Goal: Task Accomplishment & Management: Manage account settings

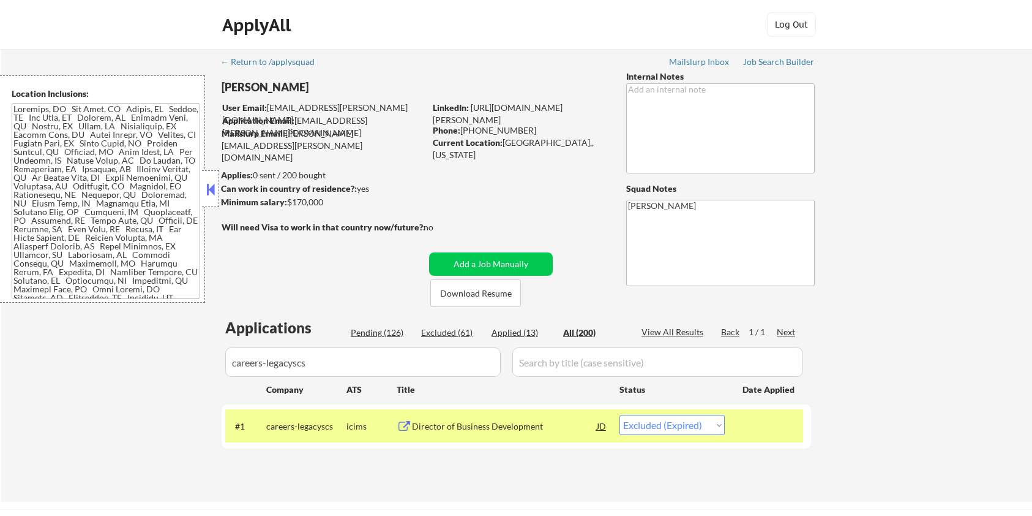
select select ""excluded__expired_""
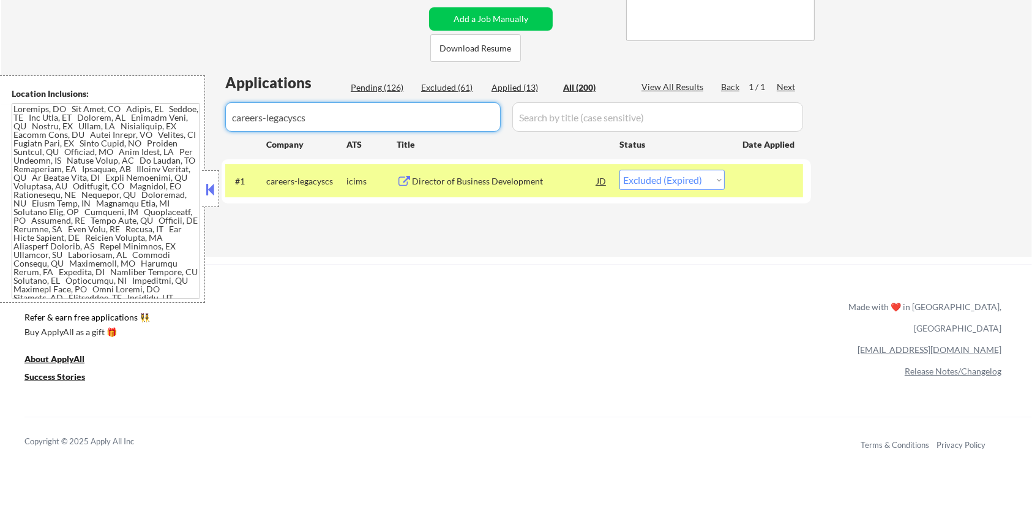
drag, startPoint x: 376, startPoint y: 124, endPoint x: 147, endPoint y: 124, distance: 229.0
click at [147, 124] on body "← Return to /applysquad Mailslurp Inbox Job Search Builder Michael Hamoy User E…" at bounding box center [516, 13] width 1032 height 516
select select ""applied""
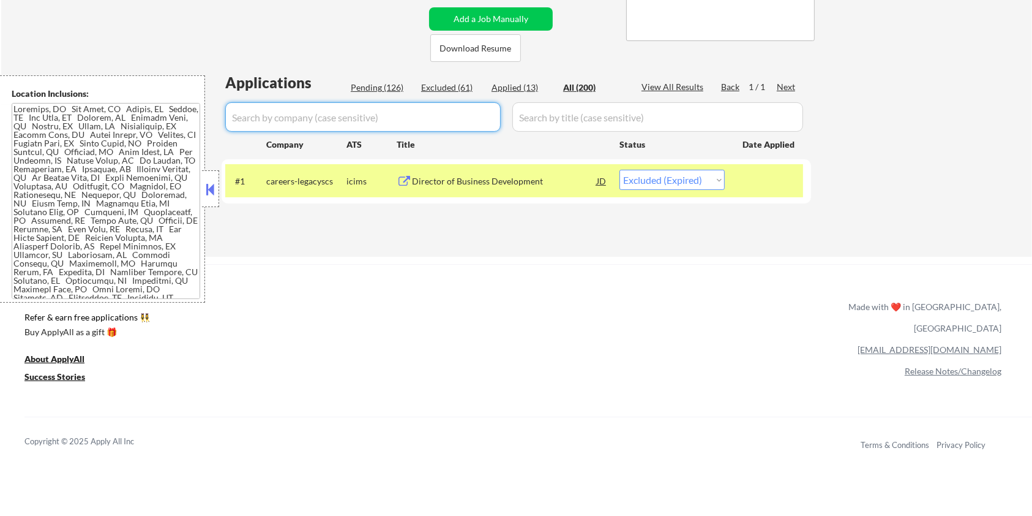
select select ""applied""
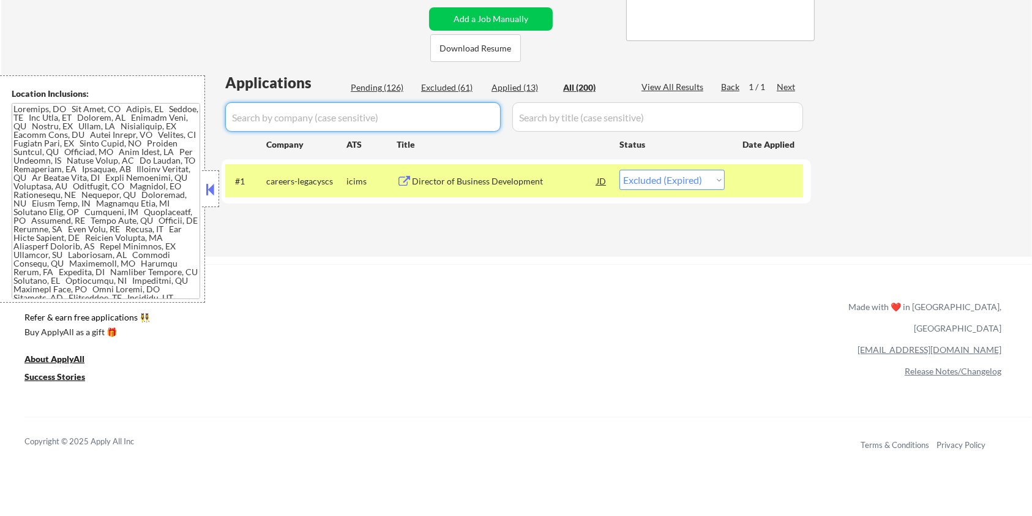
select select ""applied""
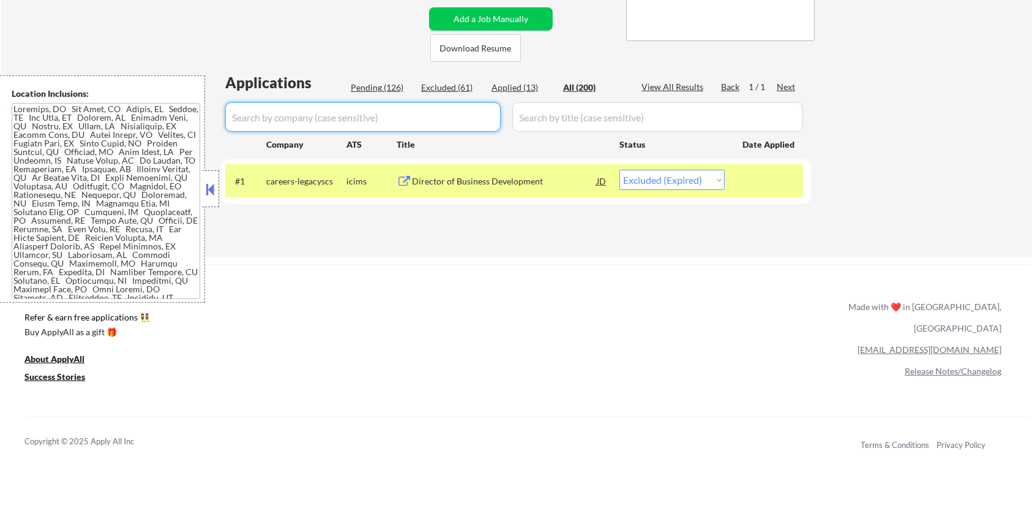
select select ""excluded__expired_""
select select ""excluded__salary_""
select select ""excluded__bad_match_""
select select ""excluded__salary_""
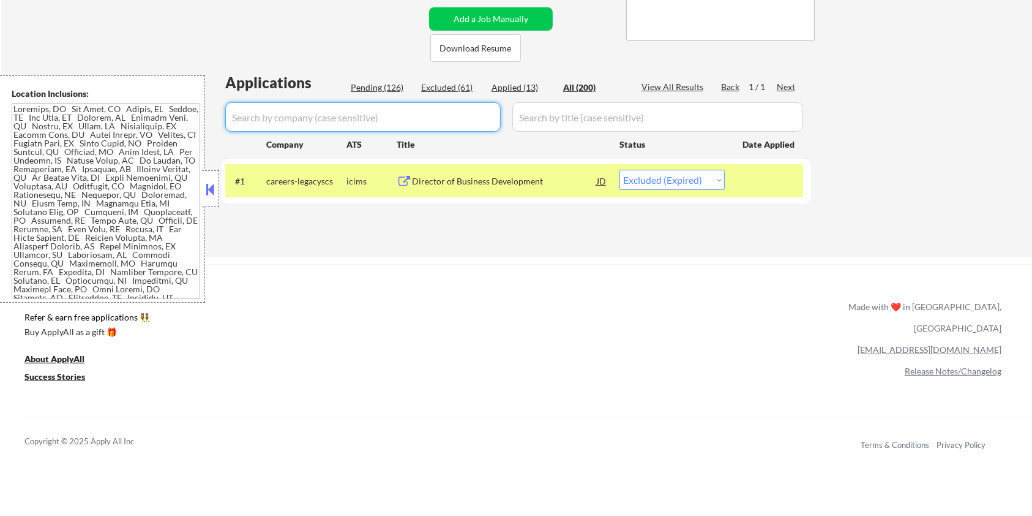
select select ""excluded__salary_""
select select ""excluded__expired_""
select select ""excluded__salary_""
select select ""excluded__bad_match_""
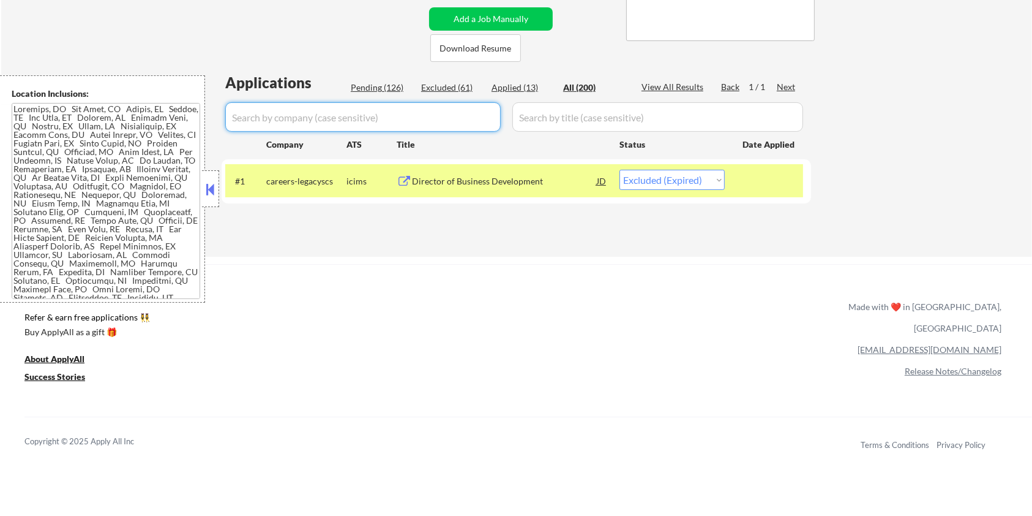
select select ""excluded__bad_match_""
select select ""excluded__salary_""
select select ""excluded__expired_""
select select ""excluded__bad_match_""
select select ""excluded__expired_""
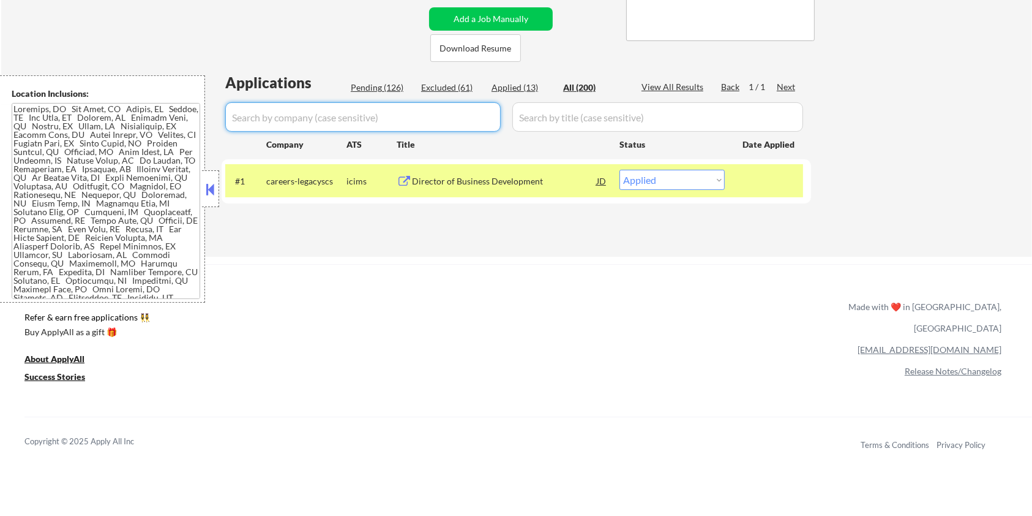
select select ""excluded__salary_""
select select ""excluded__expired_""
select select ""excluded__blocklist_""
select select ""excluded__bad_match_""
select select ""excluded__expired_""
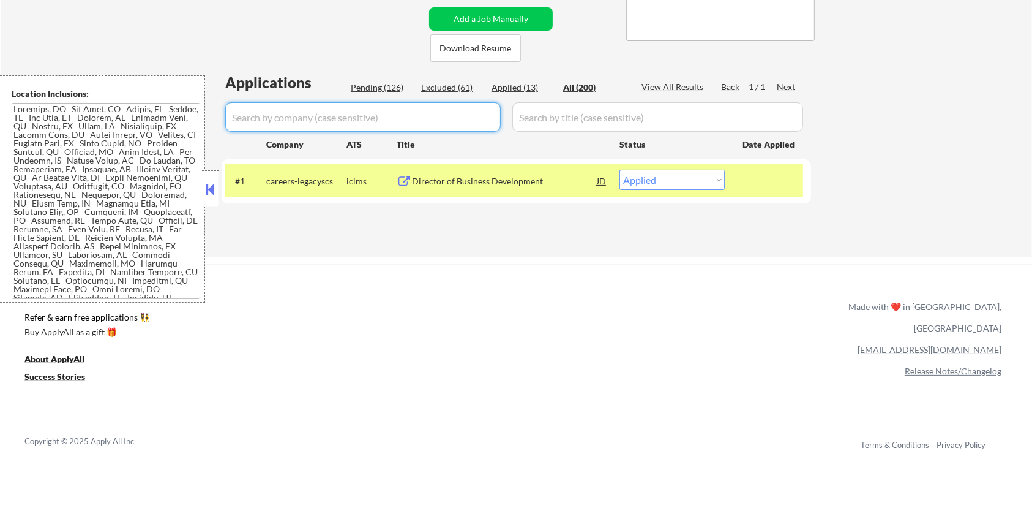
select select ""excluded__bad_match_""
select select ""excluded__expired_""
select select ""excluded__blocklist_""
select select ""excluded__bad_match_""
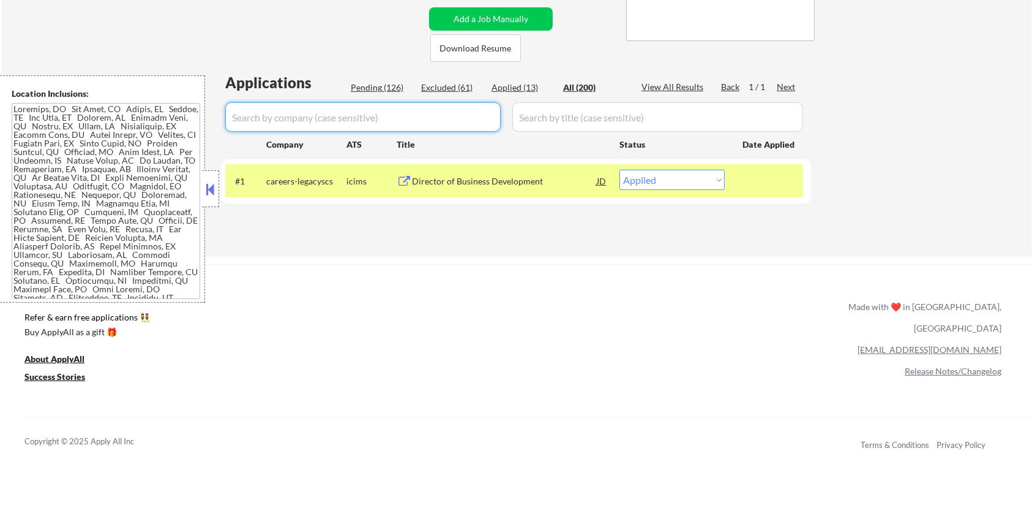
select select ""excluded__bad_match_""
select select ""excluded__location_""
select select ""excluded__salary_""
select select ""excluded__expired_""
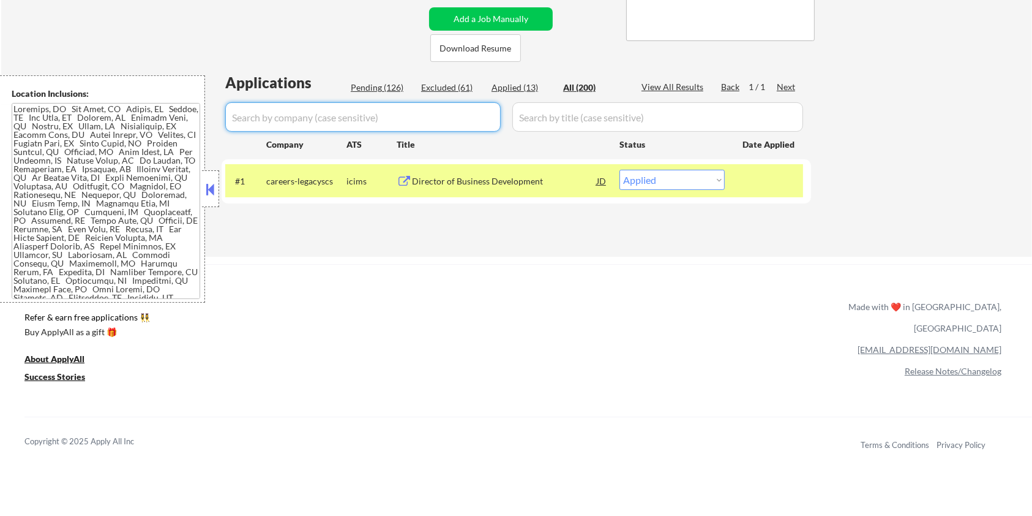
select select ""excluded__expired_""
select select ""excluded__bad_match_""
select select ""excluded__other_""
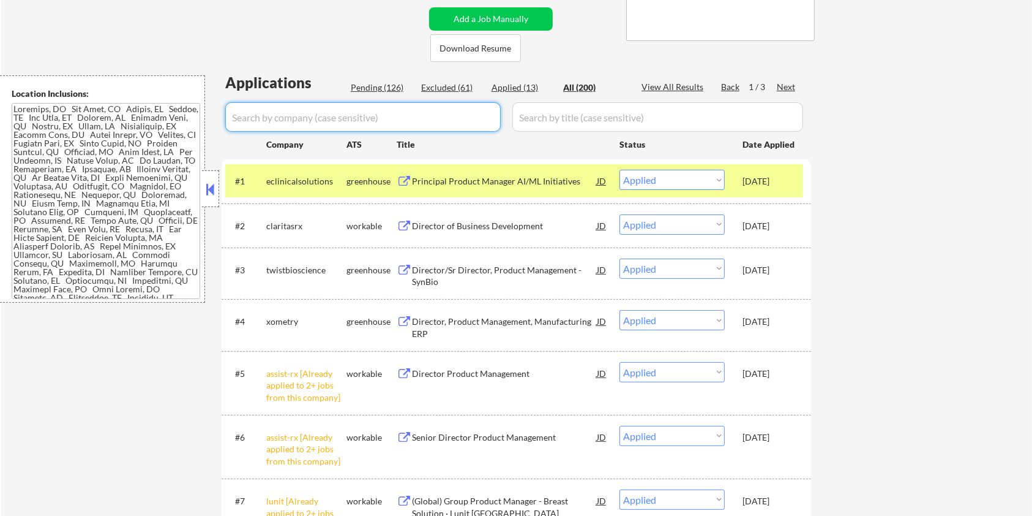
click at [369, 88] on div "Pending (126)" at bounding box center [381, 87] width 61 height 12
select select ""pending""
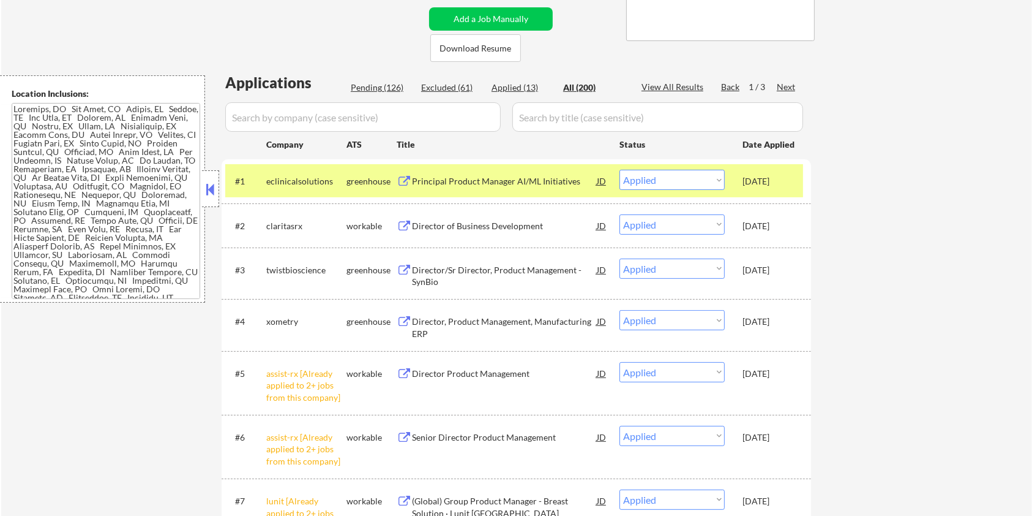
select select ""pending""
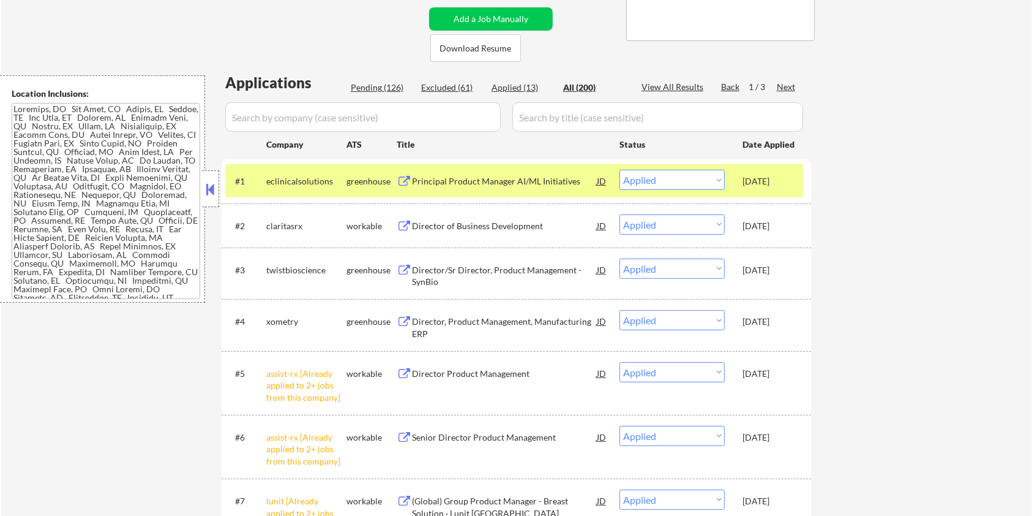
select select ""pending""
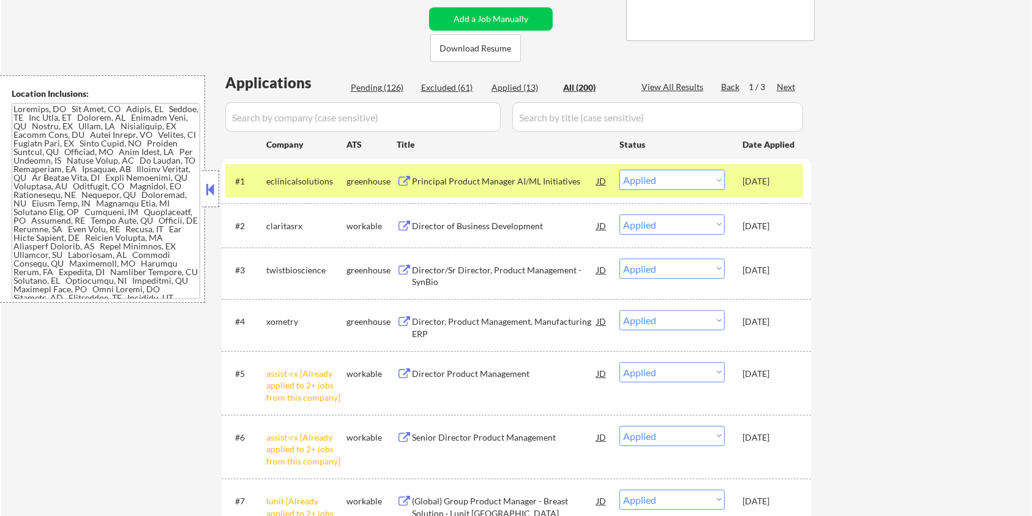
select select ""pending""
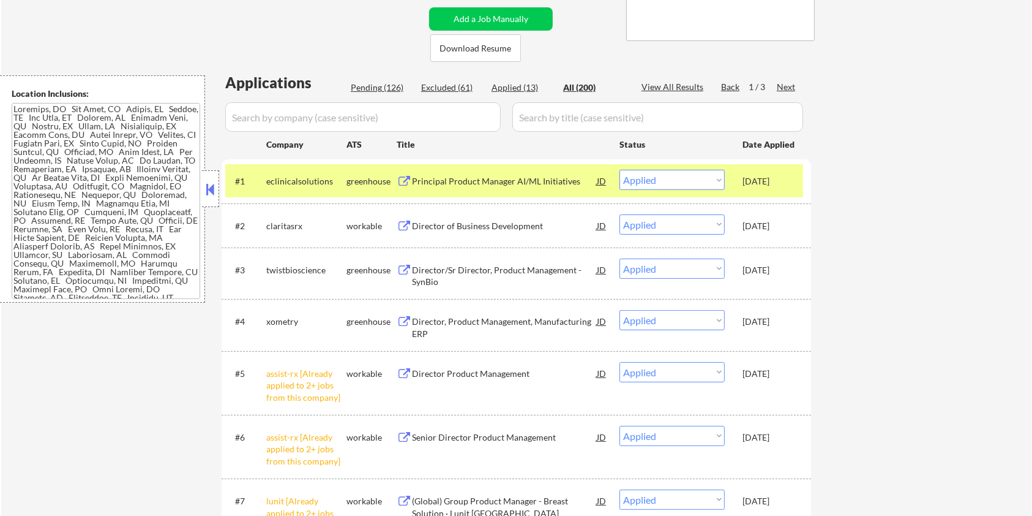
select select ""pending""
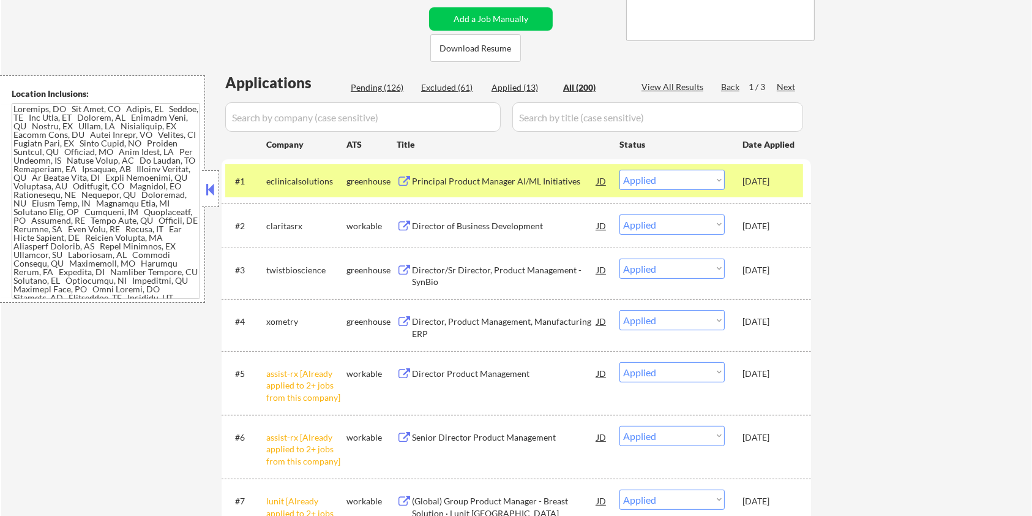
select select ""pending""
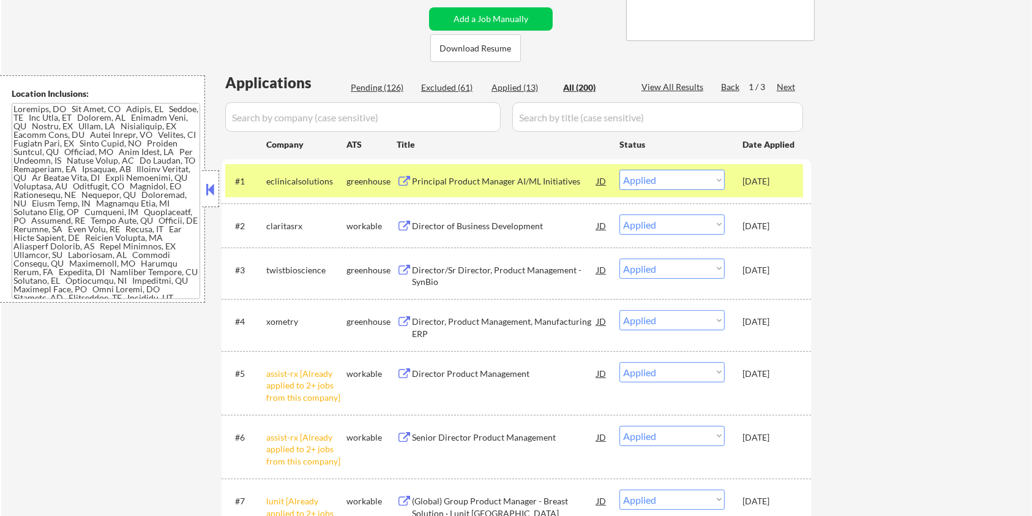
select select ""pending""
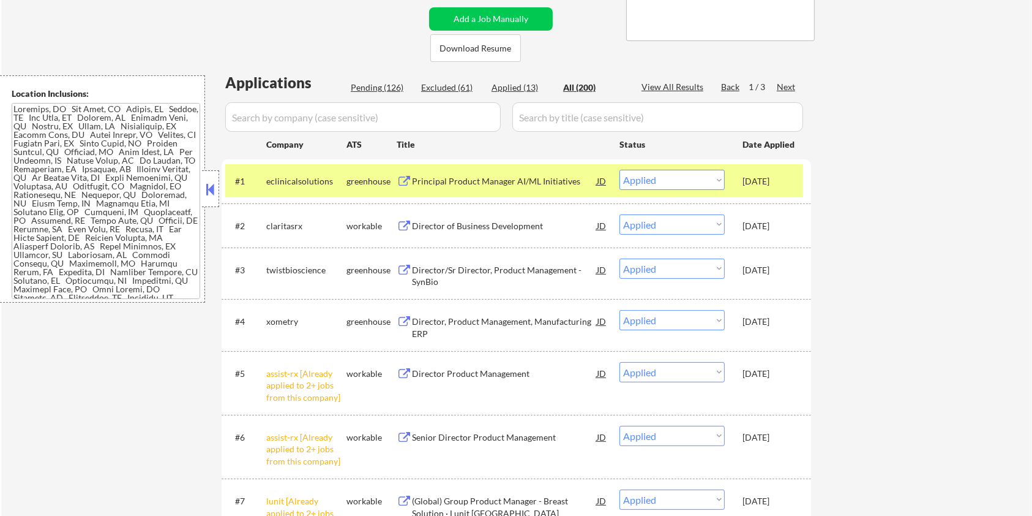
select select ""pending""
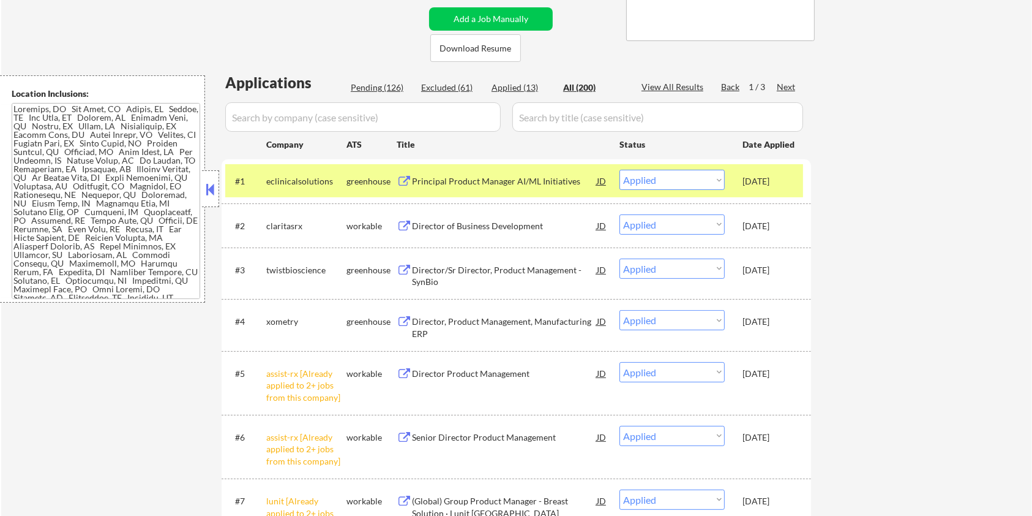
select select ""pending""
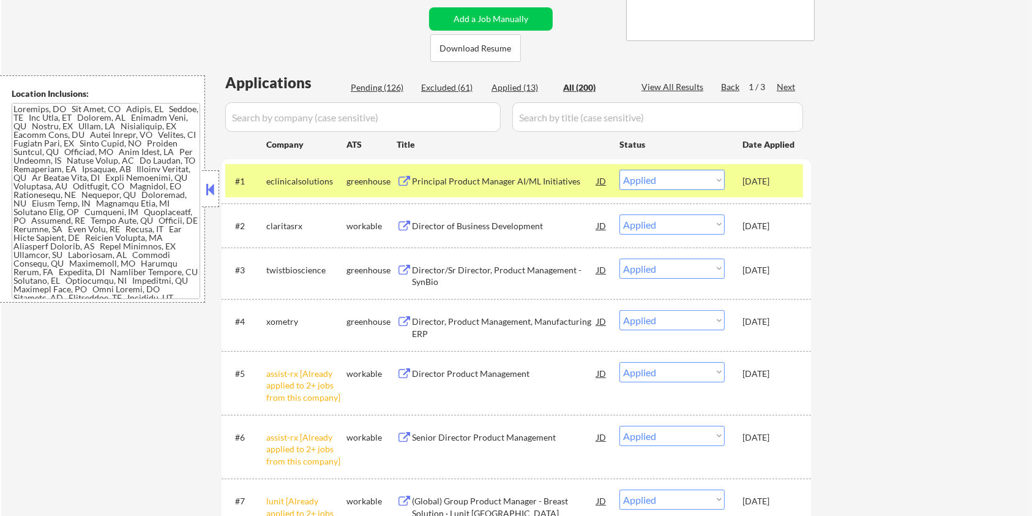
select select ""pending""
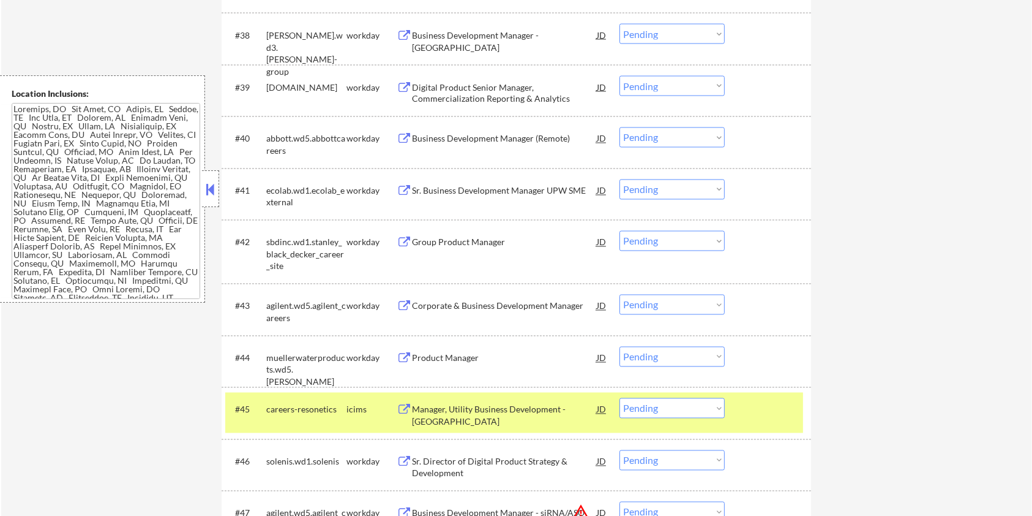
scroll to position [2367, 0]
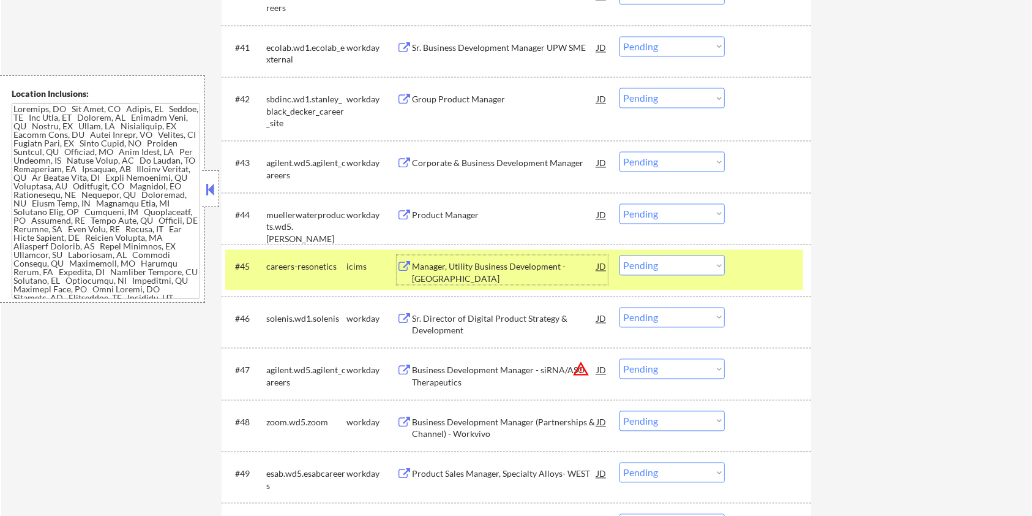
click at [444, 264] on div "Manager, Utility Business Development - Americas" at bounding box center [504, 272] width 185 height 24
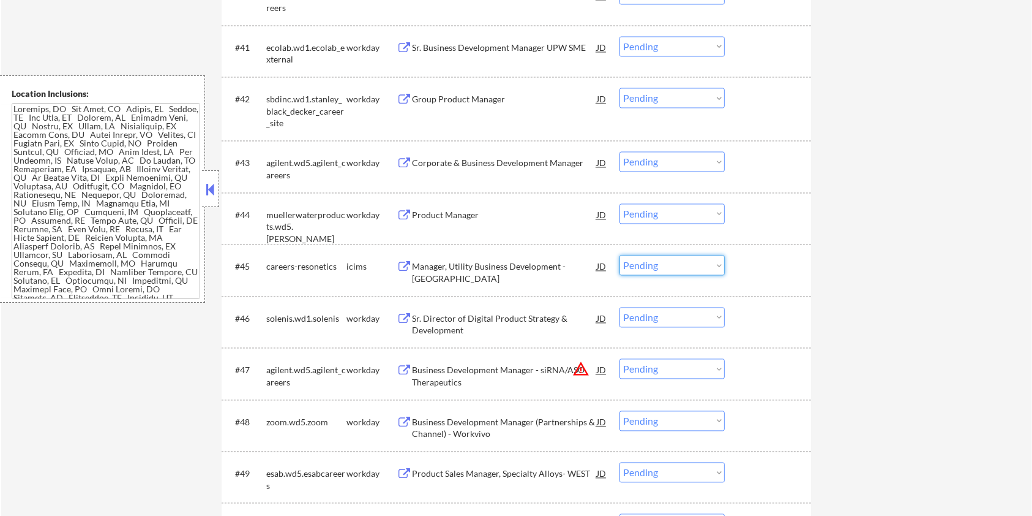
click at [667, 268] on select "Choose an option... Pending Applied Excluded (Questions) Excluded (Expired) Exc…" at bounding box center [672, 265] width 105 height 20
click at [620, 255] on select "Choose an option... Pending Applied Excluded (Questions) Excluded (Expired) Exc…" at bounding box center [672, 265] width 105 height 20
select select ""pending""
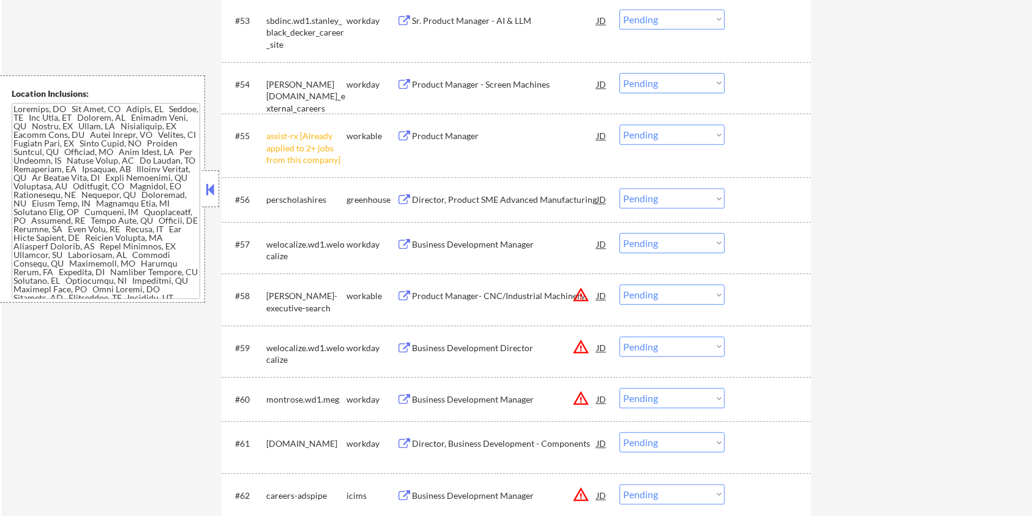
scroll to position [3020, 0]
click at [460, 198] on div "Director, Product SME Advanced Manufacturing" at bounding box center [504, 198] width 185 height 12
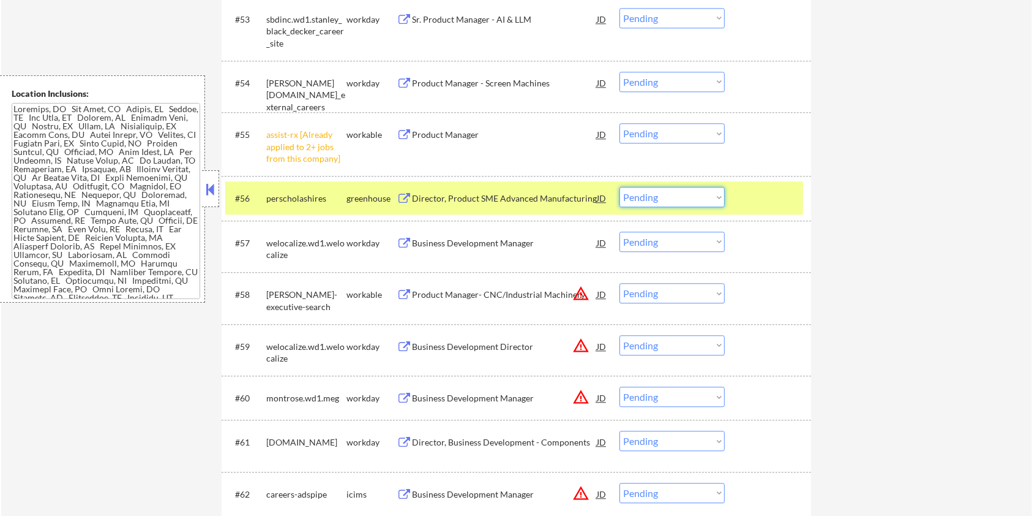
click at [683, 194] on select "Choose an option... Pending Applied Excluded (Questions) Excluded (Expired) Exc…" at bounding box center [672, 197] width 105 height 20
click at [620, 187] on select "Choose an option... Pending Applied Excluded (Questions) Excluded (Expired) Exc…" at bounding box center [672, 197] width 105 height 20
select select ""pending""
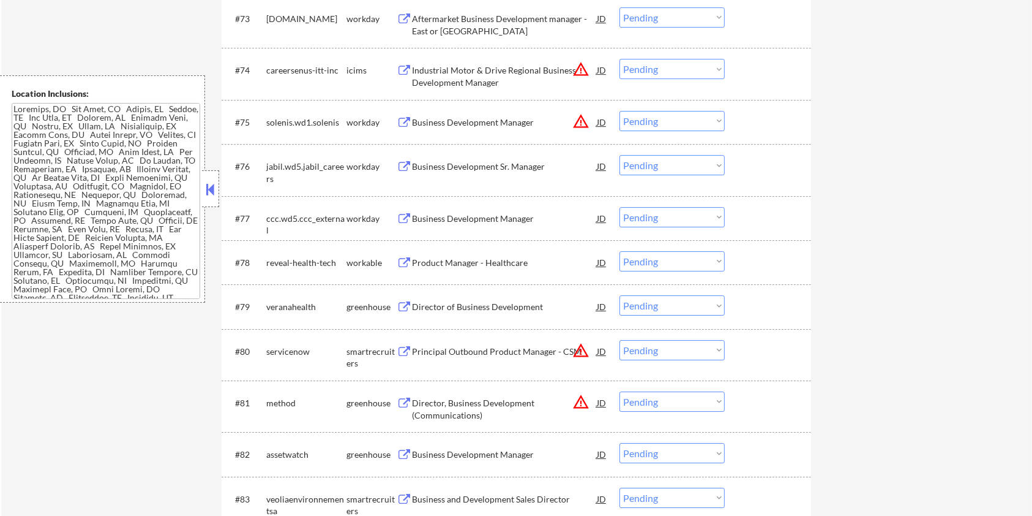
scroll to position [4245, 0]
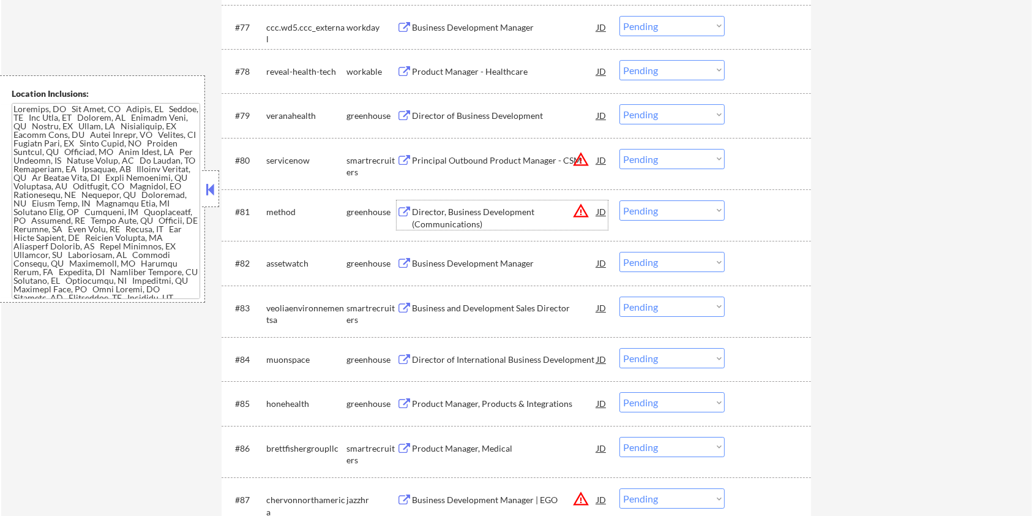
click at [421, 211] on div "Director, Business Development (Communications)" at bounding box center [504, 218] width 185 height 24
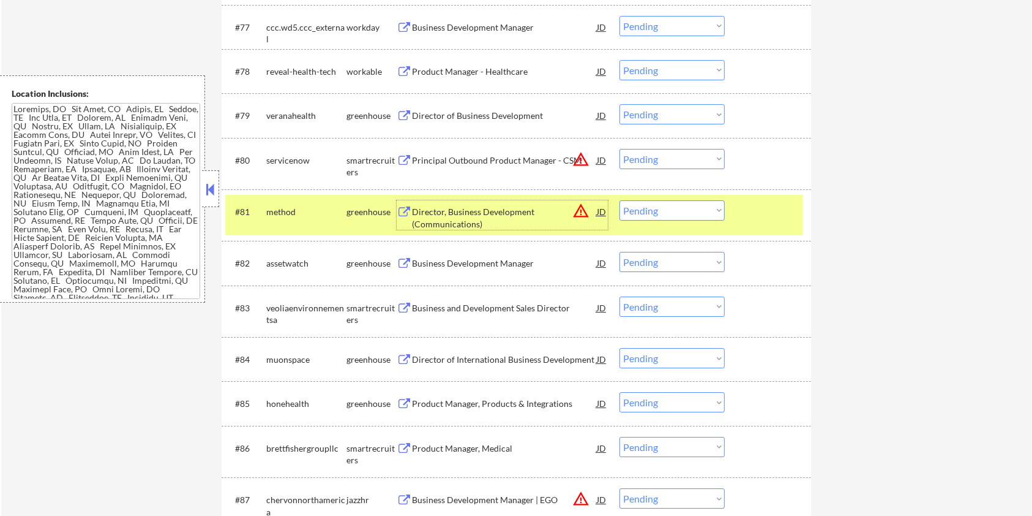
click at [659, 209] on select "Choose an option... Pending Applied Excluded (Questions) Excluded (Expired) Exc…" at bounding box center [672, 210] width 105 height 20
click at [620, 200] on select "Choose an option... Pending Applied Excluded (Questions) Excluded (Expired) Exc…" at bounding box center [672, 210] width 105 height 20
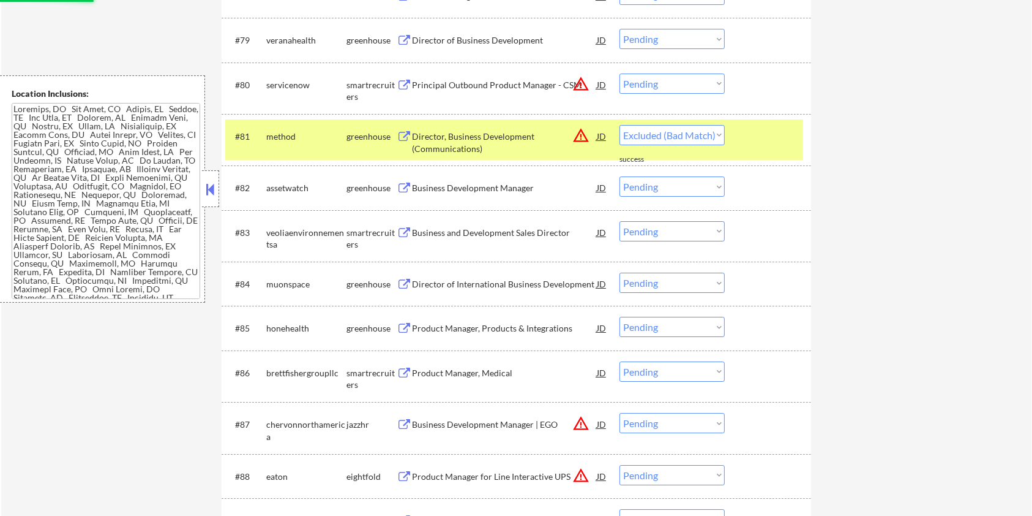
select select ""pending""
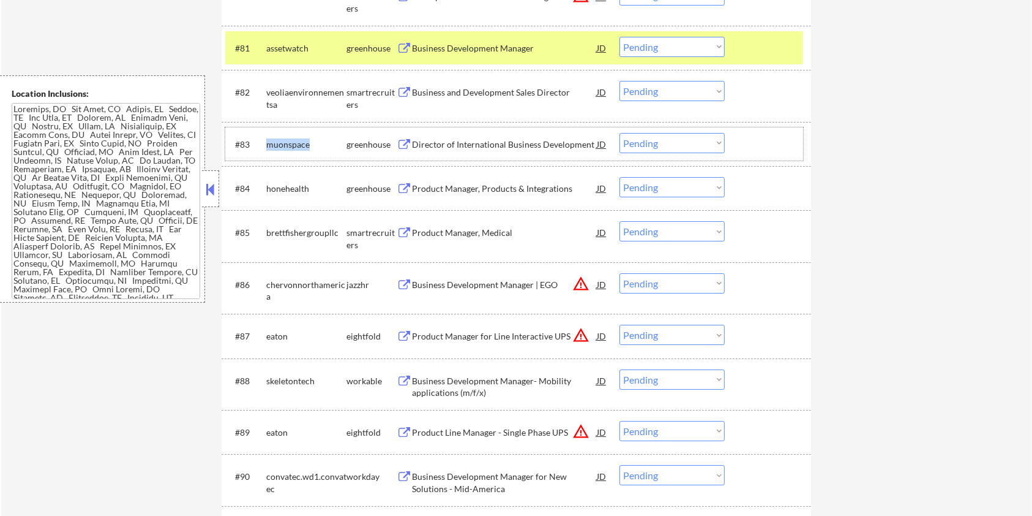
drag, startPoint x: 312, startPoint y: 145, endPoint x: 268, endPoint y: 144, distance: 43.5
click at [268, 144] on div "muonspace" at bounding box center [306, 144] width 80 height 12
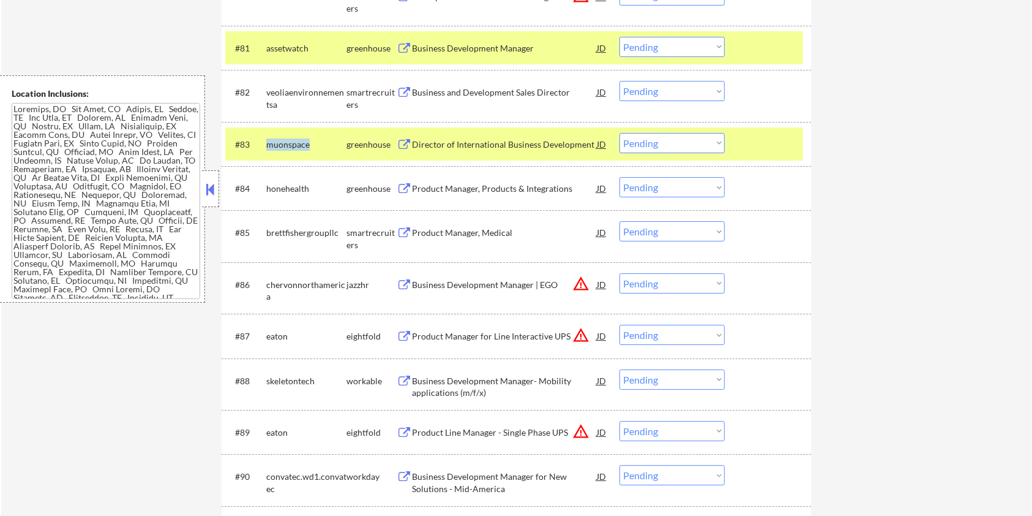
copy div "muonspace"
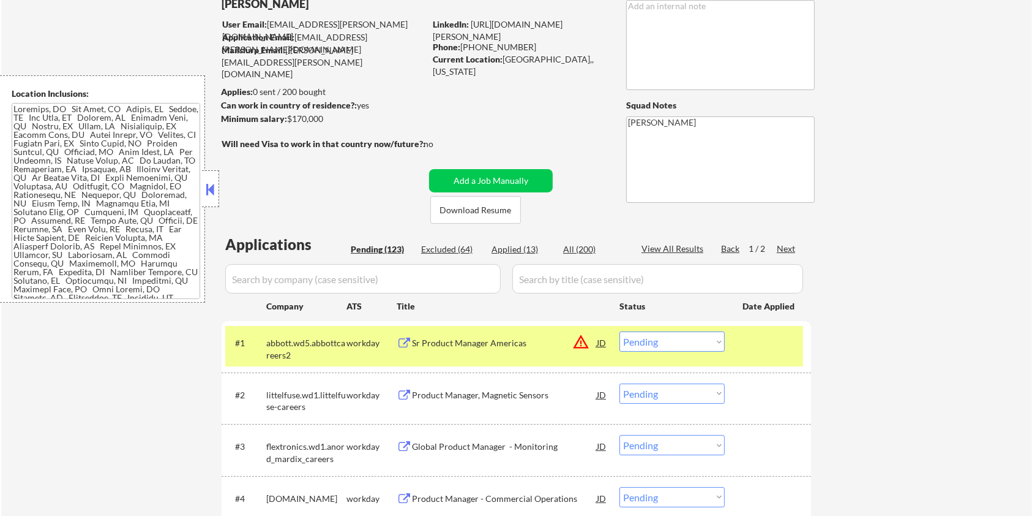
scroll to position [8, 0]
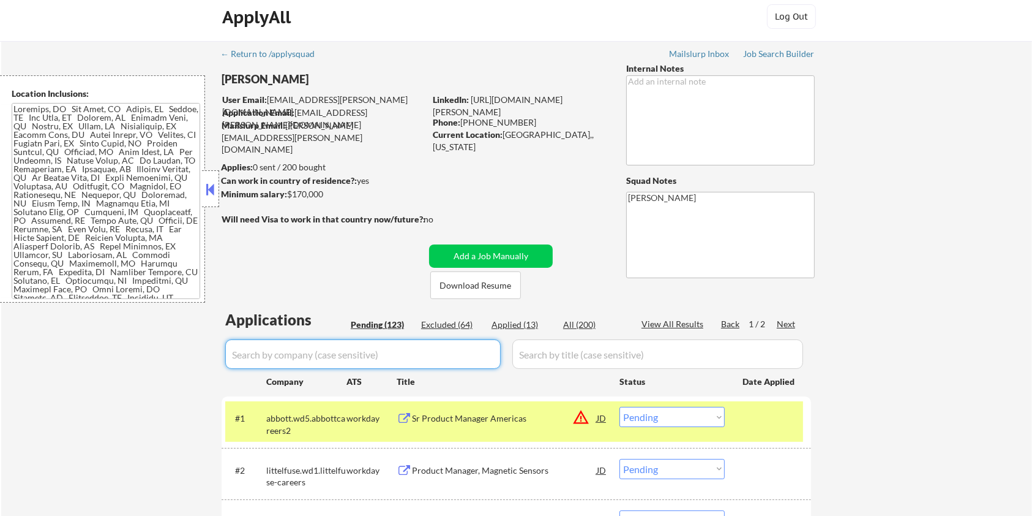
click at [286, 362] on input "input" at bounding box center [363, 353] width 276 height 29
paste input "muonspace"
type input "muonspace"
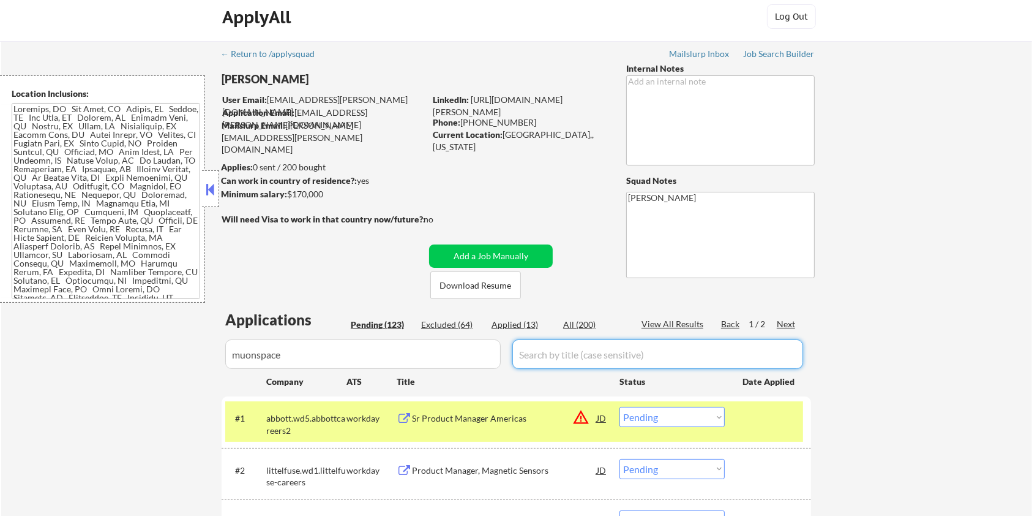
click at [592, 347] on input "input" at bounding box center [657, 353] width 291 height 29
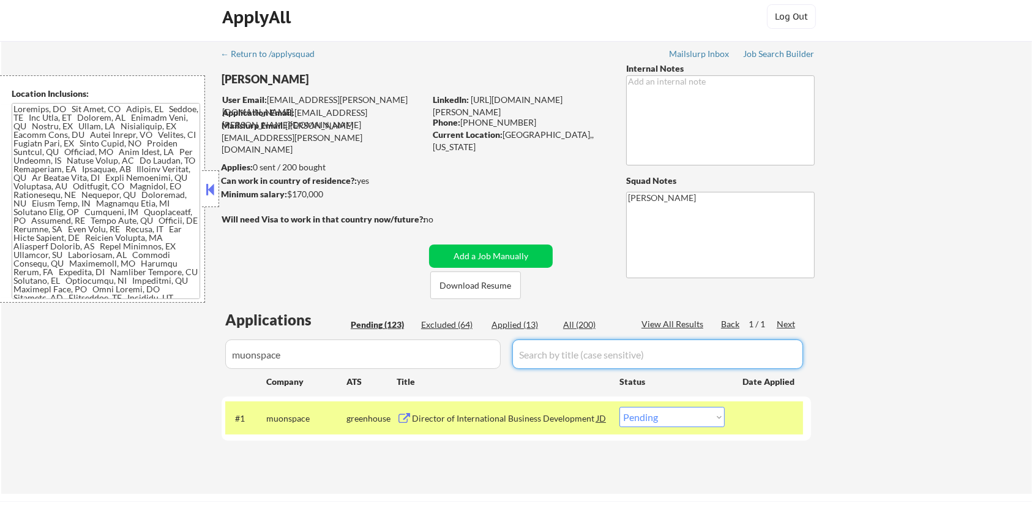
click at [496, 416] on div "Director of International Business Development" at bounding box center [504, 418] width 185 height 12
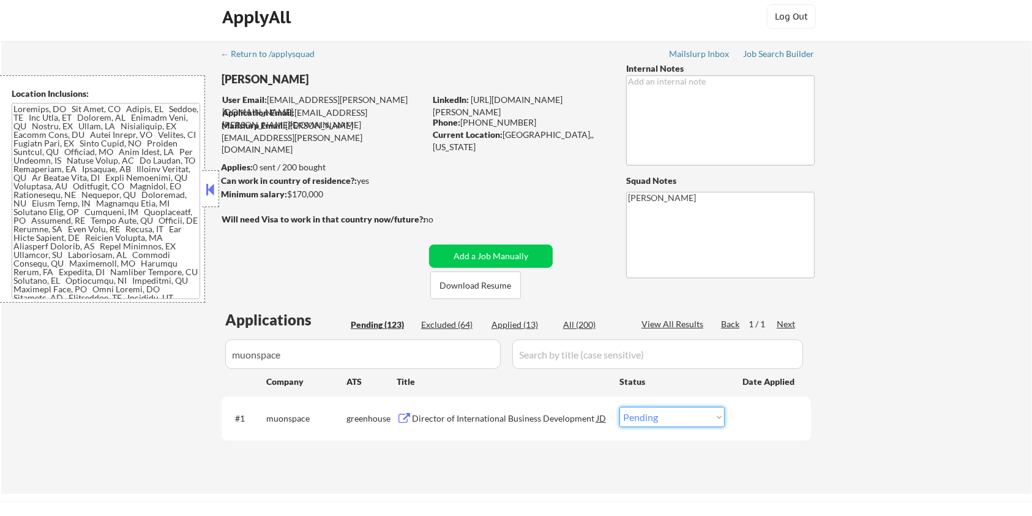
click at [657, 419] on select "Choose an option... Pending Applied Excluded (Questions) Excluded (Expired) Exc…" at bounding box center [672, 417] width 105 height 20
select select ""excluded__bad_match_""
click at [620, 407] on select "Choose an option... Pending Applied Excluded (Questions) Excluded (Expired) Exc…" at bounding box center [672, 417] width 105 height 20
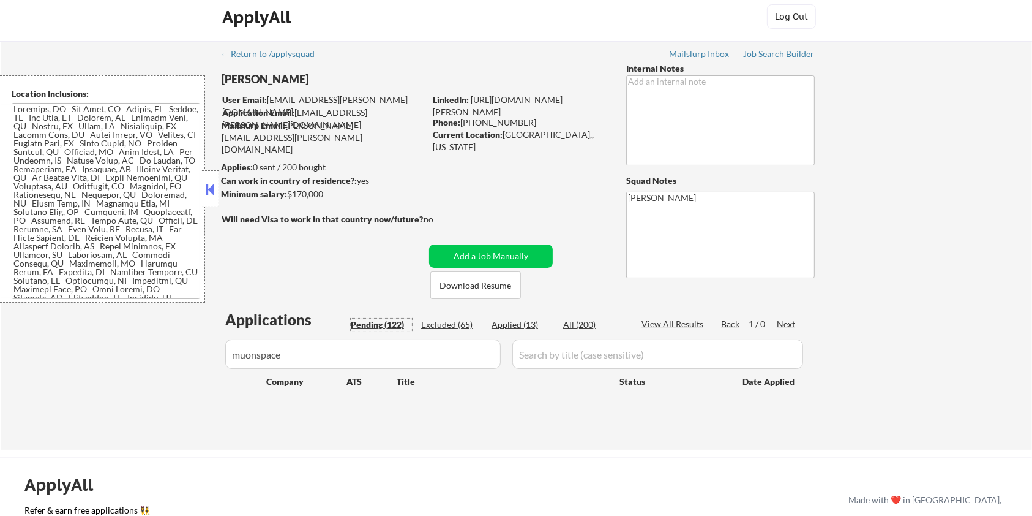
click at [381, 318] on div "Pending (122)" at bounding box center [381, 324] width 61 height 12
click at [377, 322] on div "Pending (122)" at bounding box center [381, 324] width 61 height 12
click at [385, 321] on div "Pending (122)" at bounding box center [381, 324] width 61 height 12
click at [399, 315] on div "Applications Pending (122) Excluded (65) Applied (13) All (200) View All Result…" at bounding box center [517, 367] width 590 height 117
click at [375, 324] on div "Pending (122)" at bounding box center [381, 324] width 61 height 12
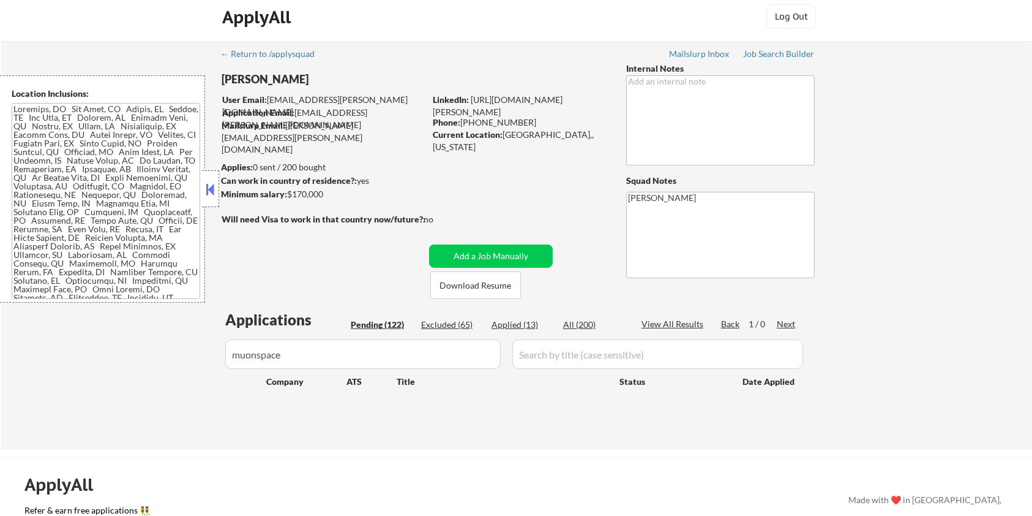
click at [470, 361] on input "input" at bounding box center [363, 353] width 276 height 29
drag, startPoint x: 404, startPoint y: 358, endPoint x: 199, endPoint y: 358, distance: 205.1
click at [199, 358] on div "← Return to /applysquad Mailslurp Inbox Job Search Builder Michael Hamoy User E…" at bounding box center [516, 245] width 1031 height 408
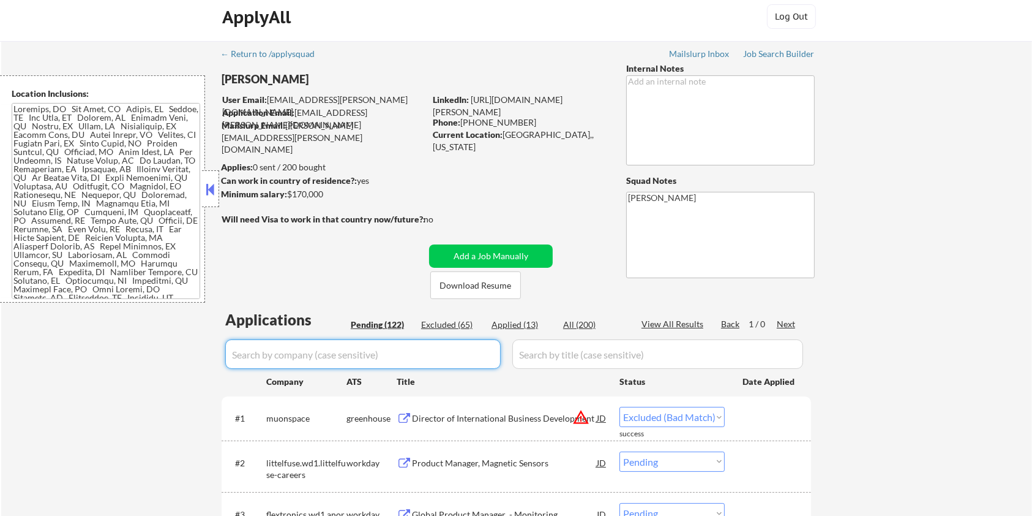
select select ""pending""
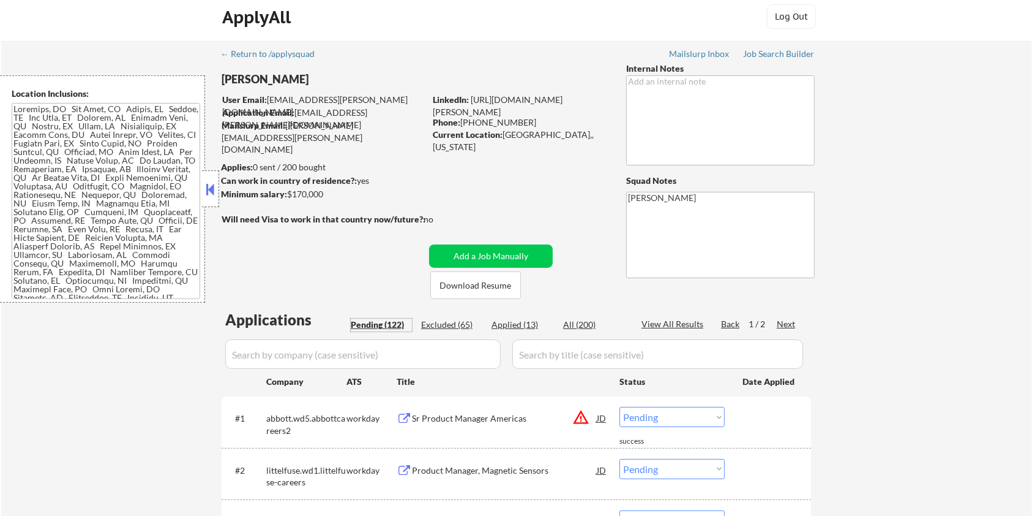
click at [371, 324] on div "Pending (122)" at bounding box center [381, 324] width 61 height 12
click at [788, 323] on div "Next" at bounding box center [787, 324] width 20 height 12
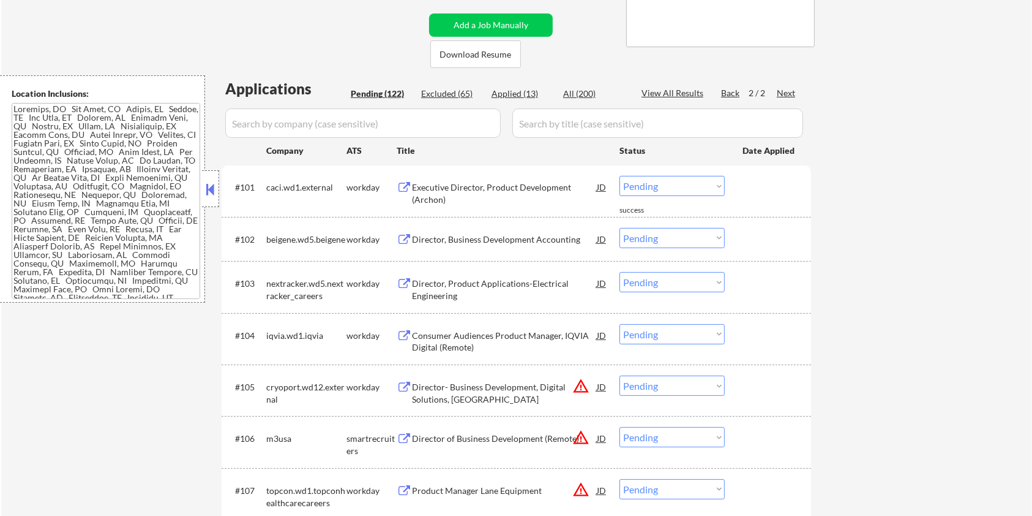
scroll to position [334, 0]
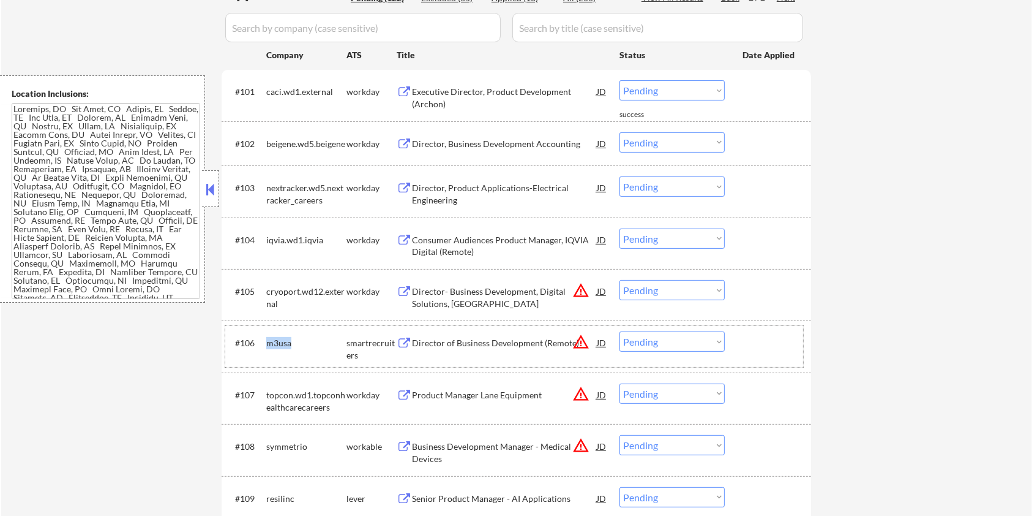
drag, startPoint x: 299, startPoint y: 343, endPoint x: 268, endPoint y: 336, distance: 32.2
click at [268, 336] on div "m3usa" at bounding box center [306, 342] width 80 height 22
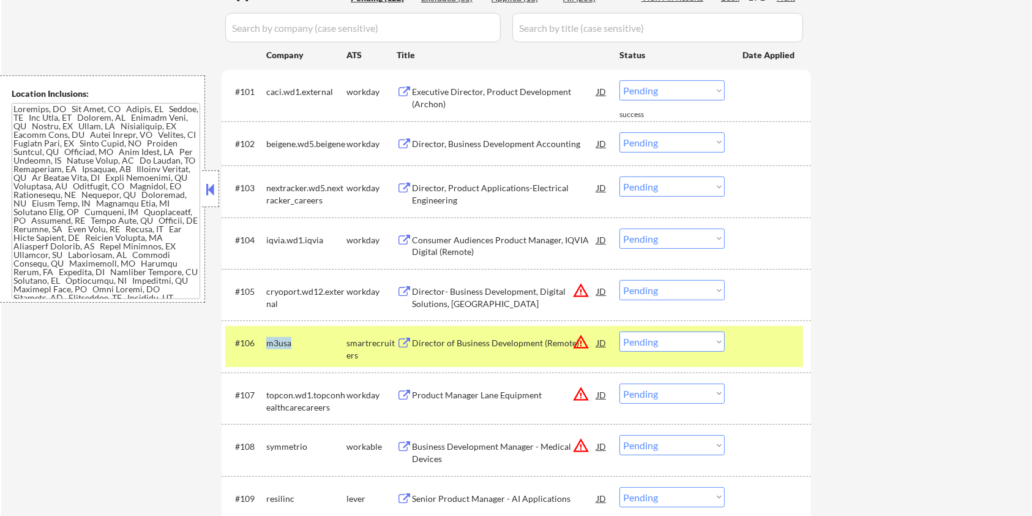
copy div "m3usa"
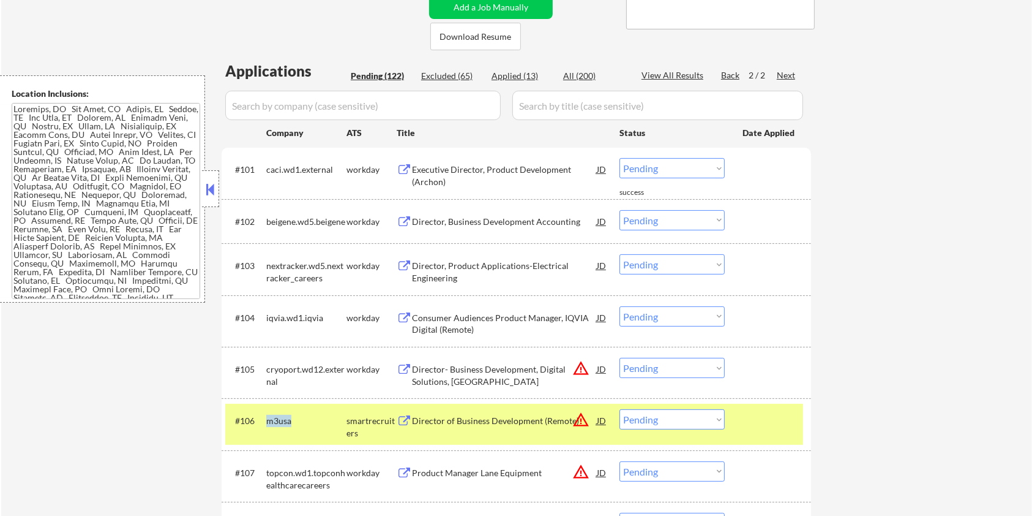
scroll to position [89, 0]
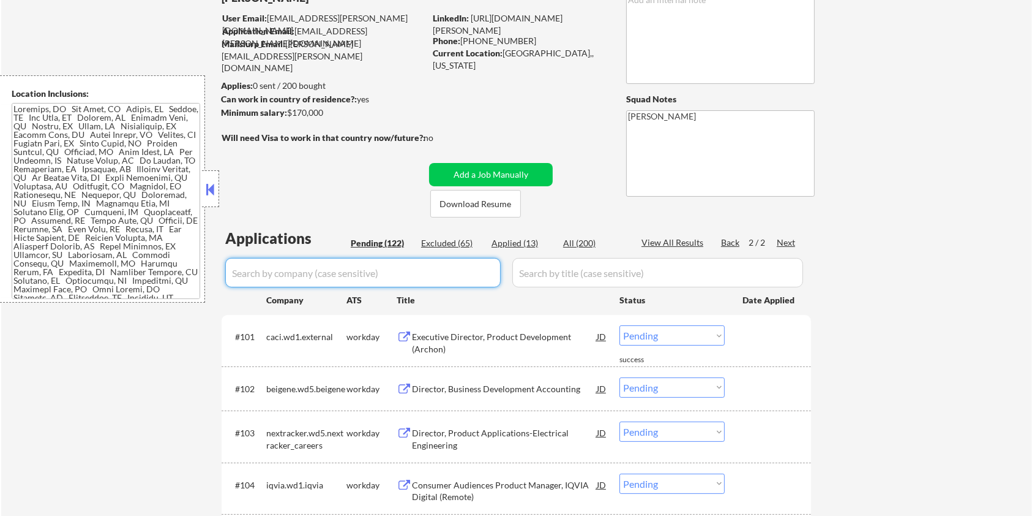
click at [334, 264] on input "input" at bounding box center [363, 272] width 276 height 29
paste input "m3usa"
type input "m3usa"
click at [571, 274] on input "input" at bounding box center [657, 272] width 291 height 29
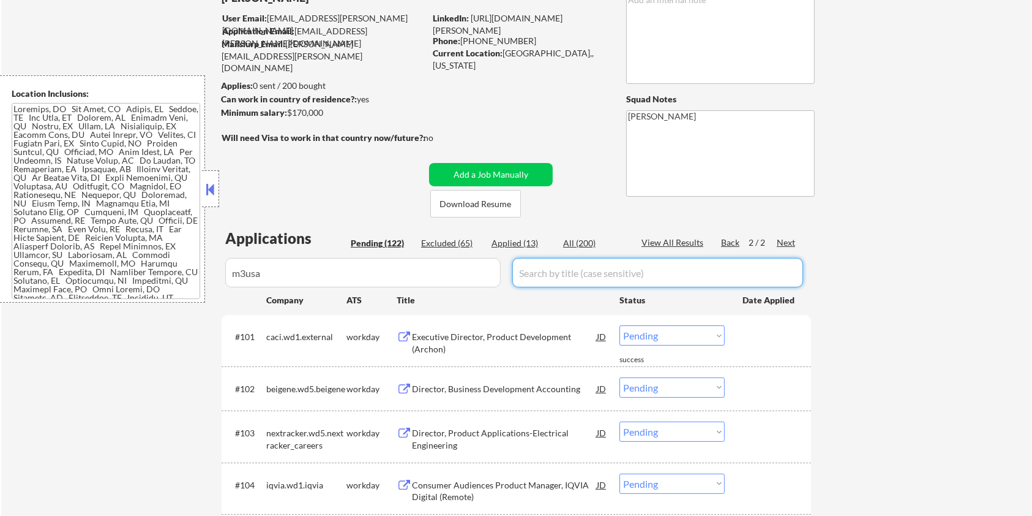
click at [579, 241] on div "All (200)" at bounding box center [593, 243] width 61 height 12
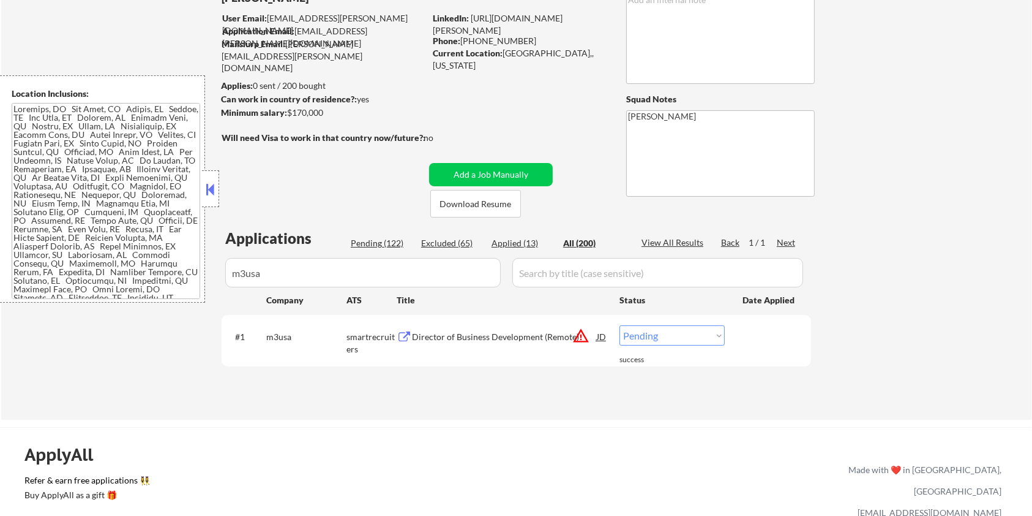
click at [465, 332] on div "Director of Business Development (Remote)" at bounding box center [504, 337] width 185 height 12
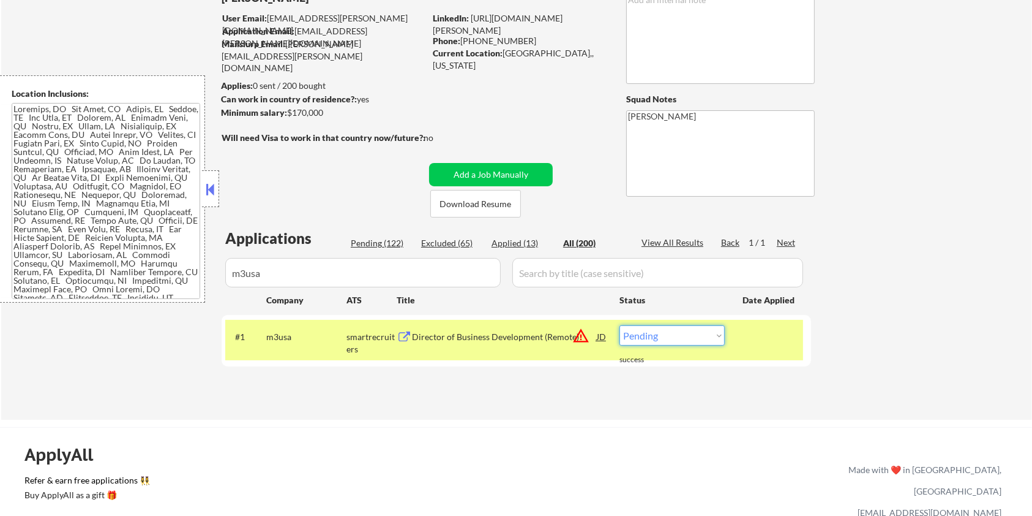
click at [681, 332] on select "Choose an option... Pending Applied Excluded (Questions) Excluded (Expired) Exc…" at bounding box center [672, 335] width 105 height 20
select select ""excluded__bad_match_""
click at [620, 325] on select "Choose an option... Pending Applied Excluded (Questions) Excluded (Expired) Exc…" at bounding box center [672, 335] width 105 height 20
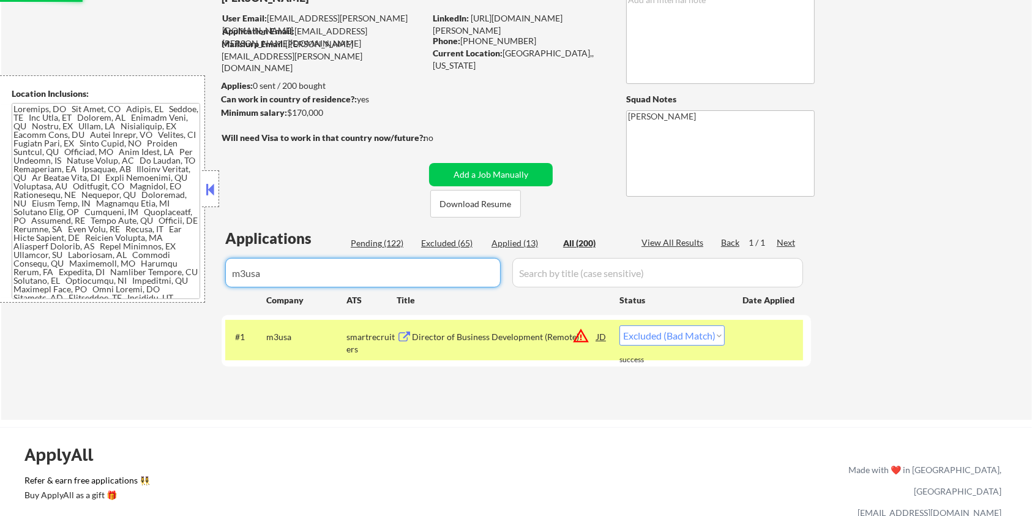
drag, startPoint x: 268, startPoint y: 273, endPoint x: 173, endPoint y: 289, distance: 95.6
click at [173, 289] on body "← Return to /applysquad Mailslurp Inbox Job Search Builder Michael Hamoy User E…" at bounding box center [516, 169] width 1032 height 516
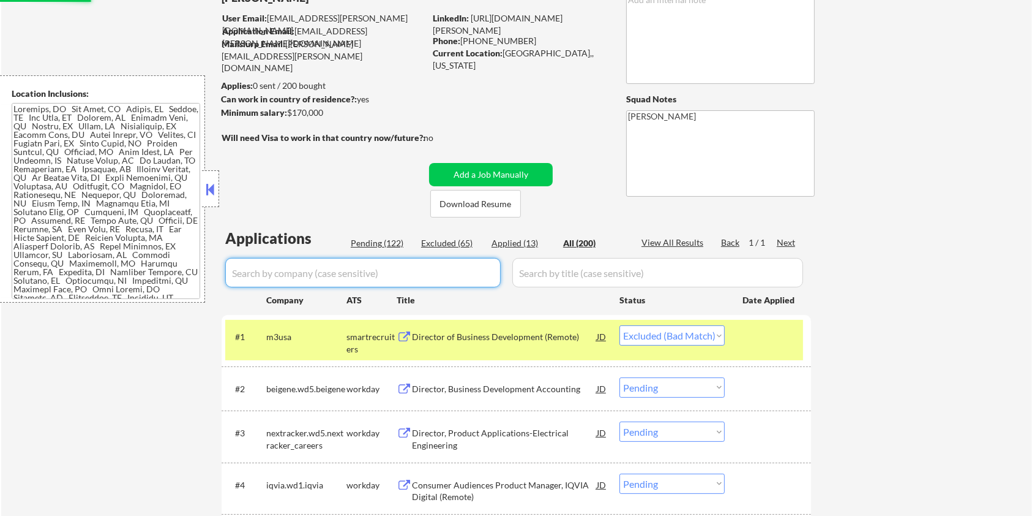
select select ""applied""
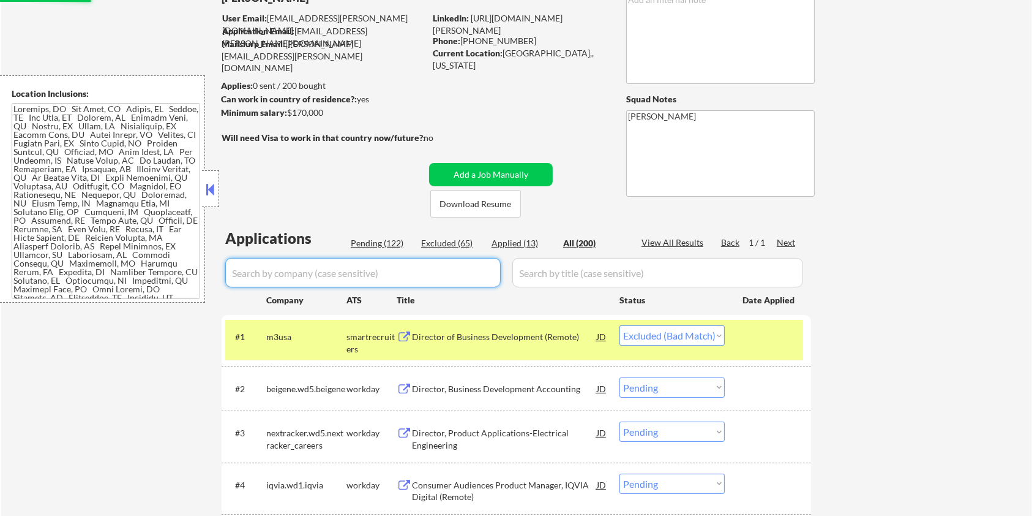
select select ""applied""
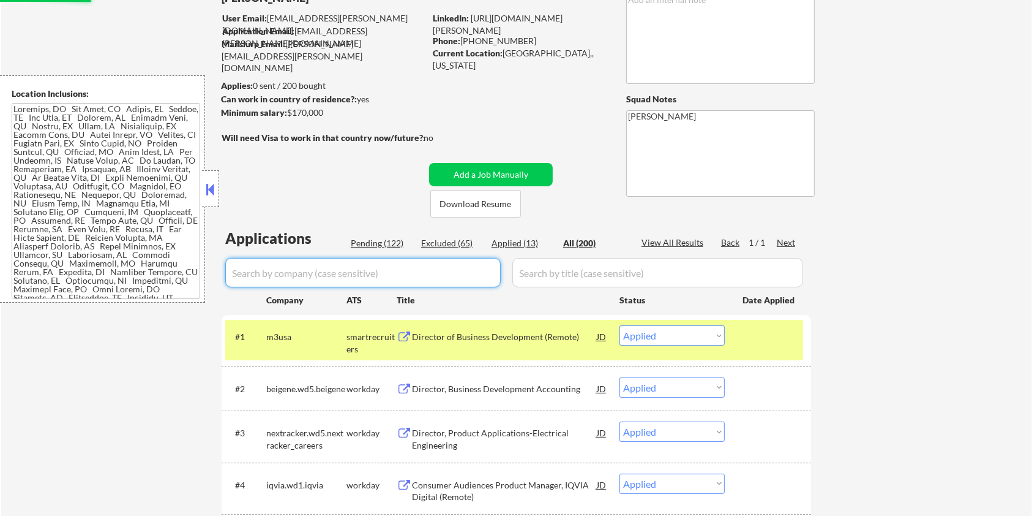
select select ""applied""
select select ""excluded__expired_""
select select ""excluded__salary_""
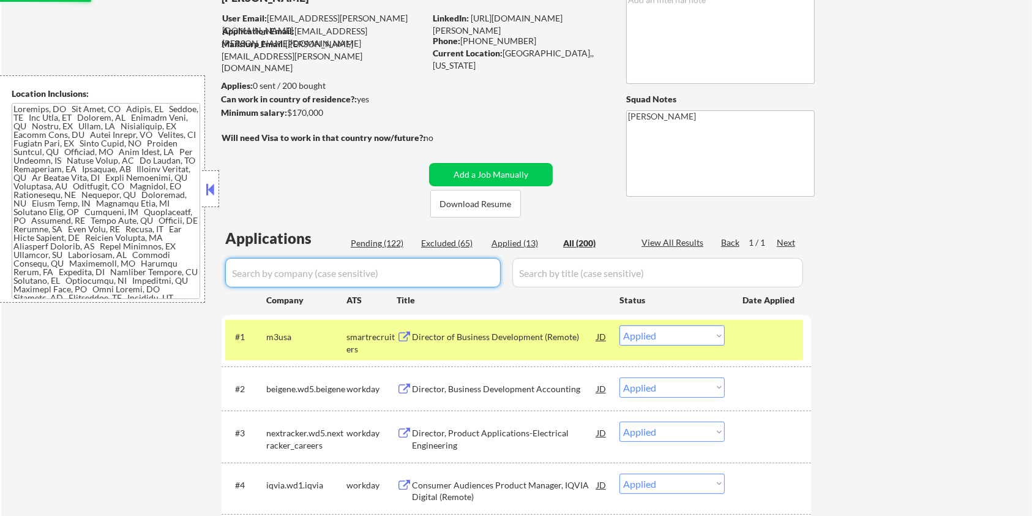
select select ""excluded__salary_""
select select ""excluded__bad_match_""
select select ""excluded__salary_""
select select ""excluded__expired_""
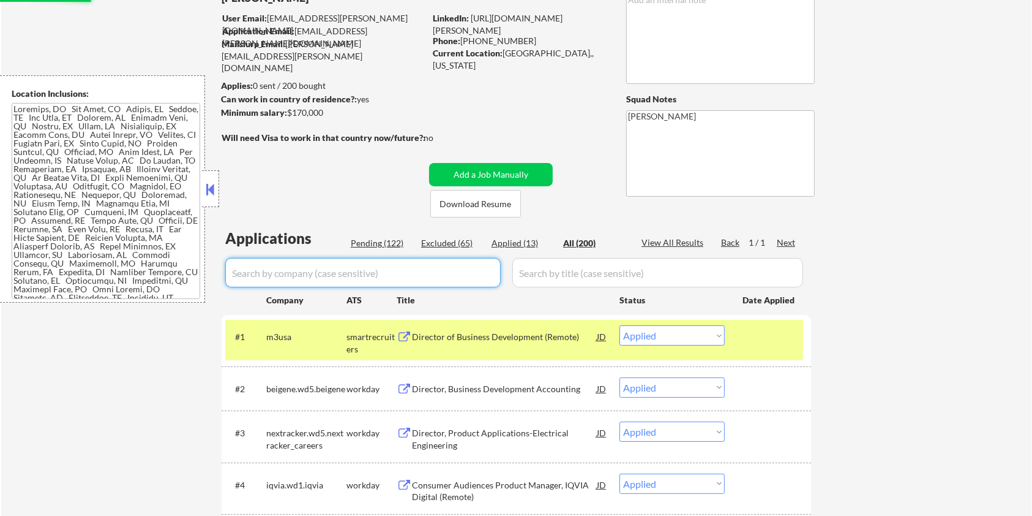
select select ""excluded__expired_""
select select ""excluded__salary_""
select select ""excluded__bad_match_""
select select ""excluded__salary_""
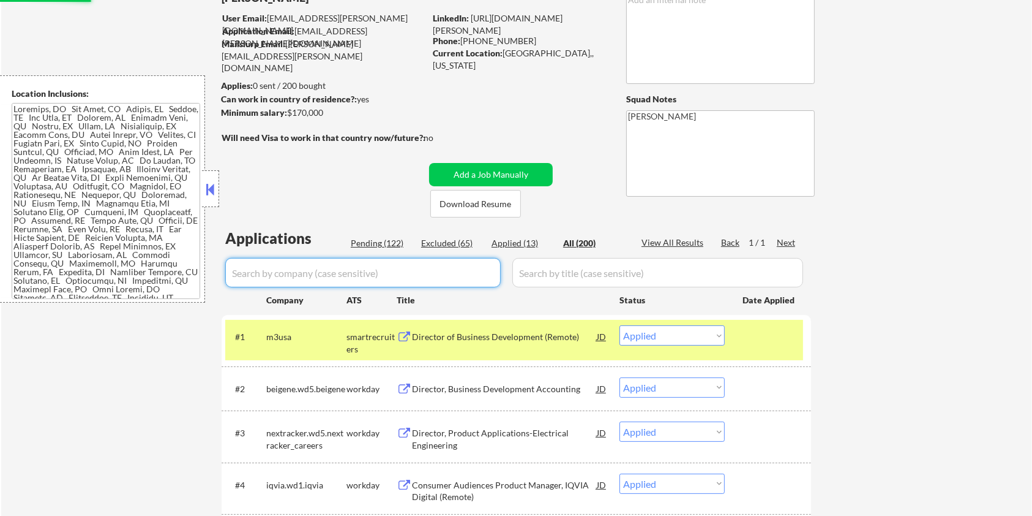
select select ""excluded__expired_""
select select ""excluded__bad_match_""
select select ""excluded__expired_""
select select ""excluded__salary_""
select select ""excluded__expired_""
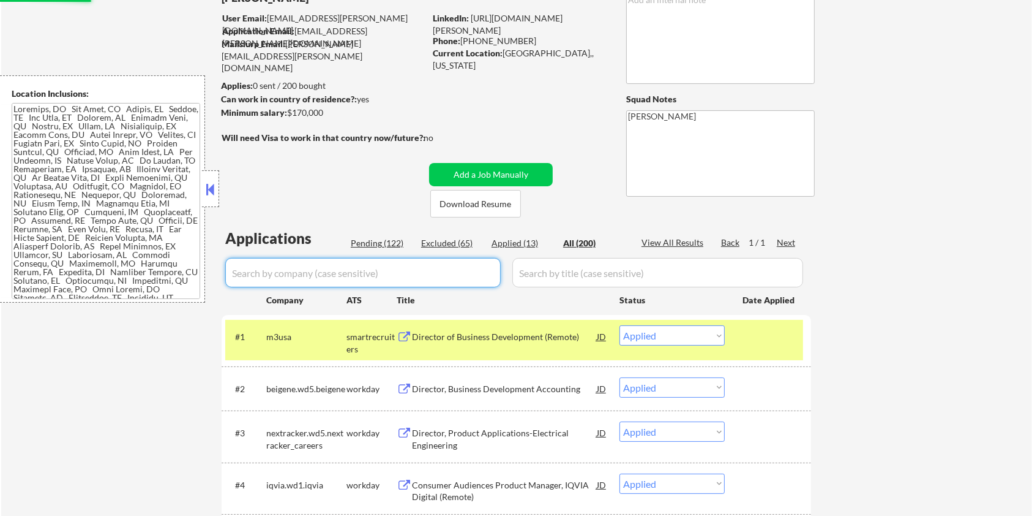
select select ""excluded__blocklist_""
select select ""excluded__bad_match_""
select select ""excluded__expired_""
select select ""excluded__bad_match_""
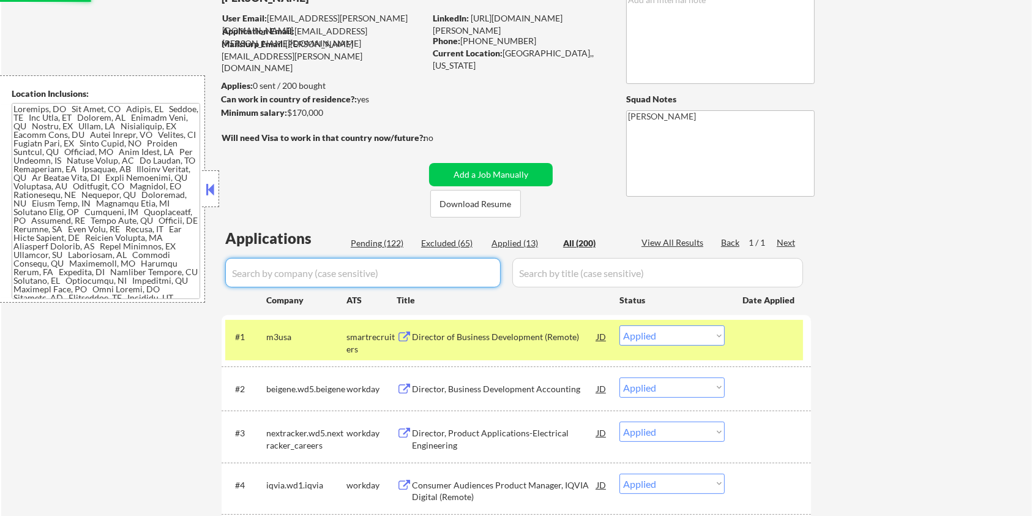
select select ""excluded__expired_""
select select ""excluded__blocklist_""
select select ""excluded__bad_match_""
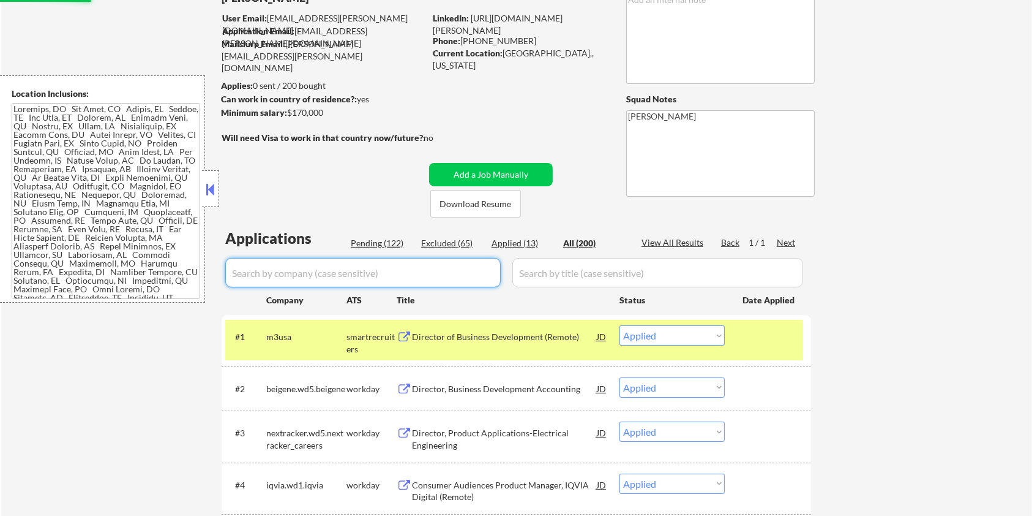
select select ""excluded__location_""
select select ""excluded__salary_""
select select ""excluded__expired_""
select select ""excluded__bad_match_""
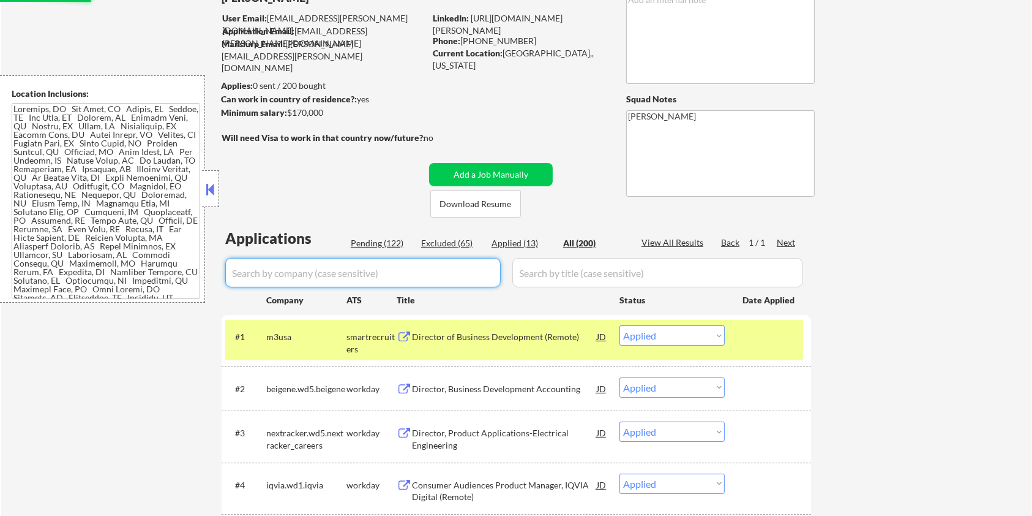
select select ""excluded__bad_match_""
select select ""excluded__other_""
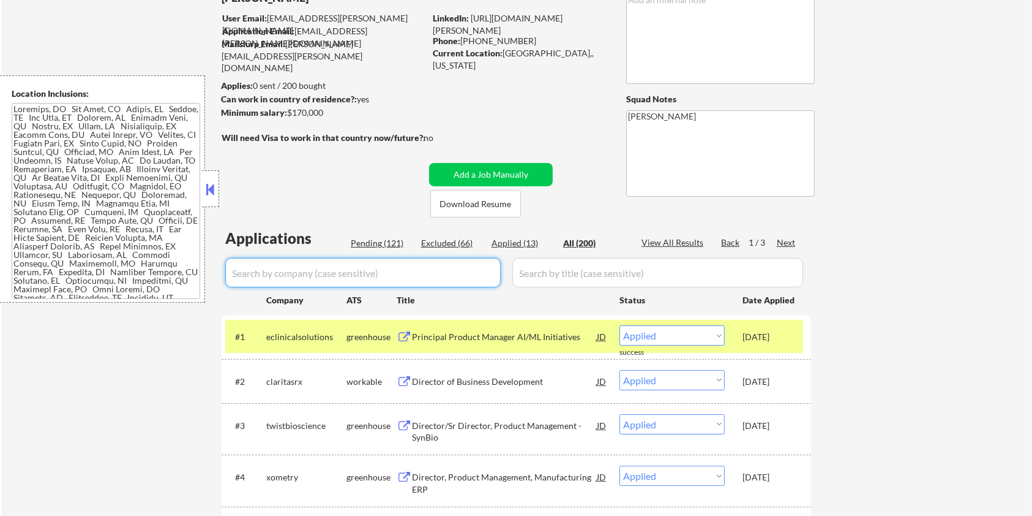
click at [369, 276] on input "input" at bounding box center [363, 272] width 276 height 29
click at [376, 242] on div "Pending (121)" at bounding box center [381, 243] width 61 height 12
select select ""pending""
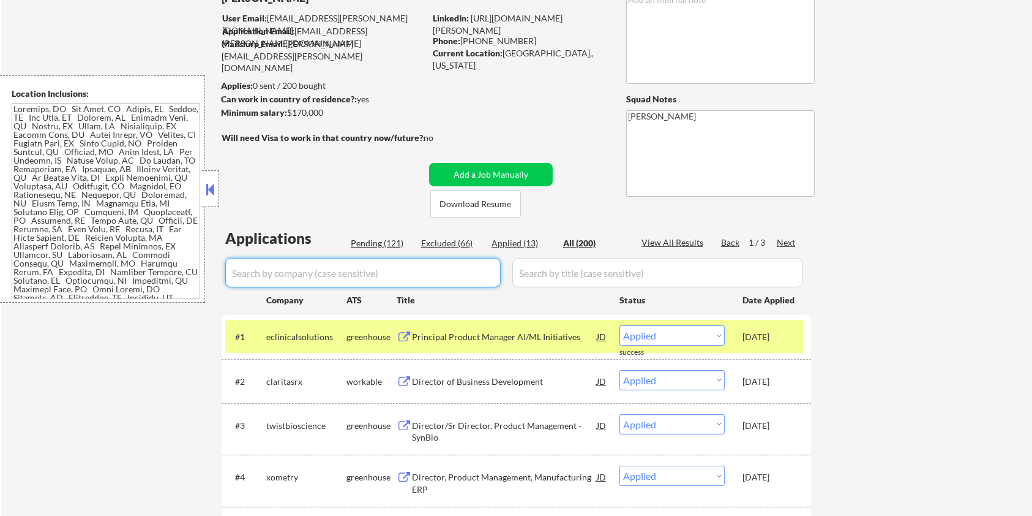
select select ""pending""
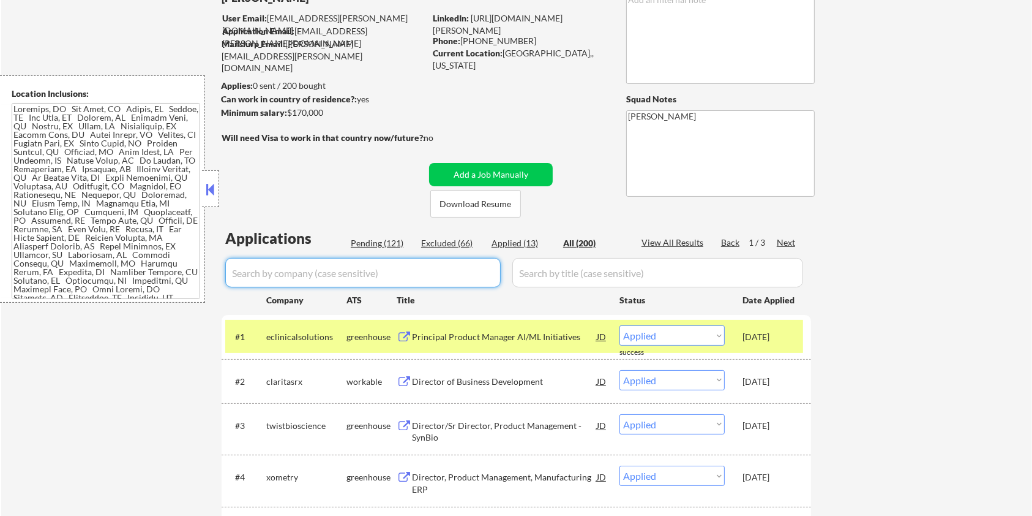
select select ""pending""
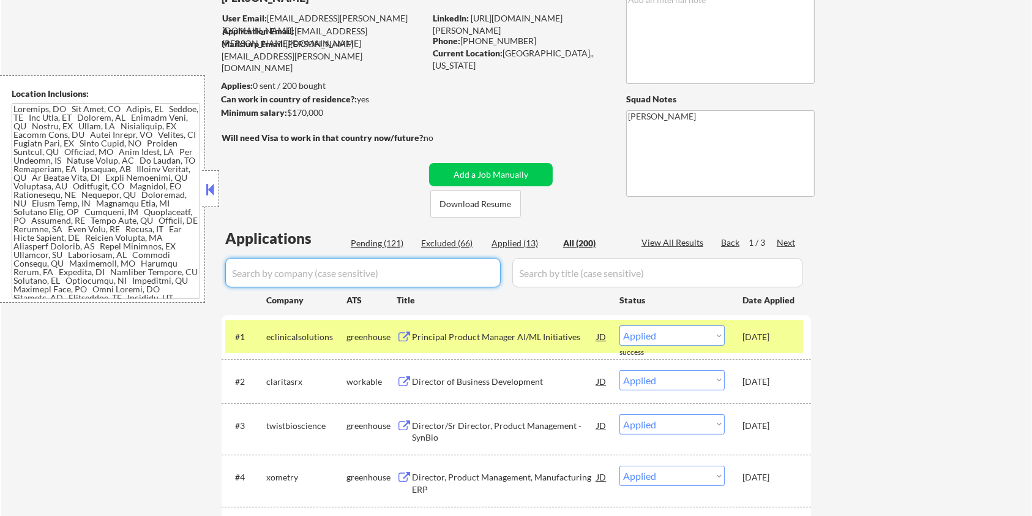
select select ""pending""
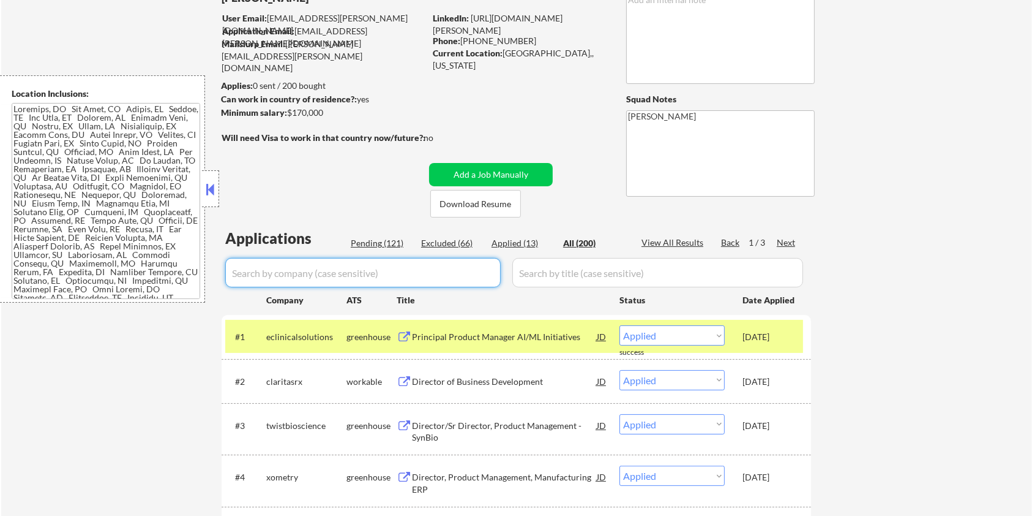
select select ""pending""
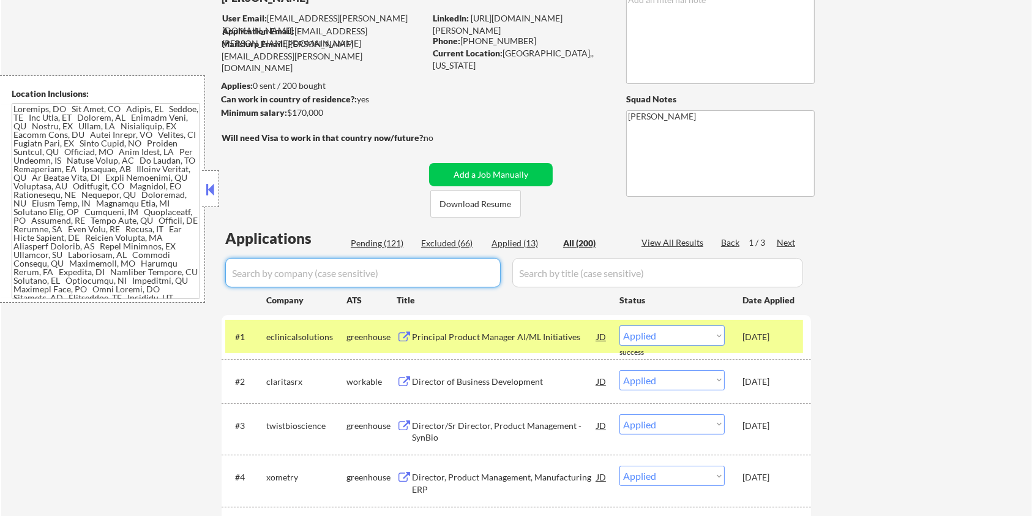
select select ""pending""
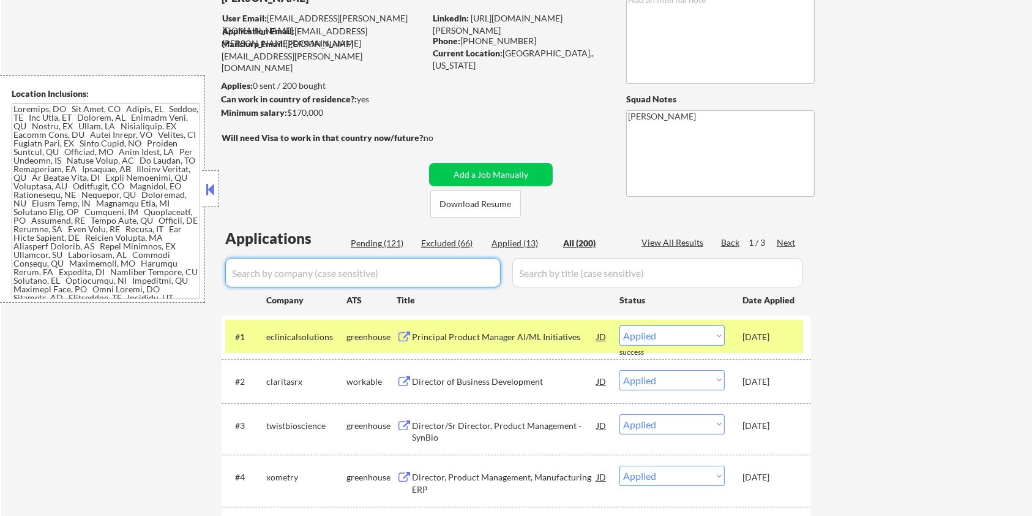
select select ""pending""
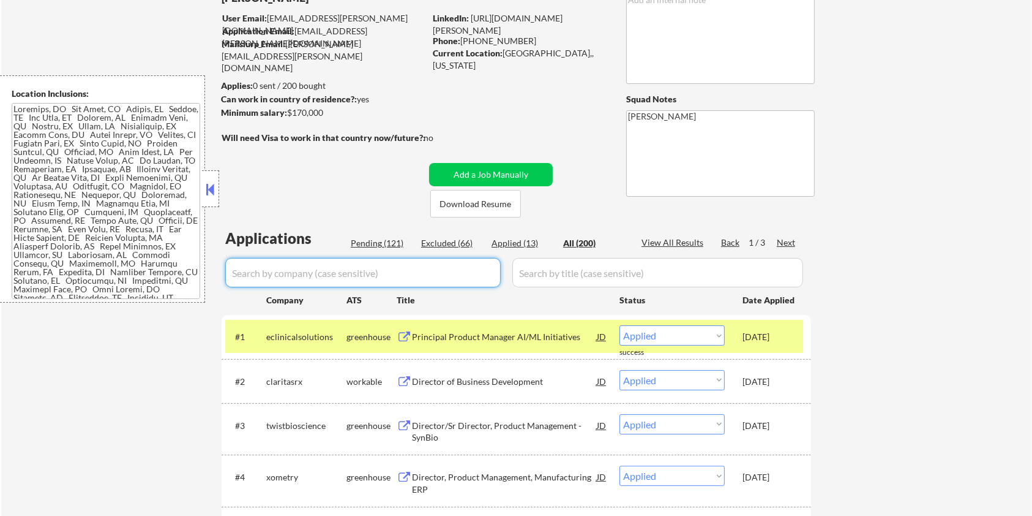
select select ""pending""
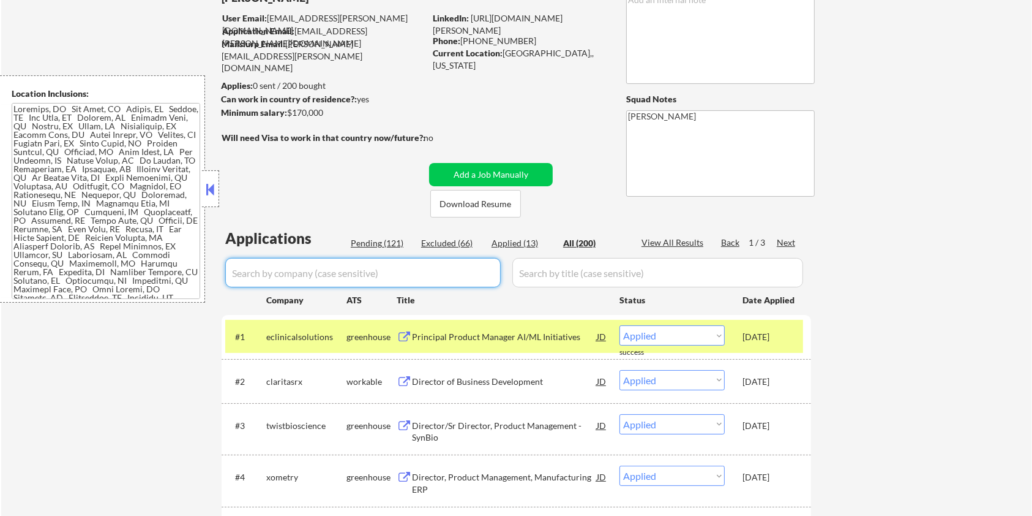
select select ""pending""
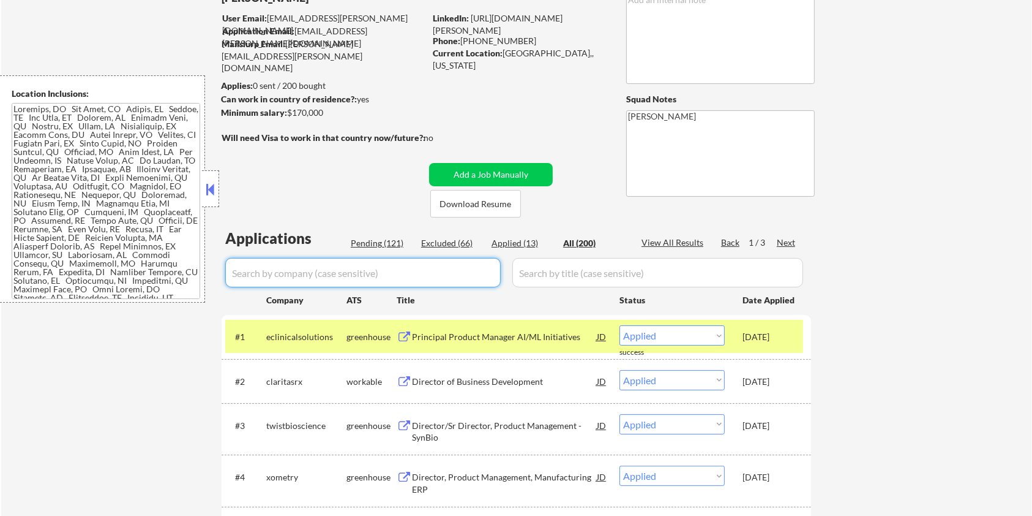
select select ""pending""
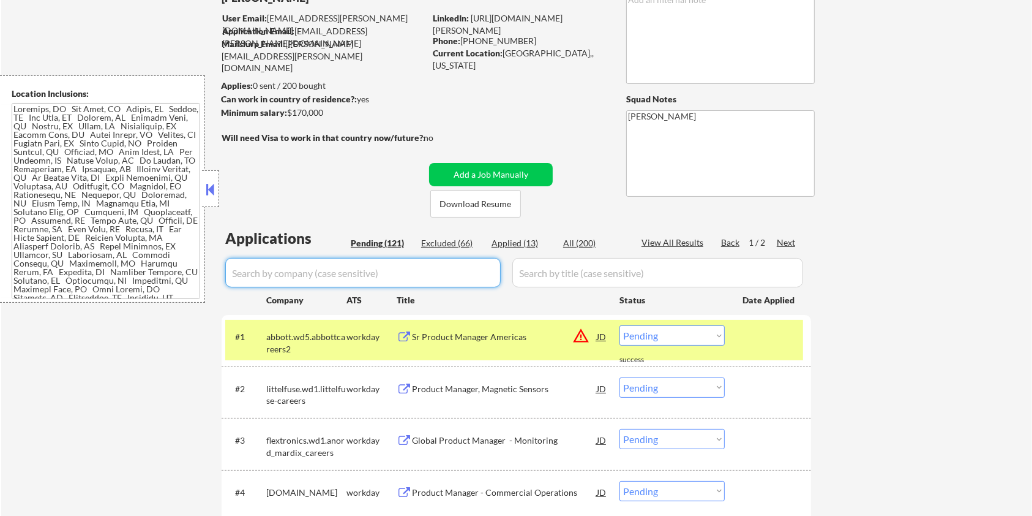
click at [451, 278] on input "input" at bounding box center [363, 272] width 276 height 29
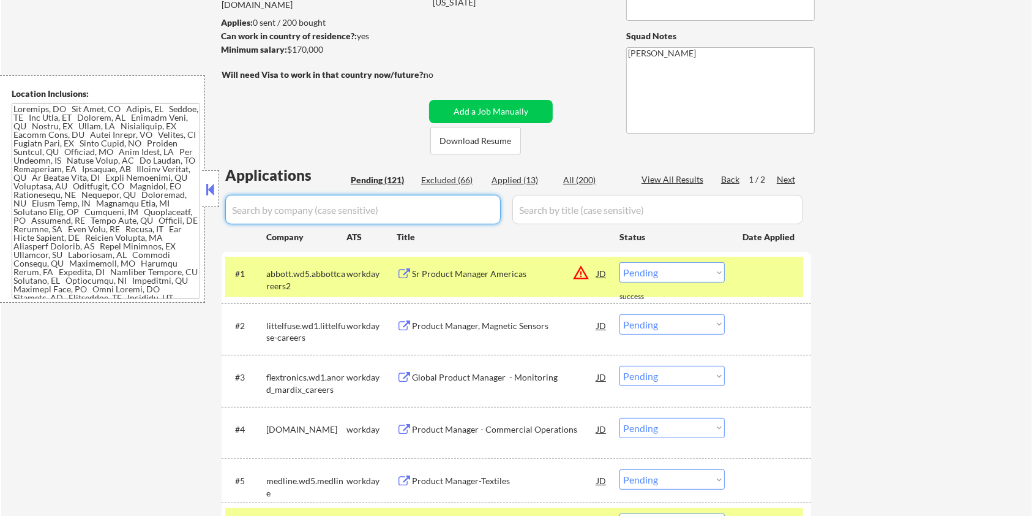
scroll to position [253, 0]
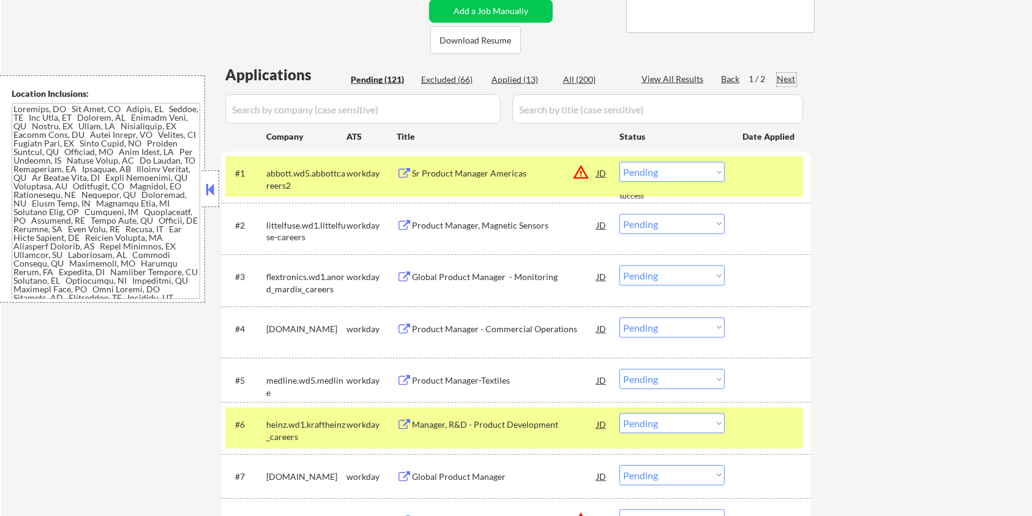
click at [787, 73] on div "Next" at bounding box center [787, 79] width 20 height 12
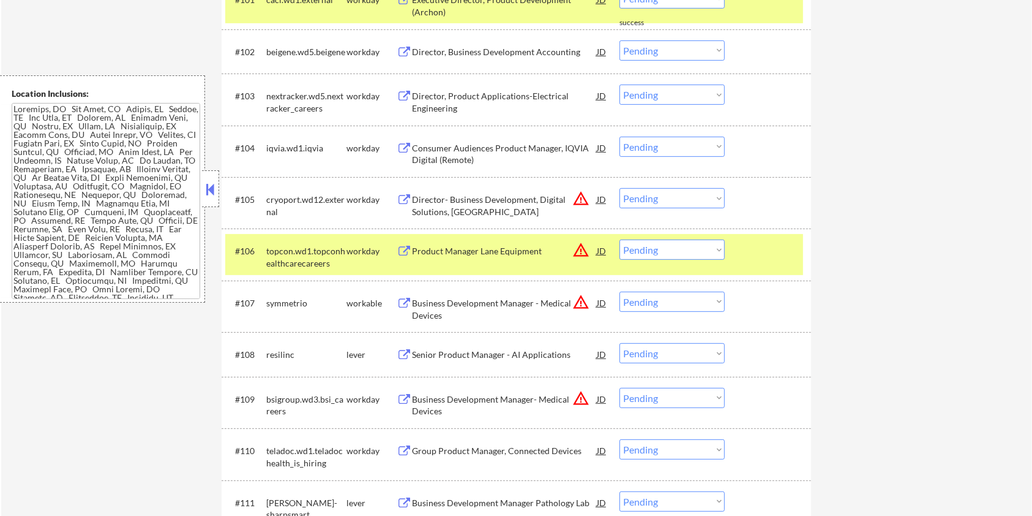
scroll to position [498, 0]
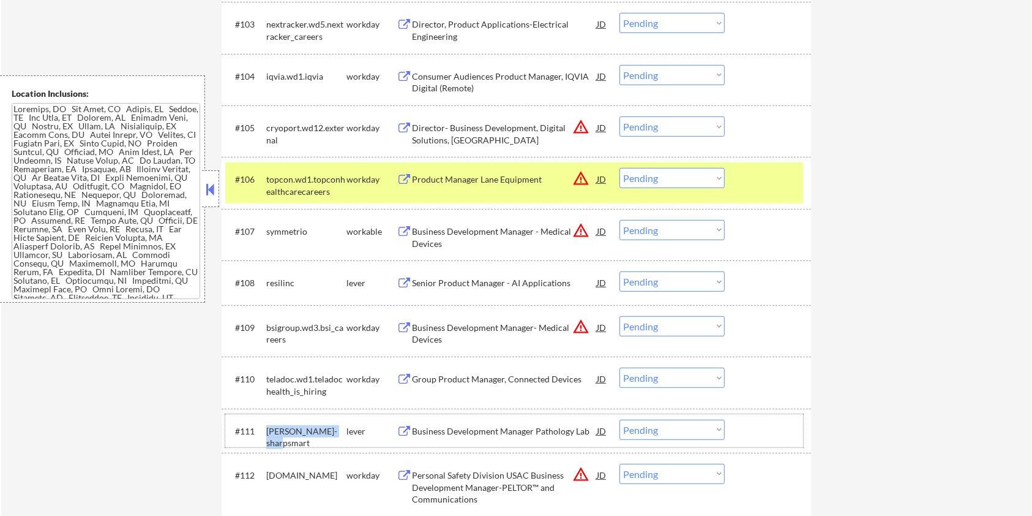
drag, startPoint x: 339, startPoint y: 429, endPoint x: 268, endPoint y: 429, distance: 71.0
click at [268, 429] on div "daniels-sharpsmart" at bounding box center [306, 437] width 80 height 24
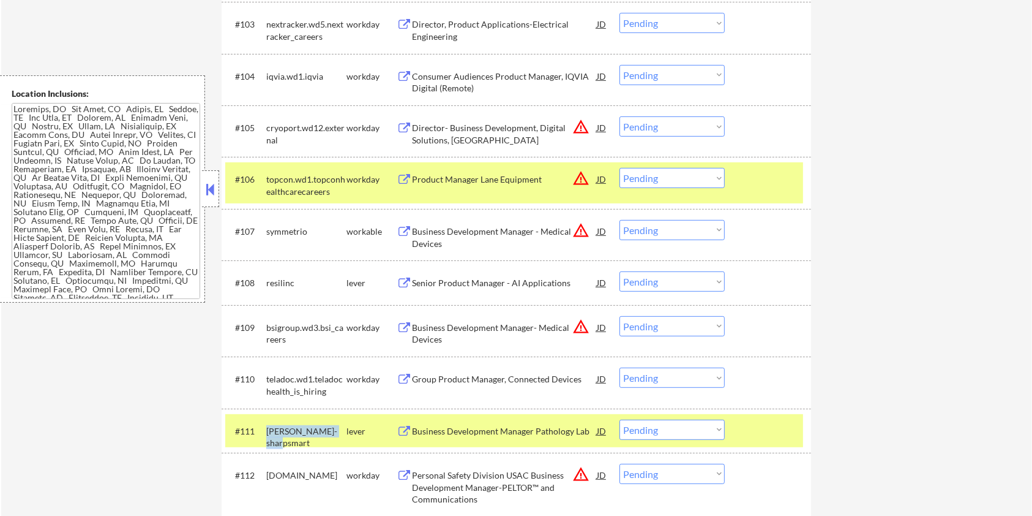
copy div "daniels-sharpsmart"
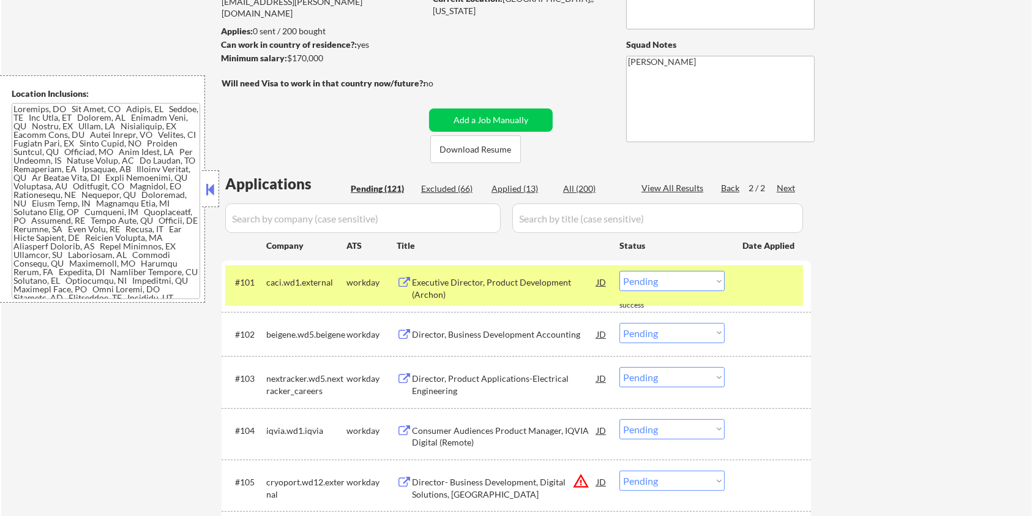
scroll to position [89, 0]
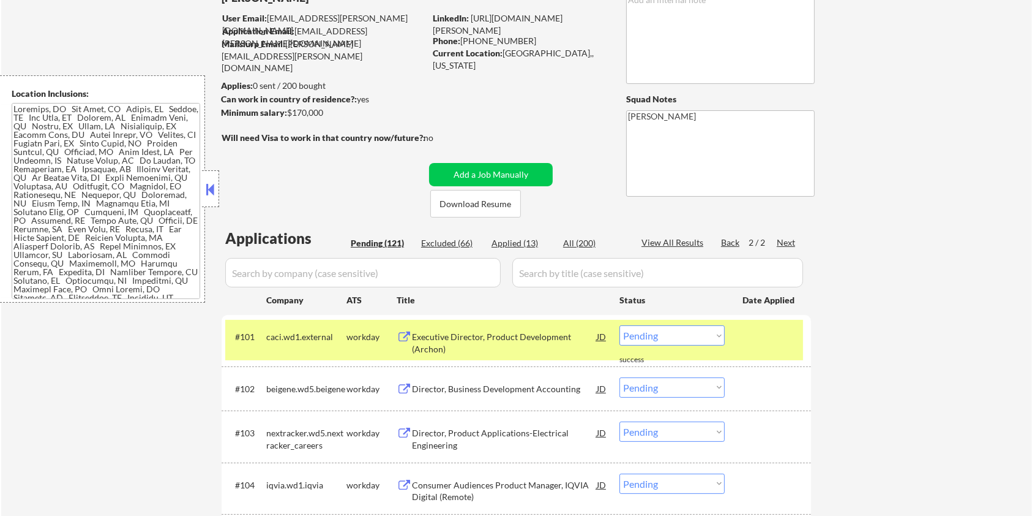
click at [340, 274] on input "input" at bounding box center [363, 272] width 276 height 29
paste input "daniels-sharpsmart"
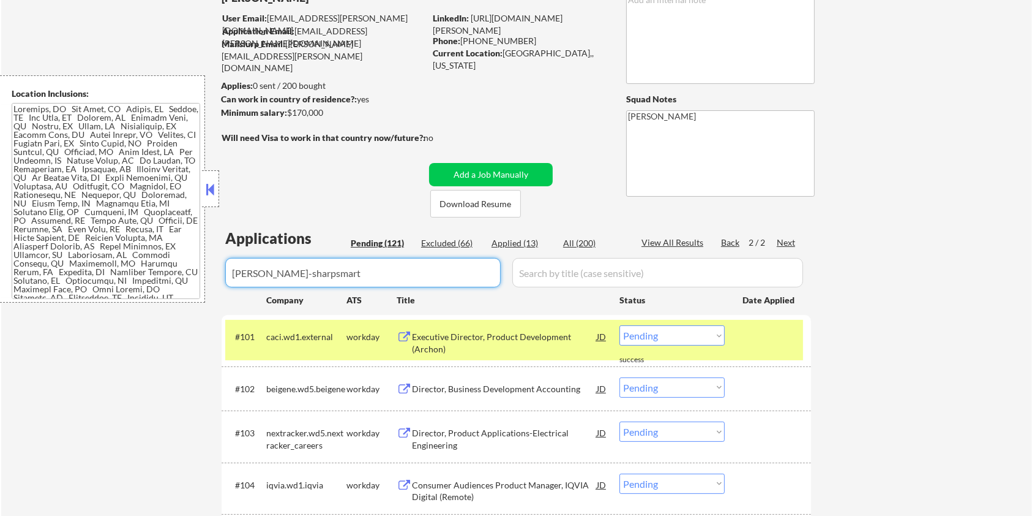
click at [551, 271] on input "input" at bounding box center [657, 272] width 291 height 29
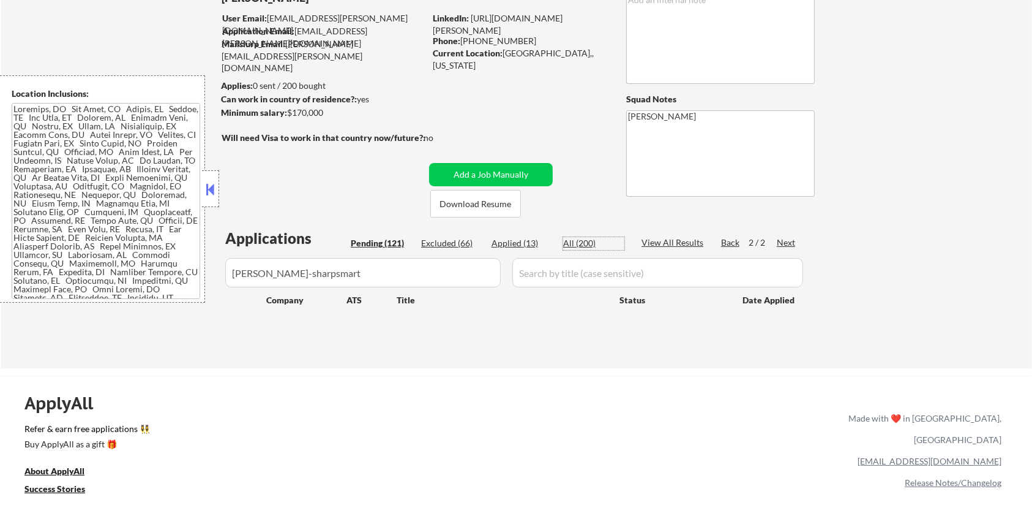
click at [577, 242] on div "All (200)" at bounding box center [593, 243] width 61 height 12
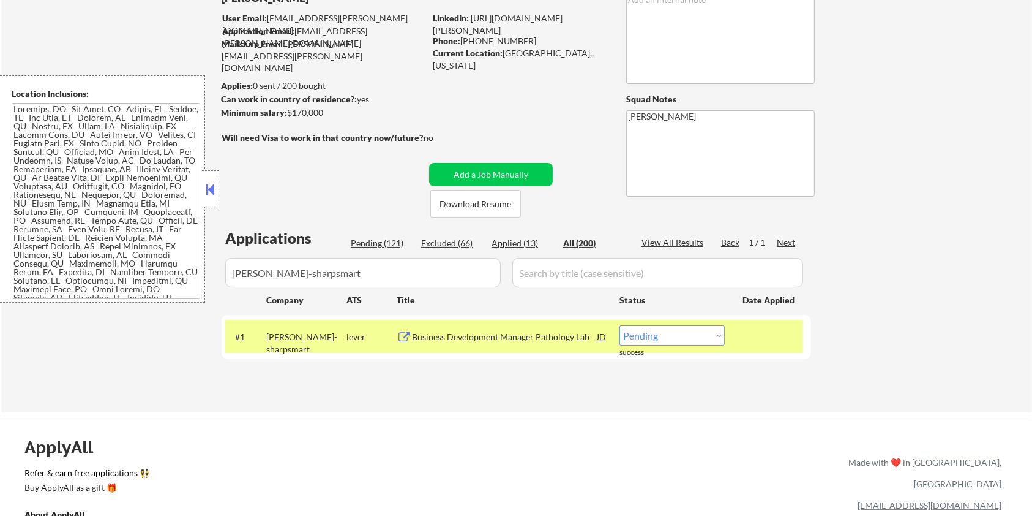
click at [449, 337] on div "Business Development Manager Pathology Lab" at bounding box center [504, 337] width 185 height 12
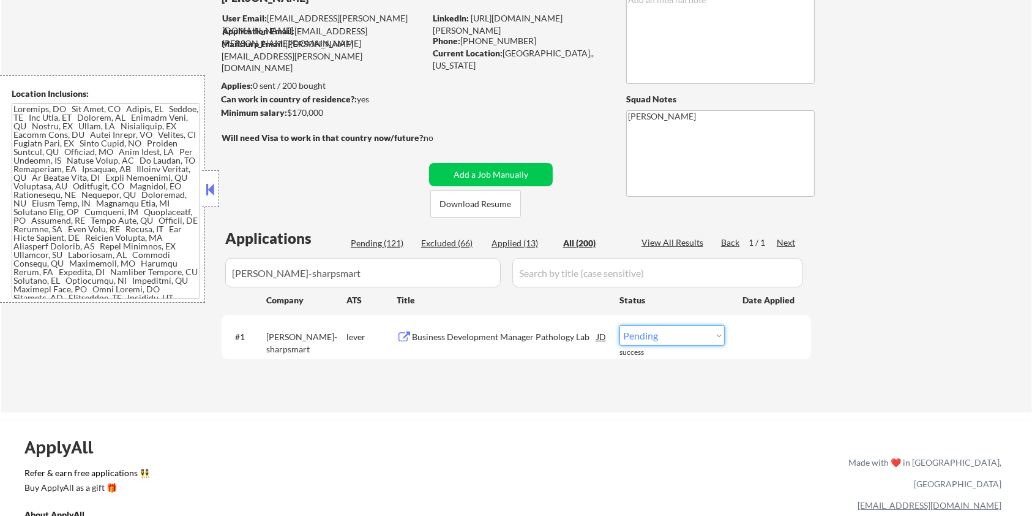
click at [666, 336] on select "Choose an option... Pending Applied Excluded (Questions) Excluded (Expired) Exc…" at bounding box center [672, 335] width 105 height 20
click at [620, 325] on select "Choose an option... Pending Applied Excluded (Questions) Excluded (Expired) Exc…" at bounding box center [672, 335] width 105 height 20
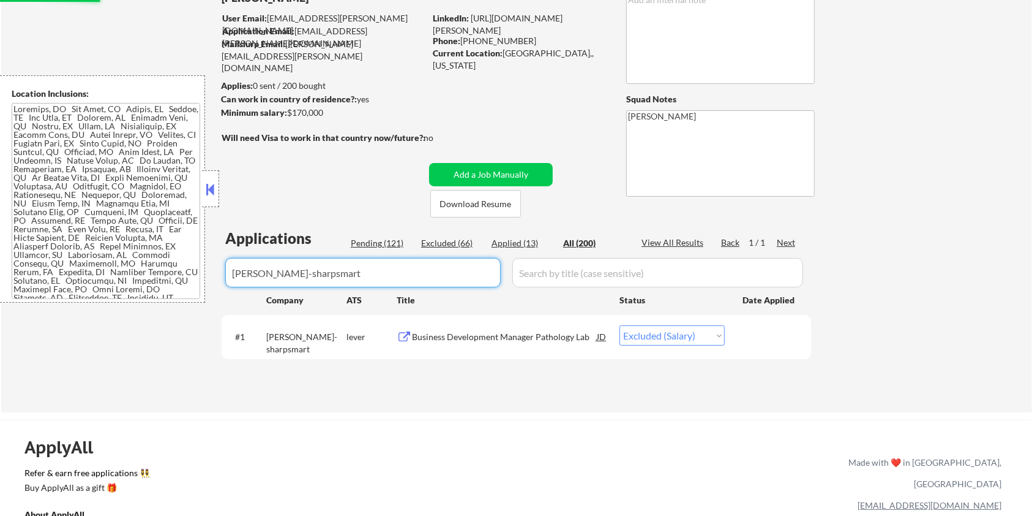
drag, startPoint x: 349, startPoint y: 276, endPoint x: 118, endPoint y: 281, distance: 231.5
click at [118, 281] on body "← Return to /applysquad Mailslurp Inbox Job Search Builder Michael Hamoy User E…" at bounding box center [516, 169] width 1032 height 516
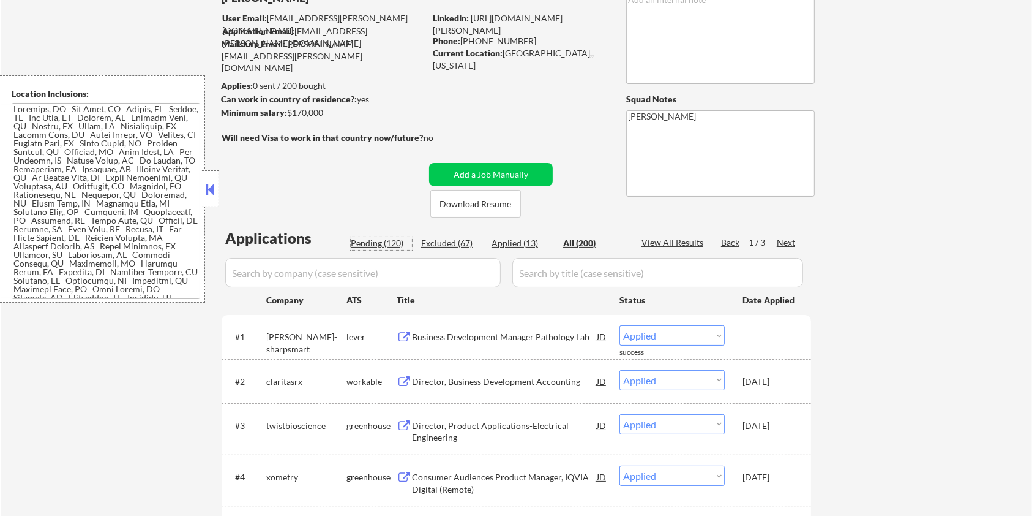
click at [376, 243] on div "Pending (120)" at bounding box center [381, 243] width 61 height 12
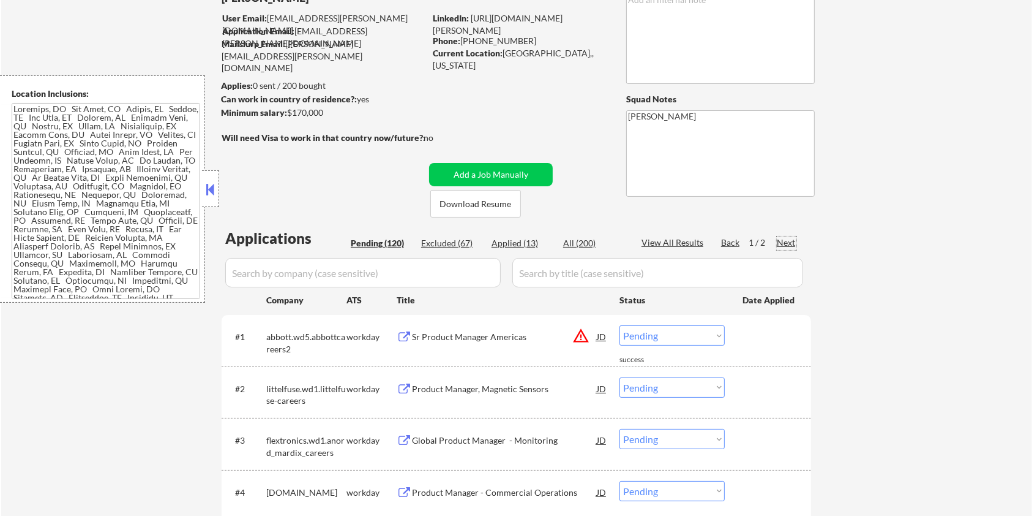
click at [783, 237] on div "Next" at bounding box center [787, 242] width 20 height 12
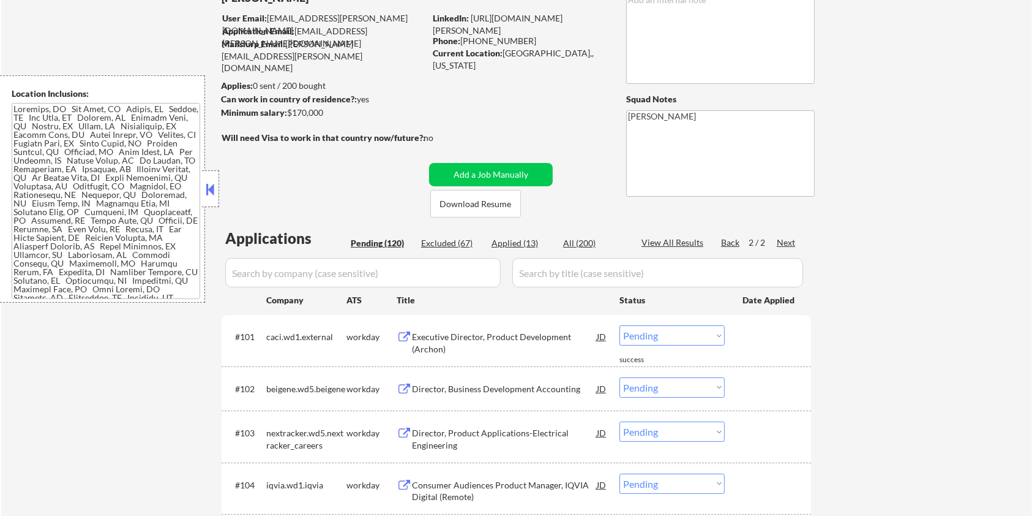
click at [783, 238] on div "Next" at bounding box center [787, 242] width 20 height 12
click at [787, 239] on div "Next" at bounding box center [787, 242] width 20 height 12
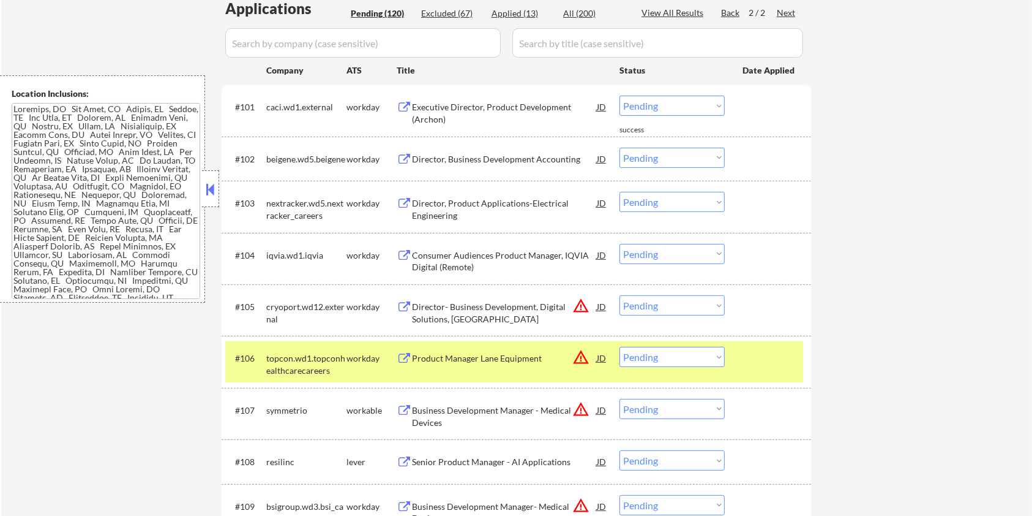
scroll to position [416, 0]
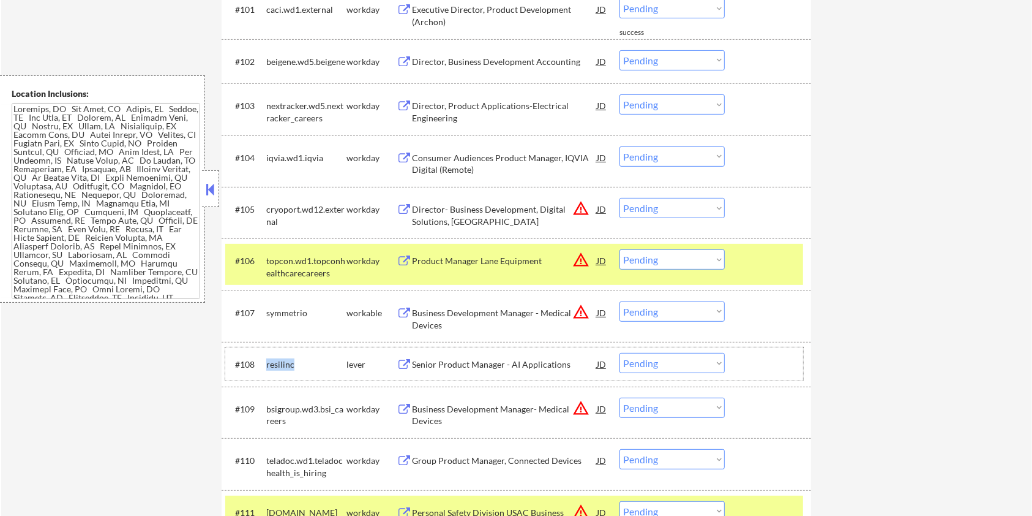
drag, startPoint x: 304, startPoint y: 365, endPoint x: 263, endPoint y: 365, distance: 41.6
click at [263, 365] on div "#108 resilinc lever Senior Product Manager - AI Applications JD warning_amber C…" at bounding box center [514, 363] width 578 height 33
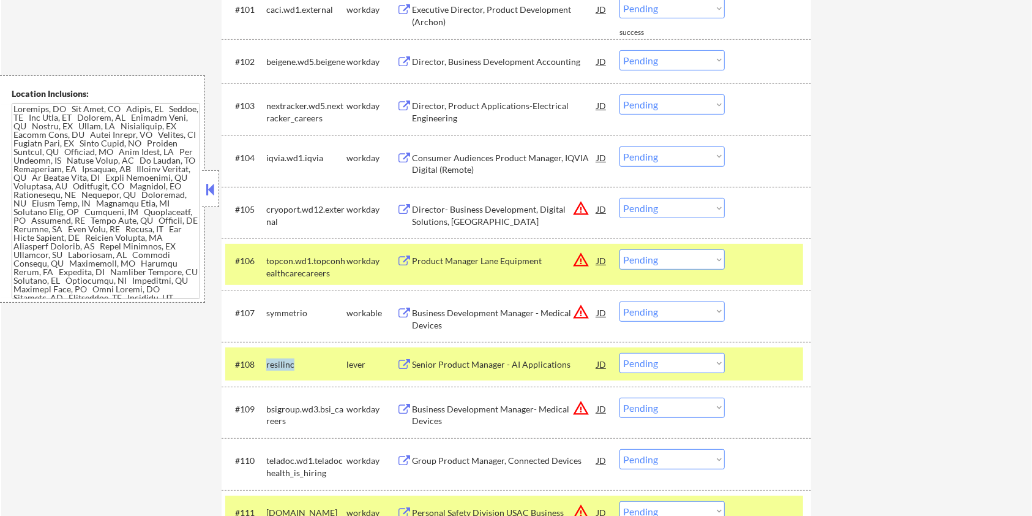
copy div "resilinc"
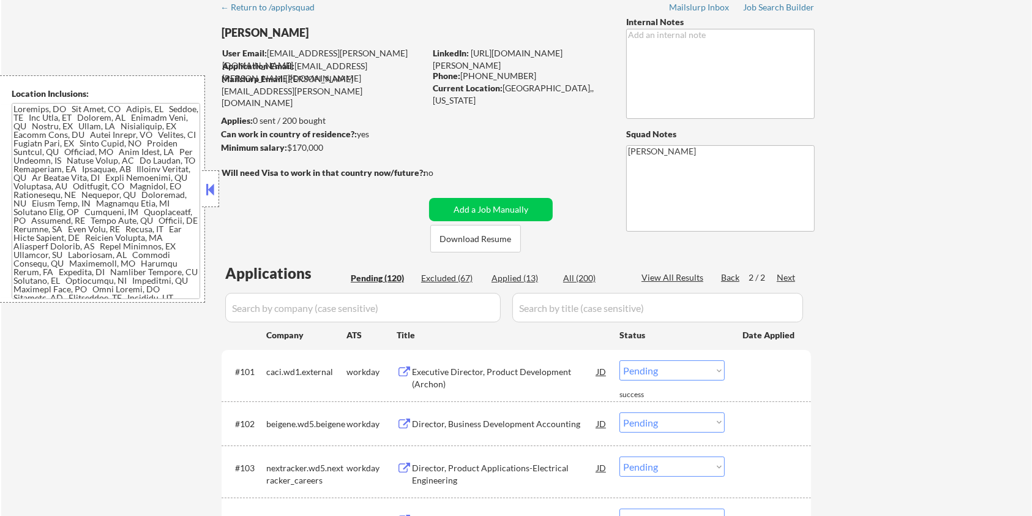
scroll to position [8, 0]
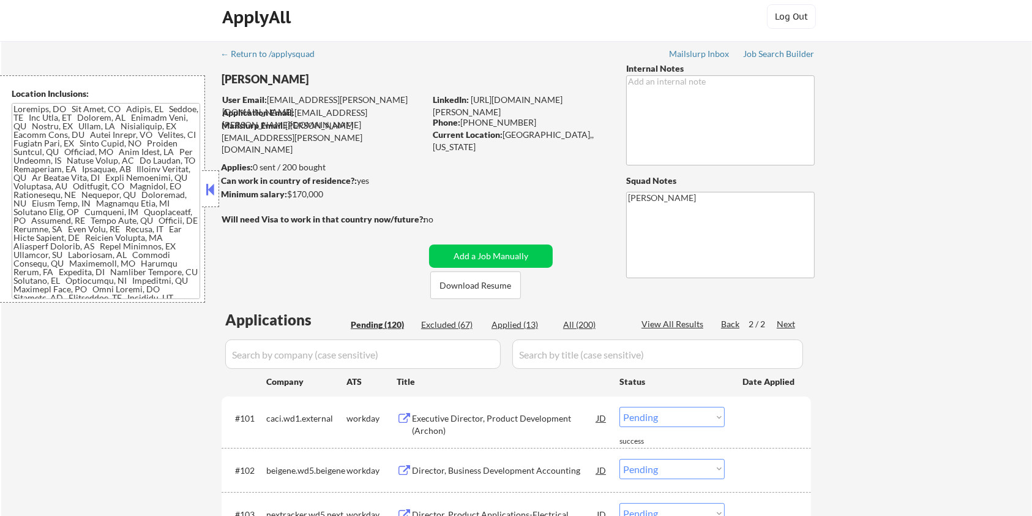
click at [321, 360] on input "input" at bounding box center [363, 353] width 276 height 29
paste input "resilinc"
click at [527, 359] on input "input" at bounding box center [657, 353] width 291 height 29
click at [576, 321] on div "All (200)" at bounding box center [593, 324] width 61 height 12
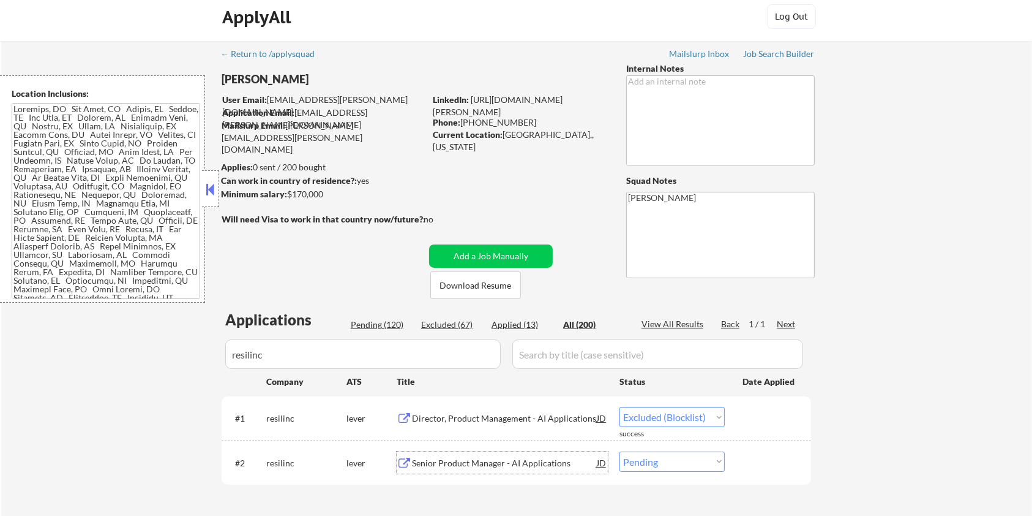
click at [468, 463] on div "Senior Product Manager - AI Applications" at bounding box center [504, 463] width 185 height 12
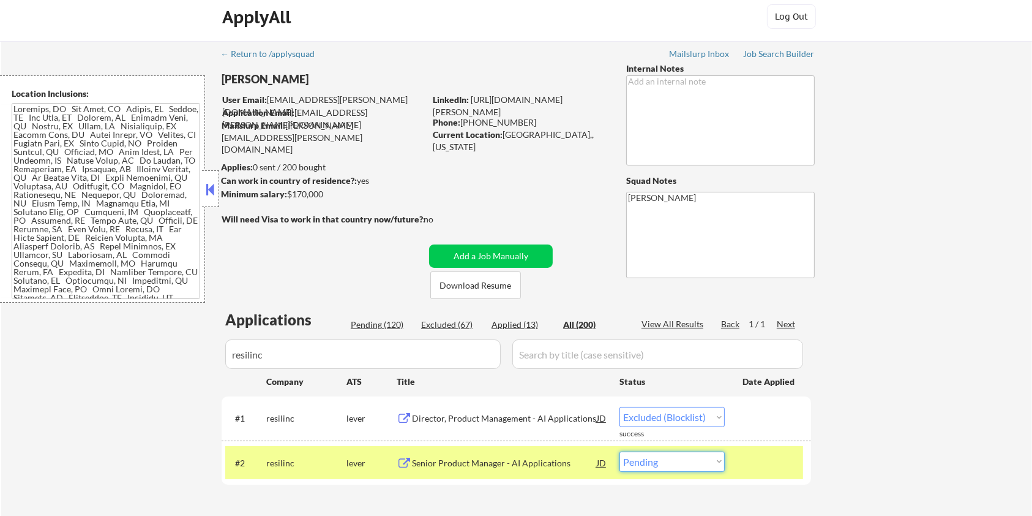
click at [677, 461] on select "Choose an option... Pending Applied Excluded (Questions) Excluded (Expired) Exc…" at bounding box center [672, 461] width 105 height 20
click at [620, 451] on select "Choose an option... Pending Applied Excluded (Questions) Excluded (Expired) Exc…" at bounding box center [672, 461] width 105 height 20
click at [456, 419] on div "Director, Product Management - AI Applications" at bounding box center [504, 418] width 185 height 12
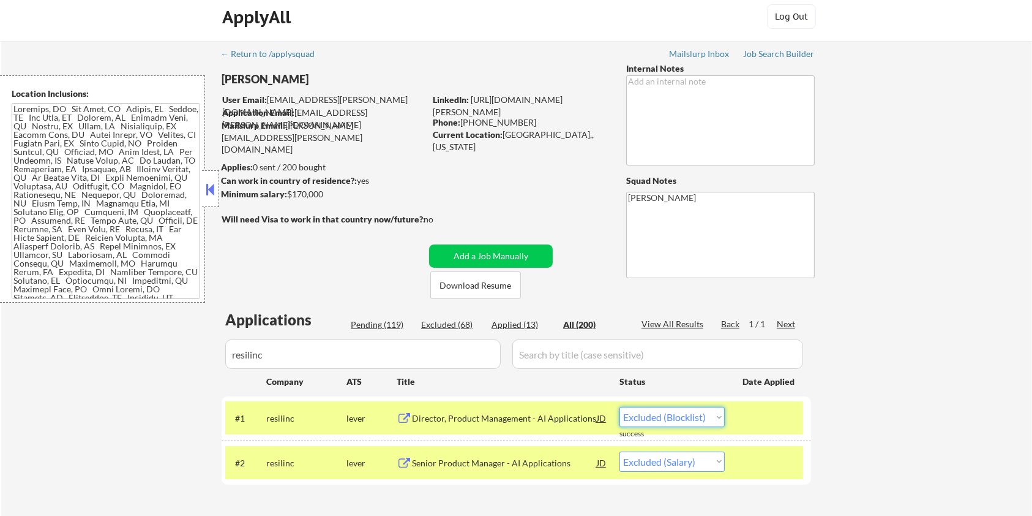
click at [669, 414] on select "Choose an option... Pending Applied Excluded (Questions) Excluded (Expired) Exc…" at bounding box center [672, 417] width 105 height 20
click at [620, 407] on select "Choose an option... Pending Applied Excluded (Questions) Excluded (Expired) Exc…" at bounding box center [672, 417] width 105 height 20
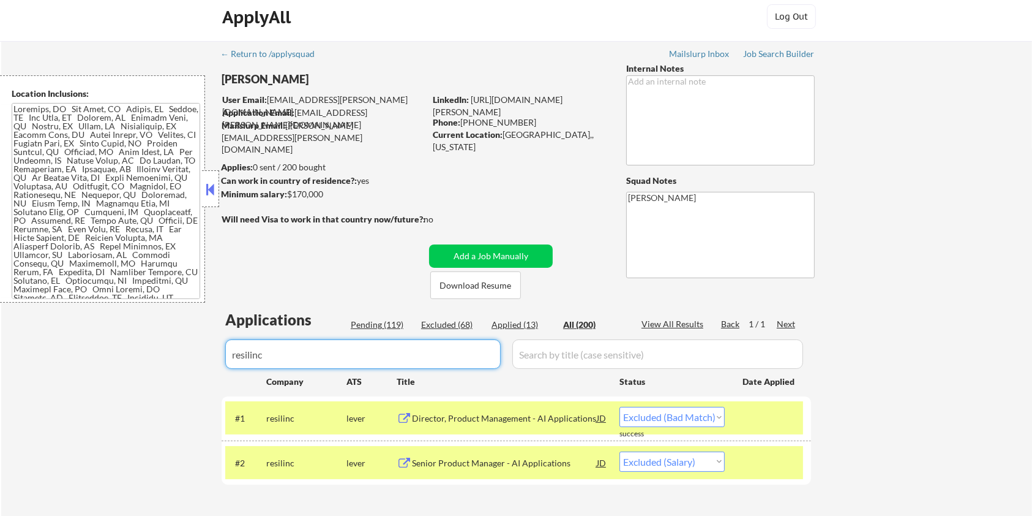
drag, startPoint x: 286, startPoint y: 352, endPoint x: 196, endPoint y: 365, distance: 90.9
click at [196, 365] on div "← Return to /applysquad Mailslurp Inbox Job Search Builder Michael Hamoy User E…" at bounding box center [516, 289] width 1031 height 497
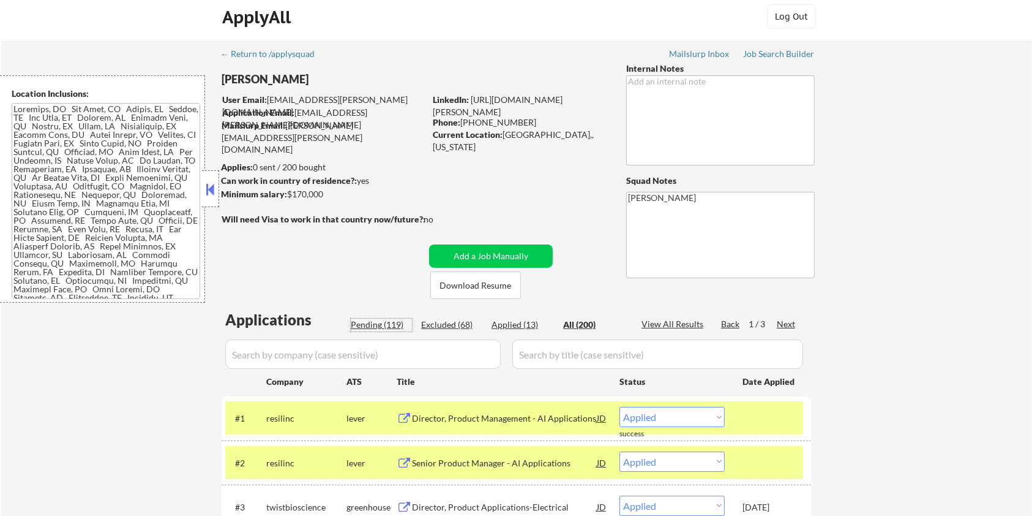
click at [359, 325] on div "Pending (119)" at bounding box center [381, 324] width 61 height 12
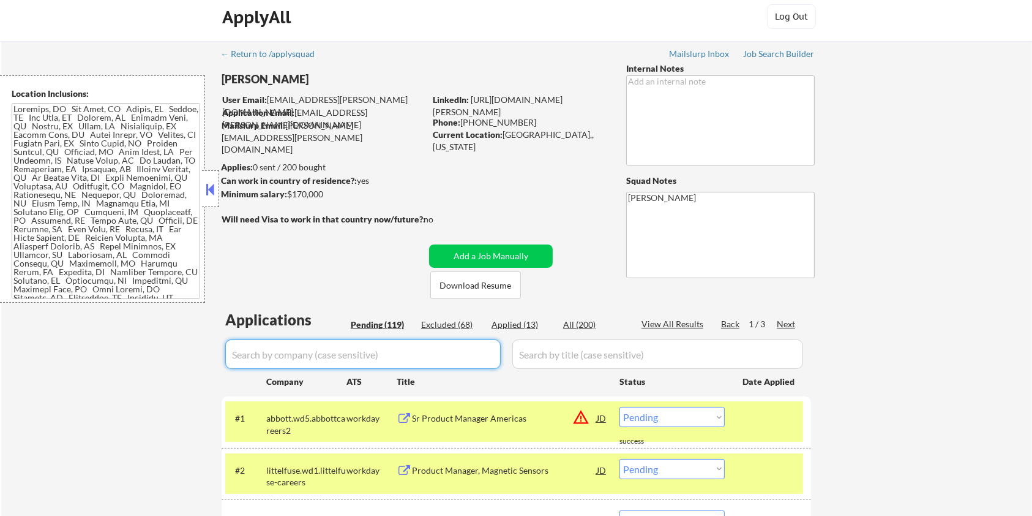
click at [377, 351] on input "input" at bounding box center [363, 353] width 276 height 29
click at [580, 324] on div "All (200)" at bounding box center [593, 324] width 61 height 12
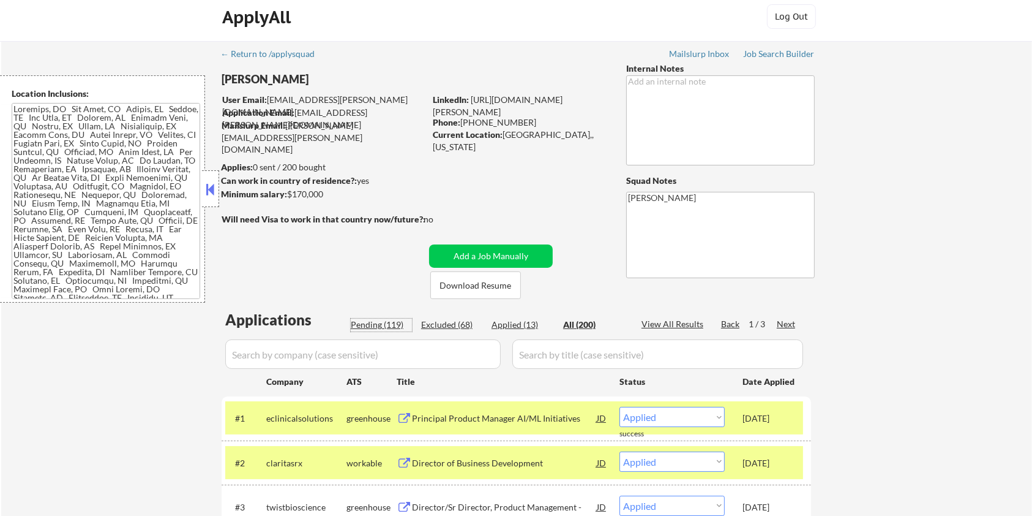
click at [366, 324] on div "Pending (119)" at bounding box center [381, 324] width 61 height 12
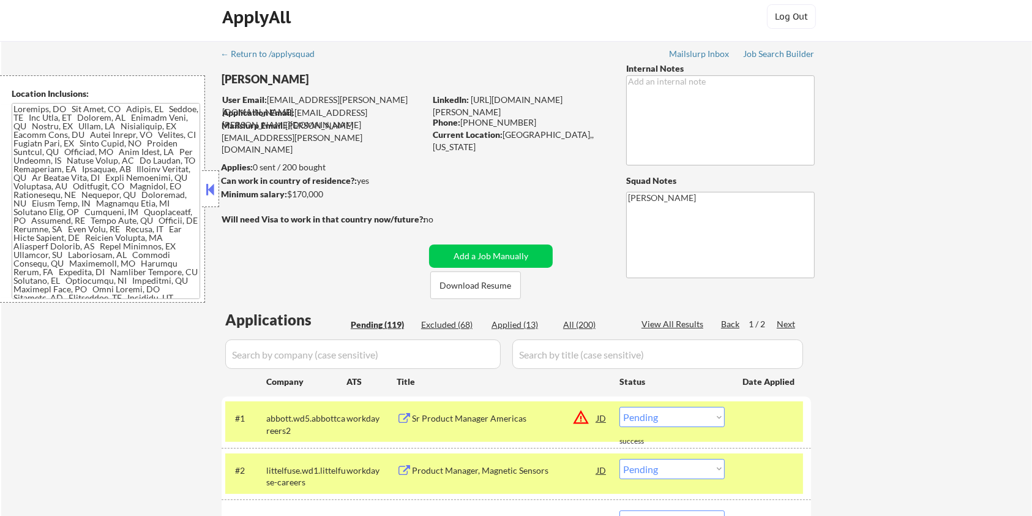
click at [575, 323] on div "All (200)" at bounding box center [593, 324] width 61 height 12
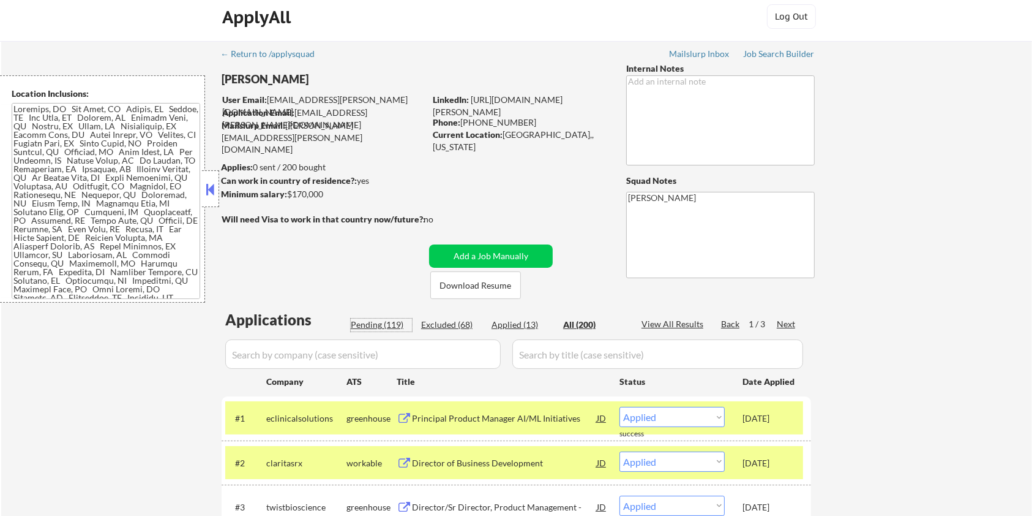
click at [378, 321] on div "Pending (119)" at bounding box center [381, 324] width 61 height 12
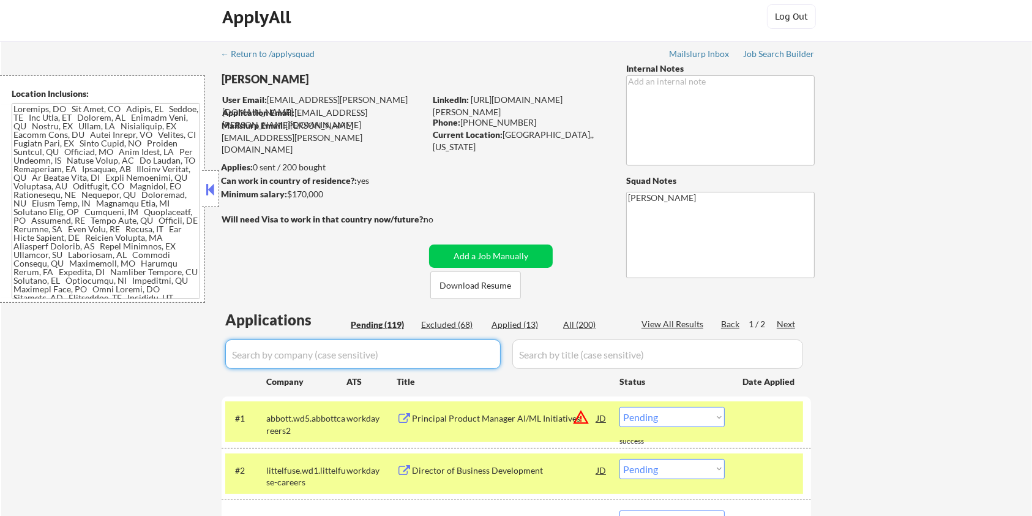
click at [380, 349] on input "input" at bounding box center [363, 353] width 276 height 29
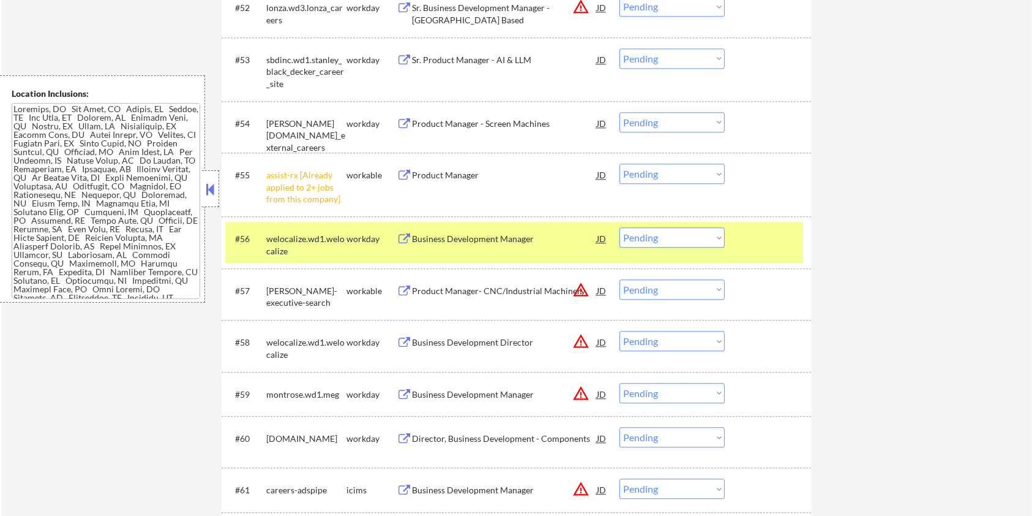
scroll to position [3028, 0]
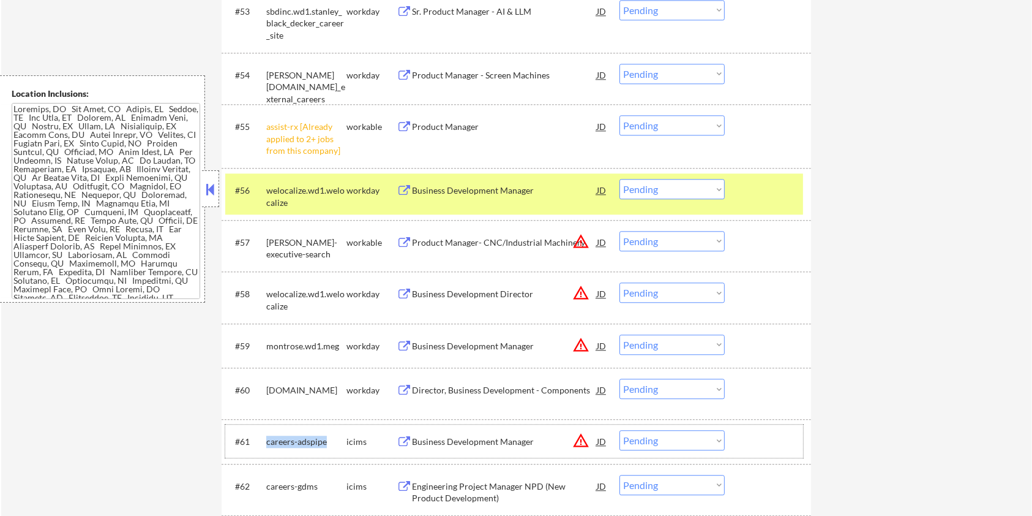
drag, startPoint x: 334, startPoint y: 440, endPoint x: 269, endPoint y: 437, distance: 64.3
click at [266, 437] on div "careers-adspipe" at bounding box center [306, 441] width 80 height 12
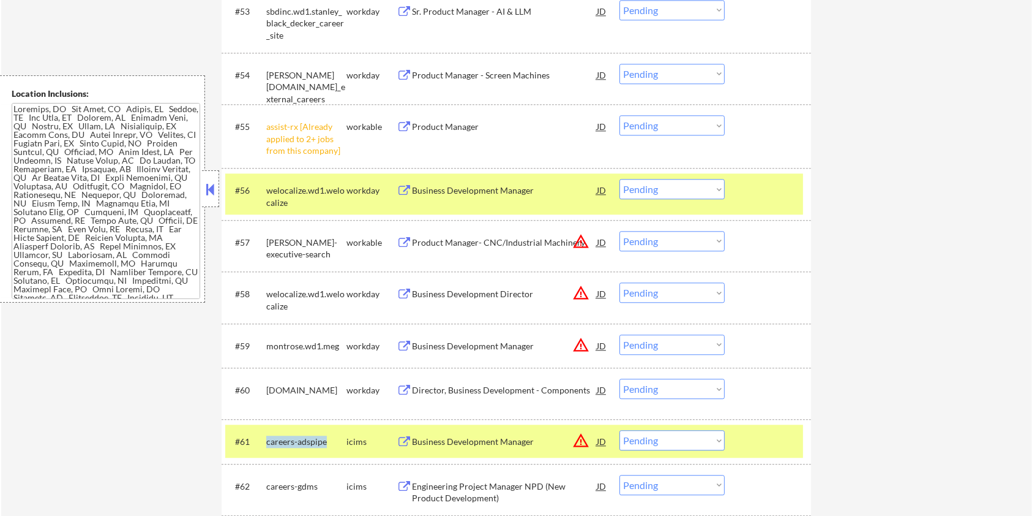
copy div "careers-adspipe"
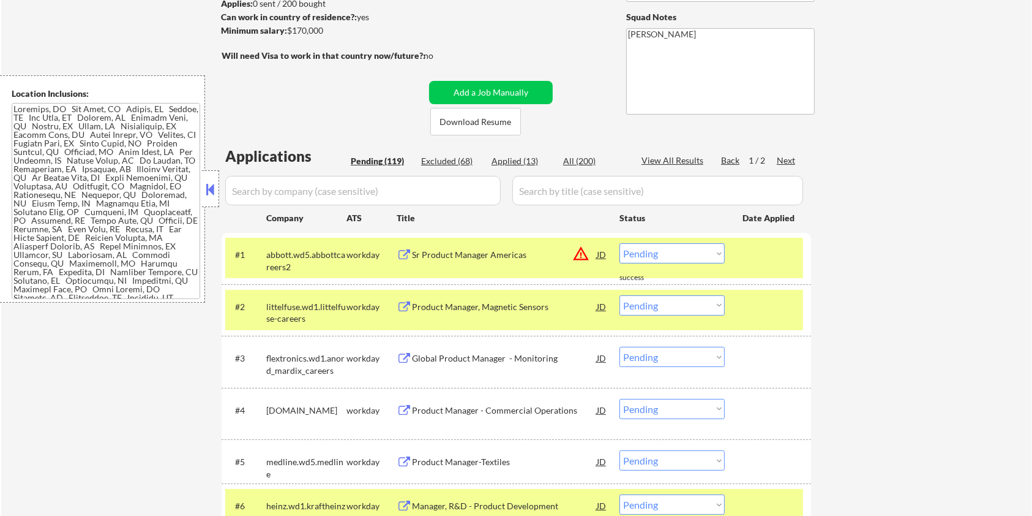
scroll to position [8, 0]
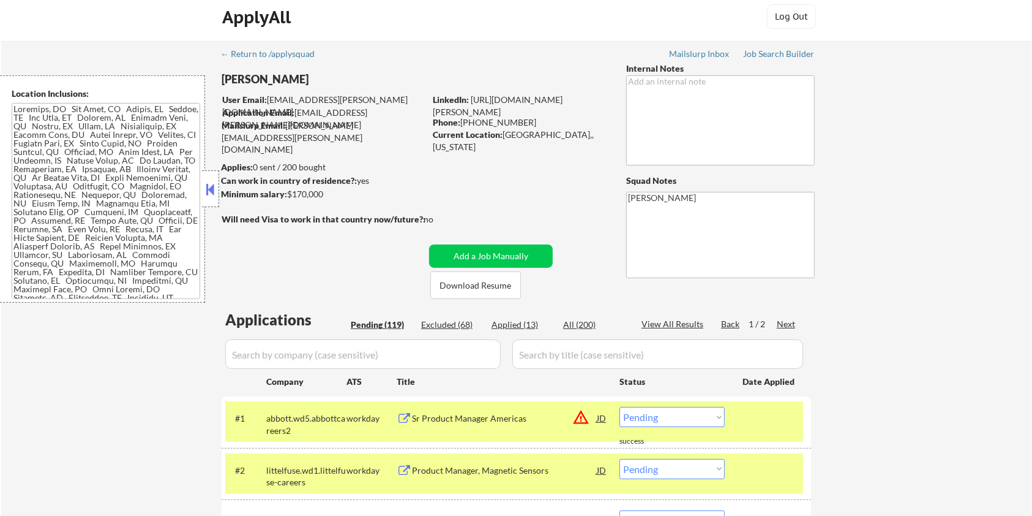
click at [364, 354] on input "input" at bounding box center [363, 353] width 276 height 29
paste input "careers-adspipe"
click at [541, 357] on input "input" at bounding box center [657, 353] width 291 height 29
click at [579, 318] on div "All (200)" at bounding box center [593, 324] width 61 height 12
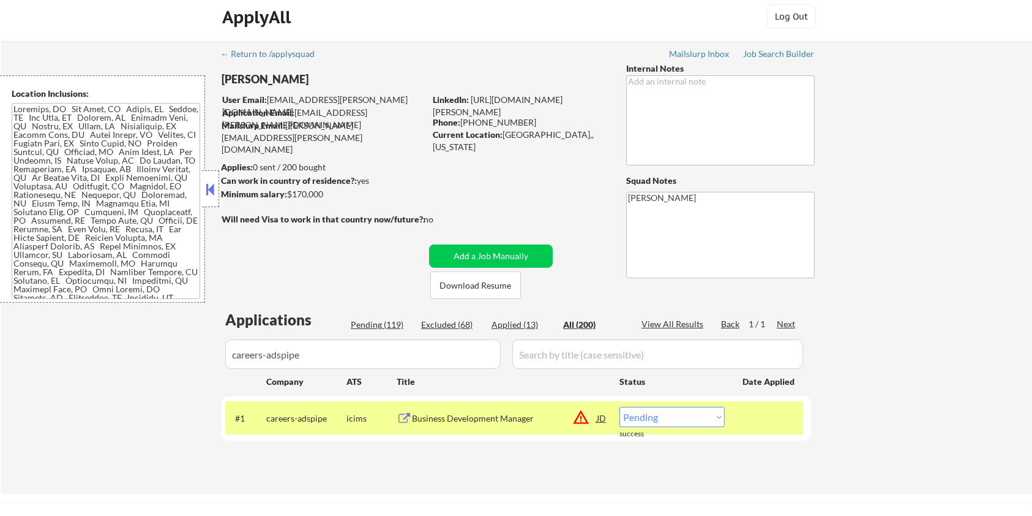
click at [450, 419] on div "Business Development Manager" at bounding box center [504, 418] width 185 height 12
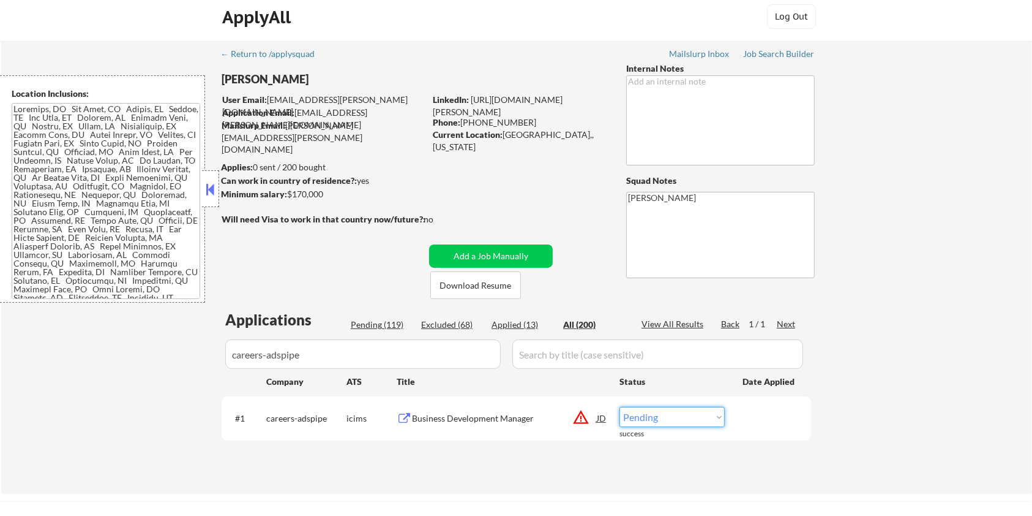
click at [699, 419] on select "Choose an option... Pending Applied Excluded (Questions) Excluded (Expired) Exc…" at bounding box center [672, 417] width 105 height 20
click at [620, 407] on select "Choose an option... Pending Applied Excluded (Questions) Excluded (Expired) Exc…" at bounding box center [672, 417] width 105 height 20
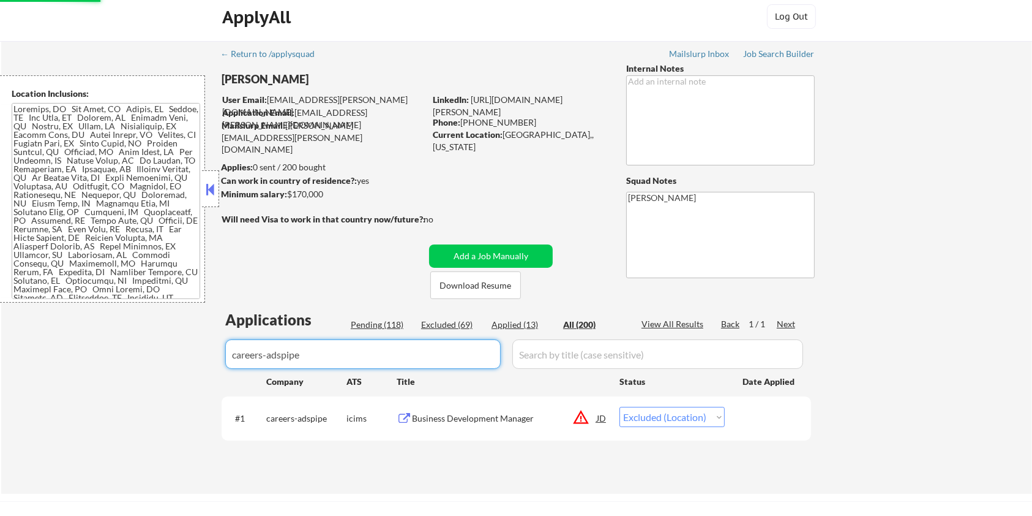
drag, startPoint x: 368, startPoint y: 354, endPoint x: 179, endPoint y: 358, distance: 189.2
click at [179, 358] on div "← Return to /applysquad Mailslurp Inbox Job Search Builder Michael Hamoy User E…" at bounding box center [516, 267] width 1031 height 452
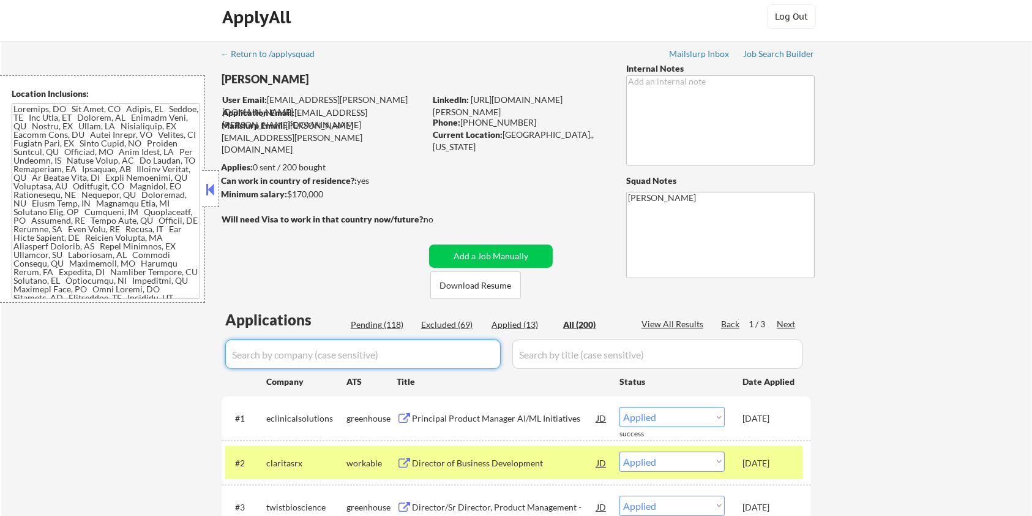
click at [384, 325] on div "Pending (118)" at bounding box center [381, 324] width 61 height 12
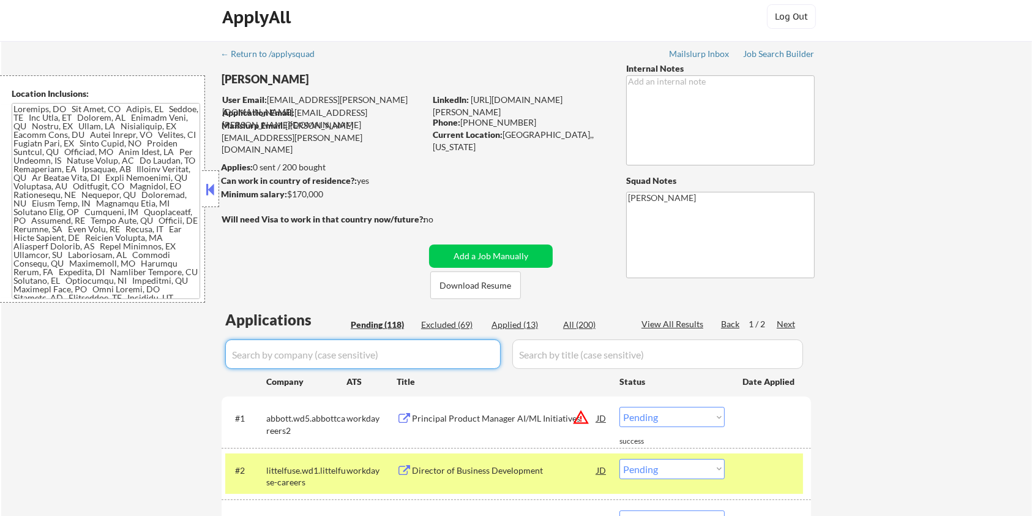
click at [379, 345] on input "input" at bounding box center [363, 353] width 276 height 29
click at [378, 323] on div "Pending (118)" at bounding box center [381, 324] width 61 height 12
click at [370, 348] on input "input" at bounding box center [363, 353] width 276 height 29
click at [793, 323] on div "Next" at bounding box center [787, 324] width 20 height 12
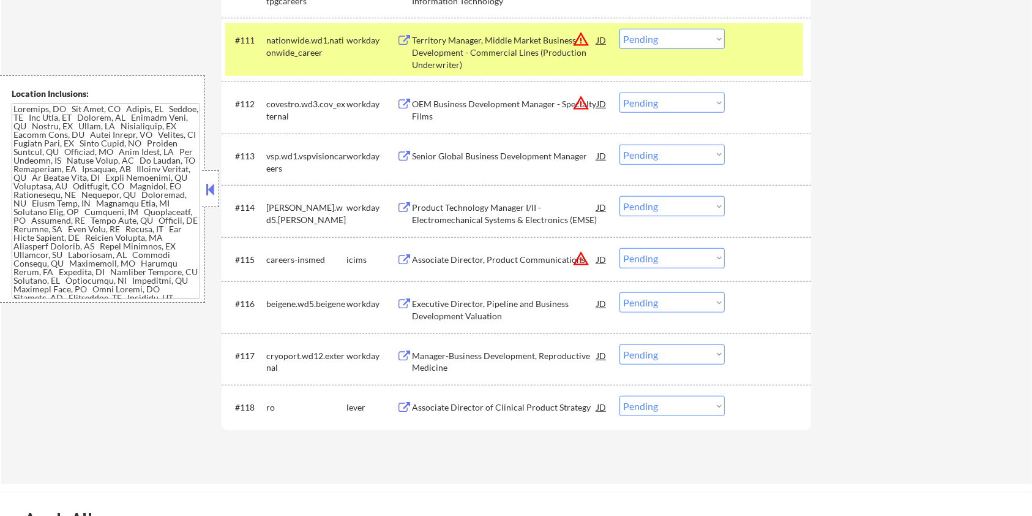
scroll to position [988, 0]
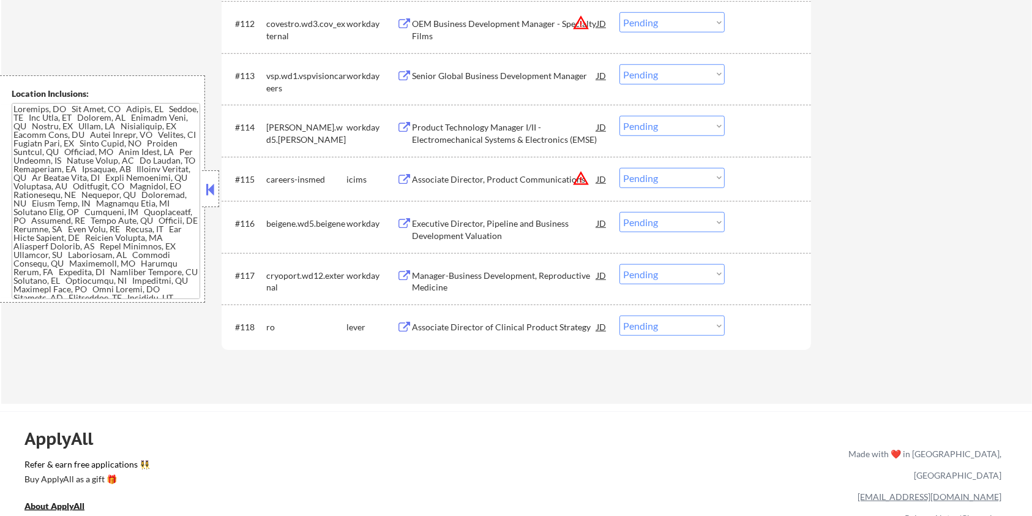
click at [438, 326] on div "Associate Director of Clinical Product Strategy" at bounding box center [504, 327] width 185 height 12
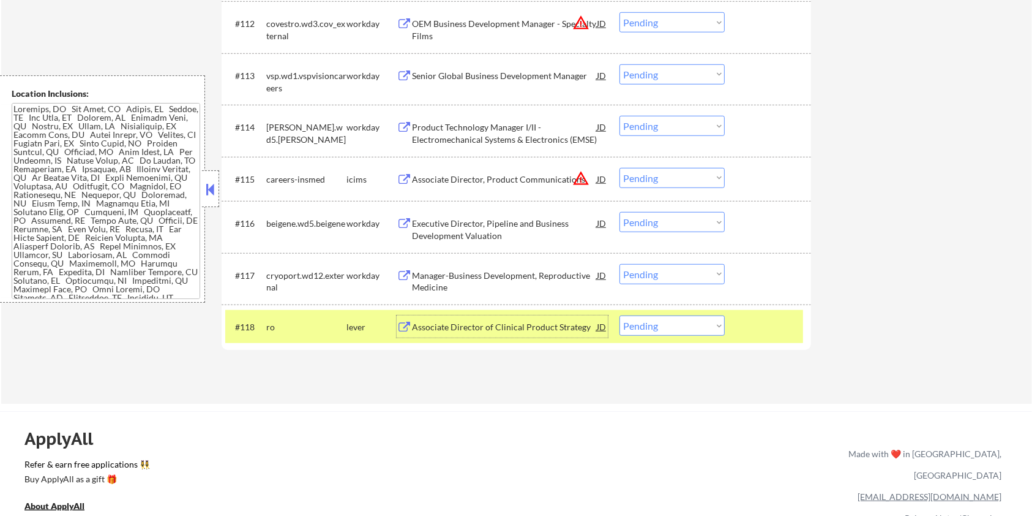
click at [652, 332] on select "Choose an option... Pending Applied Excluded (Questions) Excluded (Expired) Exc…" at bounding box center [672, 325] width 105 height 20
click at [620, 315] on select "Choose an option... Pending Applied Excluded (Questions) Excluded (Expired) Exc…" at bounding box center [672, 325] width 105 height 20
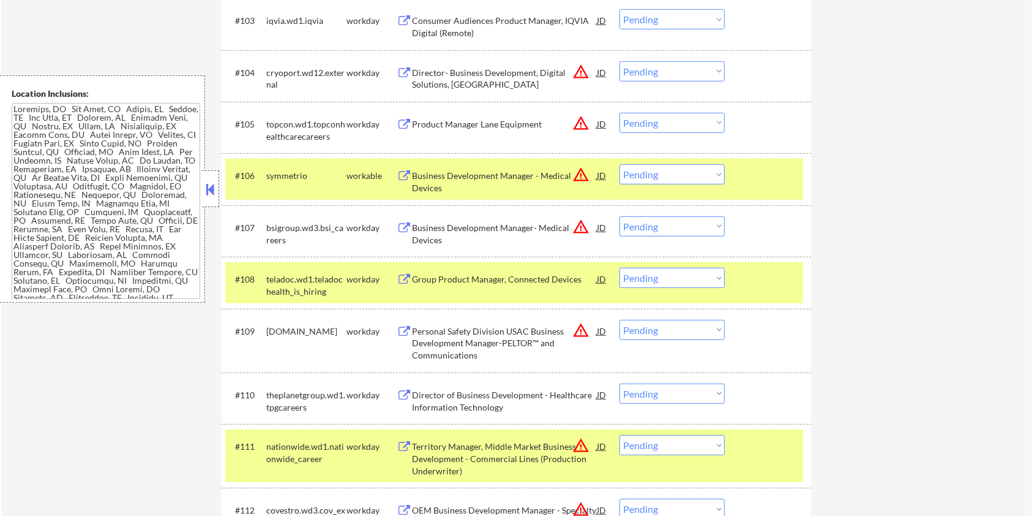
scroll to position [416, 0]
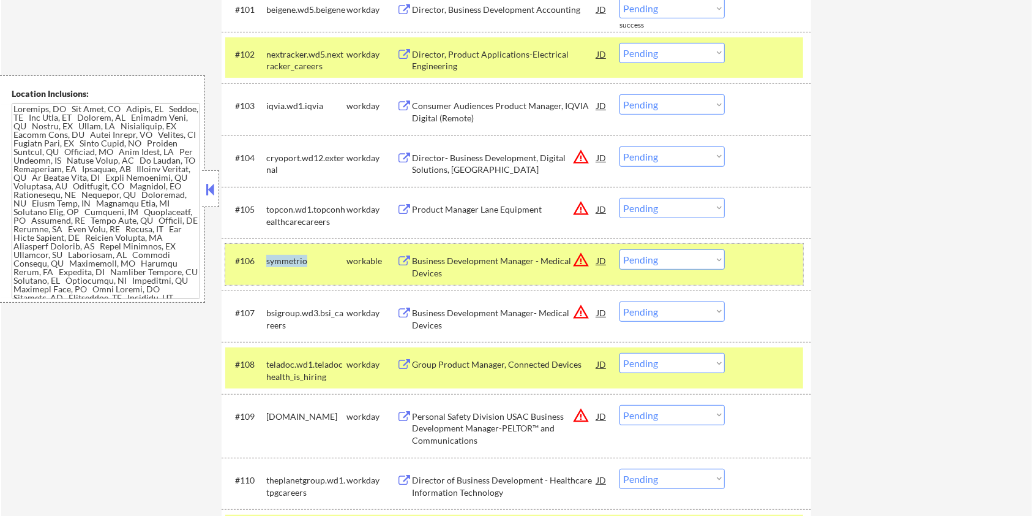
drag, startPoint x: 310, startPoint y: 262, endPoint x: 266, endPoint y: 262, distance: 43.5
click at [266, 262] on div "symmetrio" at bounding box center [306, 261] width 80 height 12
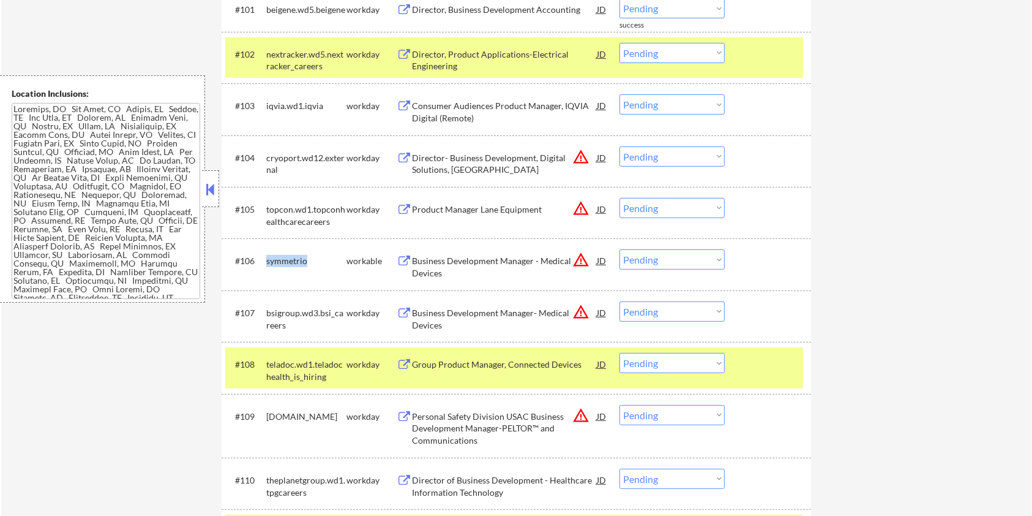
copy div "symmetrio"
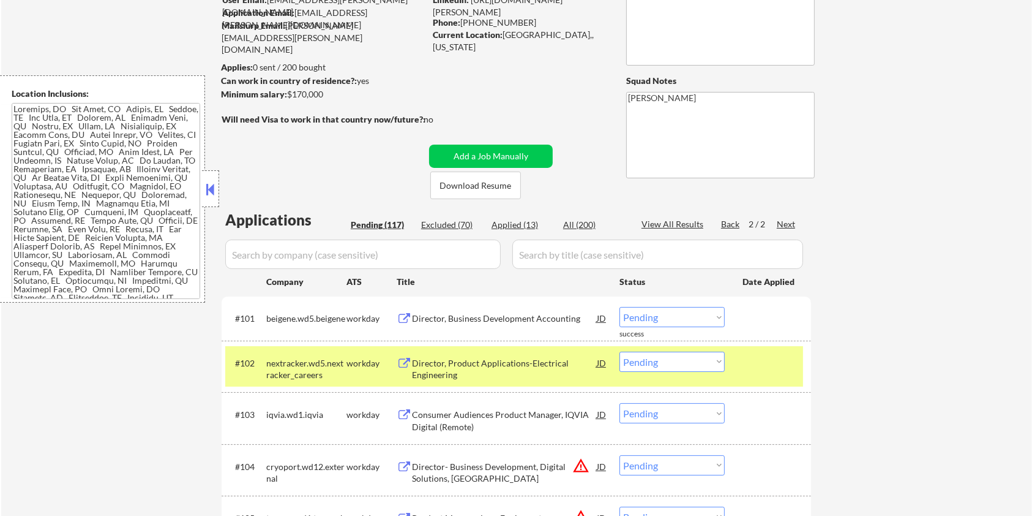
scroll to position [89, 0]
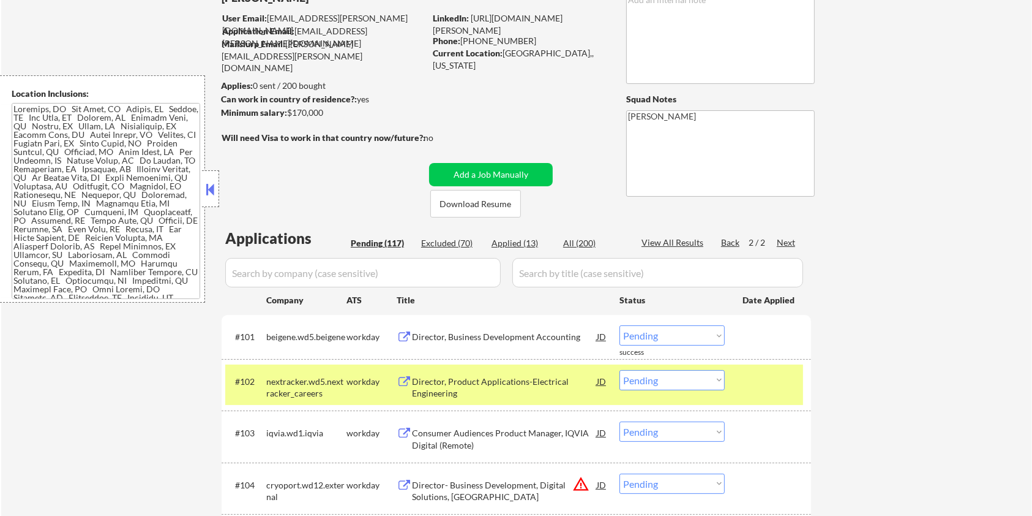
click at [340, 278] on input "input" at bounding box center [363, 272] width 276 height 29
paste input "symmetrio"
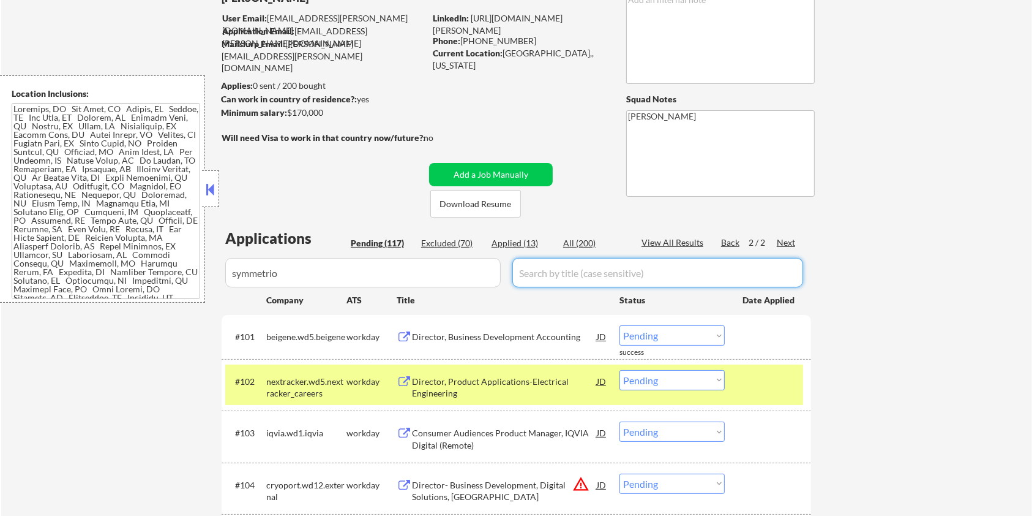
click at [552, 269] on input "input" at bounding box center [657, 272] width 291 height 29
click at [572, 238] on div "All (200)" at bounding box center [593, 243] width 61 height 12
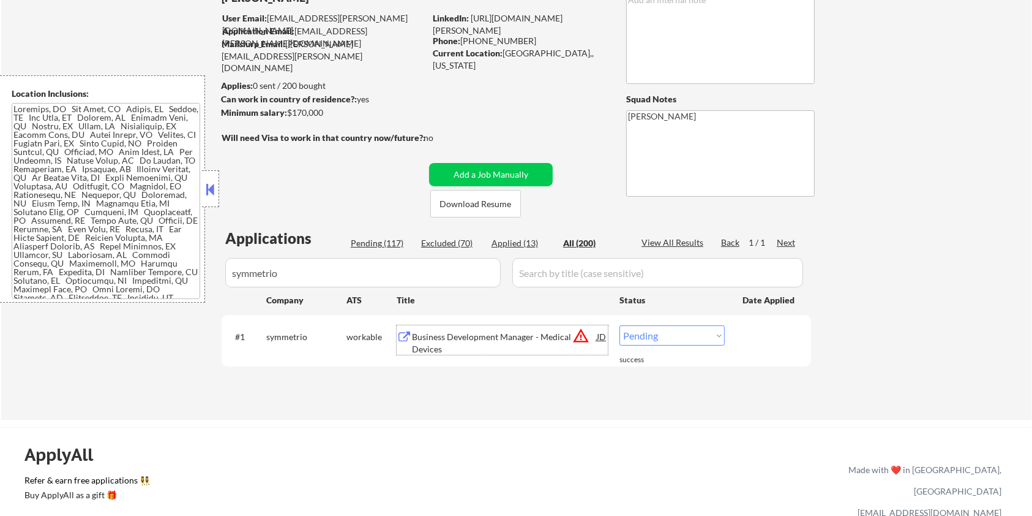
click at [461, 338] on div "Business Development Manager - Medical Devices" at bounding box center [504, 343] width 185 height 24
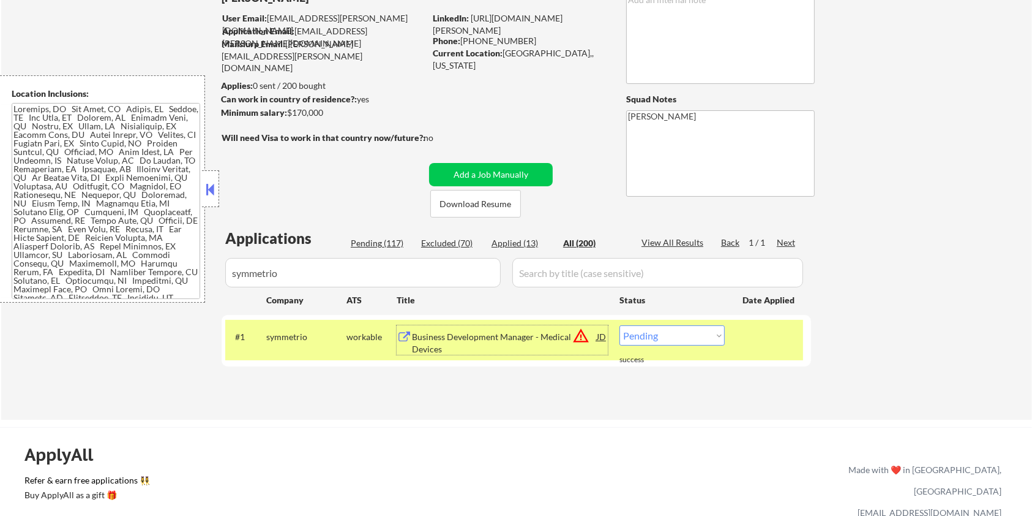
click at [705, 340] on select "Choose an option... Pending Applied Excluded (Questions) Excluded (Expired) Exc…" at bounding box center [672, 335] width 105 height 20
click at [620, 325] on select "Choose an option... Pending Applied Excluded (Questions) Excluded (Expired) Exc…" at bounding box center [672, 335] width 105 height 20
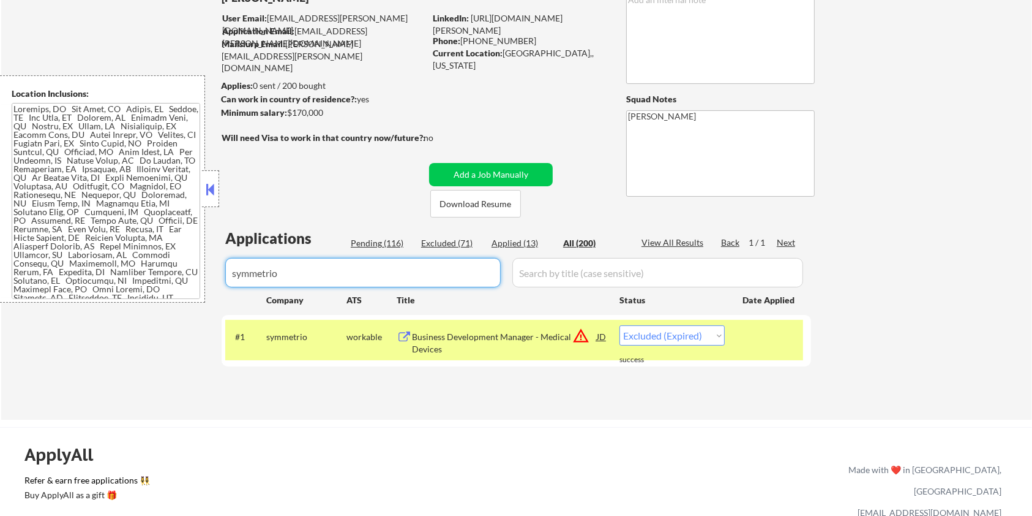
drag, startPoint x: 325, startPoint y: 270, endPoint x: 168, endPoint y: 287, distance: 158.2
click at [168, 287] on body "← Return to /applysquad Mailslurp Inbox Job Search Builder Michael Hamoy User E…" at bounding box center [516, 169] width 1032 height 516
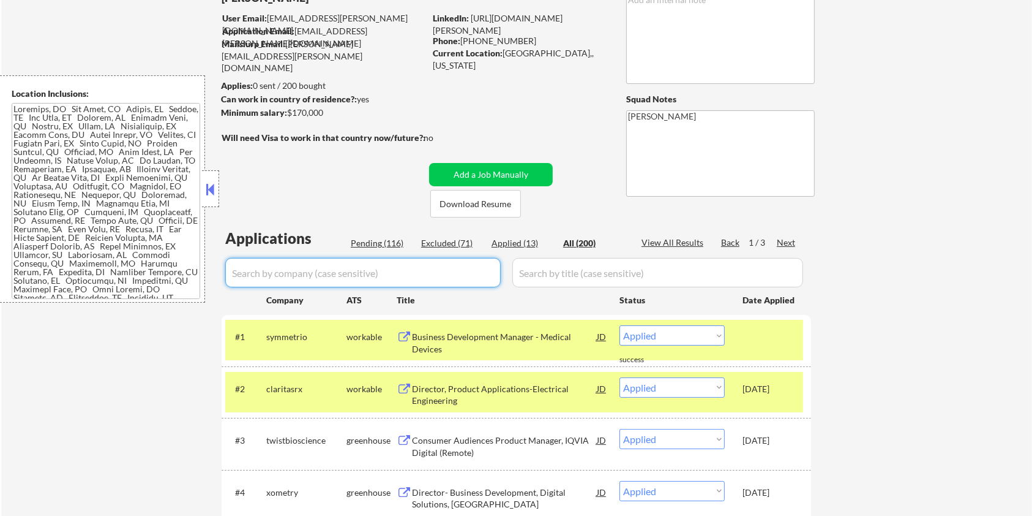
click at [372, 242] on div "Pending (116)" at bounding box center [381, 243] width 61 height 12
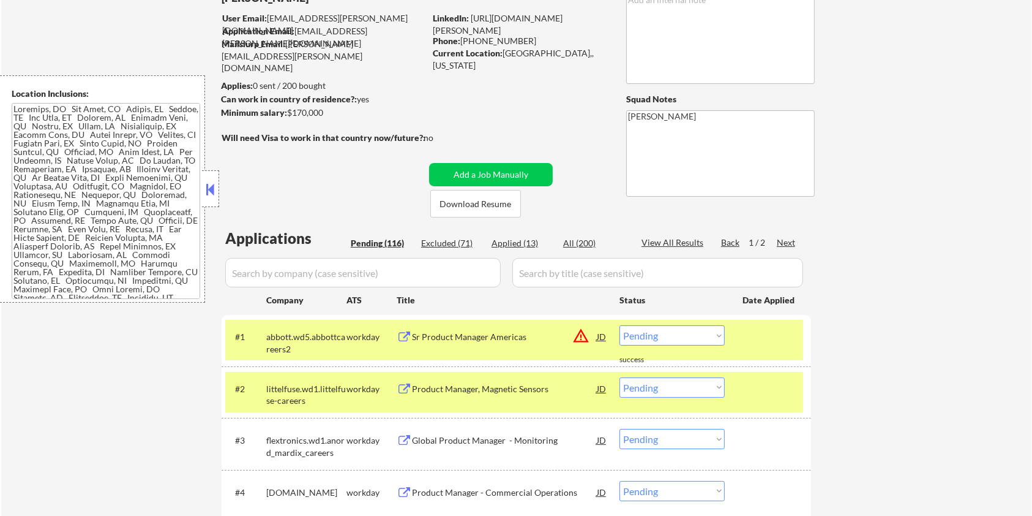
click at [367, 336] on div "workday" at bounding box center [372, 337] width 50 height 12
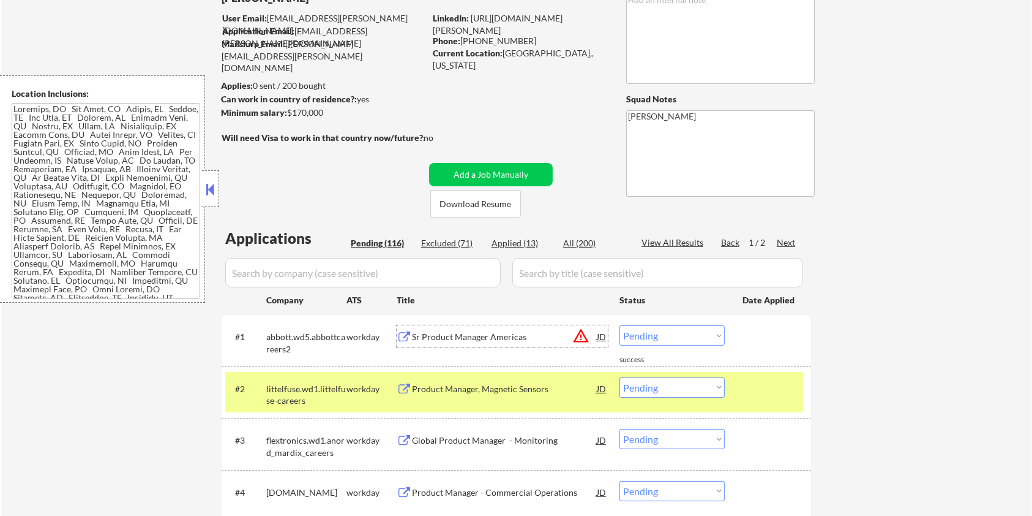
click at [474, 335] on div "Sr Product Manager Americas" at bounding box center [504, 337] width 185 height 12
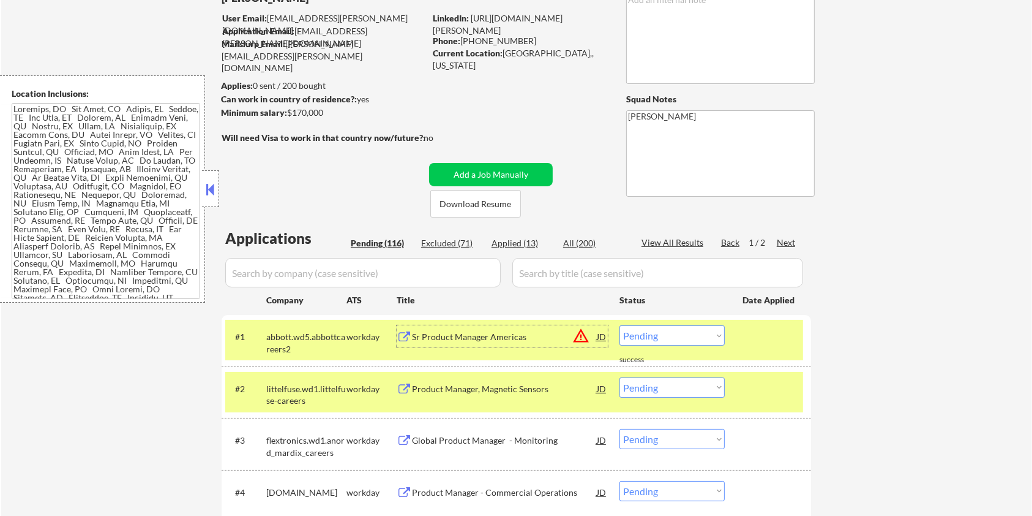
click at [683, 340] on select "Choose an option... Pending Applied Excluded (Questions) Excluded (Expired) Exc…" at bounding box center [672, 335] width 105 height 20
click at [620, 325] on select "Choose an option... Pending Applied Excluded (Questions) Excluded (Expired) Exc…" at bounding box center [672, 335] width 105 height 20
click at [444, 335] on div "Product Manager, Magnetic Sensors" at bounding box center [504, 337] width 185 height 12
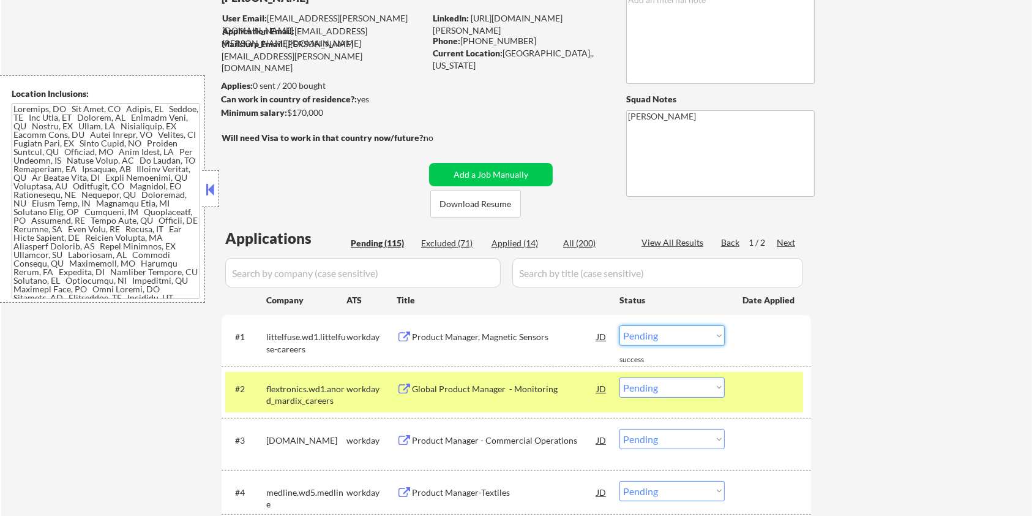
click at [694, 336] on select "Choose an option... Pending Applied Excluded (Questions) Excluded (Expired) Exc…" at bounding box center [672, 335] width 105 height 20
click at [620, 325] on select "Choose an option... Pending Applied Excluded (Questions) Excluded (Expired) Exc…" at bounding box center [672, 335] width 105 height 20
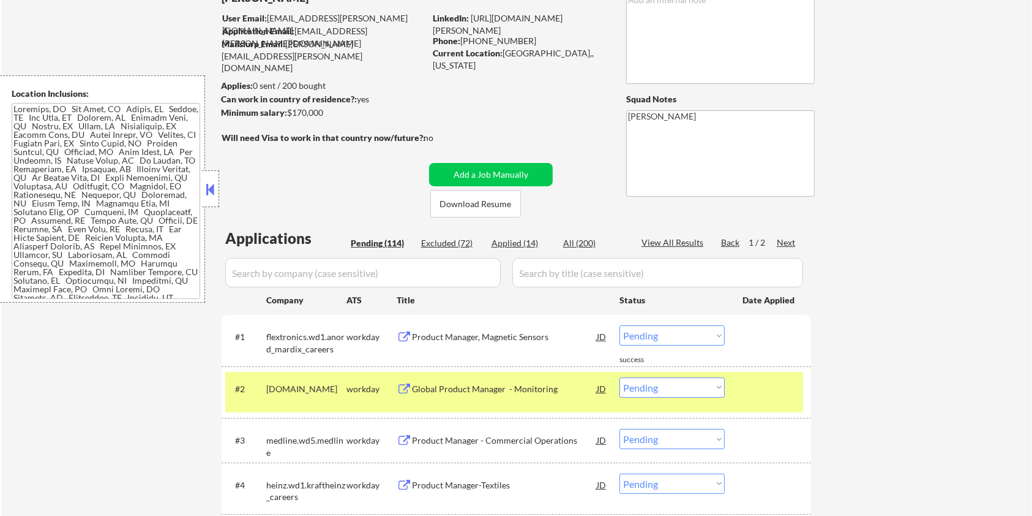
click at [490, 334] on div "Product Manager, Magnetic Sensors" at bounding box center [504, 337] width 185 height 12
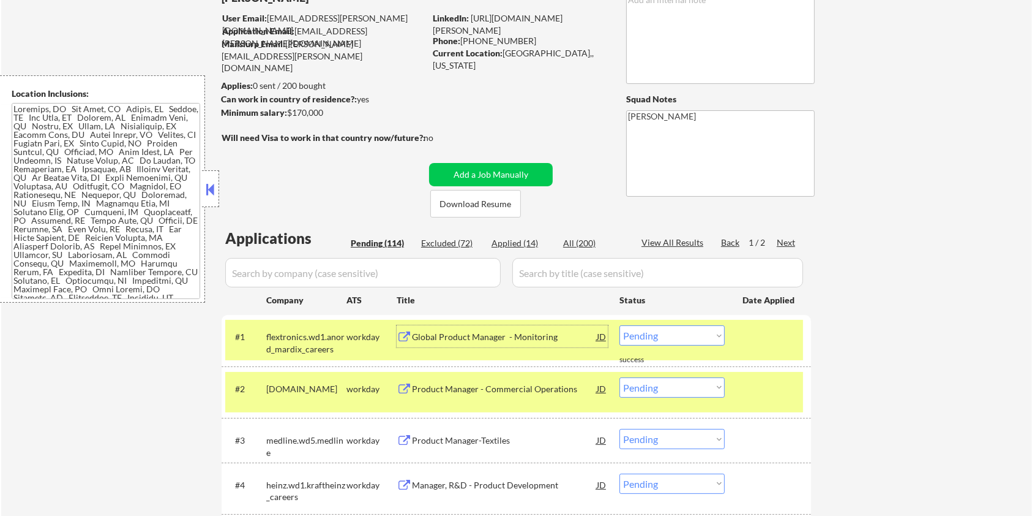
click at [701, 337] on select "Choose an option... Pending Applied Excluded (Questions) Excluded (Expired) Exc…" at bounding box center [672, 335] width 105 height 20
click at [620, 325] on select "Choose an option... Pending Applied Excluded (Questions) Excluded (Expired) Exc…" at bounding box center [672, 335] width 105 height 20
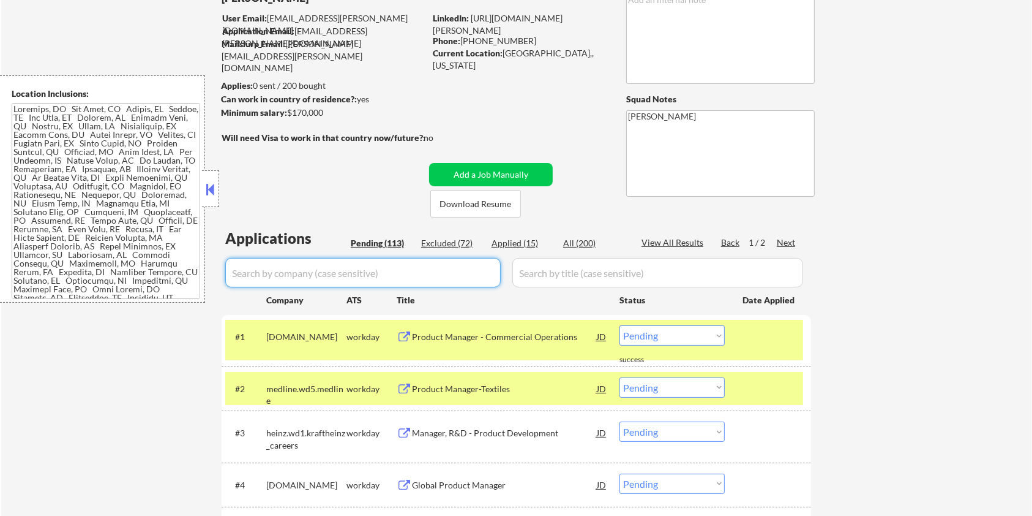
click at [299, 264] on input "input" at bounding box center [363, 272] width 276 height 29
paste input "flextronics"
click at [528, 271] on input "input" at bounding box center [657, 272] width 291 height 29
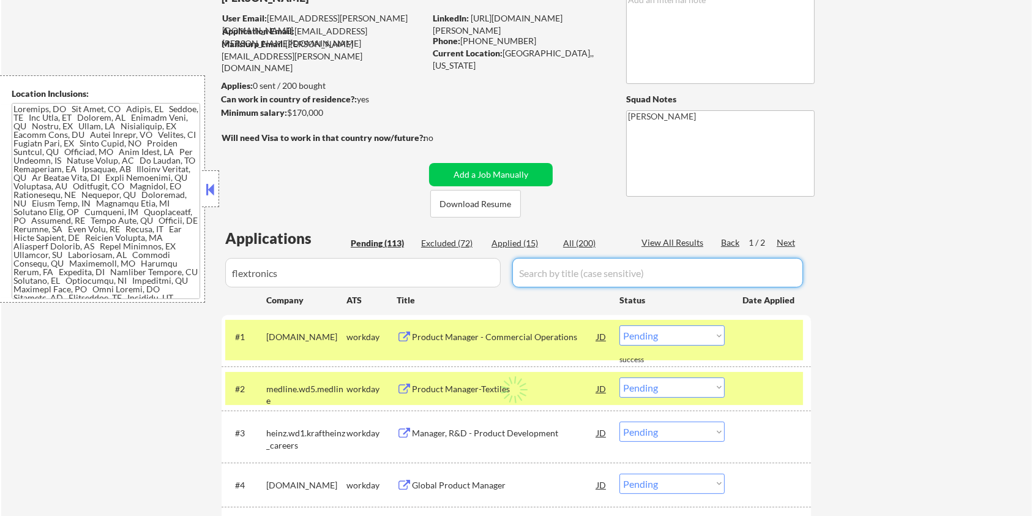
click at [571, 238] on div "All (200)" at bounding box center [593, 243] width 61 height 12
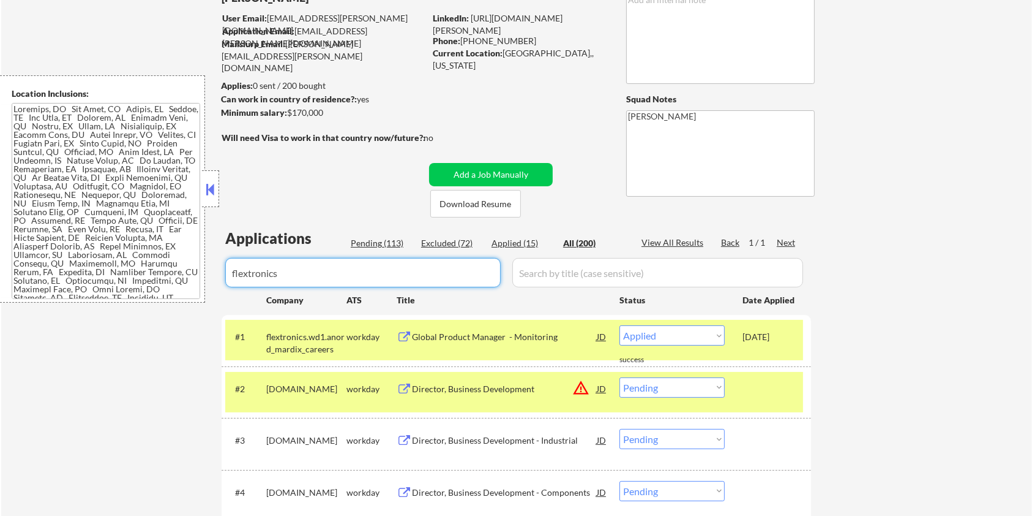
drag, startPoint x: 312, startPoint y: 272, endPoint x: 147, endPoint y: 272, distance: 164.7
click at [147, 272] on body "← Return to /applysquad Mailslurp Inbox Job Search Builder Michael Hamoy User E…" at bounding box center [516, 169] width 1032 height 516
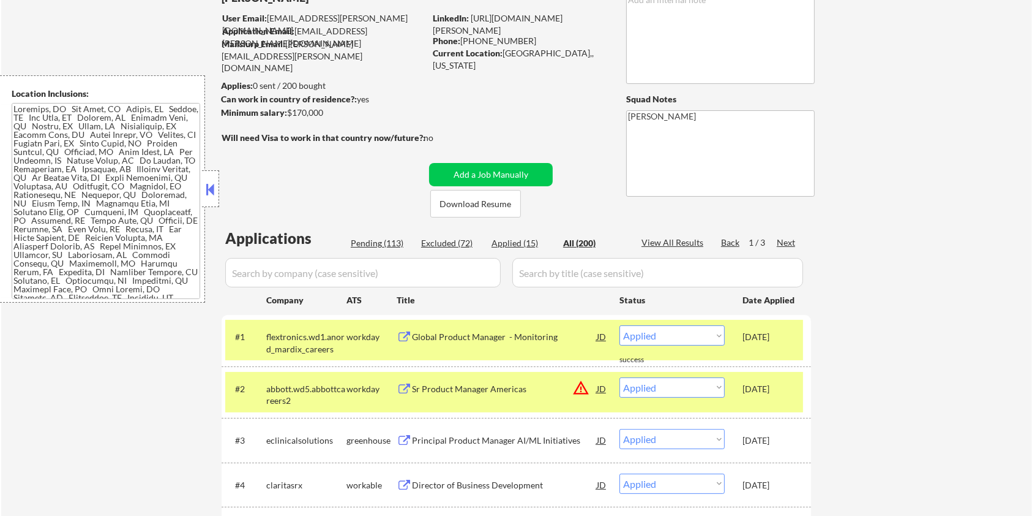
click at [378, 241] on div "Pending (113)" at bounding box center [381, 243] width 61 height 12
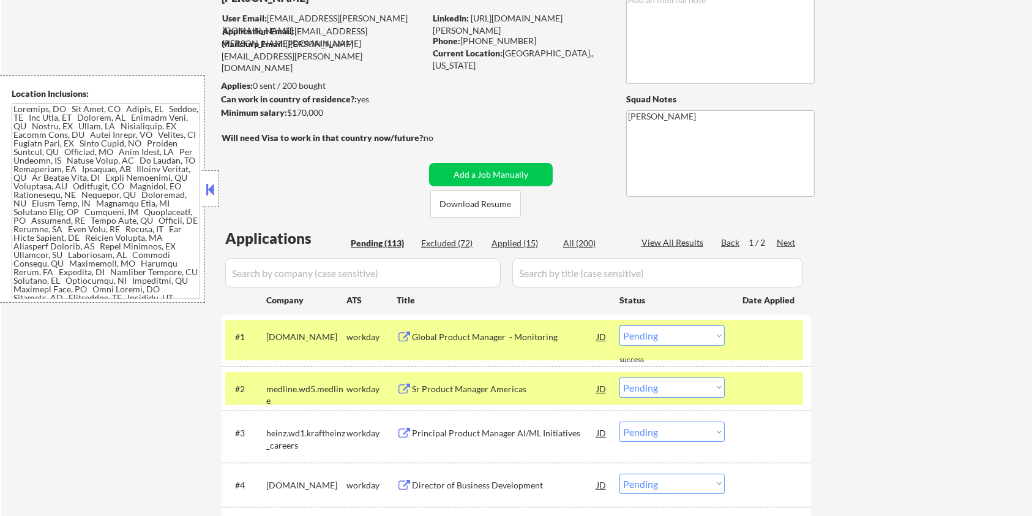
click at [330, 271] on input "input" at bounding box center [363, 272] width 276 height 29
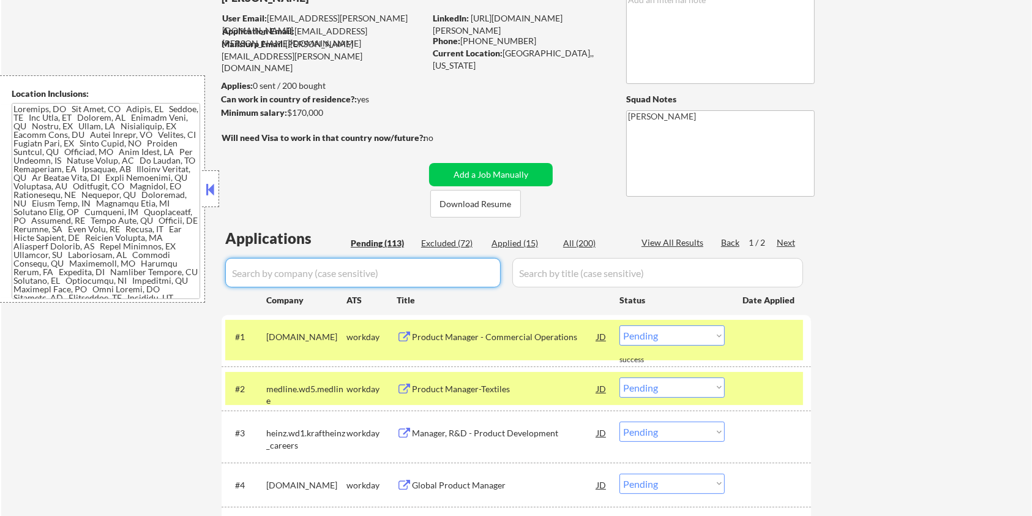
click at [351, 269] on input "input" at bounding box center [363, 272] width 276 height 29
drag, startPoint x: 288, startPoint y: 348, endPoint x: 264, endPoint y: 336, distance: 27.1
click at [264, 336] on div "#1 regalrexnord.wd1.careers workday Product Manager - Commercial Operations JD …" at bounding box center [514, 340] width 578 height 40
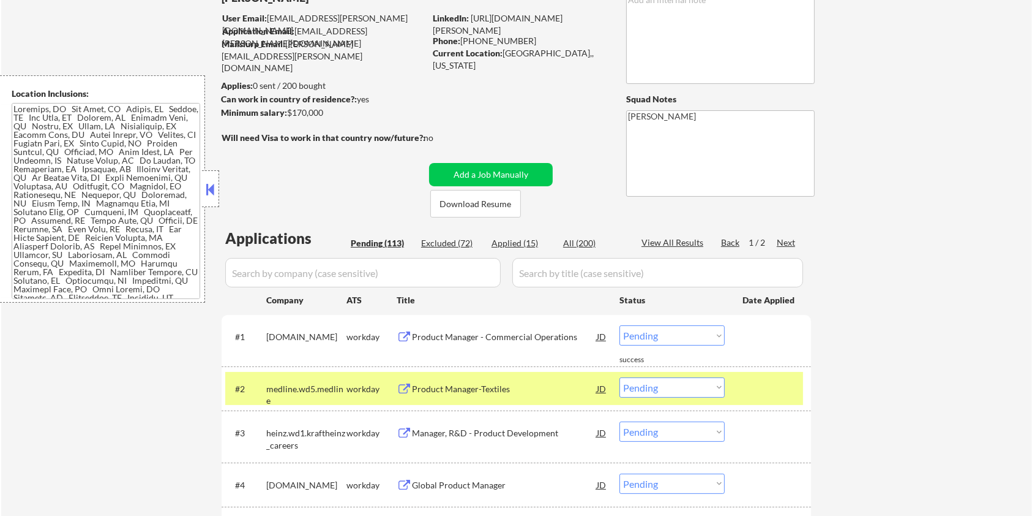
copy div "regalrexnord.wd1.careers"
click at [317, 275] on input "input" at bounding box center [363, 272] width 276 height 29
paste input "regalrexnord.wd1.careers"
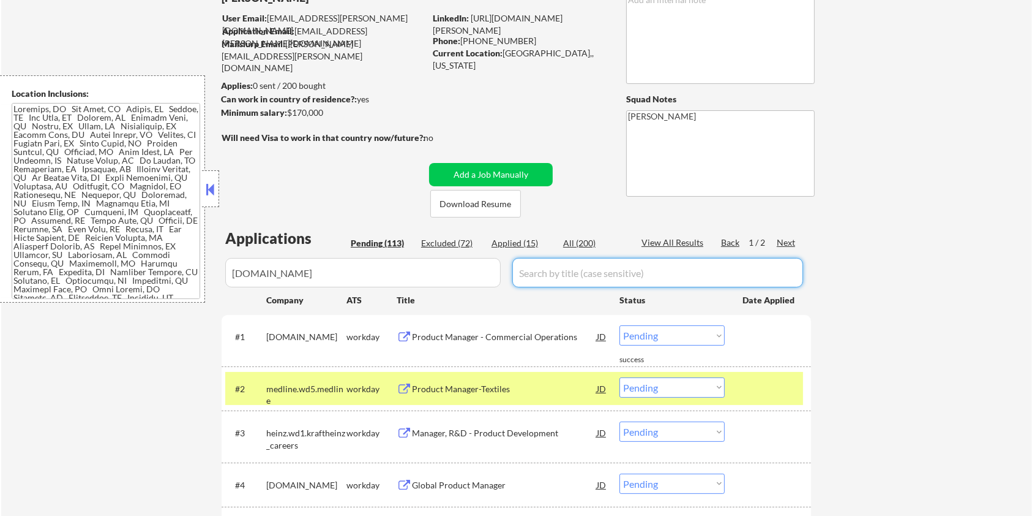
click at [539, 275] on input "input" at bounding box center [657, 272] width 291 height 29
click at [587, 241] on div "All (200)" at bounding box center [593, 243] width 61 height 12
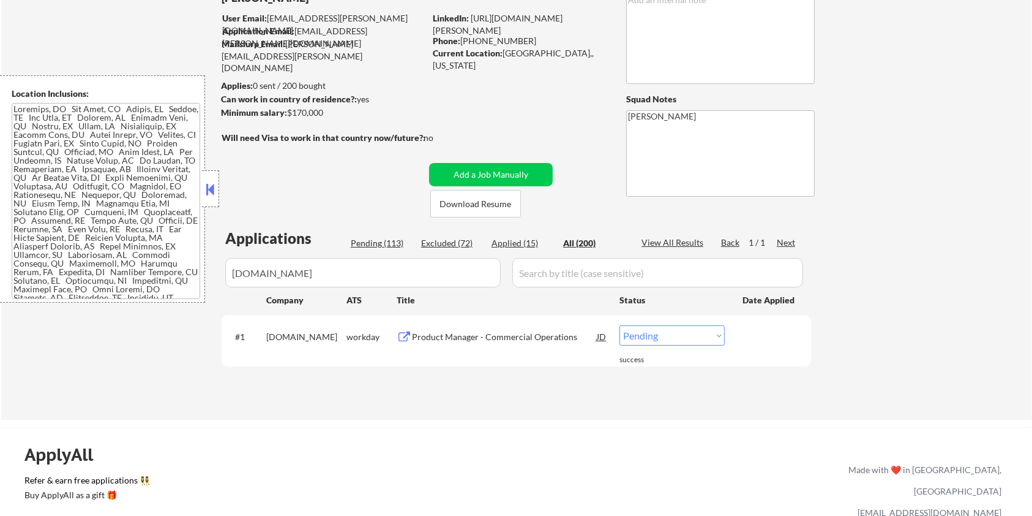
click at [459, 336] on div "Product Manager - Commercial Operations" at bounding box center [504, 337] width 185 height 12
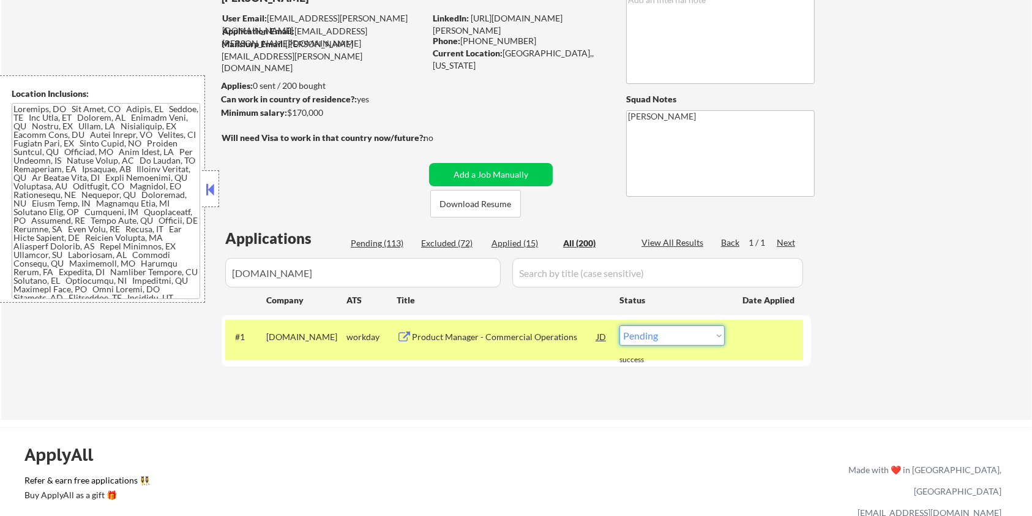
click at [696, 340] on select "Choose an option... Pending Applied Excluded (Questions) Excluded (Expired) Exc…" at bounding box center [672, 335] width 105 height 20
click at [620, 325] on select "Choose an option... Pending Applied Excluded (Questions) Excluded (Expired) Exc…" at bounding box center [672, 335] width 105 height 20
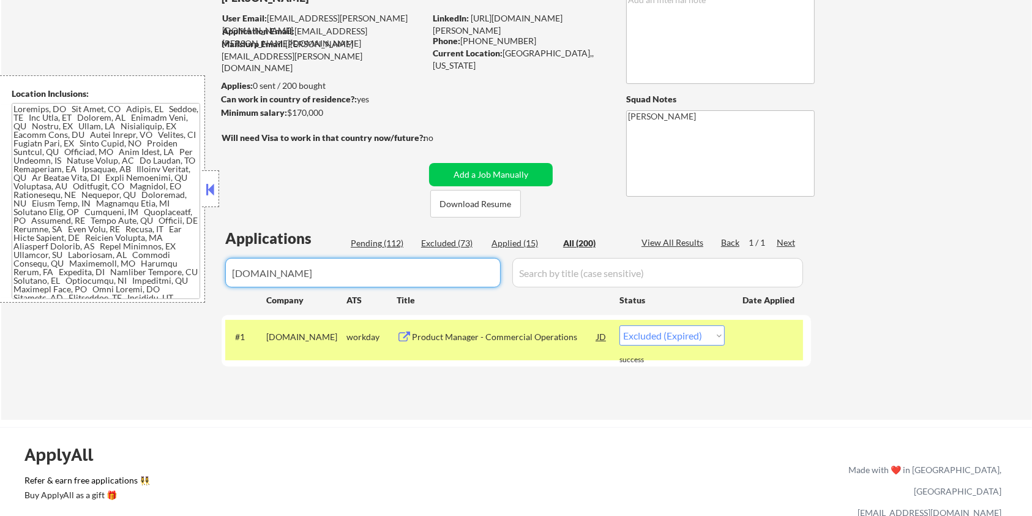
drag, startPoint x: 366, startPoint y: 275, endPoint x: 162, endPoint y: 272, distance: 203.3
click at [162, 272] on body "← Return to /applysquad Mailslurp Inbox Job Search Builder Michael Hamoy User E…" at bounding box center [516, 169] width 1032 height 516
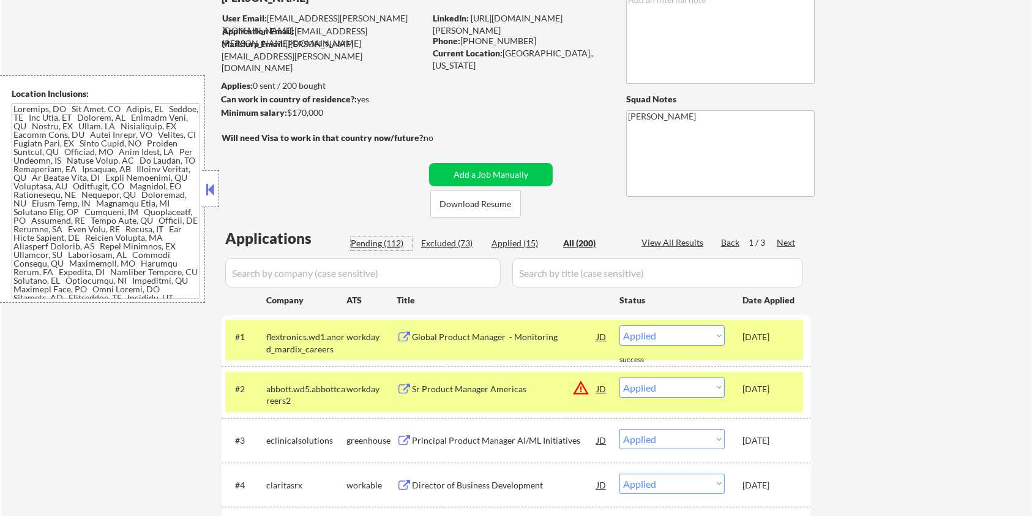
click at [375, 242] on div "Pending (112)" at bounding box center [381, 243] width 61 height 12
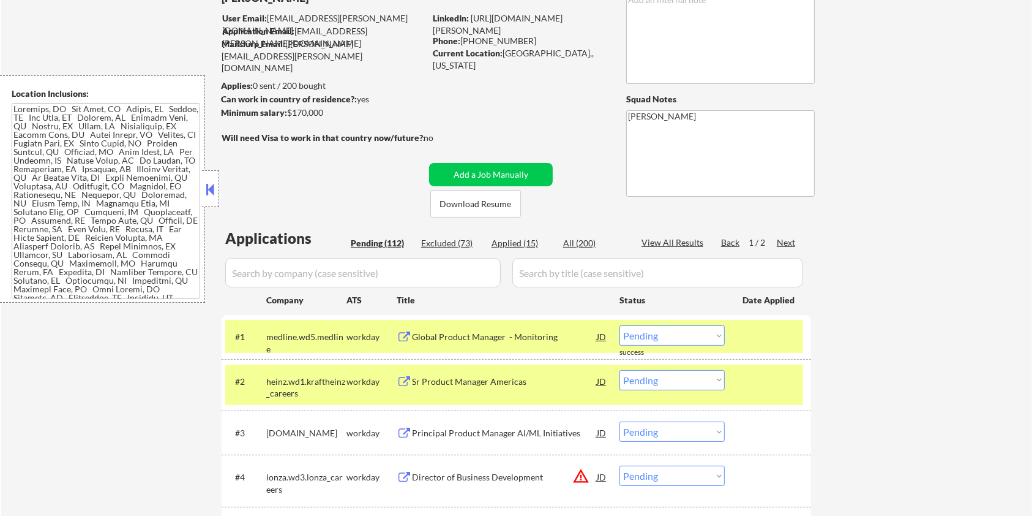
click at [322, 266] on input "input" at bounding box center [363, 272] width 276 height 29
drag, startPoint x: 345, startPoint y: 334, endPoint x: 266, endPoint y: 336, distance: 78.4
click at [266, 336] on div "medline.wd5.medline" at bounding box center [306, 343] width 80 height 24
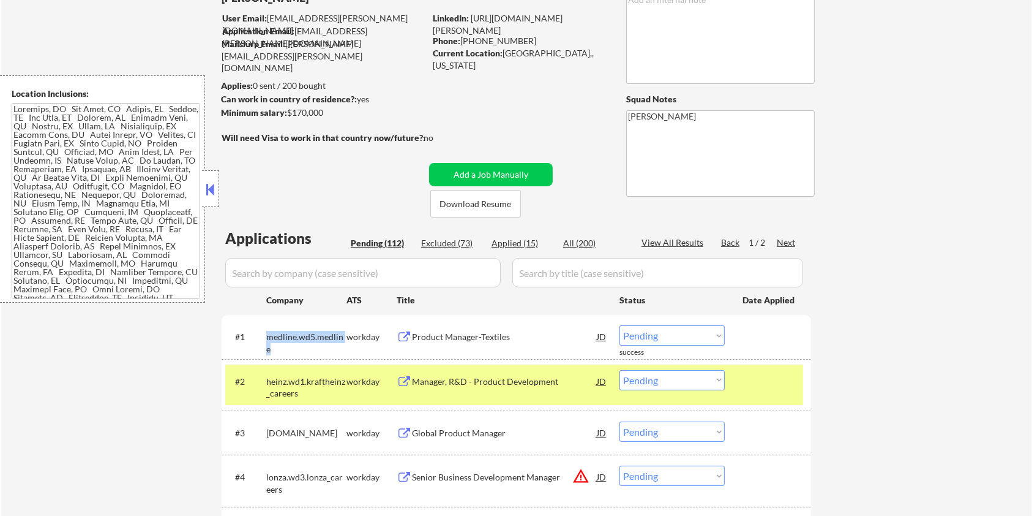
copy div "medline.wd5.medline"
click at [290, 269] on input "input" at bounding box center [363, 272] width 276 height 29
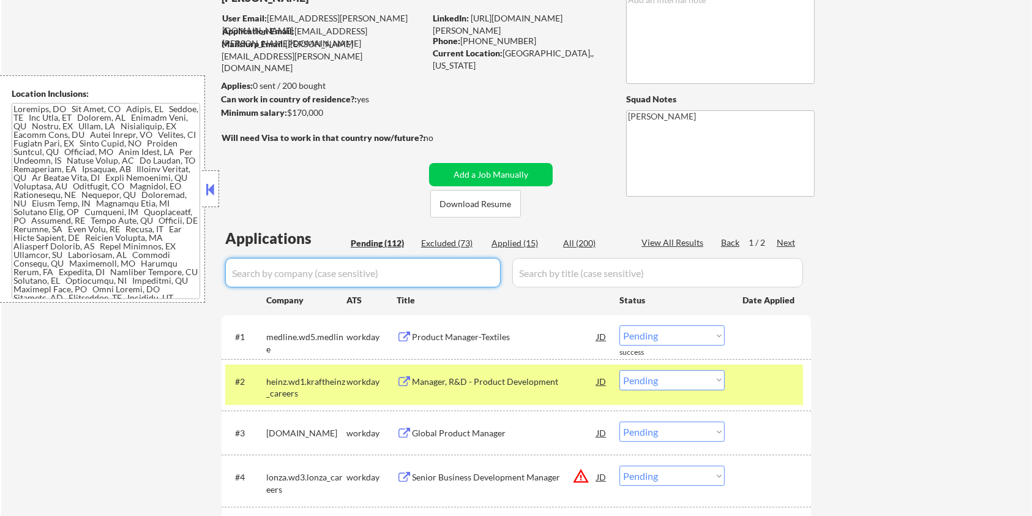
paste input "medline.wd5.medline"
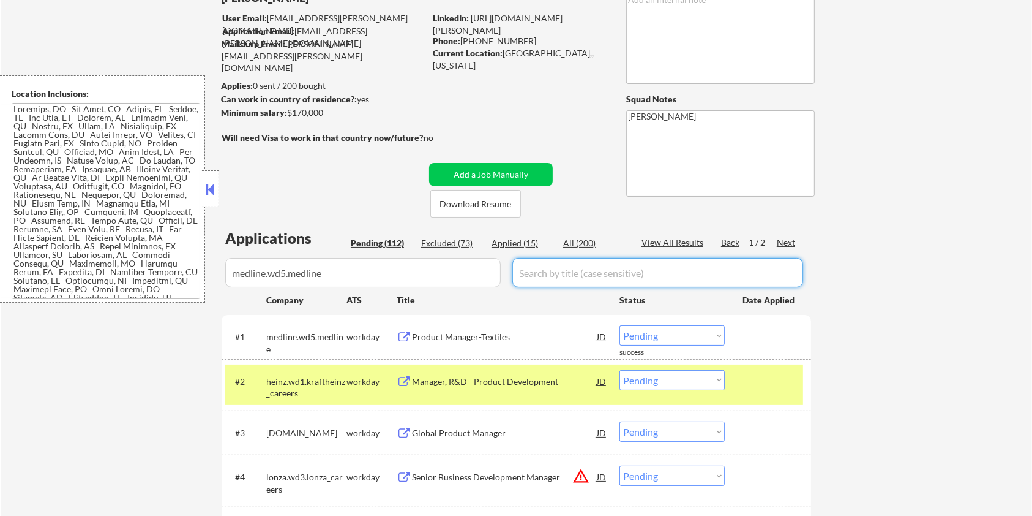
click at [527, 267] on input "input" at bounding box center [657, 272] width 291 height 29
click at [582, 239] on div "All (200)" at bounding box center [593, 243] width 61 height 12
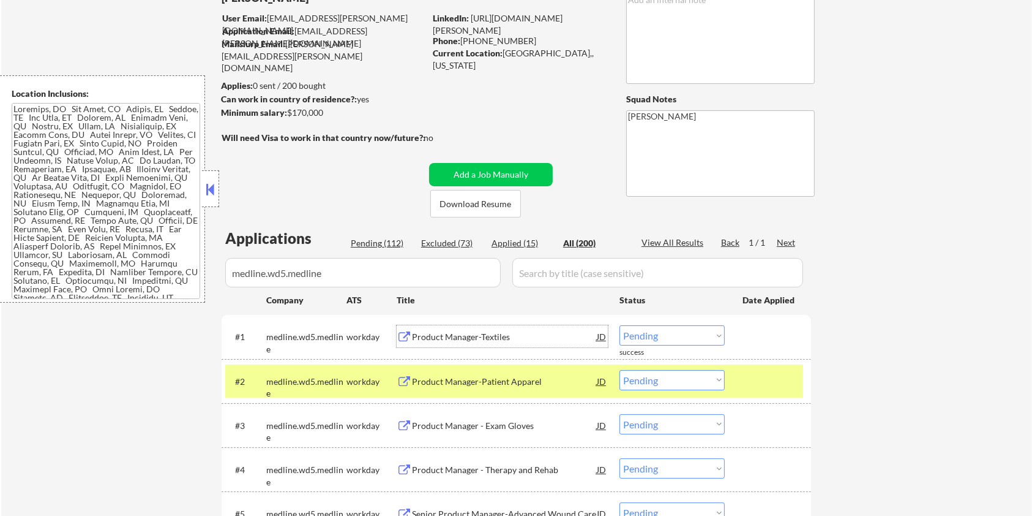
click at [423, 336] on div "Product Manager-Textiles" at bounding box center [504, 337] width 185 height 12
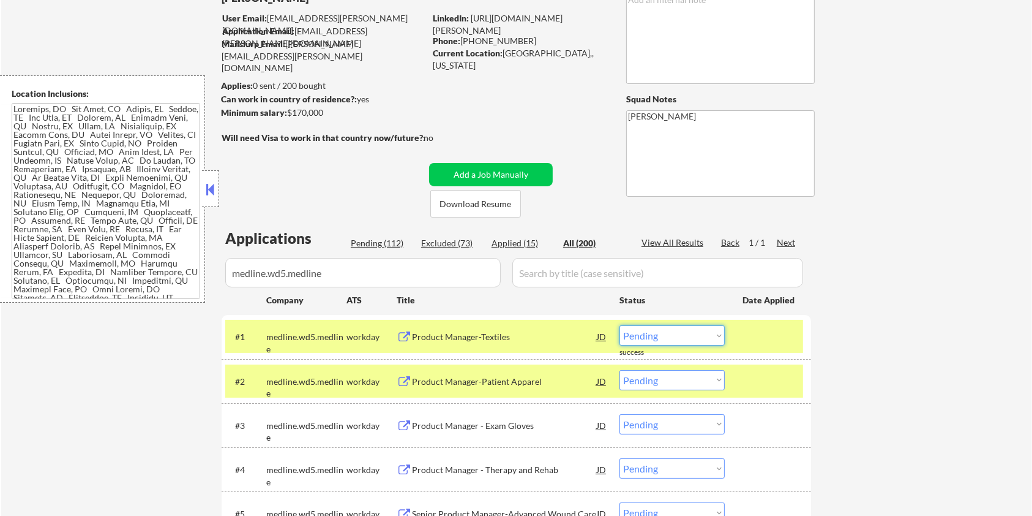
click at [668, 337] on select "Choose an option... Pending Applied Excluded (Questions) Excluded (Expired) Exc…" at bounding box center [672, 335] width 105 height 20
click at [620, 325] on select "Choose an option... Pending Applied Excluded (Questions) Excluded (Expired) Exc…" at bounding box center [672, 335] width 105 height 20
click at [484, 384] on div "Product Manager-Patient Apparel" at bounding box center [504, 381] width 185 height 12
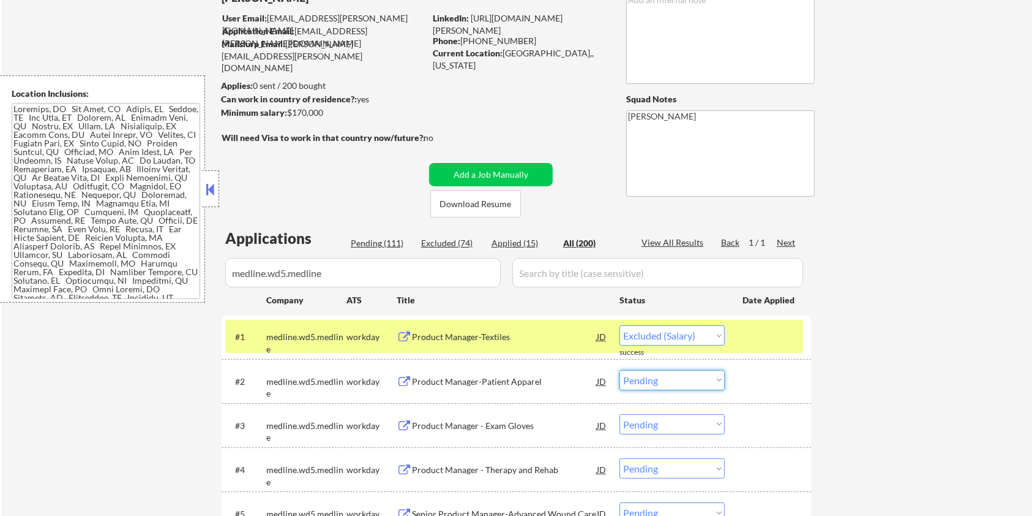
click at [645, 384] on select "Choose an option... Pending Applied Excluded (Questions) Excluded (Expired) Exc…" at bounding box center [672, 380] width 105 height 20
click at [620, 370] on select "Choose an option... Pending Applied Excluded (Questions) Excluded (Expired) Exc…" at bounding box center [672, 380] width 105 height 20
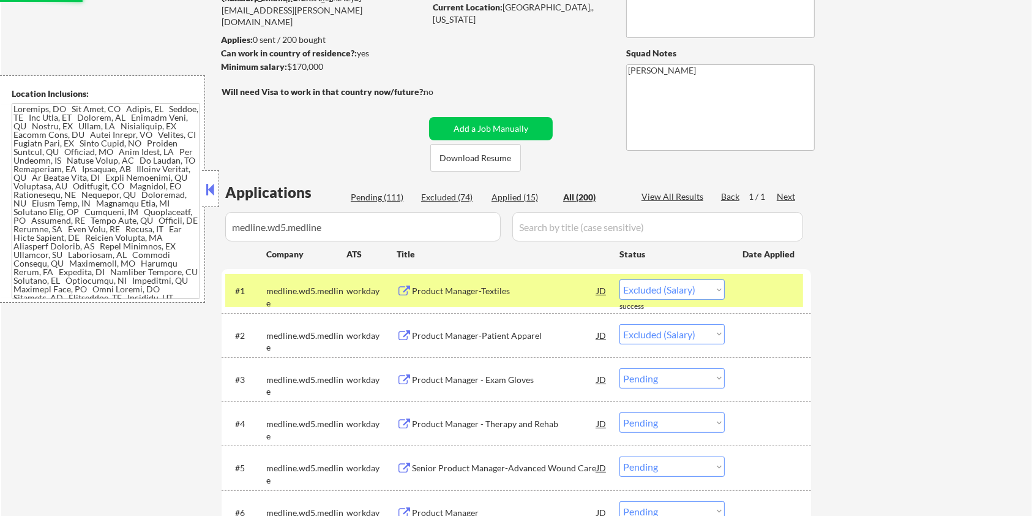
scroll to position [253, 0]
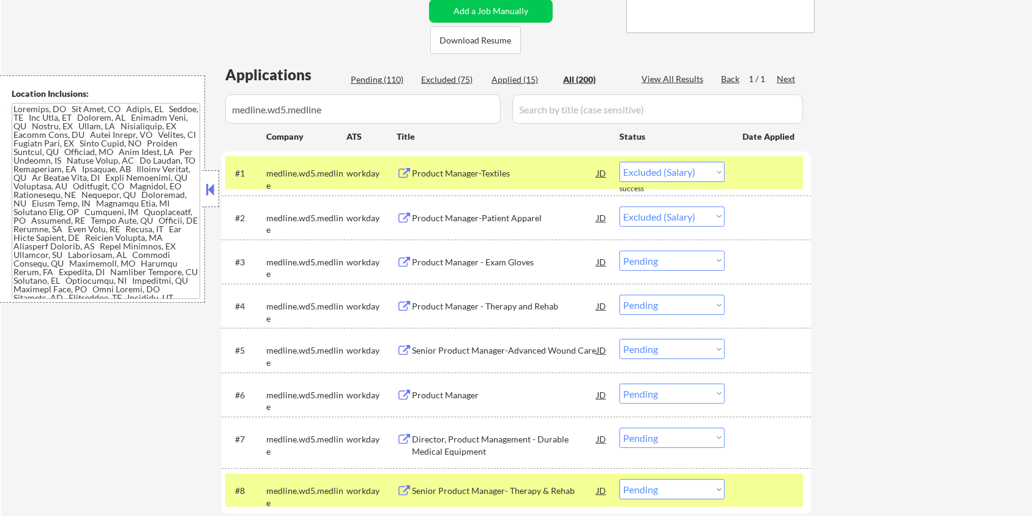
click at [486, 267] on div "Product Manager - Exam Gloves" at bounding box center [504, 262] width 185 height 12
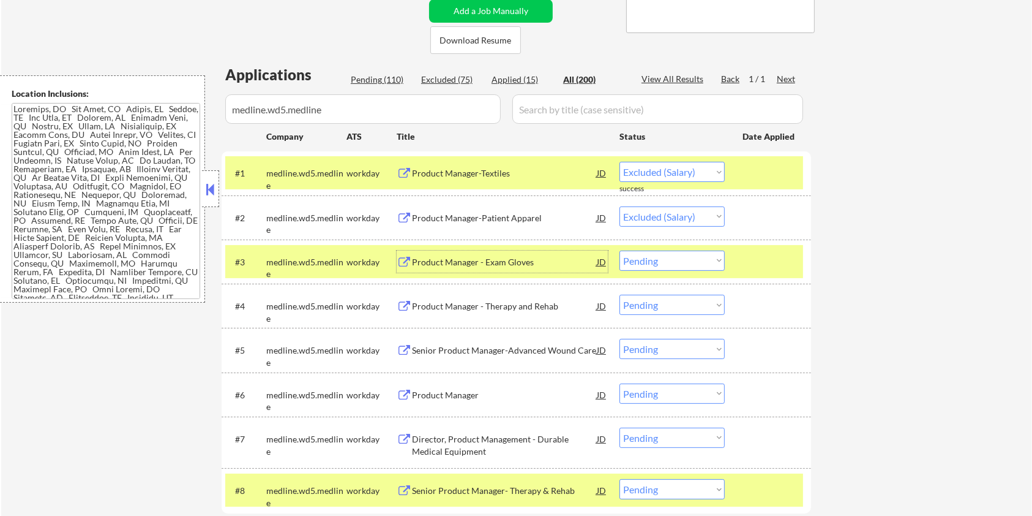
click at [689, 253] on select "Choose an option... Pending Applied Excluded (Questions) Excluded (Expired) Exc…" at bounding box center [672, 260] width 105 height 20
click at [620, 250] on select "Choose an option... Pending Applied Excluded (Questions) Excluded (Expired) Exc…" at bounding box center [672, 260] width 105 height 20
click at [710, 306] on select "Choose an option... Pending Applied Excluded (Questions) Excluded (Expired) Exc…" at bounding box center [672, 304] width 105 height 20
click at [620, 294] on select "Choose an option... Pending Applied Excluded (Questions) Excluded (Expired) Exc…" at bounding box center [672, 304] width 105 height 20
click at [523, 346] on div "Senior Product Manager-Advanced Wound Care" at bounding box center [504, 350] width 185 height 12
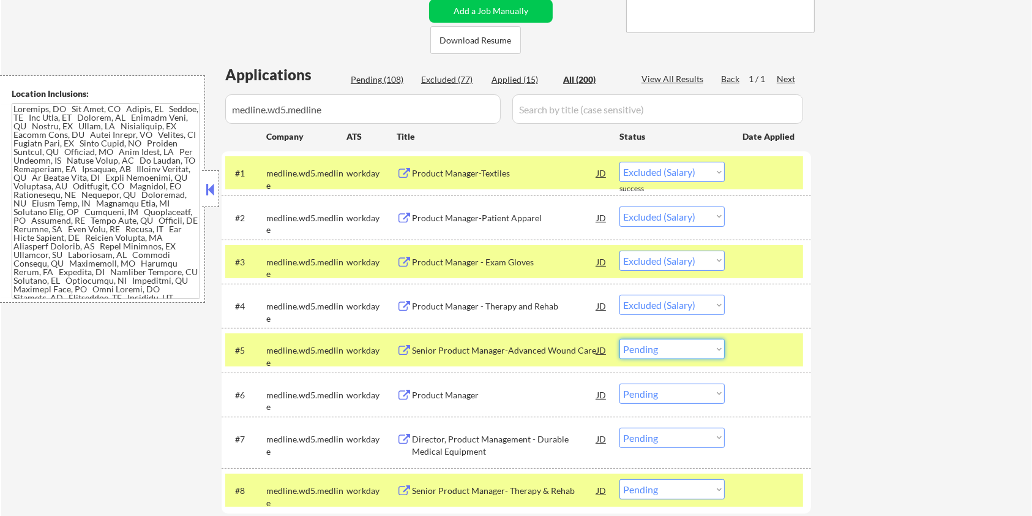
click at [701, 349] on select "Choose an option... Pending Applied Excluded (Questions) Excluded (Expired) Exc…" at bounding box center [672, 349] width 105 height 20
click at [620, 339] on select "Choose an option... Pending Applied Excluded (Questions) Excluded (Expired) Exc…" at bounding box center [672, 349] width 105 height 20
click at [524, 345] on div "Senior Product Manager-Advanced Wound Care" at bounding box center [504, 350] width 185 height 12
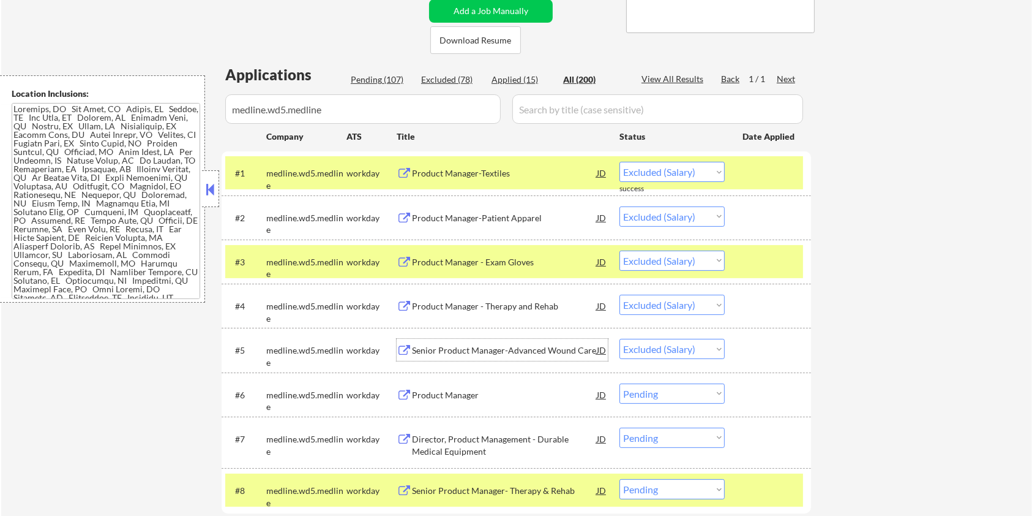
click at [696, 348] on select "Choose an option... Pending Applied Excluded (Questions) Excluded (Expired) Exc…" at bounding box center [672, 349] width 105 height 20
click at [620, 339] on select "Choose an option... Pending Applied Excluded (Questions) Excluded (Expired) Exc…" at bounding box center [672, 349] width 105 height 20
click at [692, 399] on select "Choose an option... Pending Applied Excluded (Questions) Excluded (Expired) Exc…" at bounding box center [672, 393] width 105 height 20
click at [620, 383] on select "Choose an option... Pending Applied Excluded (Questions) Excluded (Expired) Exc…" at bounding box center [672, 393] width 105 height 20
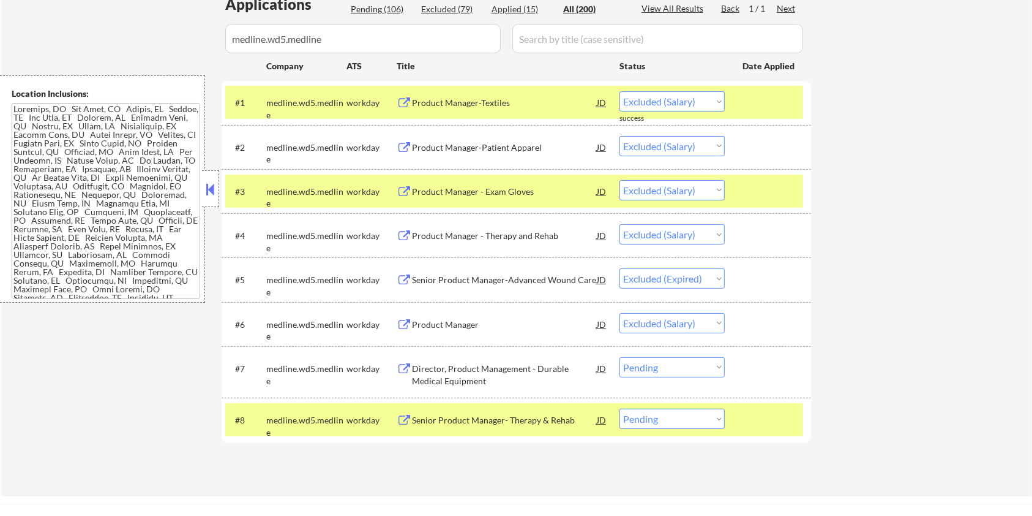
scroll to position [334, 0]
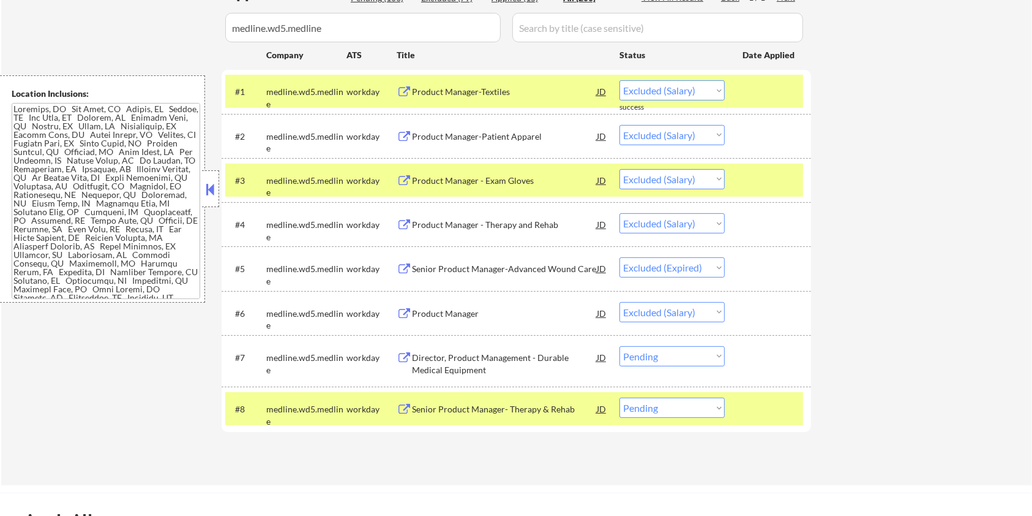
click at [536, 353] on div "Director, Product Management - Durable Medical Equipment" at bounding box center [504, 363] width 185 height 24
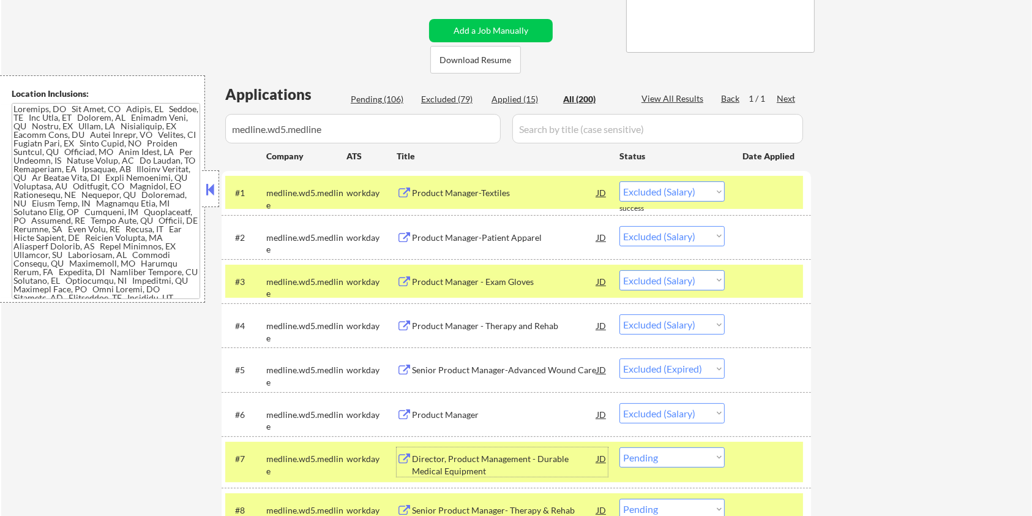
scroll to position [171, 0]
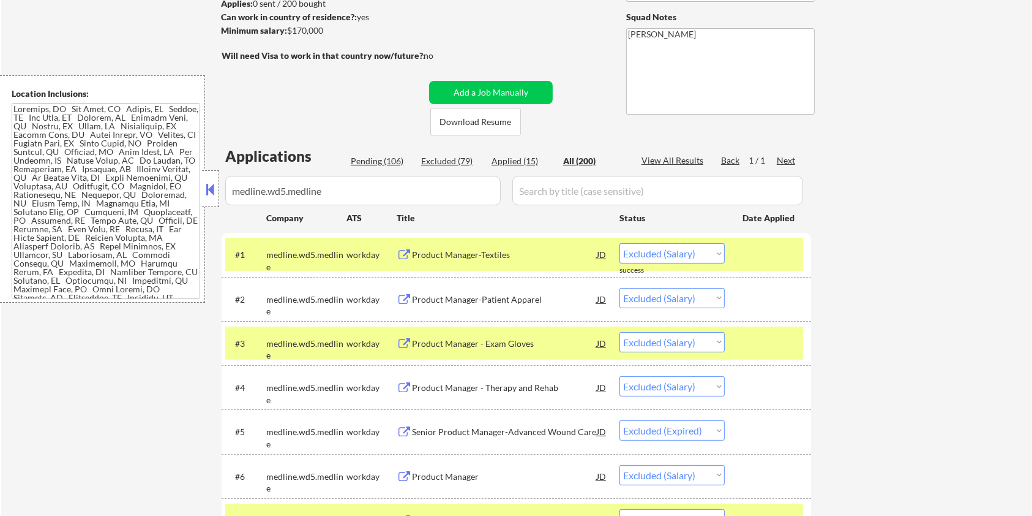
drag, startPoint x: 334, startPoint y: 37, endPoint x: 290, endPoint y: 24, distance: 46.3
click at [290, 24] on div "Minimum salary: $170,000" at bounding box center [323, 30] width 204 height 13
copy div "$170,000"
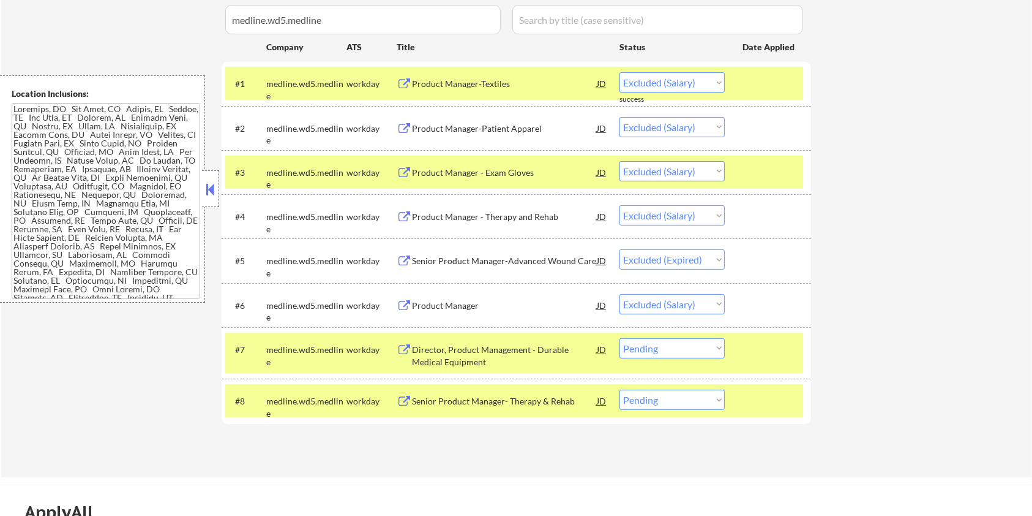
scroll to position [416, 0]
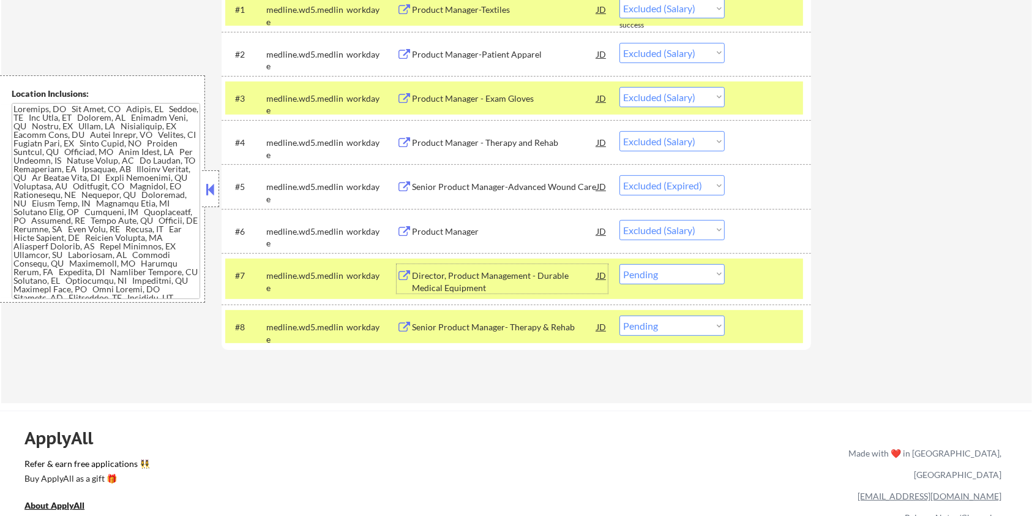
click at [542, 274] on div "Director, Product Management - Durable Medical Equipment" at bounding box center [504, 281] width 185 height 24
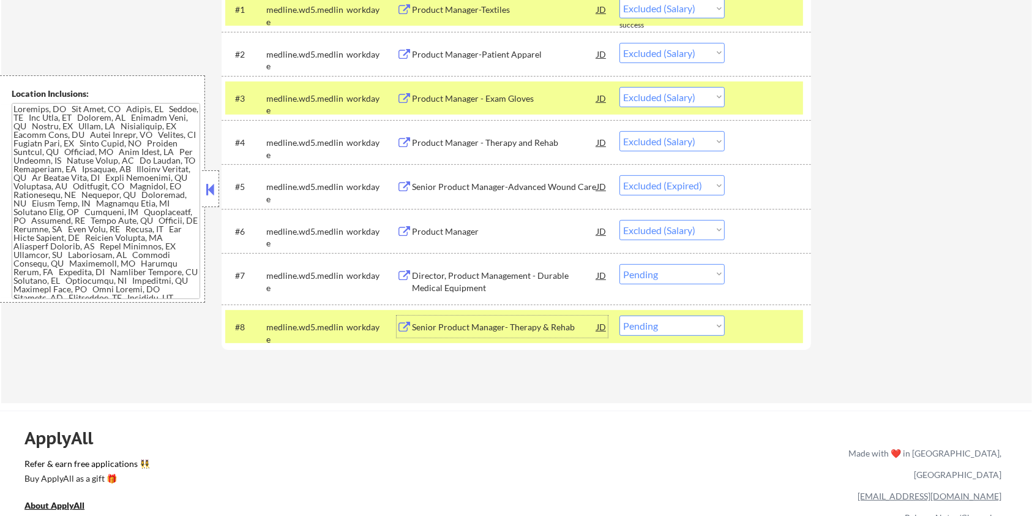
click at [485, 321] on div "Senior Product Manager- Therapy & Rehab" at bounding box center [504, 327] width 185 height 12
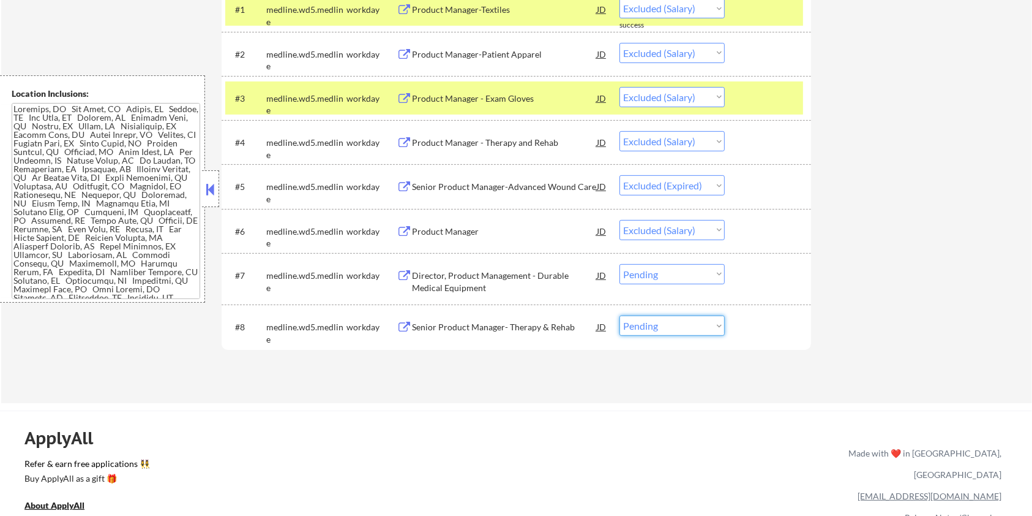
click at [643, 330] on select "Choose an option... Pending Applied Excluded (Questions) Excluded (Expired) Exc…" at bounding box center [672, 325] width 105 height 20
click at [620, 315] on select "Choose an option... Pending Applied Excluded (Questions) Excluded (Expired) Exc…" at bounding box center [672, 325] width 105 height 20
click at [889, 309] on div "← Return to /applysquad Mailslurp Inbox Job Search Builder Michael Hamoy User E…" at bounding box center [516, 18] width 1031 height 770
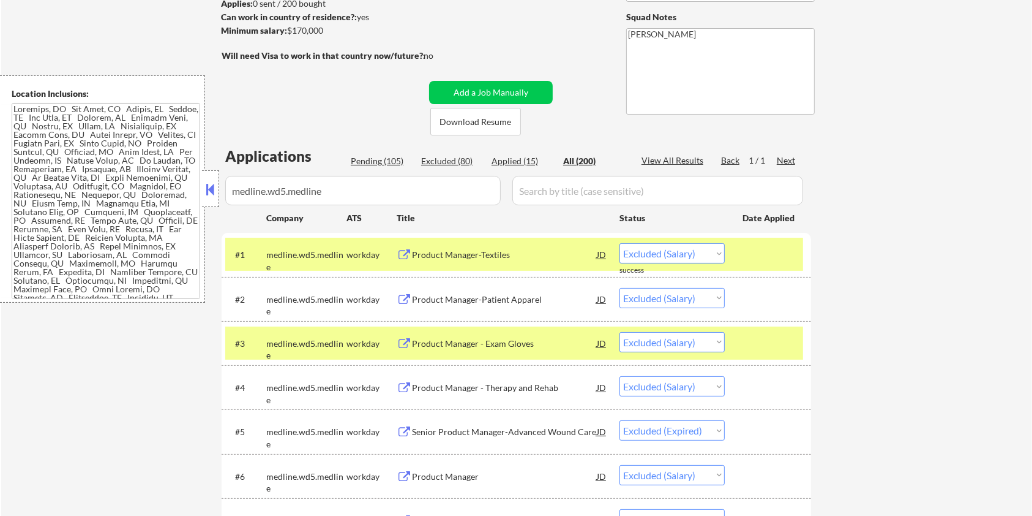
scroll to position [171, 0]
drag, startPoint x: 361, startPoint y: 195, endPoint x: 151, endPoint y: 197, distance: 210.0
click at [151, 197] on body "← Return to /applysquad Mailslurp Inbox Job Search Builder Michael Hamoy User E…" at bounding box center [516, 87] width 1032 height 516
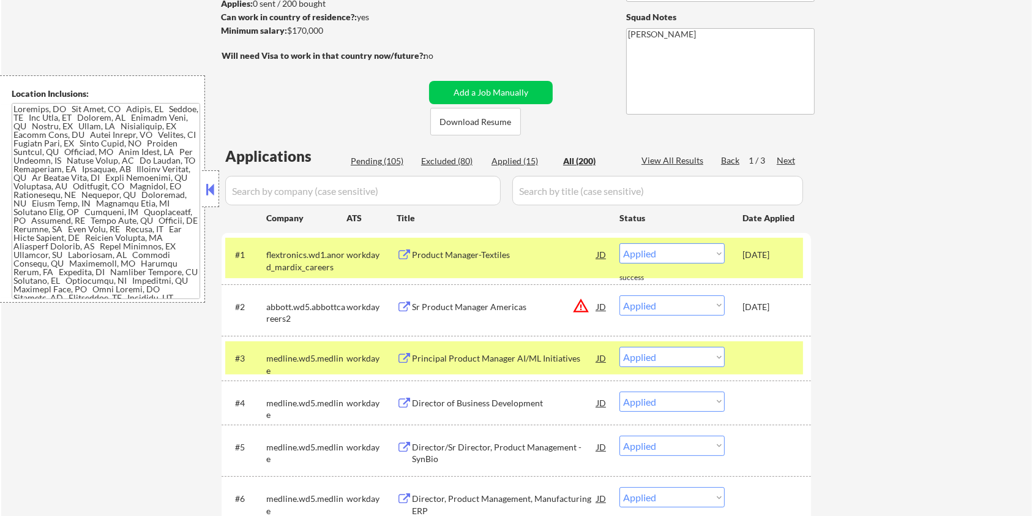
click at [367, 159] on div "Pending (105)" at bounding box center [381, 161] width 61 height 12
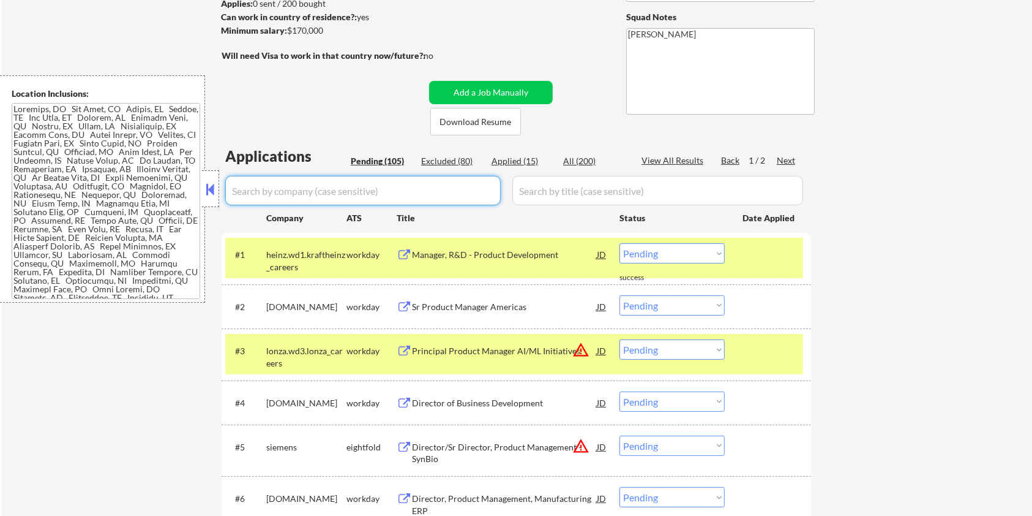
click at [321, 189] on input "input" at bounding box center [363, 190] width 276 height 29
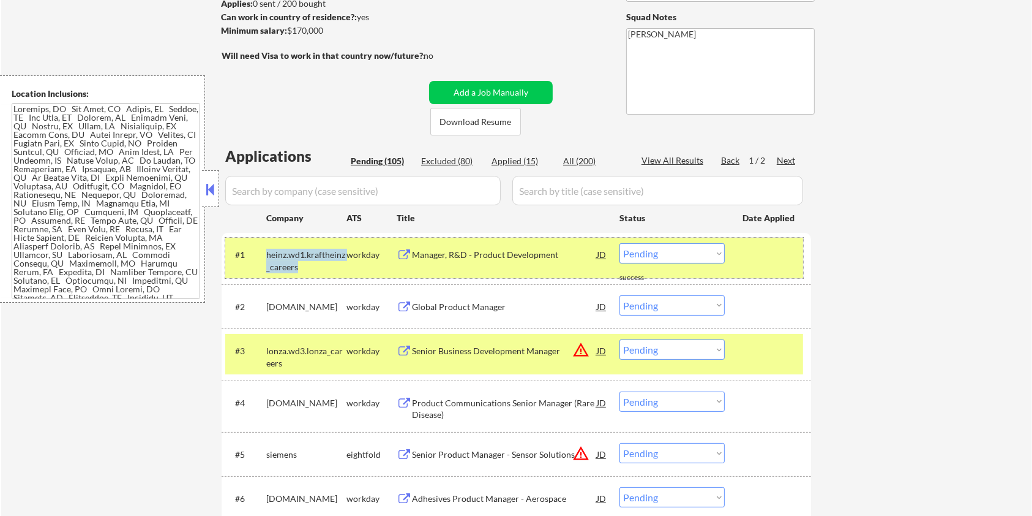
drag, startPoint x: 304, startPoint y: 266, endPoint x: 266, endPoint y: 254, distance: 39.3
click at [266, 254] on div "heinz.wd1.kraftheinz_careers" at bounding box center [306, 261] width 80 height 24
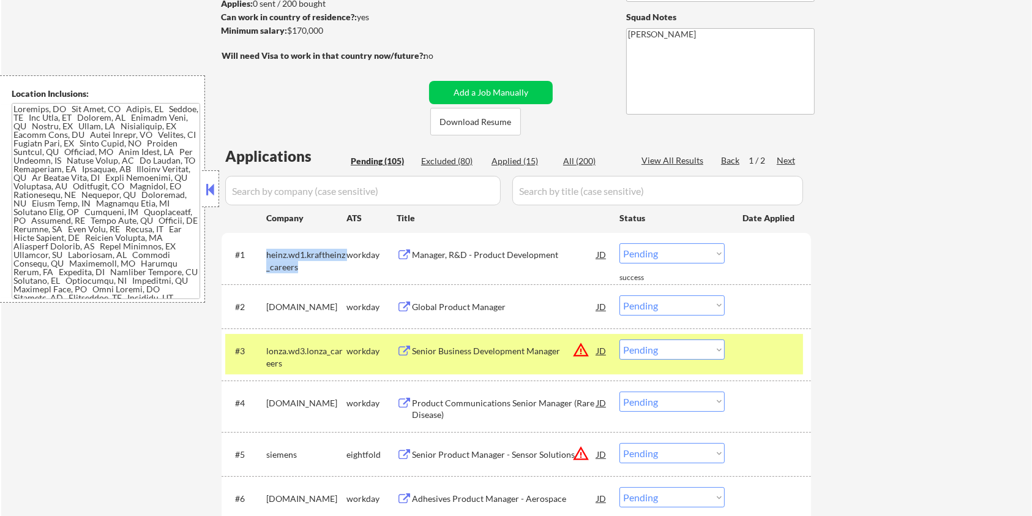
copy div "heinz.wd1.kraftheinz_careers"
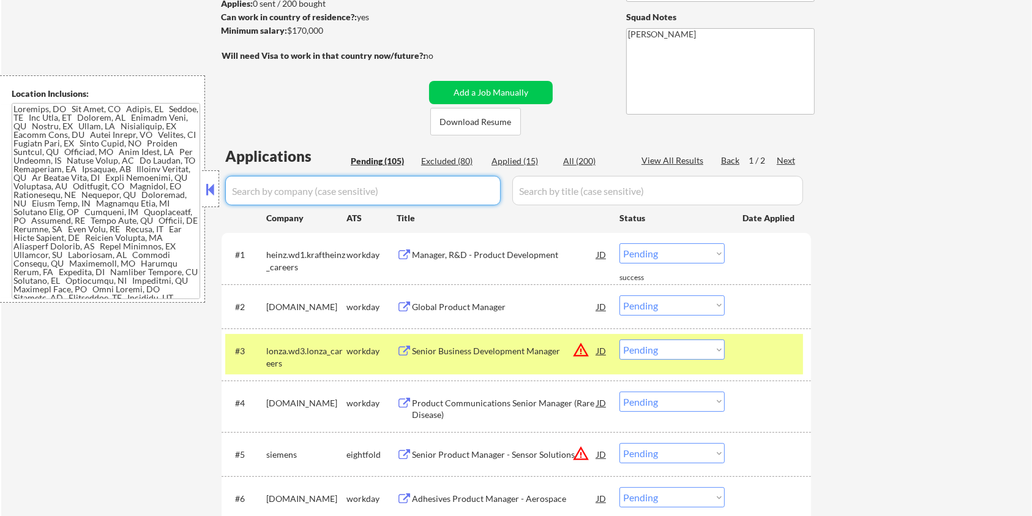
click at [272, 187] on input "input" at bounding box center [363, 190] width 276 height 29
paste input "heinz.wd1.kraftheinz_careers"
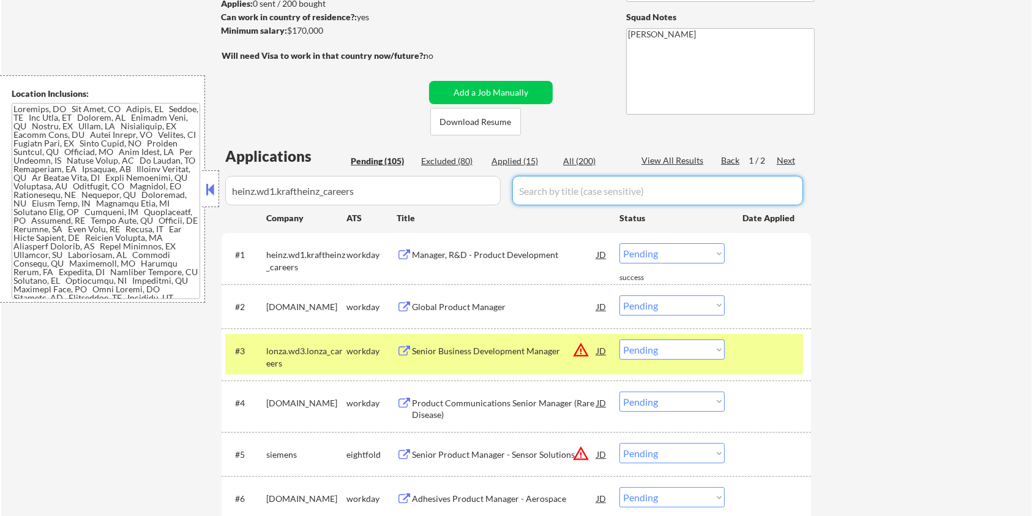
click at [557, 189] on input "input" at bounding box center [657, 190] width 291 height 29
click at [593, 157] on div "All (200)" at bounding box center [593, 161] width 61 height 12
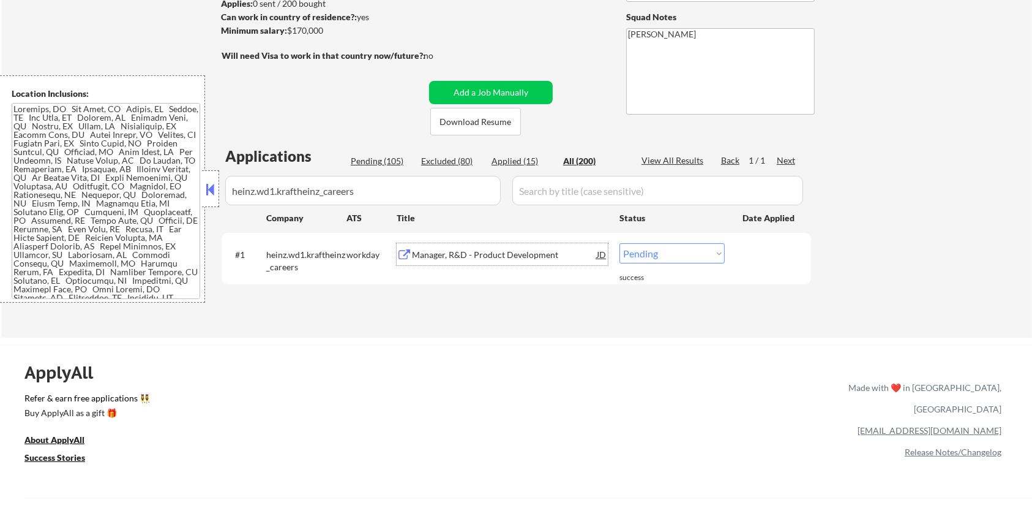
click at [432, 258] on div "Manager, R&D - Product Development" at bounding box center [504, 255] width 185 height 12
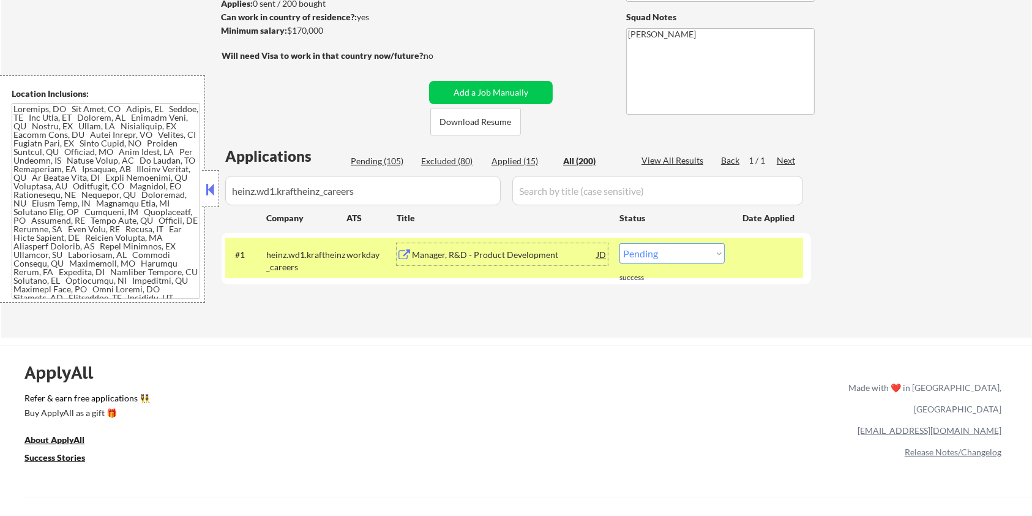
click at [661, 249] on select "Choose an option... Pending Applied Excluded (Questions) Excluded (Expired) Exc…" at bounding box center [672, 253] width 105 height 20
click at [620, 243] on select "Choose an option... Pending Applied Excluded (Questions) Excluded (Expired) Exc…" at bounding box center [672, 253] width 105 height 20
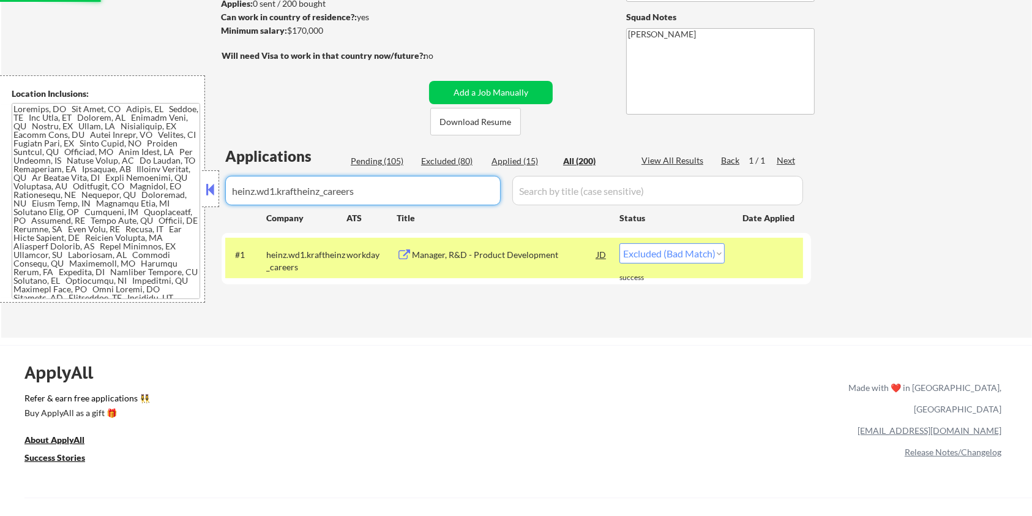
drag, startPoint x: 395, startPoint y: 190, endPoint x: 163, endPoint y: 191, distance: 231.4
click at [163, 191] on body "← Return to /applysquad Mailslurp Inbox Job Search Builder Michael Hamoy User E…" at bounding box center [516, 87] width 1032 height 516
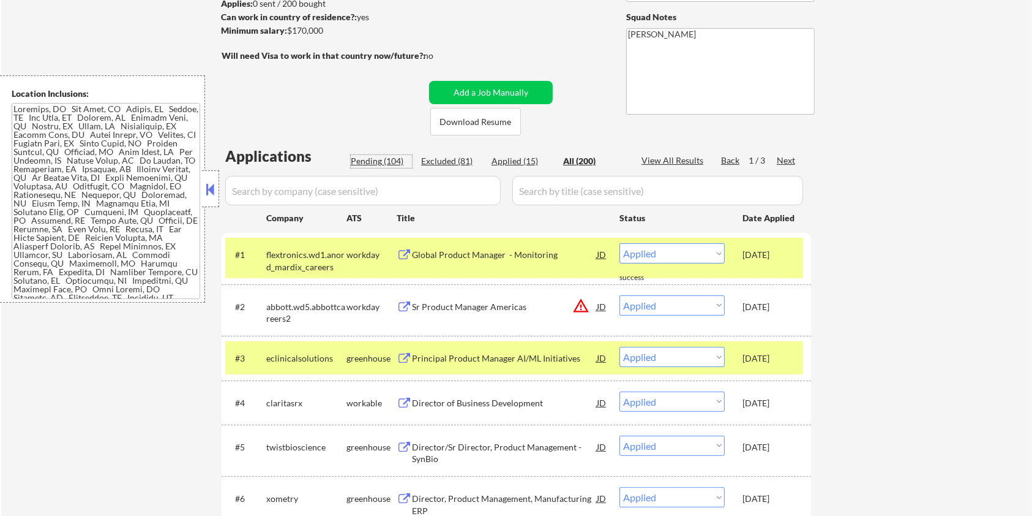
click at [373, 160] on div "Pending (104)" at bounding box center [381, 161] width 61 height 12
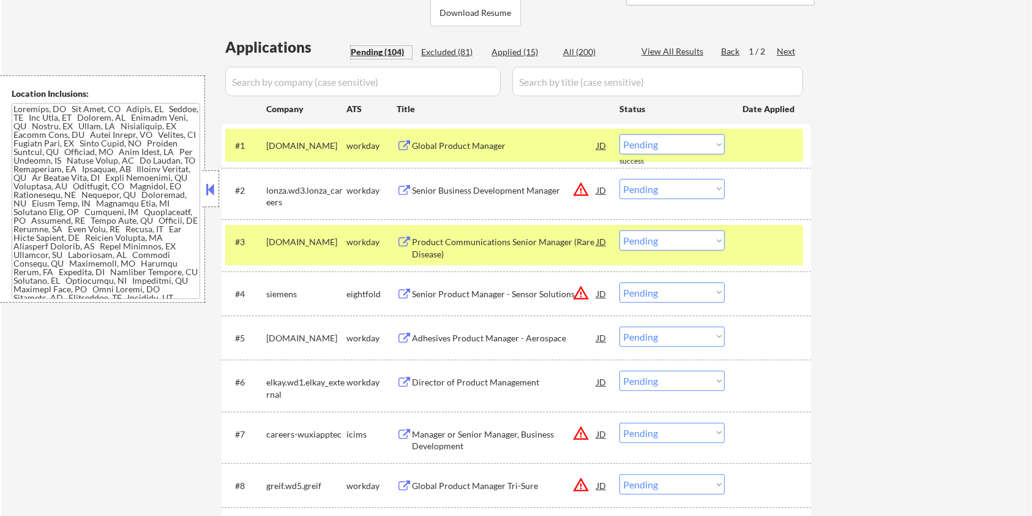
scroll to position [253, 0]
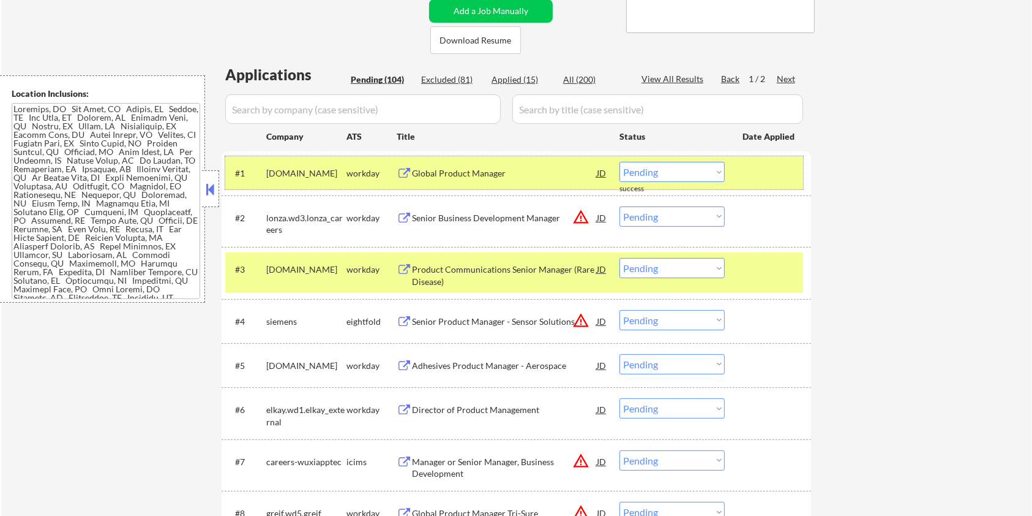
drag, startPoint x: 336, startPoint y: 166, endPoint x: 266, endPoint y: 173, distance: 70.8
click at [266, 173] on div "gtweed.wd1.careers" at bounding box center [306, 173] width 80 height 22
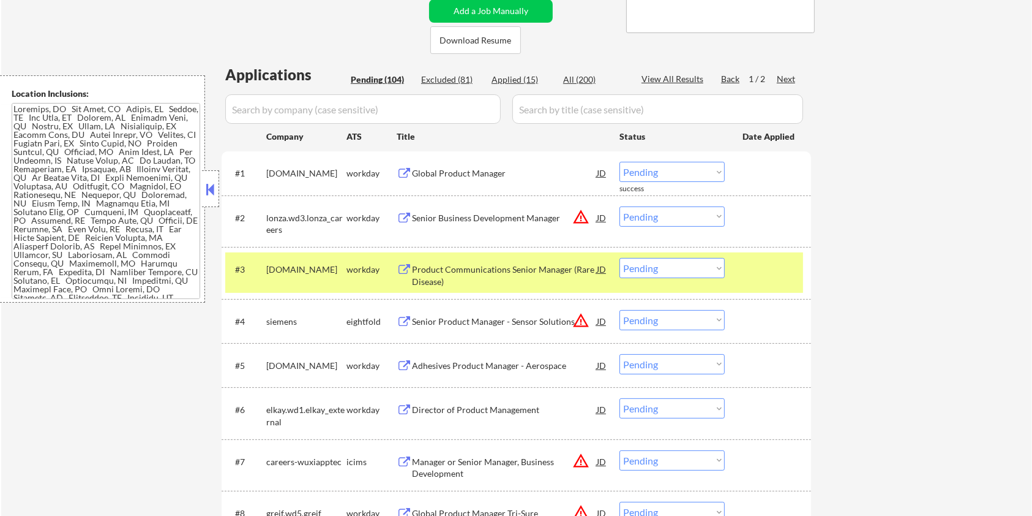
click at [325, 192] on div "#1 gtweed.wd1.careers workday Global Product Manager JD warning_amber Choose an…" at bounding box center [517, 172] width 590 height 43
drag, startPoint x: 345, startPoint y: 169, endPoint x: 267, endPoint y: 176, distance: 78.7
click at [267, 176] on div "gtweed.wd1.careers" at bounding box center [306, 173] width 80 height 12
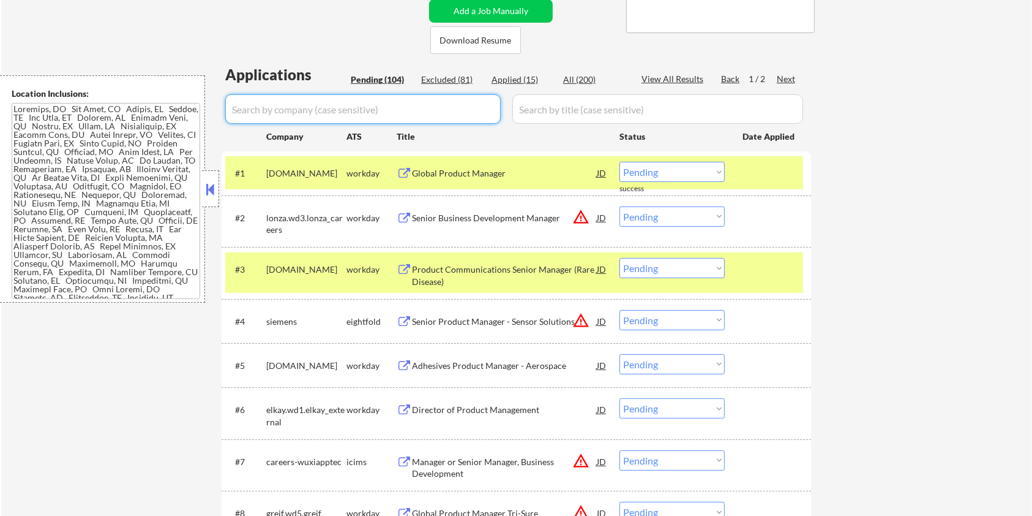
click at [278, 110] on input "input" at bounding box center [363, 108] width 276 height 29
paste input "gtweed.wd1.careers"
click at [538, 110] on input "input" at bounding box center [657, 108] width 291 height 29
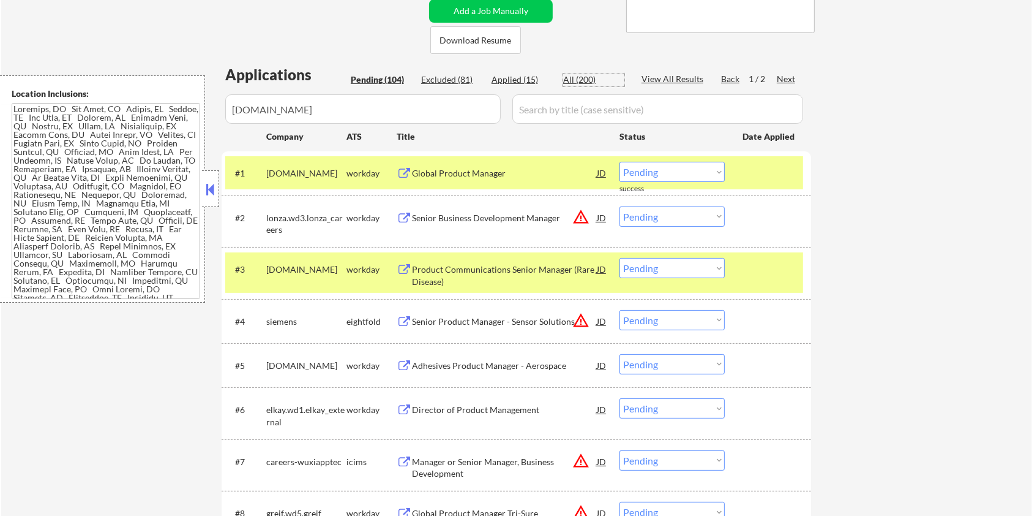
click at [583, 76] on div "All (200)" at bounding box center [593, 79] width 61 height 12
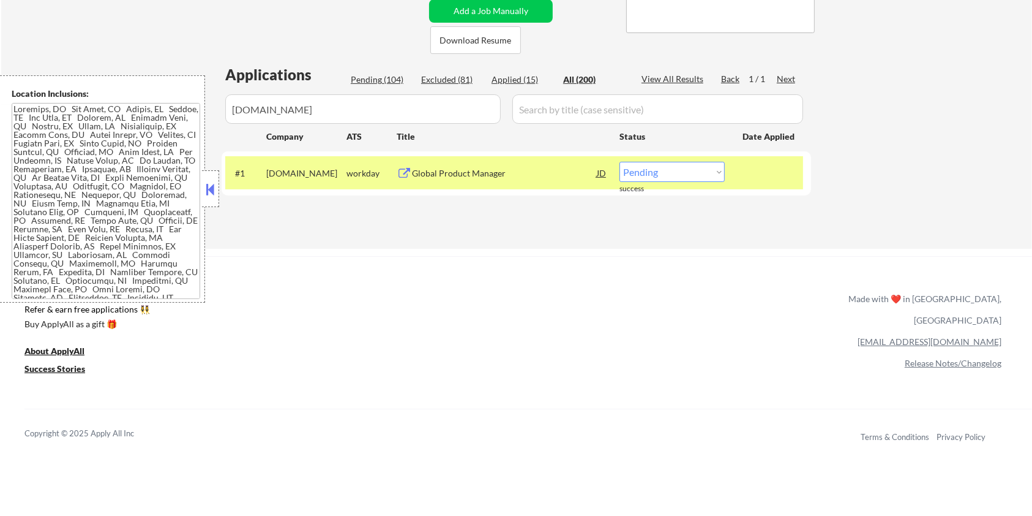
click at [411, 174] on button at bounding box center [404, 174] width 15 height 12
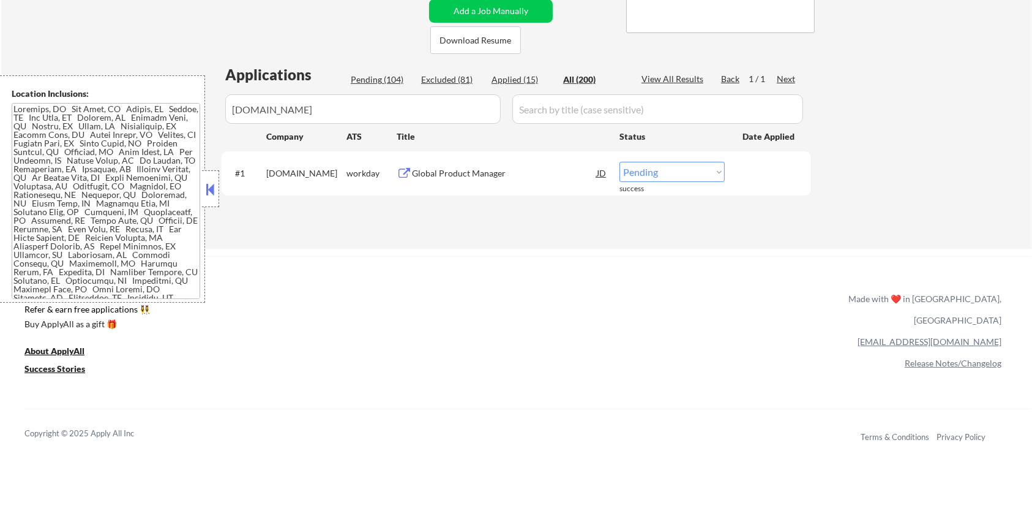
click at [668, 173] on select "Choose an option... Pending Applied Excluded (Questions) Excluded (Expired) Exc…" at bounding box center [672, 172] width 105 height 20
click at [620, 162] on select "Choose an option... Pending Applied Excluded (Questions) Excluded (Expired) Exc…" at bounding box center [672, 172] width 105 height 20
drag, startPoint x: 334, startPoint y: 118, endPoint x: 174, endPoint y: 115, distance: 159.8
click at [174, 115] on body "← Return to /applysquad Mailslurp Inbox Job Search Builder Michael Hamoy User E…" at bounding box center [516, 5] width 1032 height 516
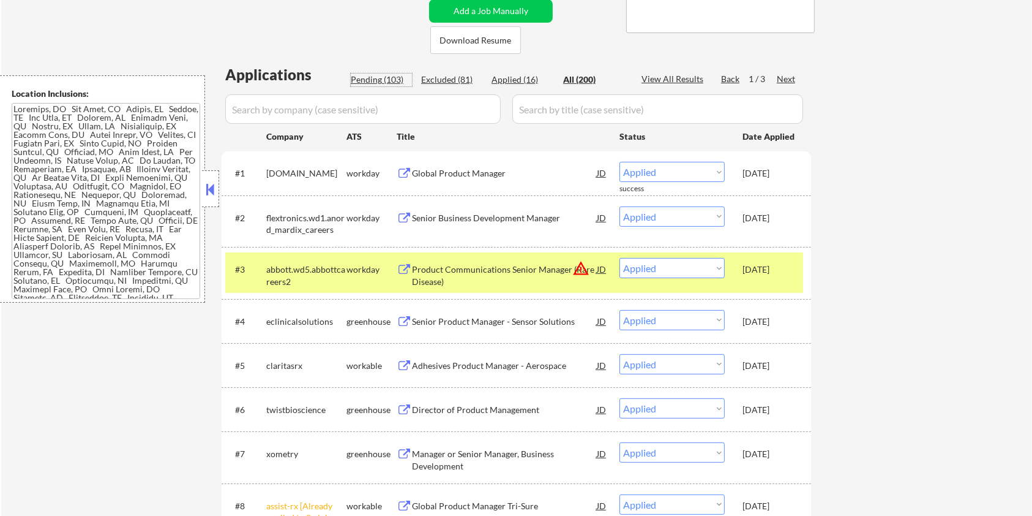
click at [391, 78] on div "Pending (103)" at bounding box center [381, 79] width 61 height 12
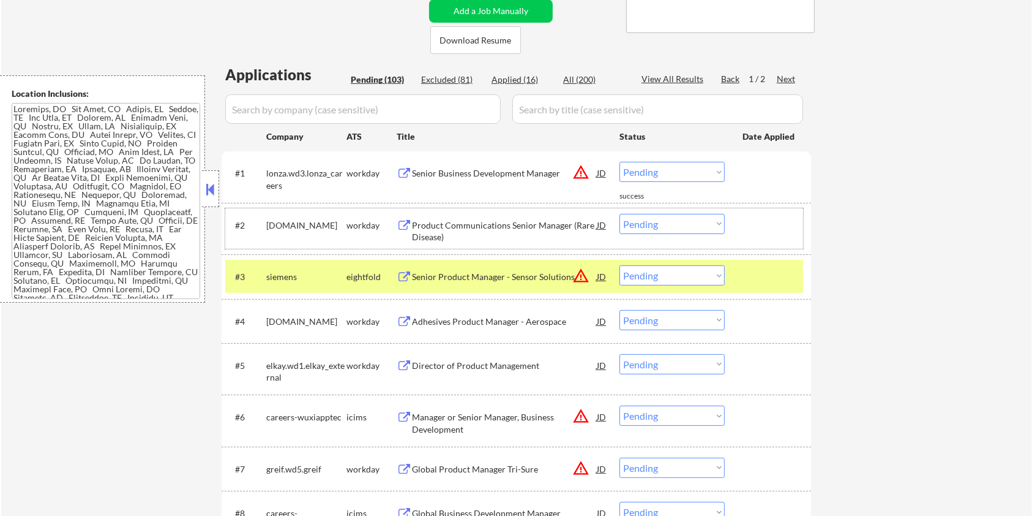
drag, startPoint x: 343, startPoint y: 220, endPoint x: 264, endPoint y: 223, distance: 79.6
click at [264, 223] on div "#2 amgen.wd1.careers workday Product Communications Senior Manager (Rare Diseas…" at bounding box center [514, 228] width 578 height 40
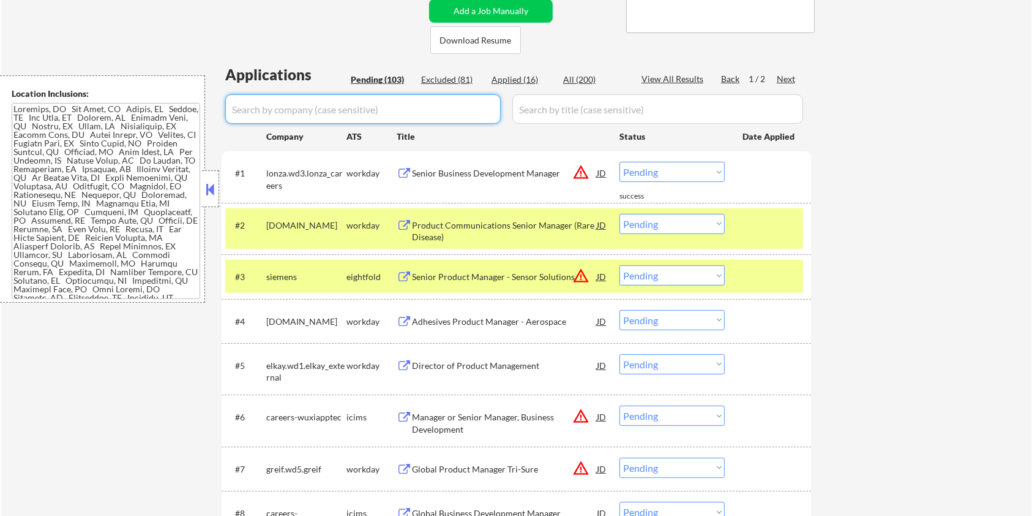
click at [269, 108] on input "input" at bounding box center [363, 108] width 276 height 29
paste input "amgen.wd1.careers"
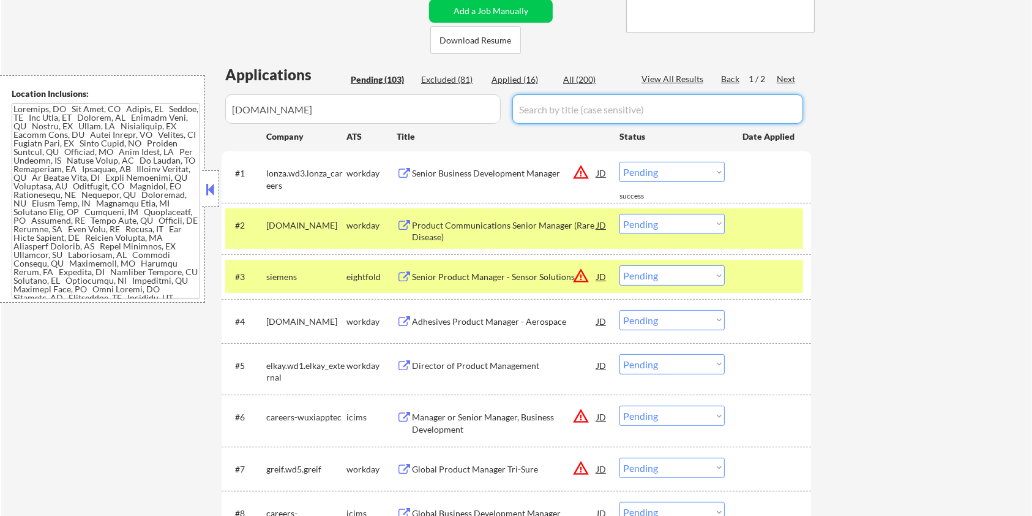
click at [534, 114] on input "input" at bounding box center [657, 108] width 291 height 29
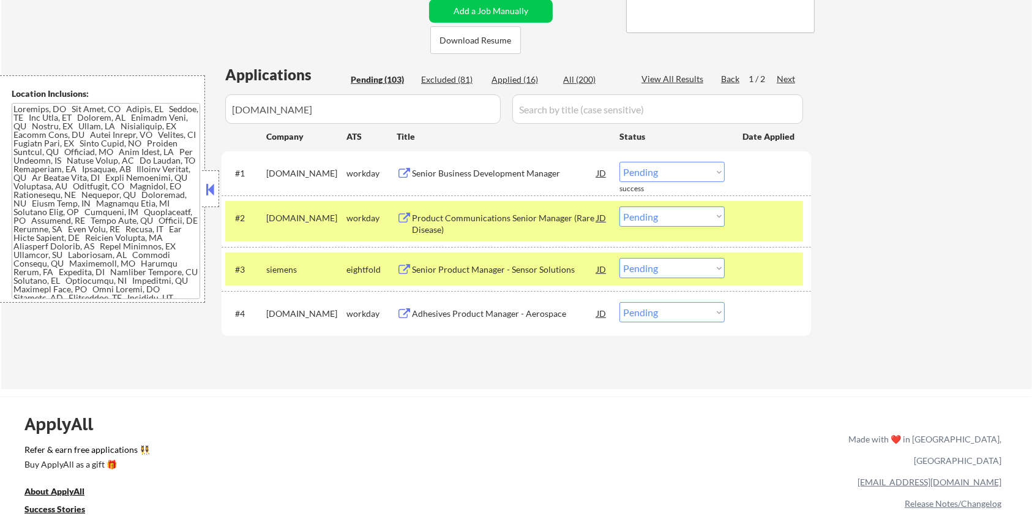
click at [561, 78] on div "Pending (103) Excluded (81) Applied (16) All (200)" at bounding box center [488, 79] width 274 height 13
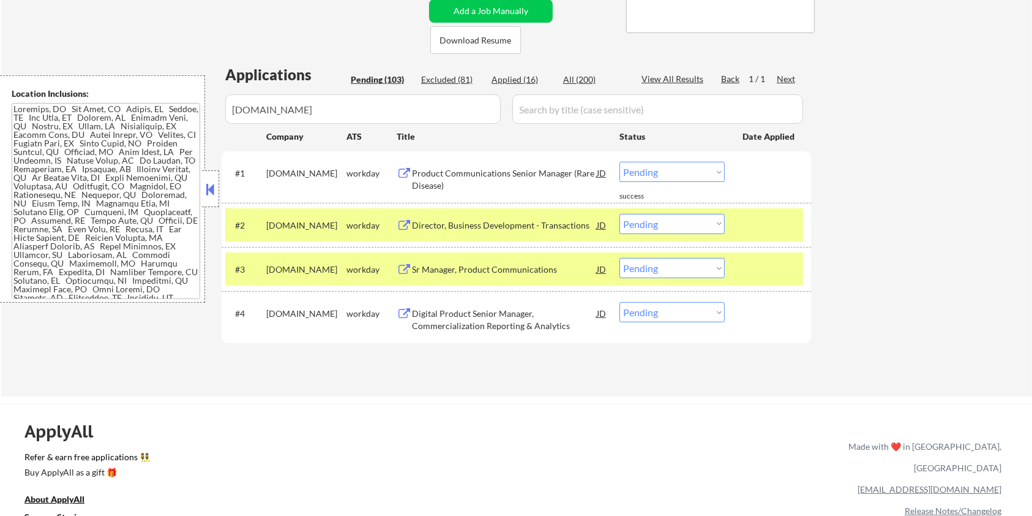
click at [452, 173] on div "Product Communications Senior Manager (Rare Disease)" at bounding box center [504, 179] width 185 height 24
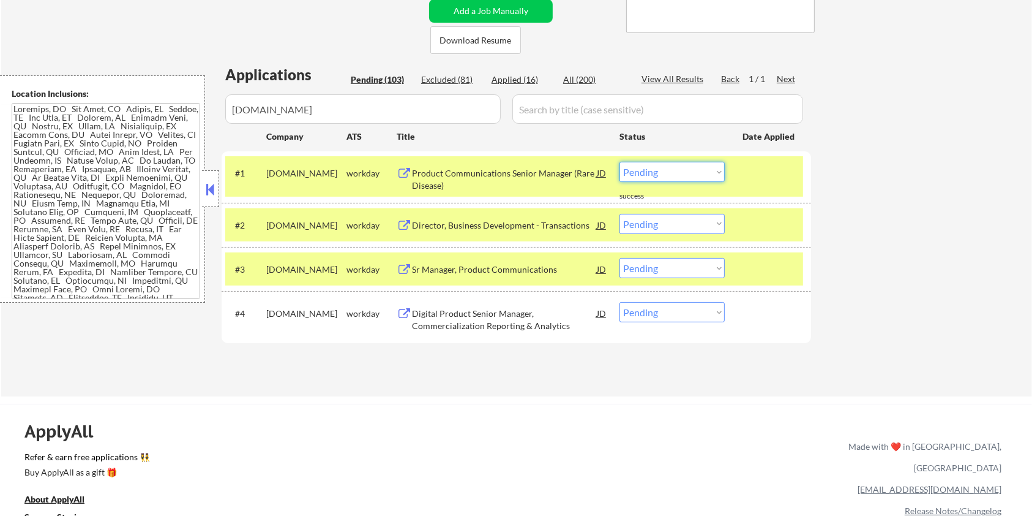
click at [656, 171] on select "Choose an option... Pending Applied Excluded (Questions) Excluded (Expired) Exc…" at bounding box center [672, 172] width 105 height 20
click at [620, 162] on select "Choose an option... Pending Applied Excluded (Questions) Excluded (Expired) Exc…" at bounding box center [672, 172] width 105 height 20
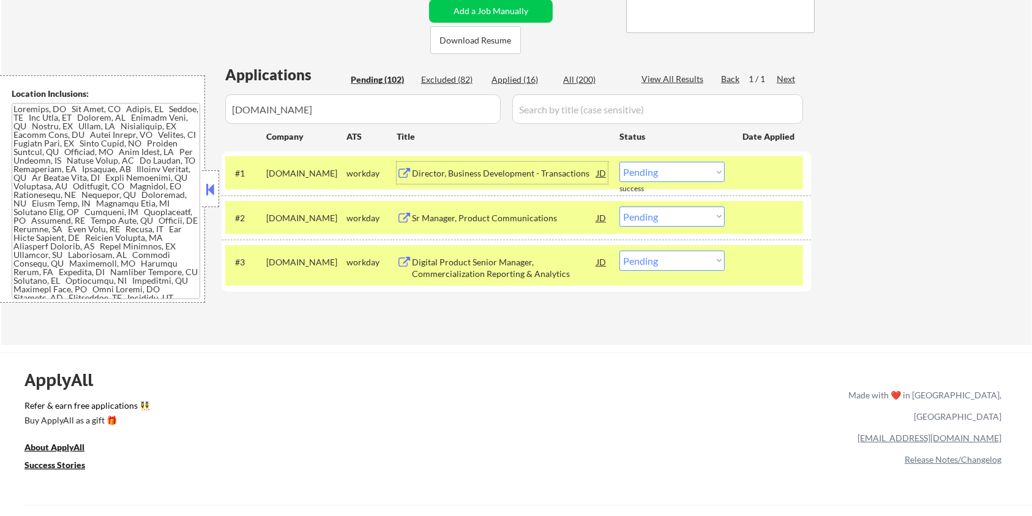
click at [525, 171] on div "Director, Business Development - Transactions" at bounding box center [504, 173] width 185 height 12
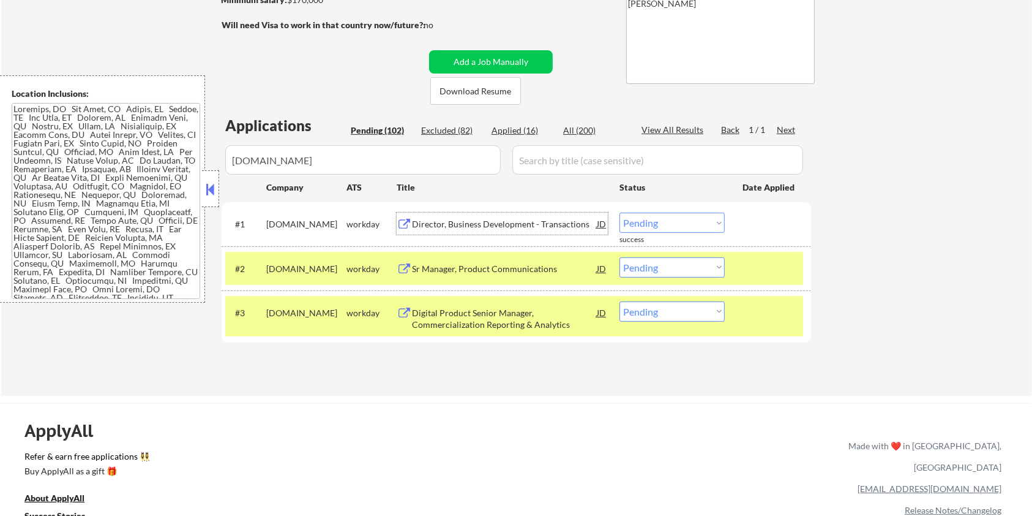
scroll to position [171, 0]
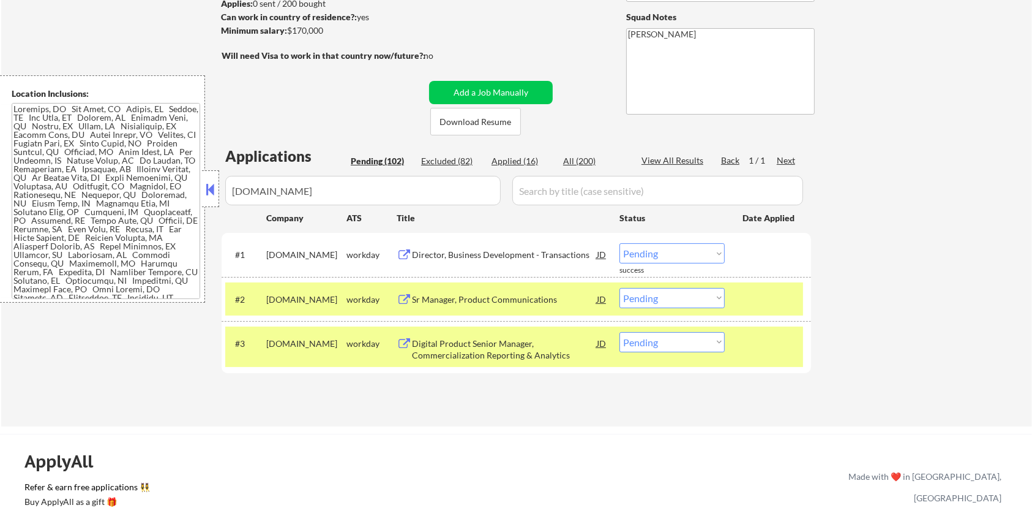
drag, startPoint x: 329, startPoint y: 35, endPoint x: 305, endPoint y: 38, distance: 24.1
click at [295, 37] on div "Minimum salary: $170,000" at bounding box center [323, 30] width 204 height 13
click at [343, 33] on div "Minimum salary: $170,000" at bounding box center [323, 30] width 204 height 12
drag, startPoint x: 326, startPoint y: 30, endPoint x: 288, endPoint y: 29, distance: 38.0
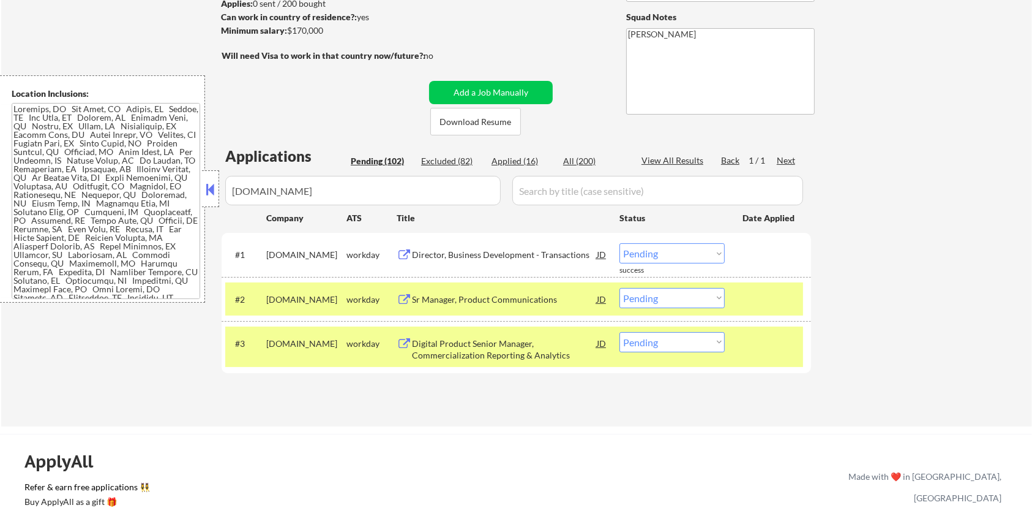
click at [288, 29] on div "Minimum salary: $170,000" at bounding box center [323, 30] width 204 height 12
click at [667, 249] on select "Choose an option... Pending Applied Excluded (Questions) Excluded (Expired) Exc…" at bounding box center [672, 253] width 105 height 20
click at [620, 243] on select "Choose an option... Pending Applied Excluded (Questions) Excluded (Expired) Exc…" at bounding box center [672, 253] width 105 height 20
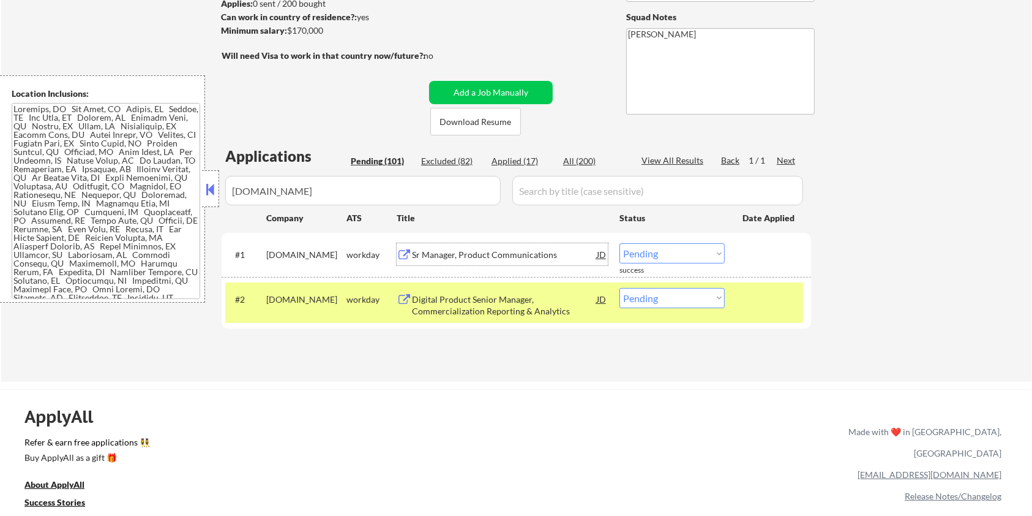
click at [512, 254] on div "Sr Manager, Product Communications" at bounding box center [504, 255] width 185 height 12
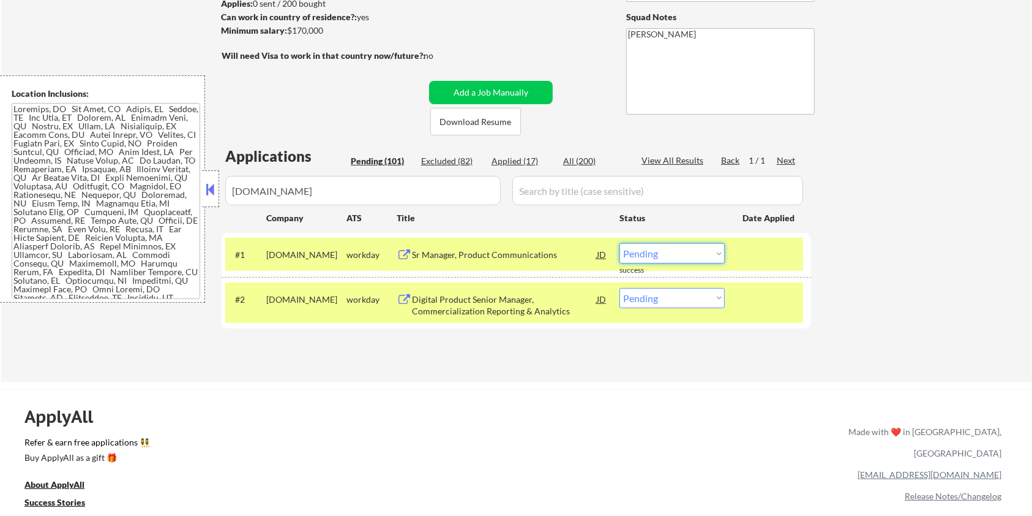
click at [696, 255] on select "Choose an option... Pending Applied Excluded (Questions) Excluded (Expired) Exc…" at bounding box center [672, 253] width 105 height 20
click at [620, 243] on select "Choose an option... Pending Applied Excluded (Questions) Excluded (Expired) Exc…" at bounding box center [672, 253] width 105 height 20
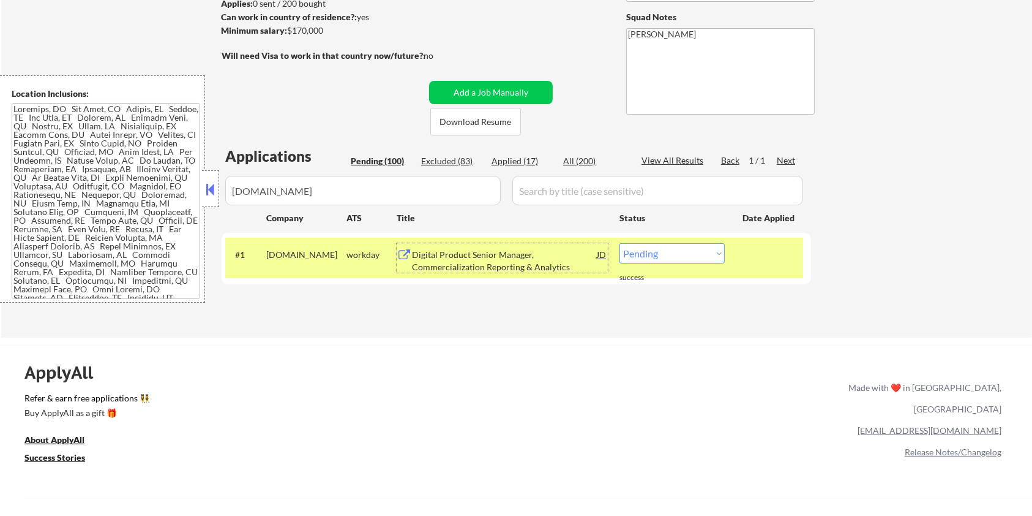
click at [514, 253] on div "Digital Product Senior Manager, Commercialization Reporting & Analytics" at bounding box center [504, 261] width 185 height 24
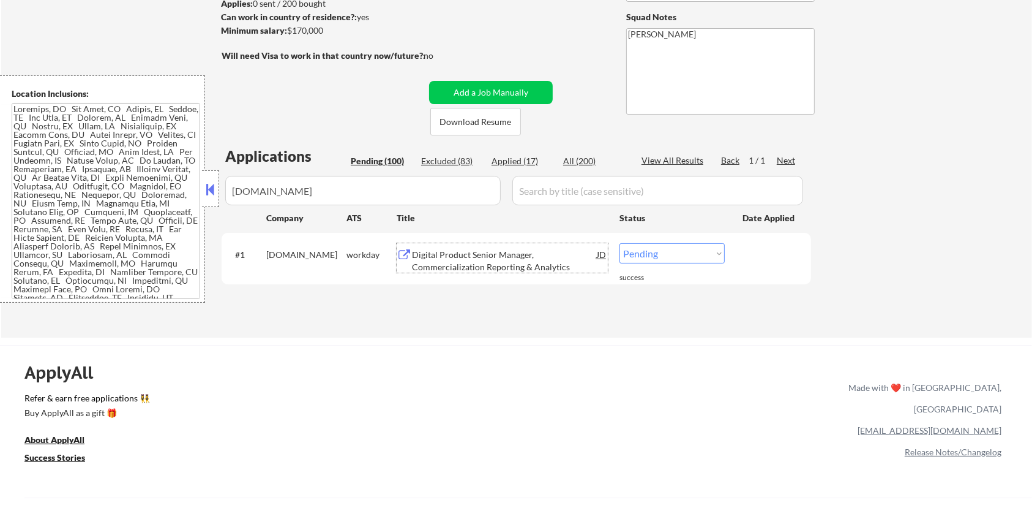
click at [661, 247] on select "Choose an option... Pending Applied Excluded (Questions) Excluded (Expired) Exc…" at bounding box center [672, 253] width 105 height 20
click at [620, 243] on select "Choose an option... Pending Applied Excluded (Questions) Excluded (Expired) Exc…" at bounding box center [672, 253] width 105 height 20
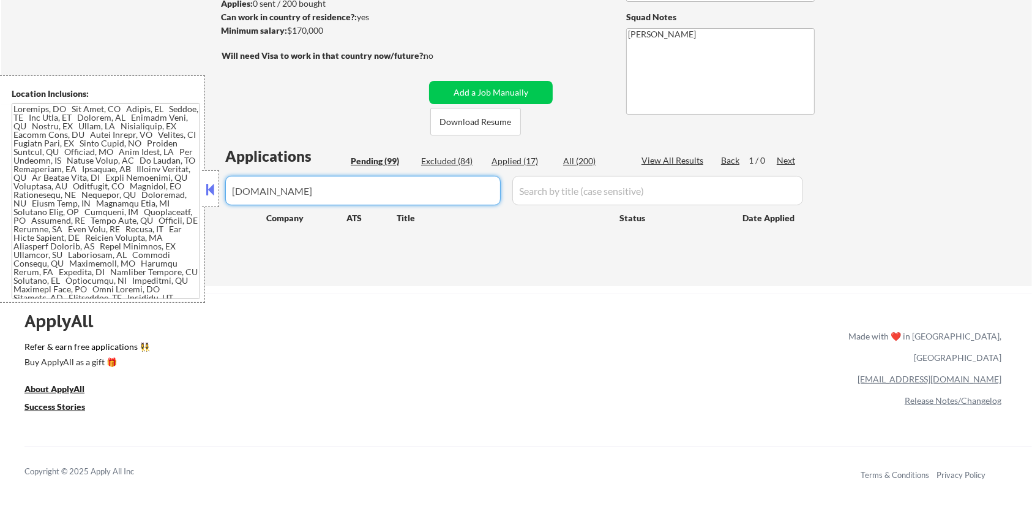
drag, startPoint x: 355, startPoint y: 194, endPoint x: 126, endPoint y: 198, distance: 229.0
click at [126, 198] on body "← Return to /applysquad Mailslurp Inbox Job Search Builder Michael Hamoy User E…" at bounding box center [516, 87] width 1032 height 516
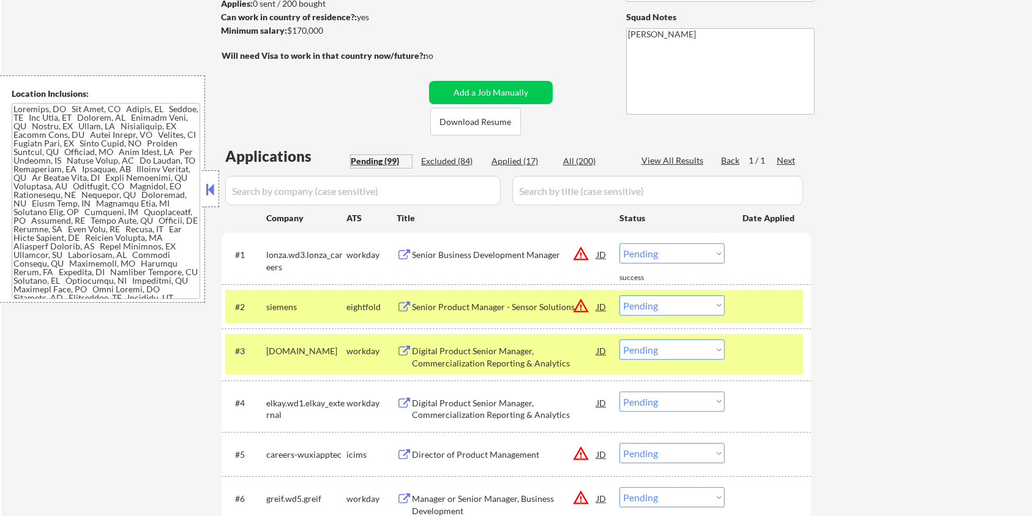
click at [370, 160] on div "Pending (99)" at bounding box center [381, 161] width 61 height 12
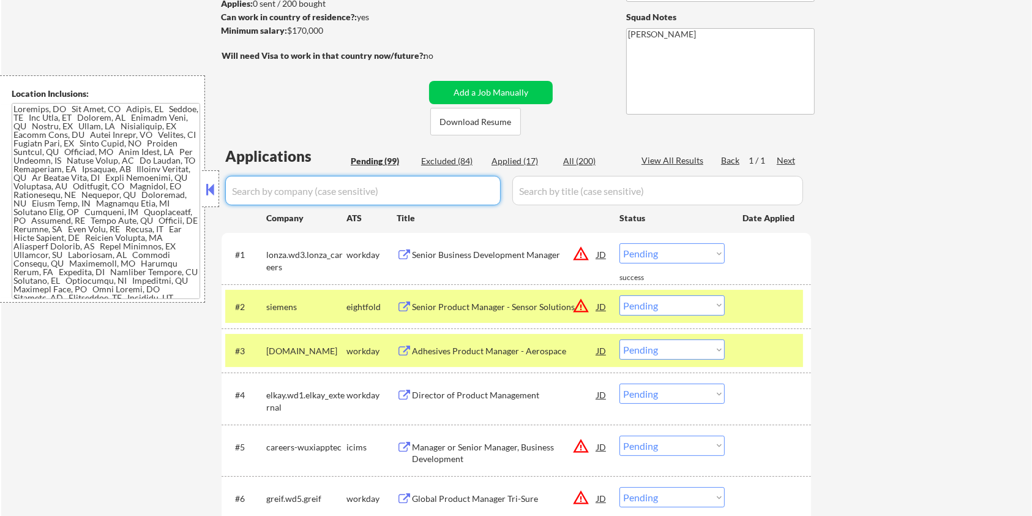
click at [343, 187] on input "input" at bounding box center [363, 190] width 276 height 29
click at [782, 301] on div at bounding box center [770, 306] width 54 height 22
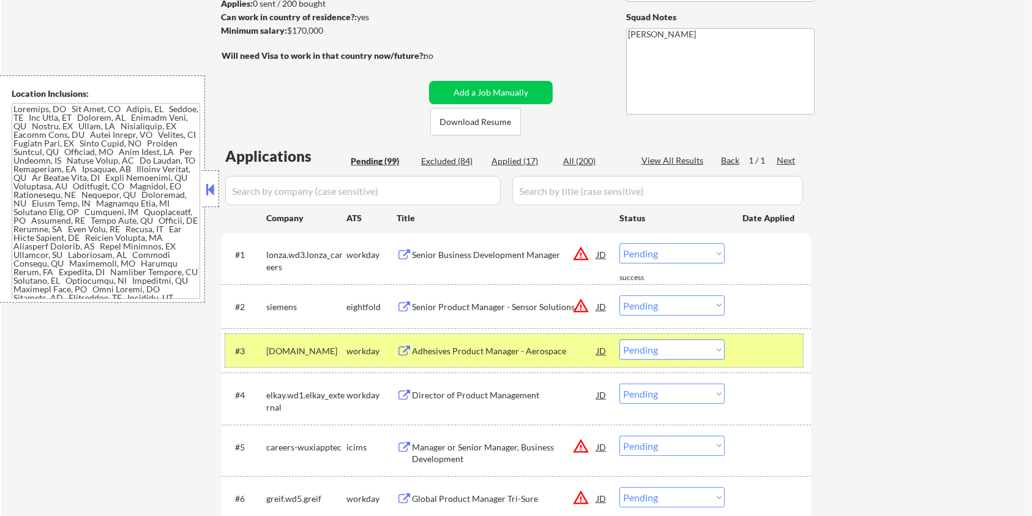
click at [776, 340] on div at bounding box center [770, 350] width 54 height 22
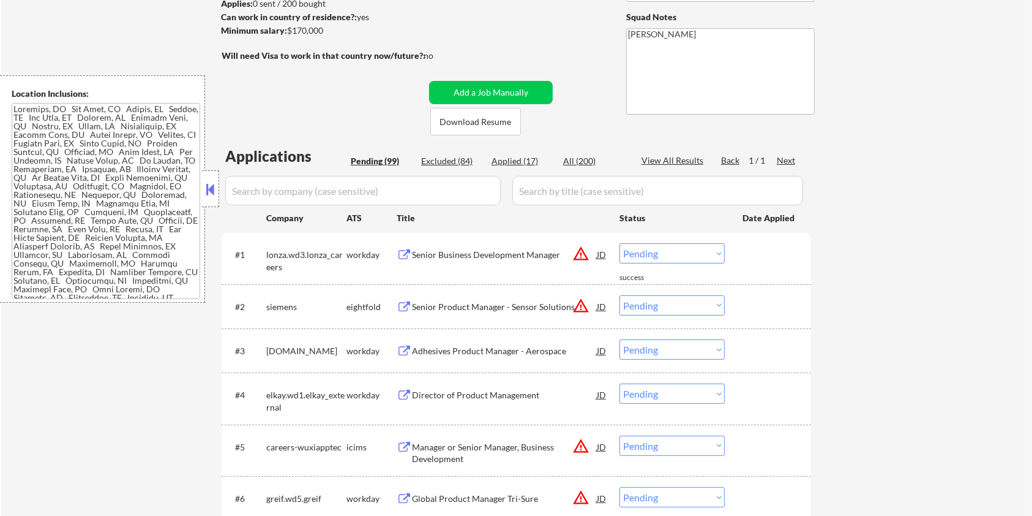
drag, startPoint x: 345, startPoint y: 347, endPoint x: 266, endPoint y: 347, distance: 78.4
click at [266, 347] on div "hbfuller.wd1.careers" at bounding box center [306, 351] width 80 height 12
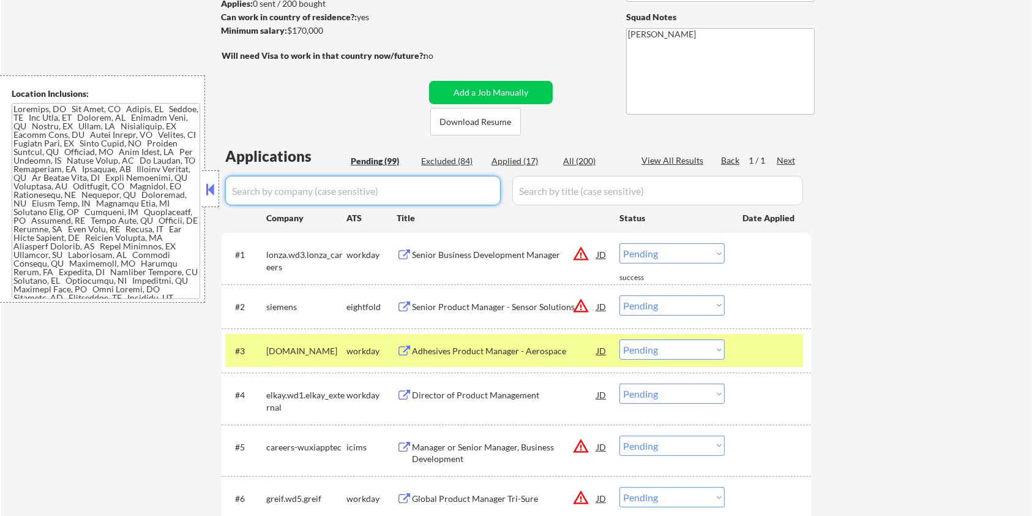
click at [272, 184] on input "input" at bounding box center [363, 190] width 276 height 29
paste input "hbfuller.wd1.careers"
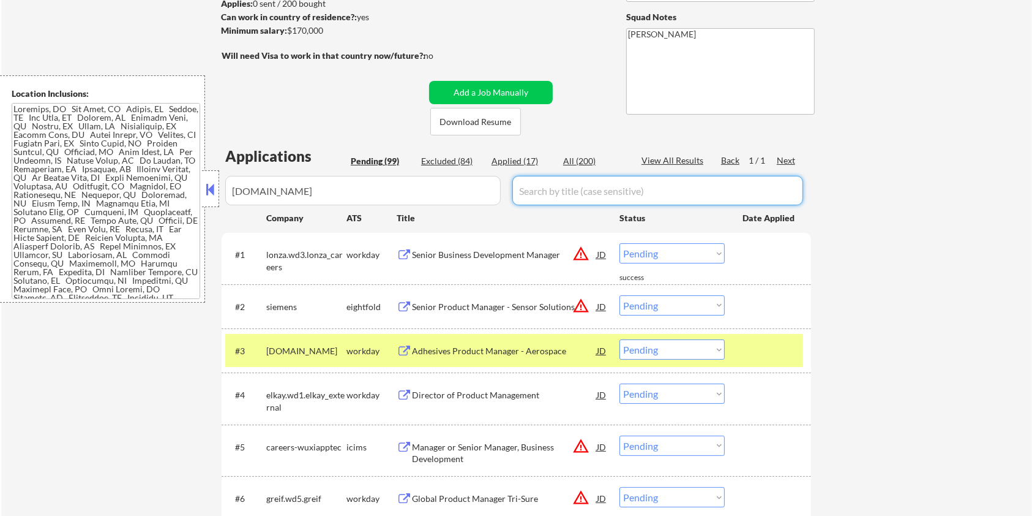
click at [546, 184] on input "input" at bounding box center [657, 190] width 291 height 29
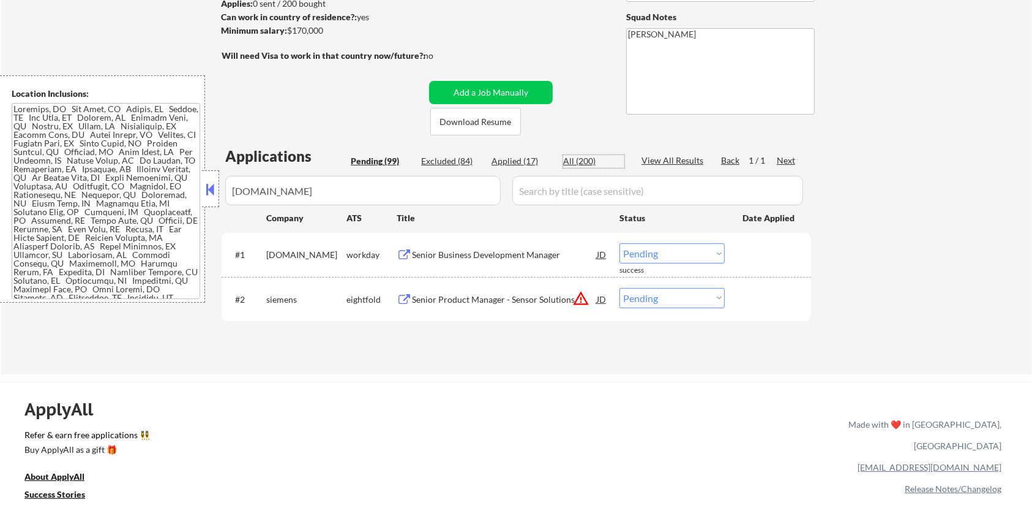
click at [568, 161] on div "All (200)" at bounding box center [593, 161] width 61 height 12
click at [474, 256] on div "Adhesives Product Manager - Aerospace" at bounding box center [504, 255] width 185 height 12
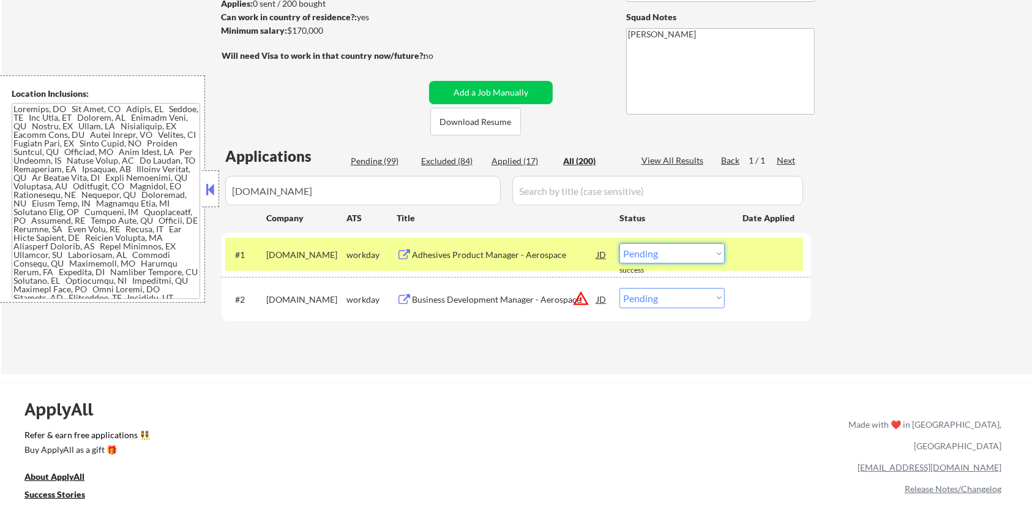
click at [664, 252] on select "Choose an option... Pending Applied Excluded (Questions) Excluded (Expired) Exc…" at bounding box center [672, 253] width 105 height 20
click at [620, 243] on select "Choose an option... Pending Applied Excluded (Questions) Excluded (Expired) Exc…" at bounding box center [672, 253] width 105 height 20
click at [470, 293] on div "Business Development Manager - Aerospace" at bounding box center [504, 299] width 185 height 12
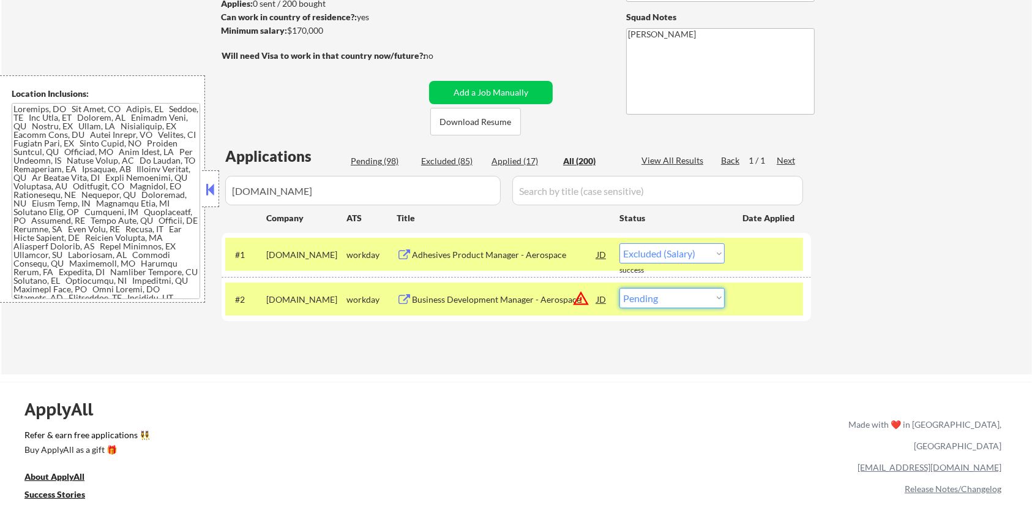
click at [686, 299] on select "Choose an option... Pending Applied Excluded (Questions) Excluded (Expired) Exc…" at bounding box center [672, 298] width 105 height 20
click at [620, 288] on select "Choose an option... Pending Applied Excluded (Questions) Excluded (Expired) Exc…" at bounding box center [672, 298] width 105 height 20
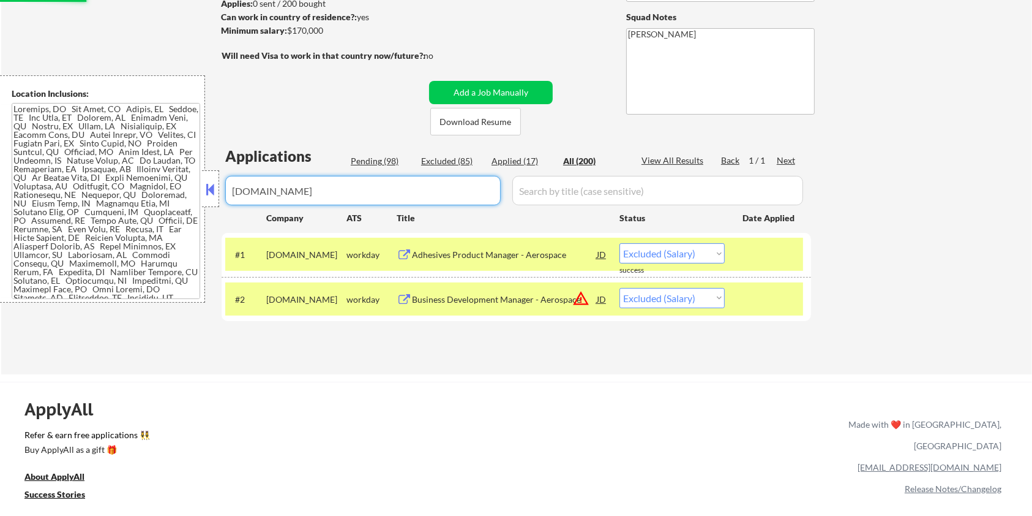
drag, startPoint x: 344, startPoint y: 197, endPoint x: 15, endPoint y: 197, distance: 328.8
click at [15, 197] on body "← Return to /applysquad Mailslurp Inbox Job Search Builder Michael Hamoy User E…" at bounding box center [516, 87] width 1032 height 516
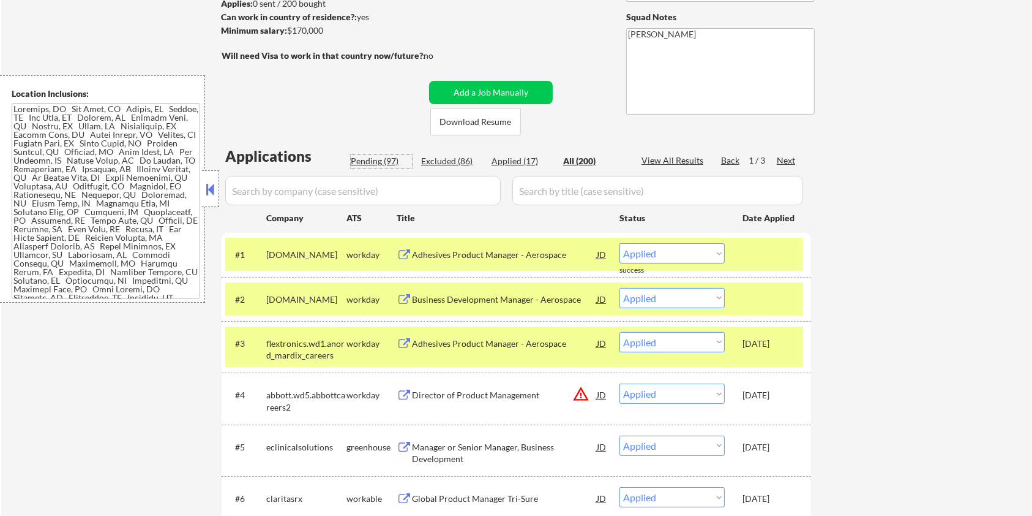
click at [371, 163] on div "Pending (97)" at bounding box center [381, 161] width 61 height 12
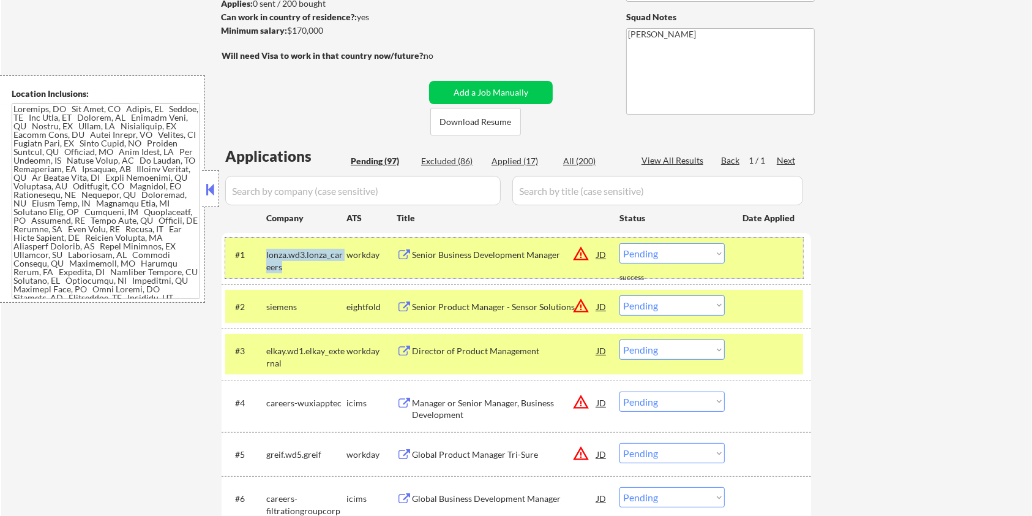
drag, startPoint x: 279, startPoint y: 262, endPoint x: 261, endPoint y: 253, distance: 20.0
click at [261, 253] on div "#1 lonza.wd3.lonza_careers workday Senior Business Development Manager JD warni…" at bounding box center [514, 258] width 578 height 40
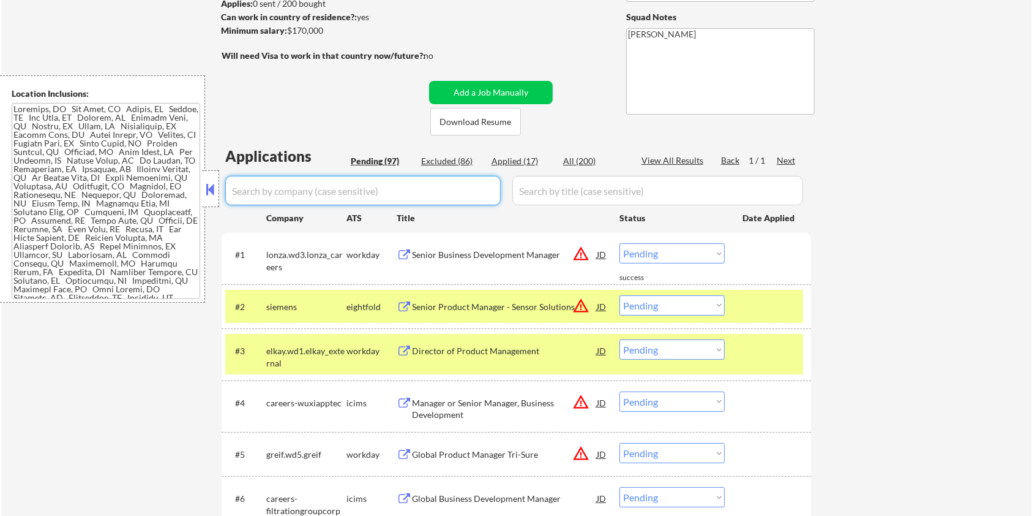
click at [281, 182] on input "input" at bounding box center [363, 190] width 276 height 29
paste input "lonza.wd3.lonza_careers"
click at [528, 183] on input "input" at bounding box center [657, 190] width 291 height 29
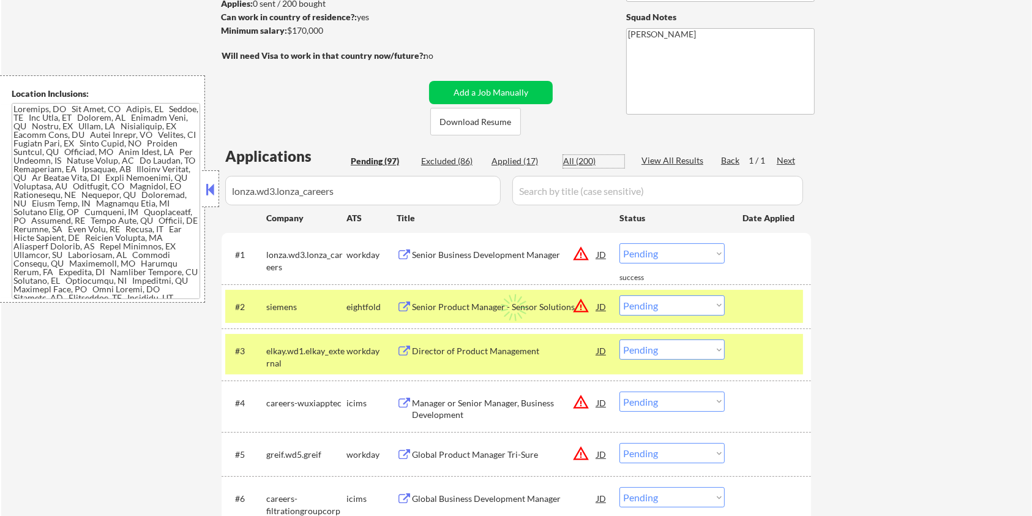
click at [572, 162] on div "All (200)" at bounding box center [593, 161] width 61 height 12
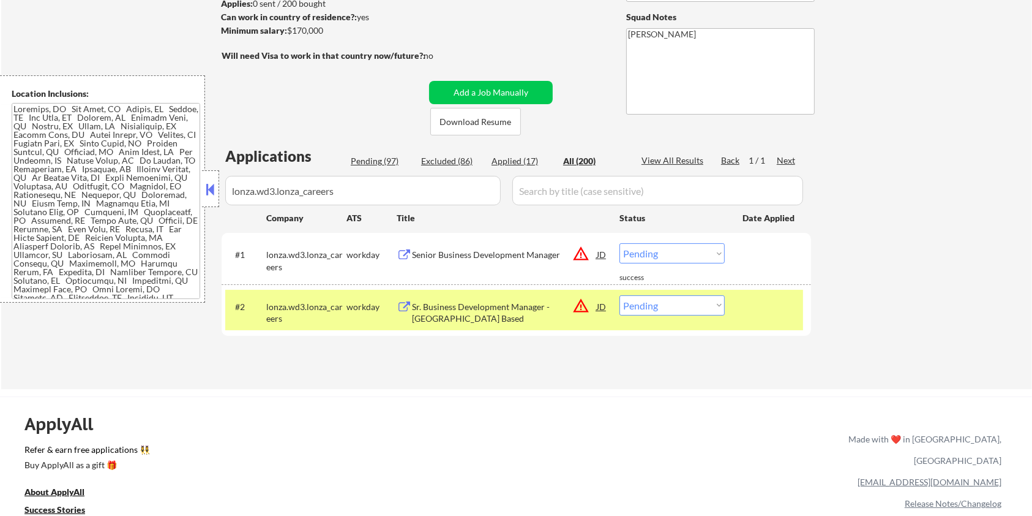
click at [498, 253] on div "Senior Business Development Manager" at bounding box center [504, 255] width 185 height 12
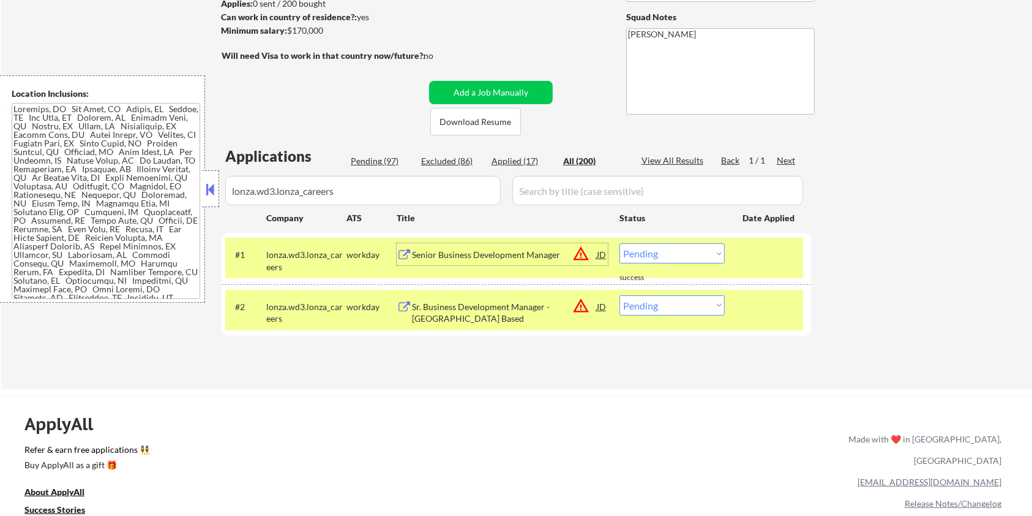
click at [703, 256] on select "Choose an option... Pending Applied Excluded (Questions) Excluded (Expired) Exc…" at bounding box center [672, 253] width 105 height 20
click at [620, 243] on select "Choose an option... Pending Applied Excluded (Questions) Excluded (Expired) Exc…" at bounding box center [672, 253] width 105 height 20
click at [483, 310] on div "Sr. Business Development Manager - San Francisco Based" at bounding box center [504, 313] width 185 height 24
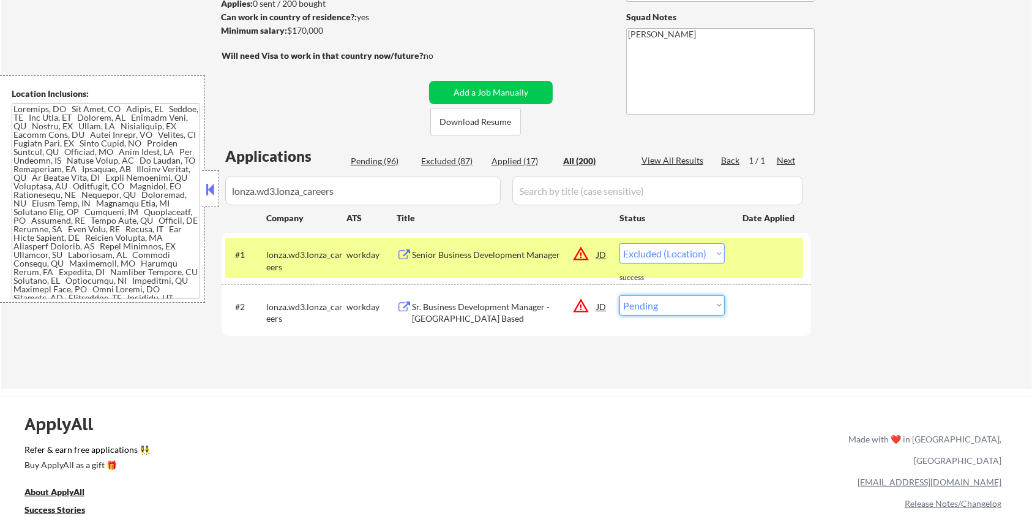
click at [705, 304] on select "Choose an option... Pending Applied Excluded (Questions) Excluded (Expired) Exc…" at bounding box center [672, 305] width 105 height 20
click at [620, 295] on select "Choose an option... Pending Applied Excluded (Questions) Excluded (Expired) Exc…" at bounding box center [672, 305] width 105 height 20
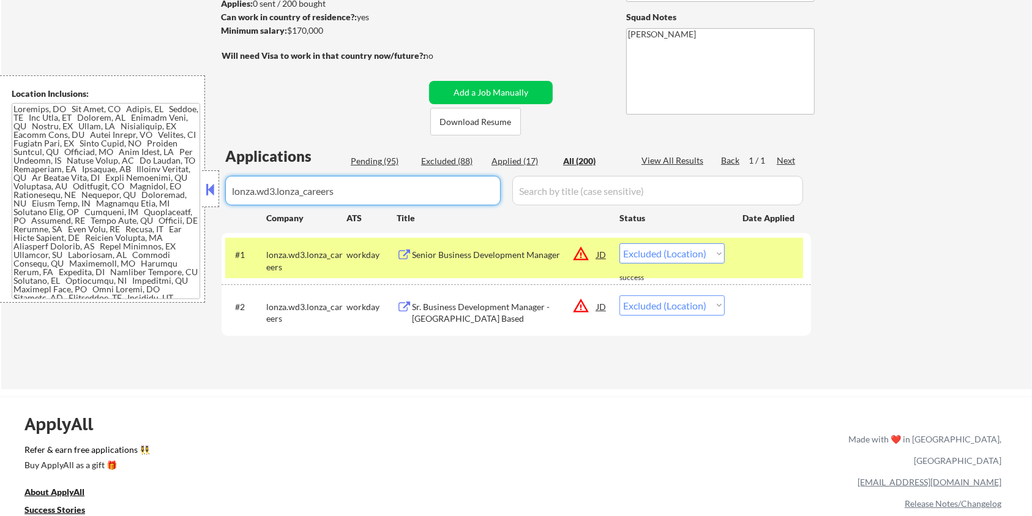
drag, startPoint x: 358, startPoint y: 193, endPoint x: 124, endPoint y: 195, distance: 233.3
click at [124, 195] on body "← Return to /applysquad Mailslurp Inbox Job Search Builder Michael Hamoy User E…" at bounding box center [516, 87] width 1032 height 516
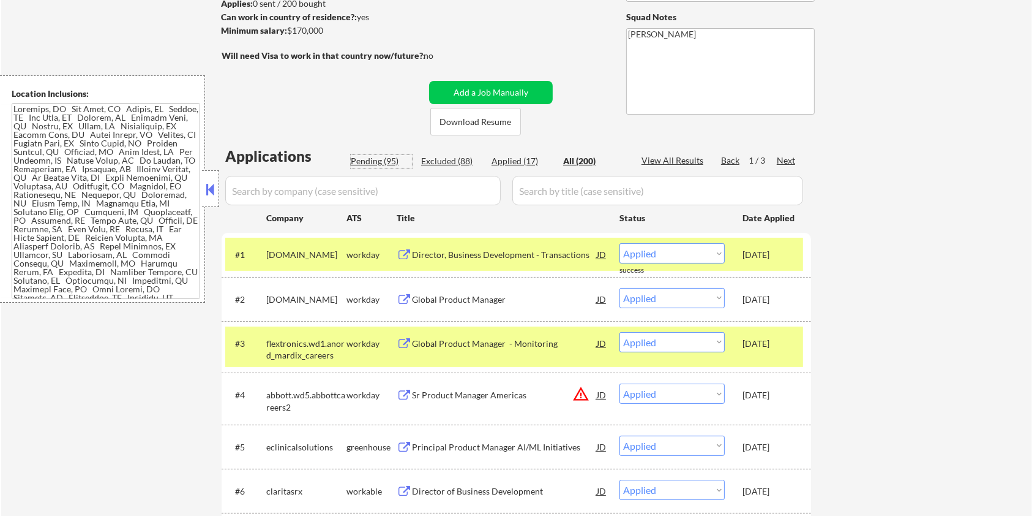
click at [372, 156] on div "Pending (95)" at bounding box center [381, 161] width 61 height 12
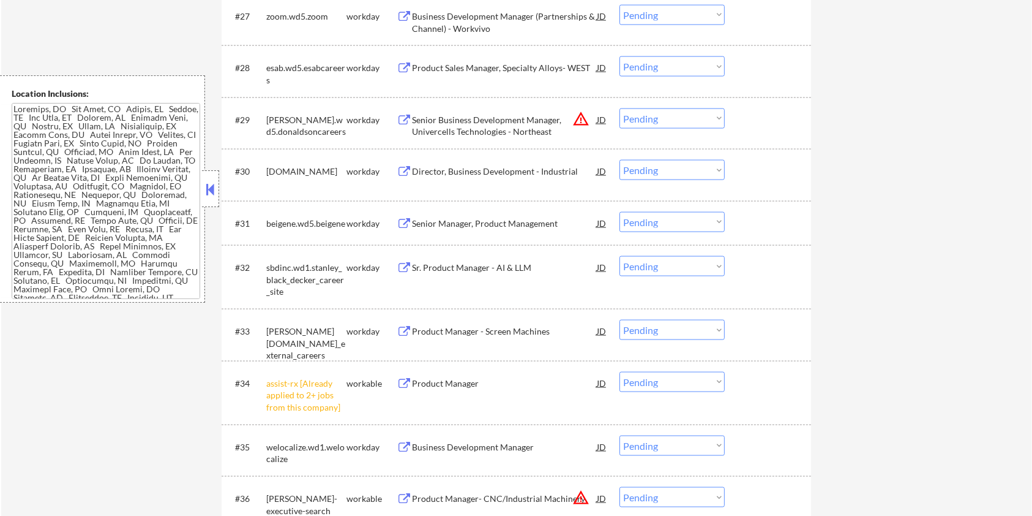
scroll to position [1909, 0]
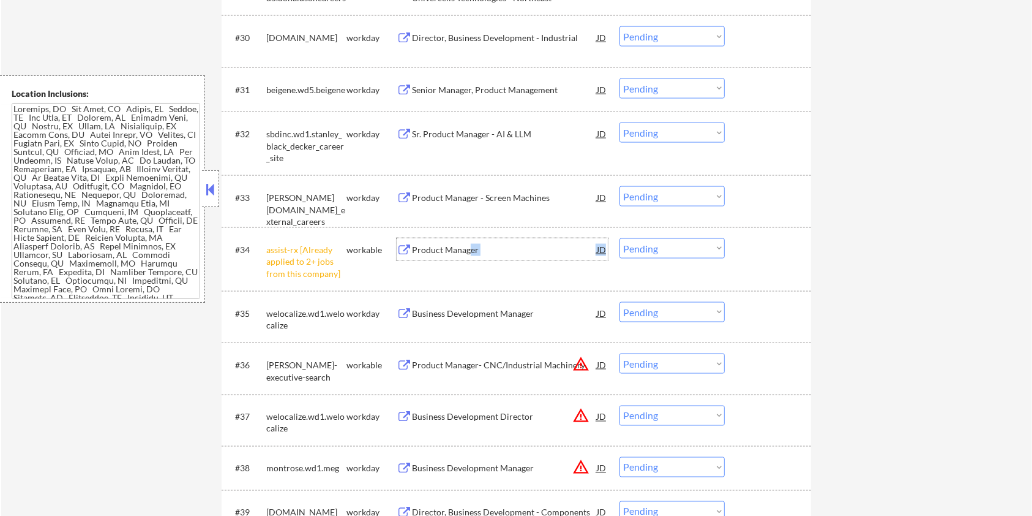
drag, startPoint x: 468, startPoint y: 251, endPoint x: 769, endPoint y: 255, distance: 301.3
click at [750, 260] on div "#34 assist-rx [Already applied to 2+ jobs from this company] workable Product M…" at bounding box center [514, 259] width 578 height 53
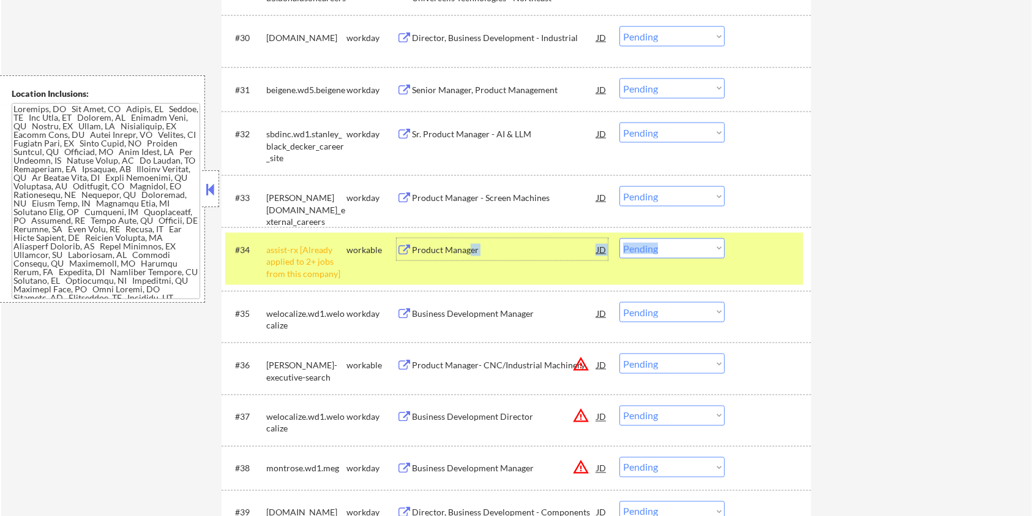
click at [726, 252] on div "#34 assist-rx [Already applied to 2+ jobs from this company] workable Product M…" at bounding box center [514, 259] width 578 height 53
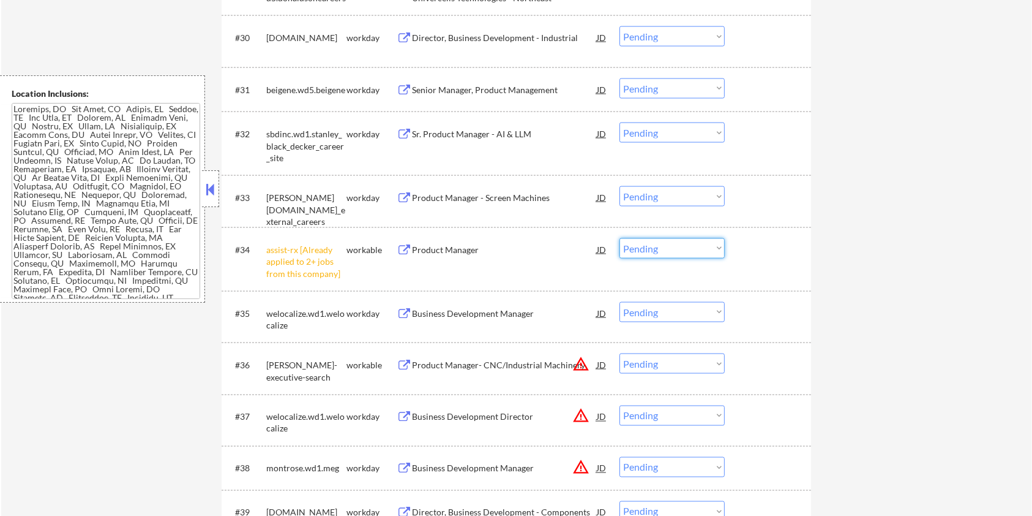
click at [715, 250] on select "Choose an option... Pending Applied Excluded (Questions) Excluded (Expired) Exc…" at bounding box center [672, 248] width 105 height 20
click at [620, 238] on select "Choose an option... Pending Applied Excluded (Questions) Excluded (Expired) Exc…" at bounding box center [672, 248] width 105 height 20
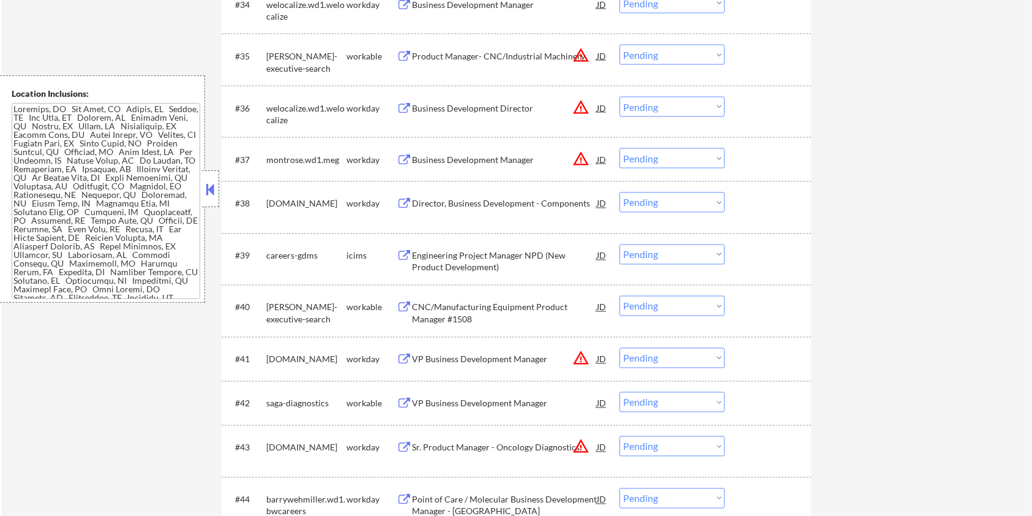
scroll to position [2235, 0]
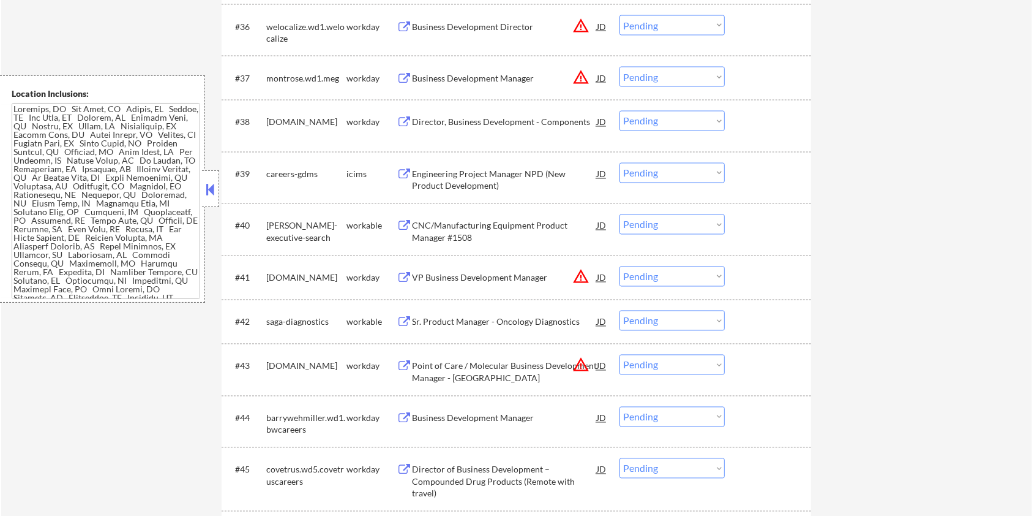
click at [451, 228] on div "CNC/Manufacturing Equipment Product Manager #1508" at bounding box center [504, 232] width 185 height 24
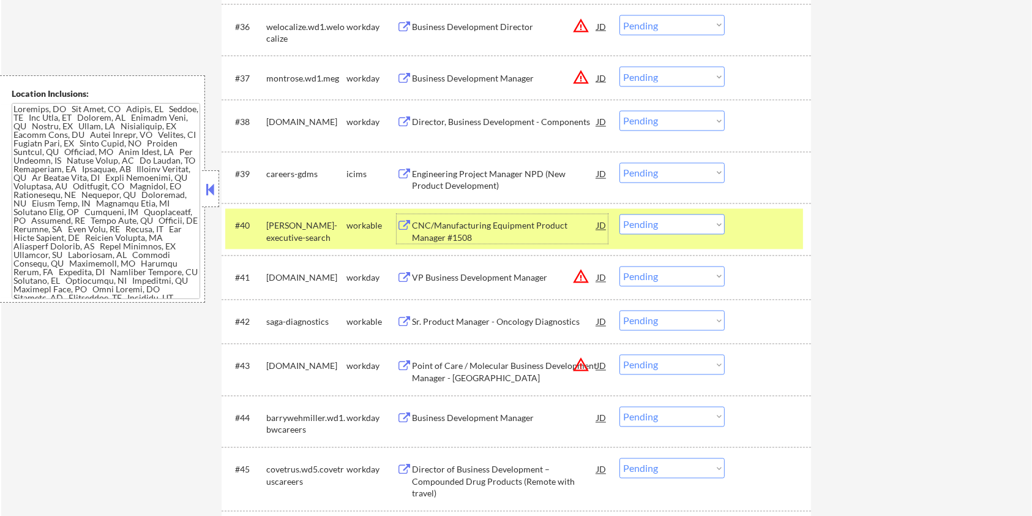
click at [706, 227] on select "Choose an option... Pending Applied Excluded (Questions) Excluded (Expired) Exc…" at bounding box center [672, 224] width 105 height 20
click at [620, 214] on select "Choose an option... Pending Applied Excluded (Questions) Excluded (Expired) Exc…" at bounding box center [672, 224] width 105 height 20
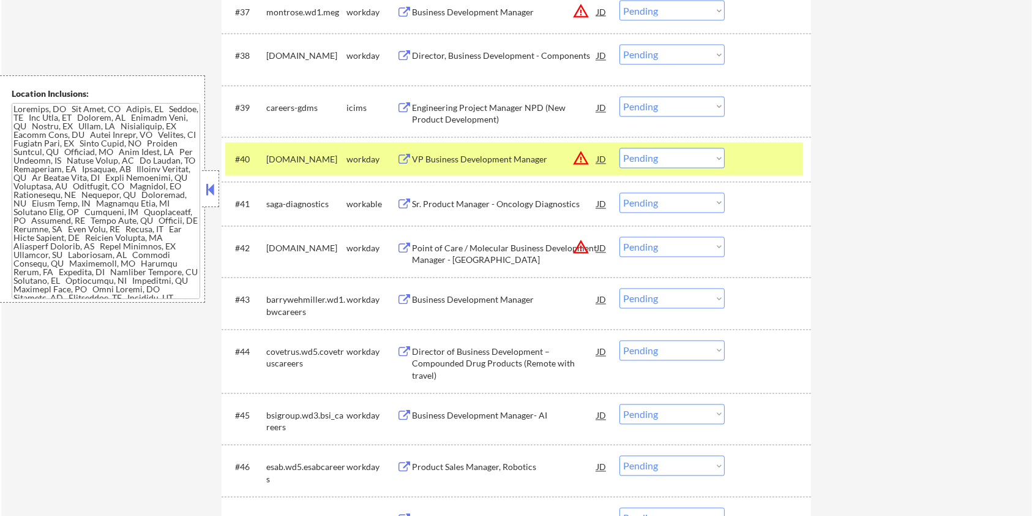
scroll to position [2317, 0]
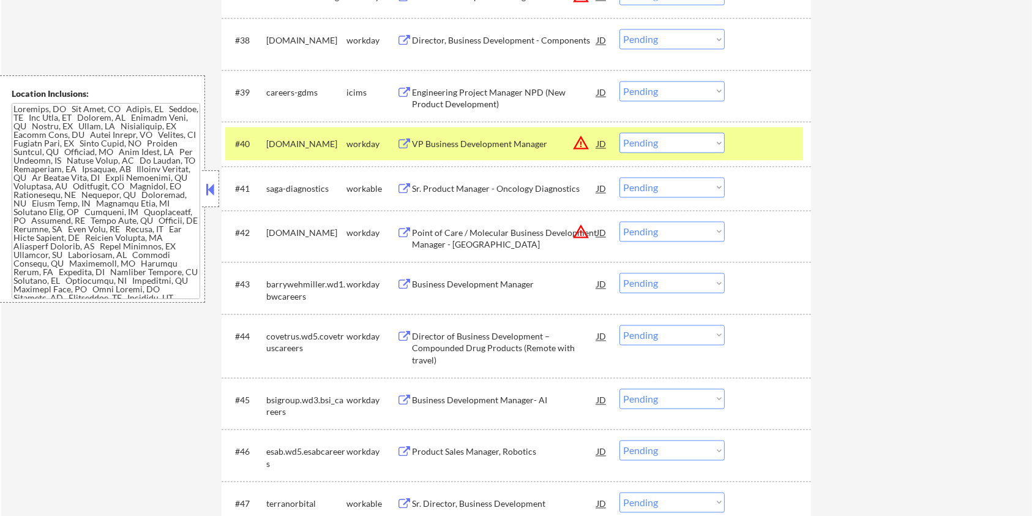
click at [446, 183] on div "Sr. Product Manager - Oncology Diagnostics" at bounding box center [504, 189] width 185 height 12
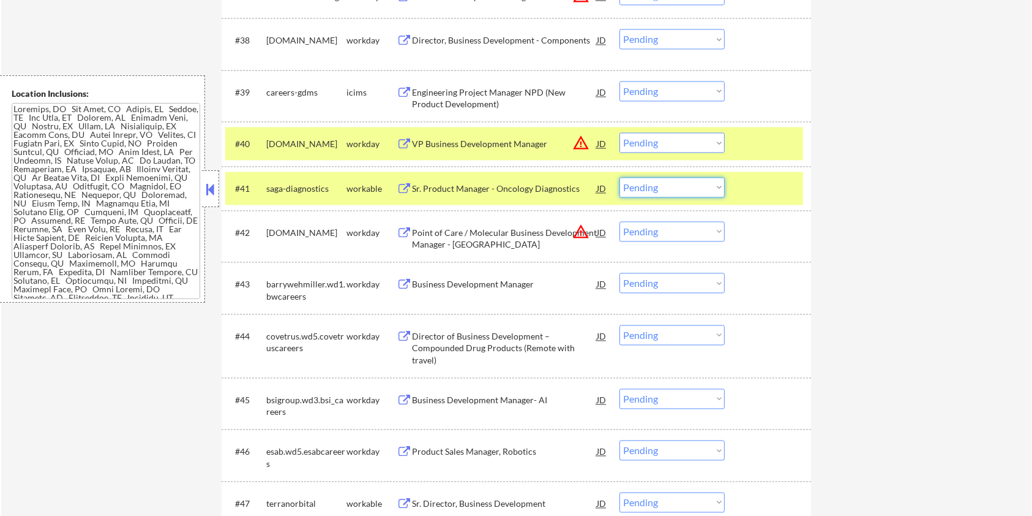
click at [673, 188] on select "Choose an option... Pending Applied Excluded (Questions) Excluded (Expired) Exc…" at bounding box center [672, 188] width 105 height 20
click at [620, 178] on select "Choose an option... Pending Applied Excluded (Questions) Excluded (Expired) Exc…" at bounding box center [672, 188] width 105 height 20
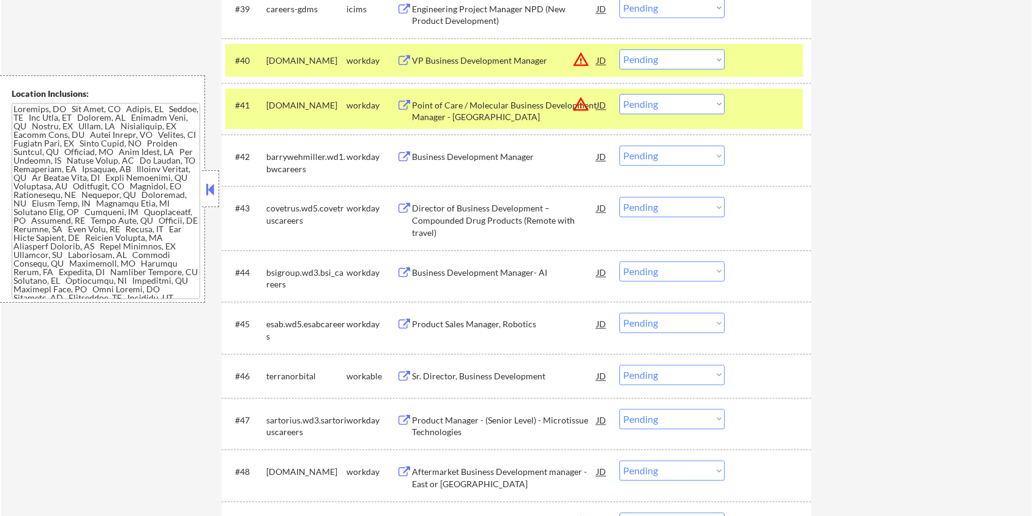
scroll to position [2480, 0]
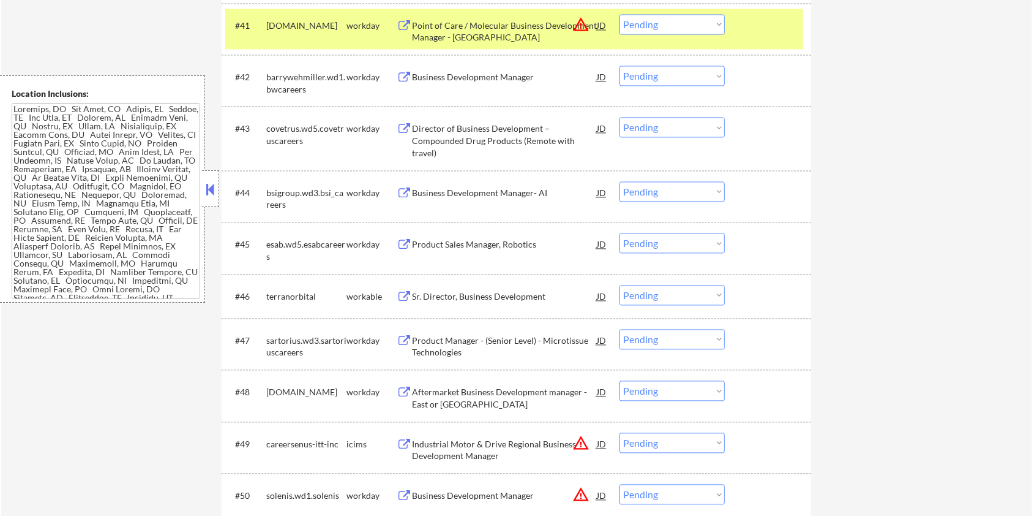
click at [422, 296] on div "Sr. Director, Business Development" at bounding box center [504, 296] width 185 height 12
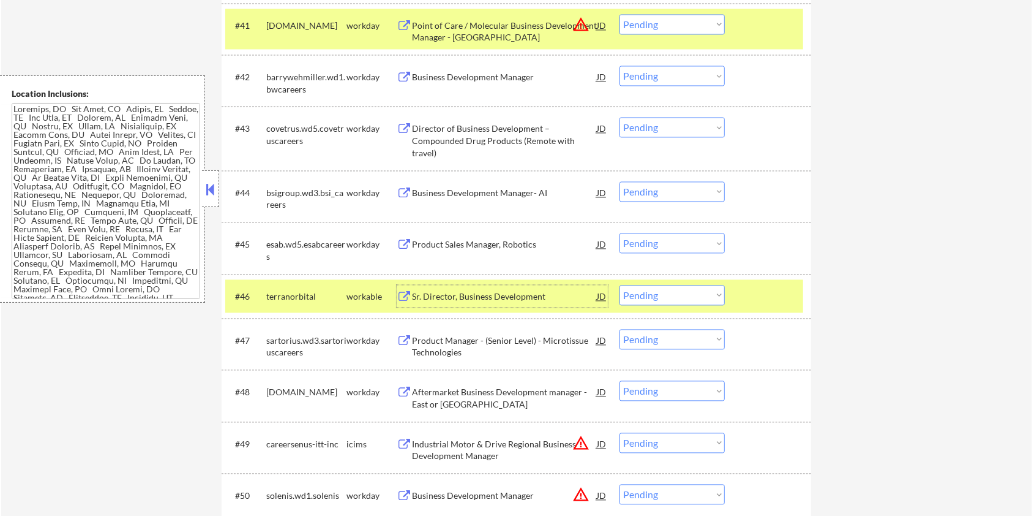
click at [696, 296] on select "Choose an option... Pending Applied Excluded (Questions) Excluded (Expired) Exc…" at bounding box center [672, 295] width 105 height 20
click at [620, 285] on select "Choose an option... Pending Applied Excluded (Questions) Excluded (Expired) Exc…" at bounding box center [672, 295] width 105 height 20
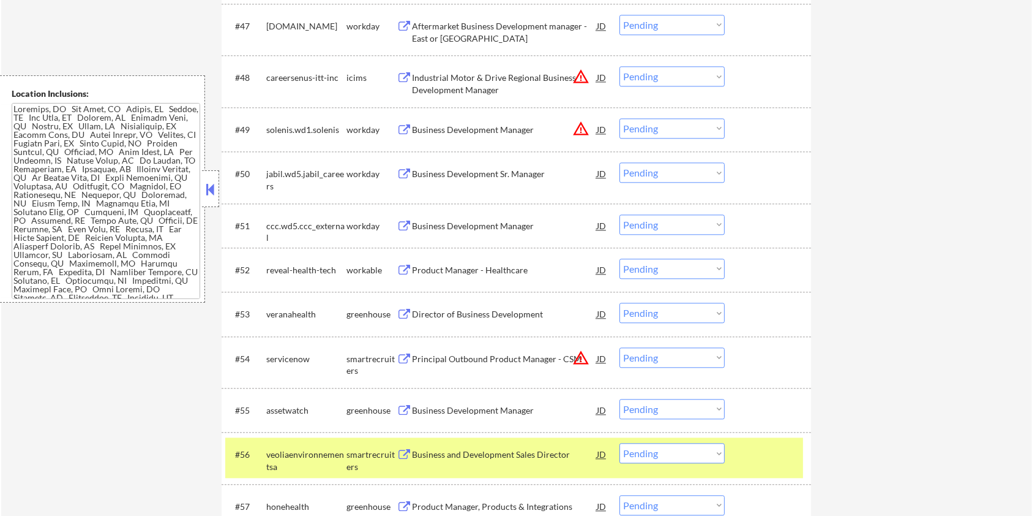
scroll to position [2807, 0]
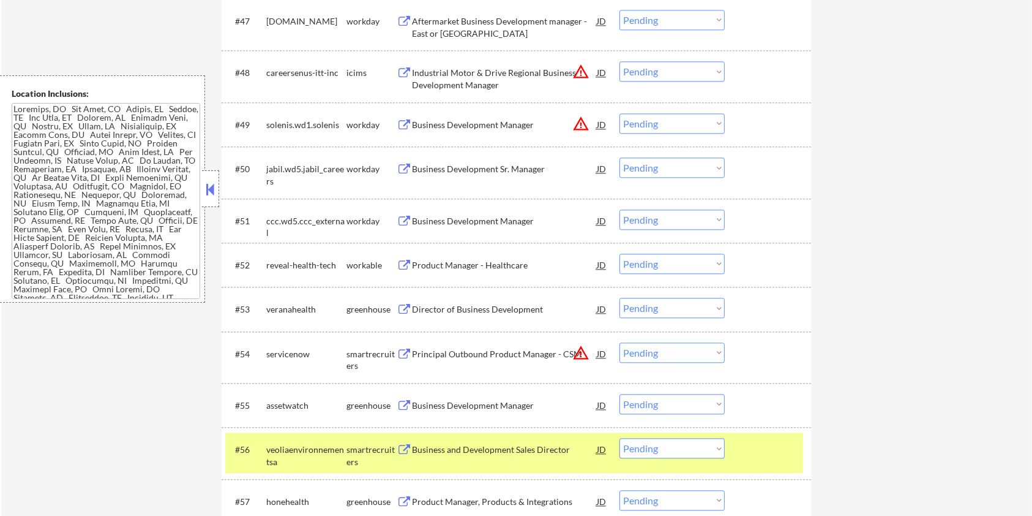
click at [449, 263] on div "Product Manager - Healthcare" at bounding box center [504, 265] width 185 height 12
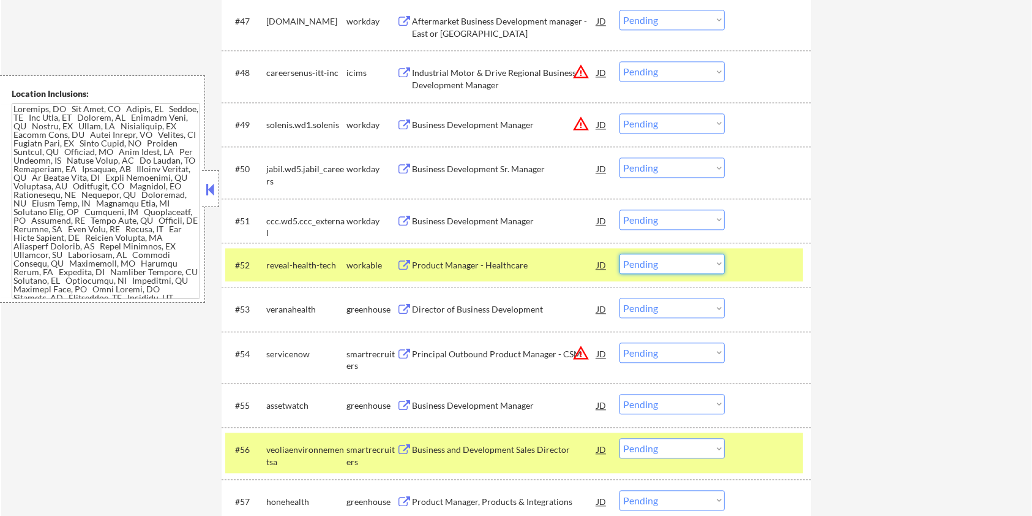
click at [696, 264] on select "Choose an option... Pending Applied Excluded (Questions) Excluded (Expired) Exc…" at bounding box center [672, 263] width 105 height 20
click at [620, 253] on select "Choose an option... Pending Applied Excluded (Questions) Excluded (Expired) Exc…" at bounding box center [672, 263] width 105 height 20
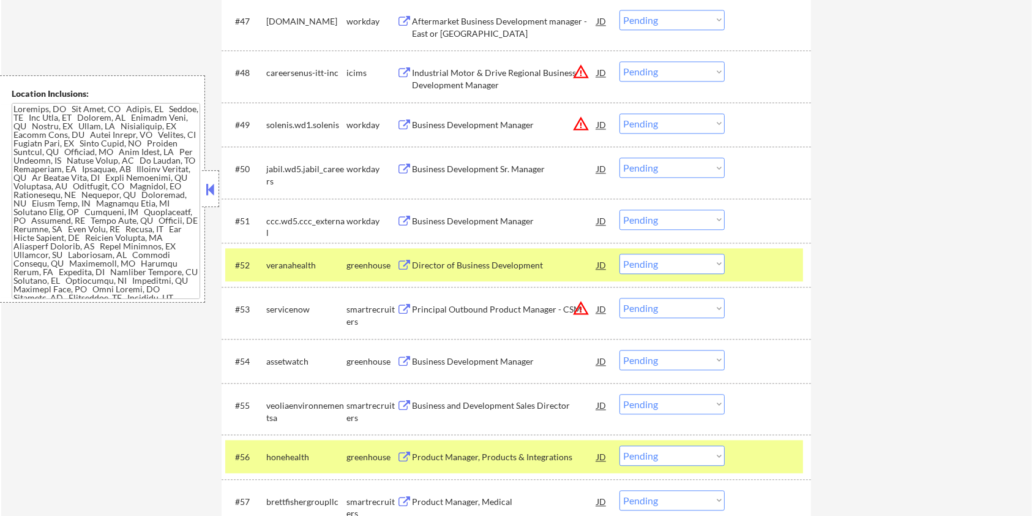
click at [402, 261] on button at bounding box center [404, 266] width 15 height 12
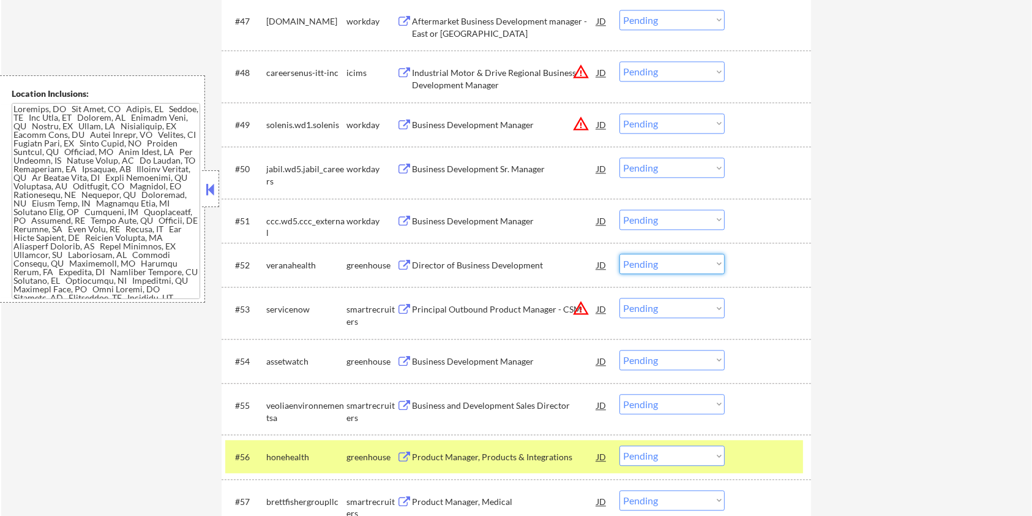
click at [648, 262] on select "Choose an option... Pending Applied Excluded (Questions) Excluded (Expired) Exc…" at bounding box center [672, 263] width 105 height 20
click at [620, 253] on select "Choose an option... Pending Applied Excluded (Questions) Excluded (Expired) Exc…" at bounding box center [672, 263] width 105 height 20
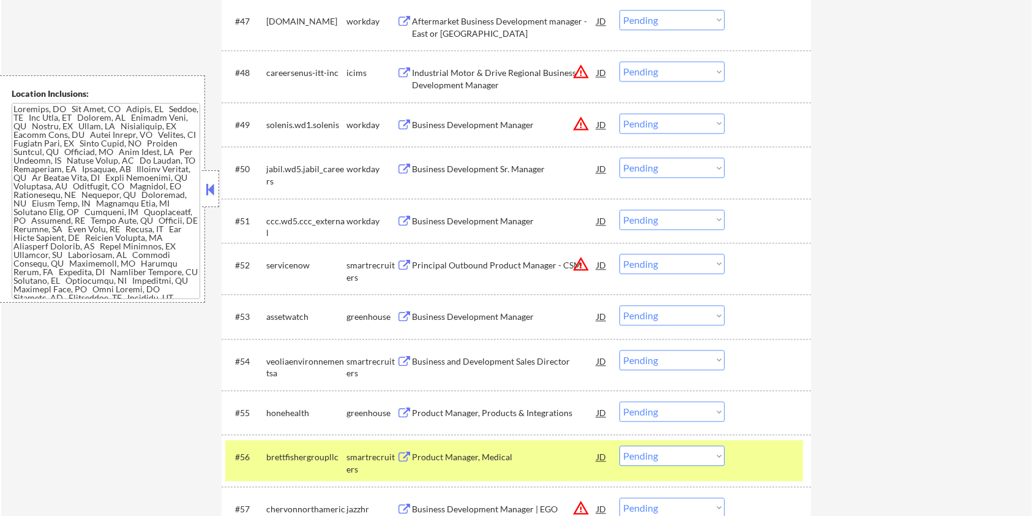
click at [446, 411] on div "Product Manager, Products & Integrations" at bounding box center [504, 413] width 185 height 12
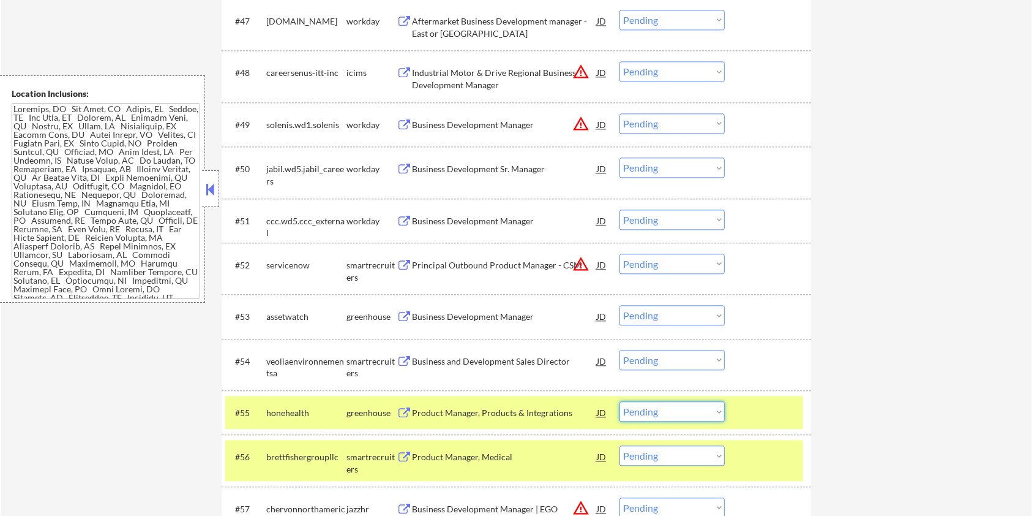
click at [666, 413] on select "Choose an option... Pending Applied Excluded (Questions) Excluded (Expired) Exc…" at bounding box center [672, 411] width 105 height 20
click at [668, 411] on select "Choose an option... Pending Applied Excluded (Questions) Excluded (Expired) Exc…" at bounding box center [672, 411] width 105 height 20
click at [620, 401] on select "Choose an option... Pending Applied Excluded (Questions) Excluded (Expired) Exc…" at bounding box center [672, 411] width 105 height 20
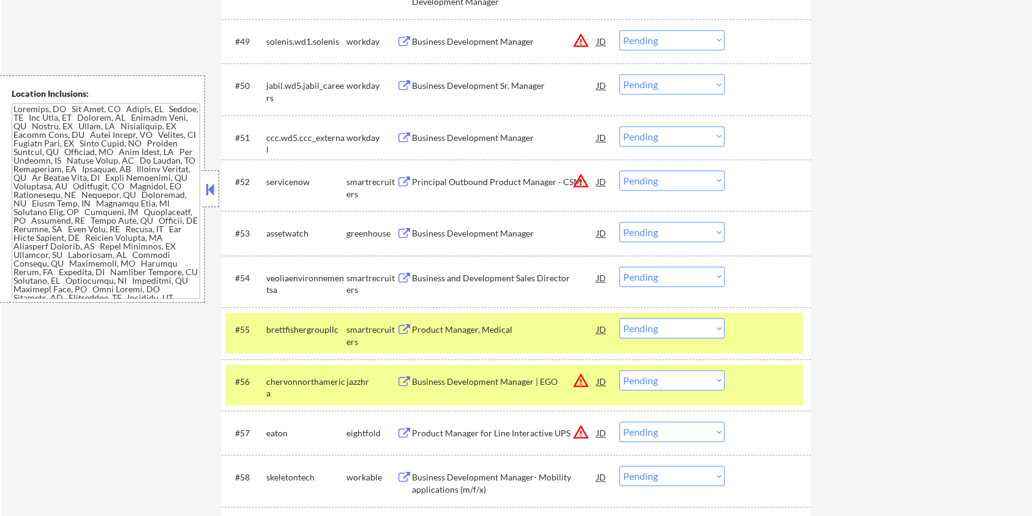
scroll to position [2970, 0]
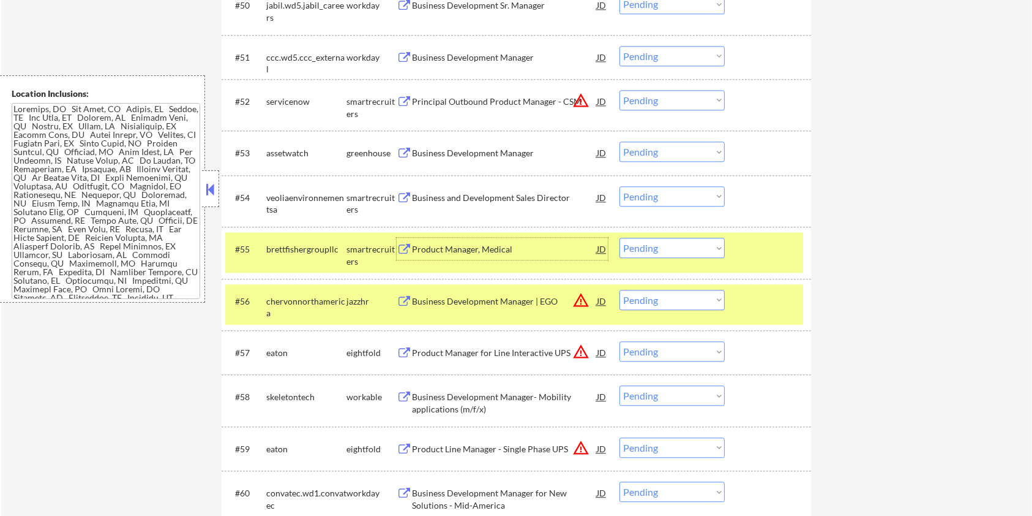
click at [501, 246] on div "Product Manager, Medical" at bounding box center [504, 249] width 185 height 12
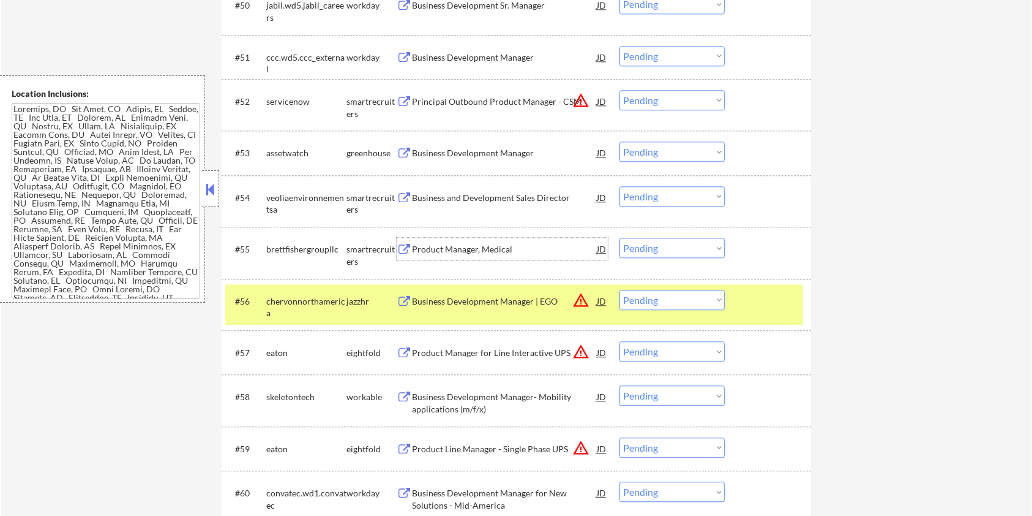
click at [690, 248] on select "Choose an option... Pending Applied Excluded (Questions) Excluded (Expired) Exc…" at bounding box center [672, 248] width 105 height 20
click at [620, 238] on select "Choose an option... Pending Applied Excluded (Questions) Excluded (Expired) Exc…" at bounding box center [672, 248] width 105 height 20
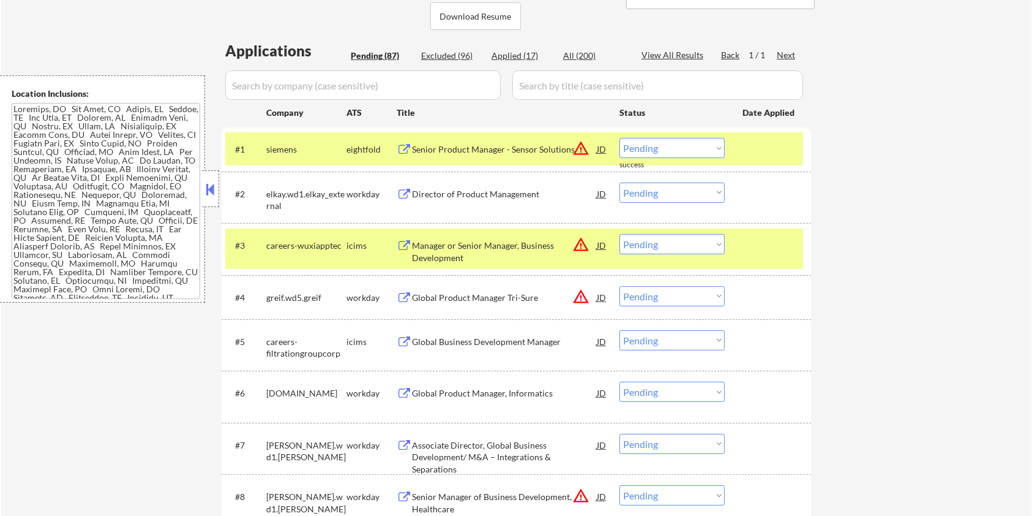
scroll to position [276, 0]
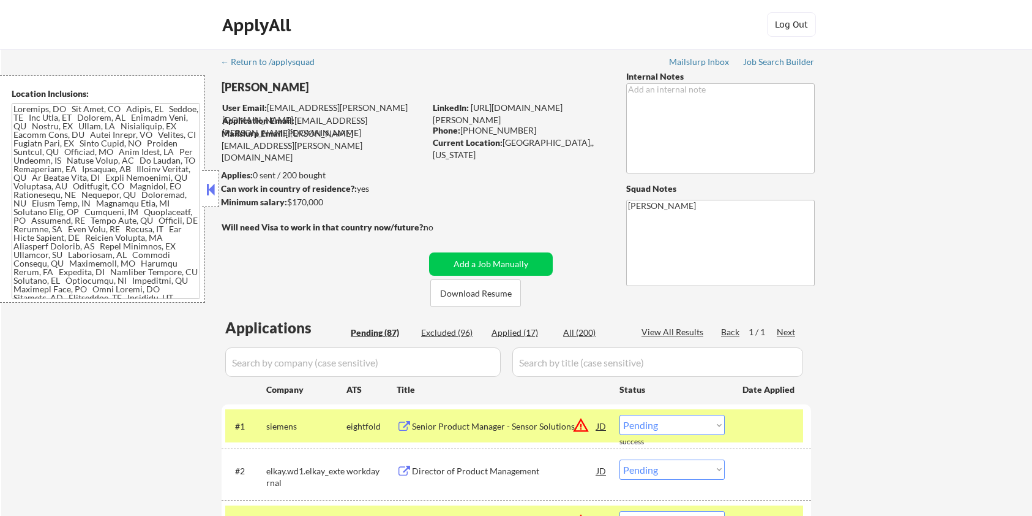
select select ""pending""
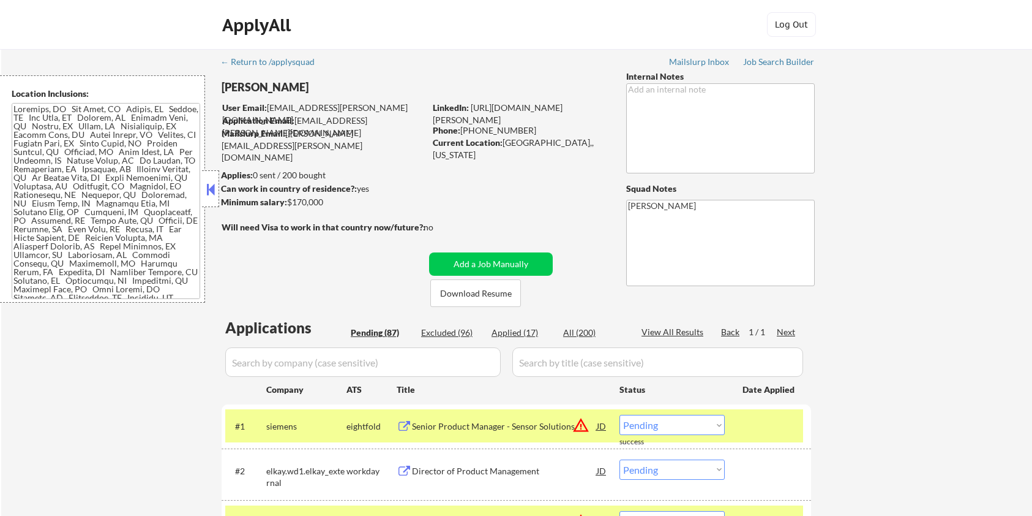
select select ""pending""
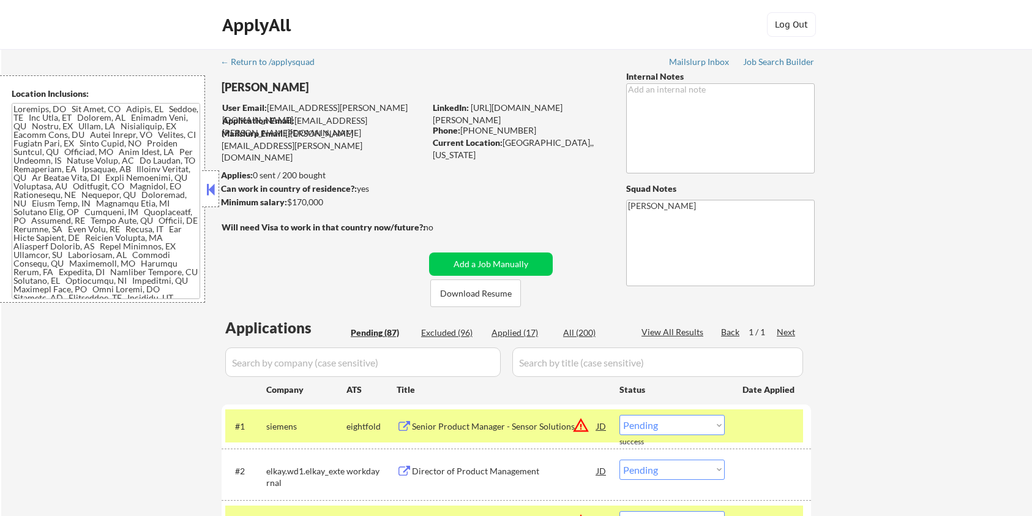
select select ""pending""
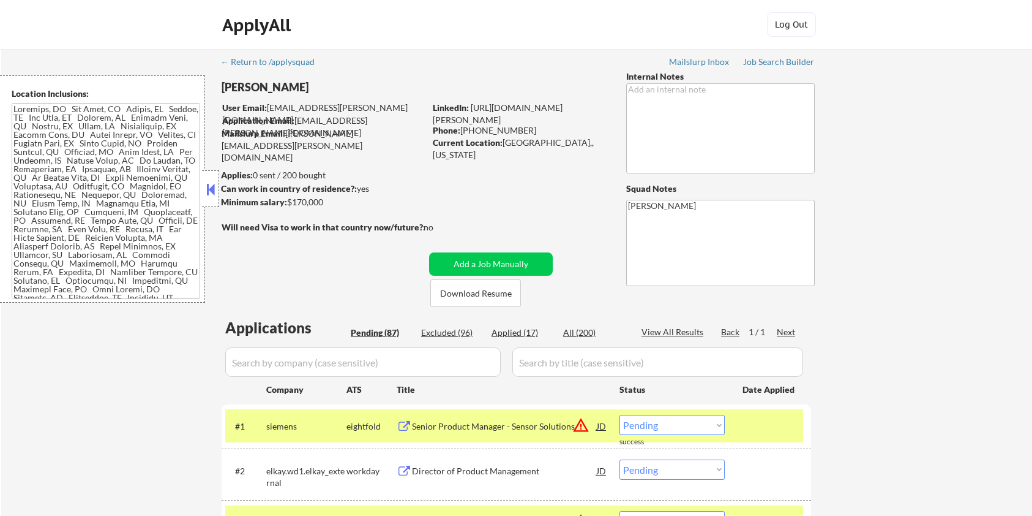
select select ""pending""
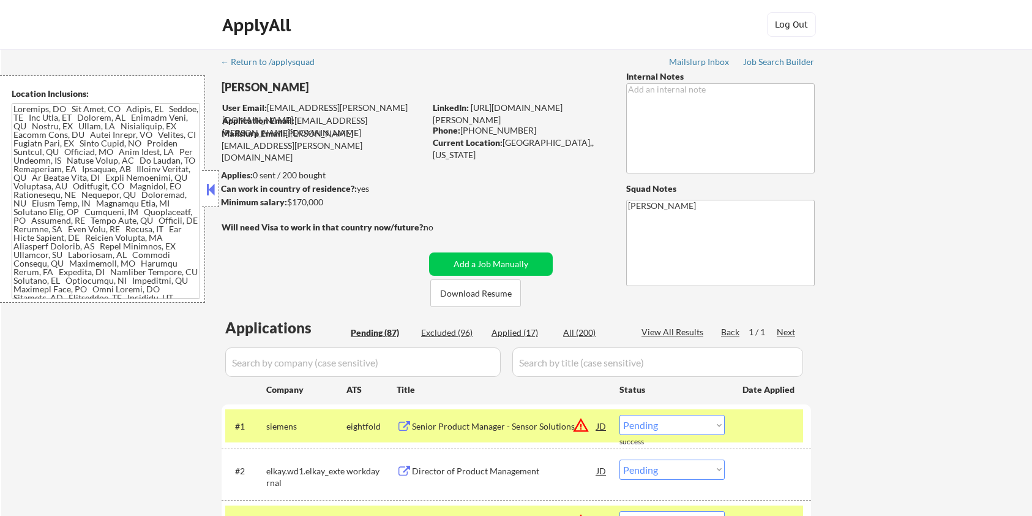
select select ""pending""
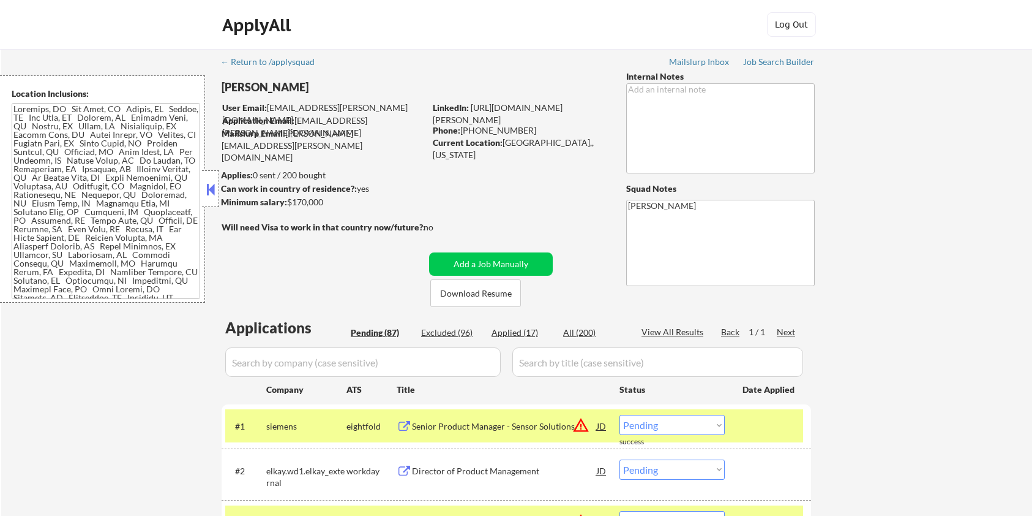
select select ""pending""
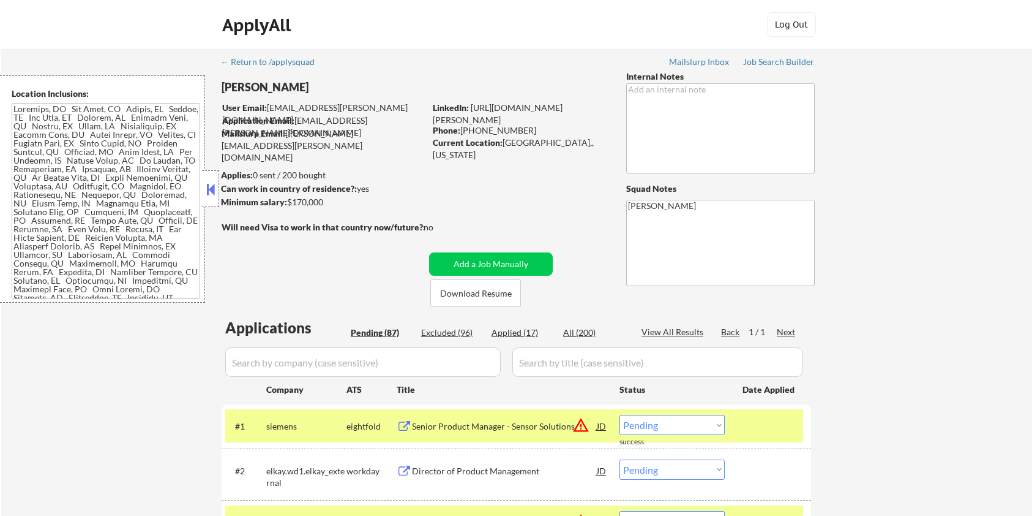
select select ""pending""
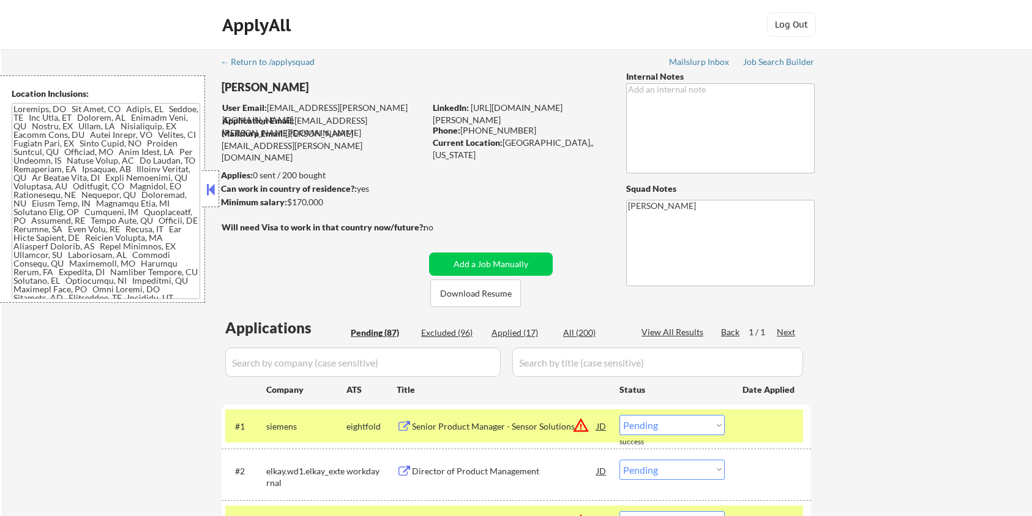
select select ""pending""
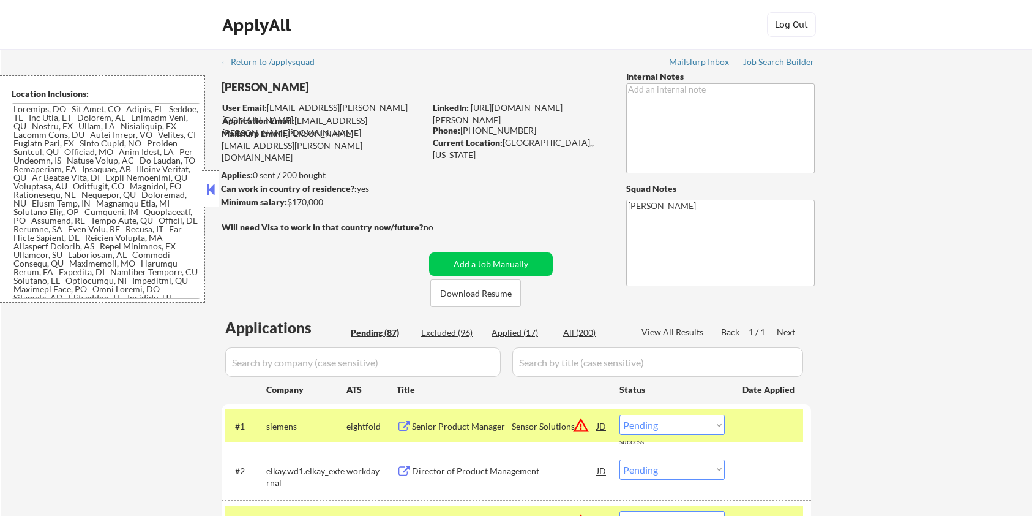
select select ""pending""
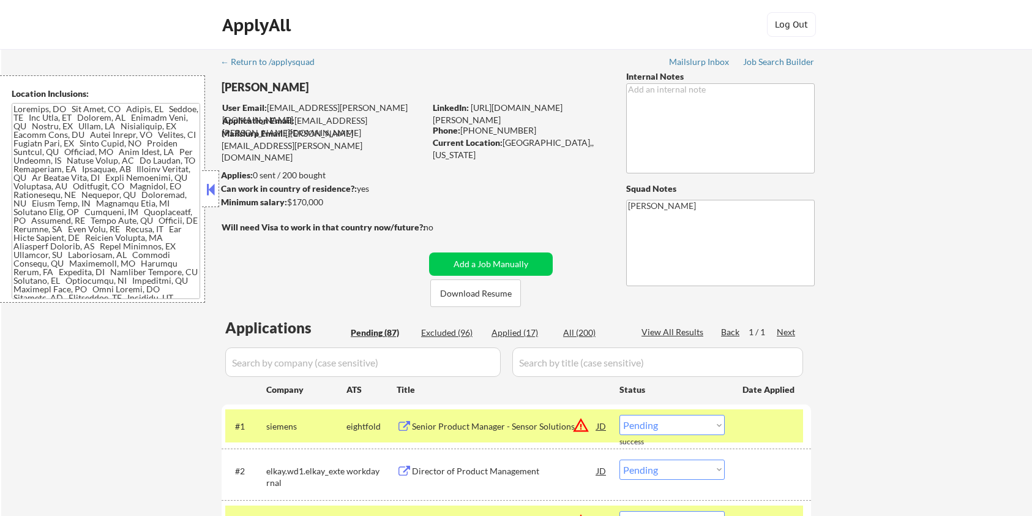
select select ""pending""
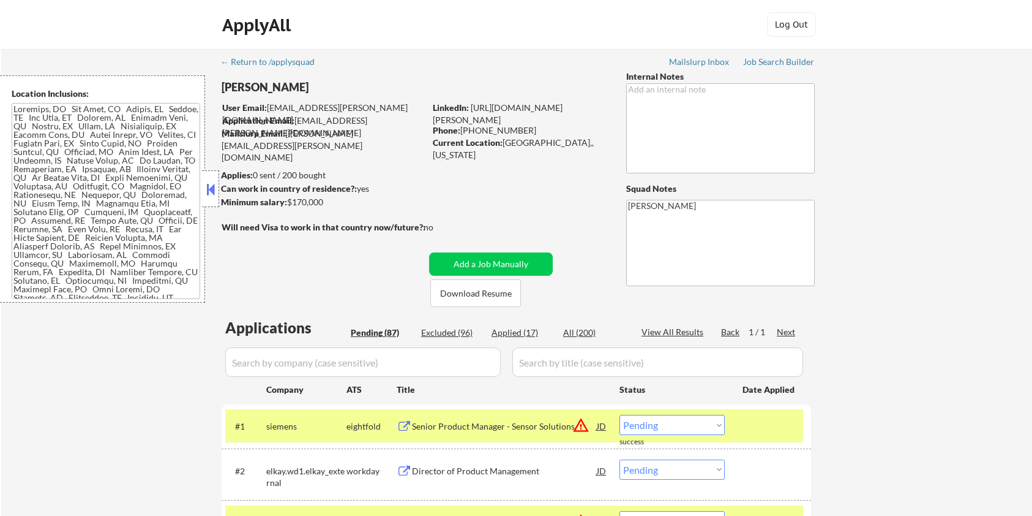
select select ""pending""
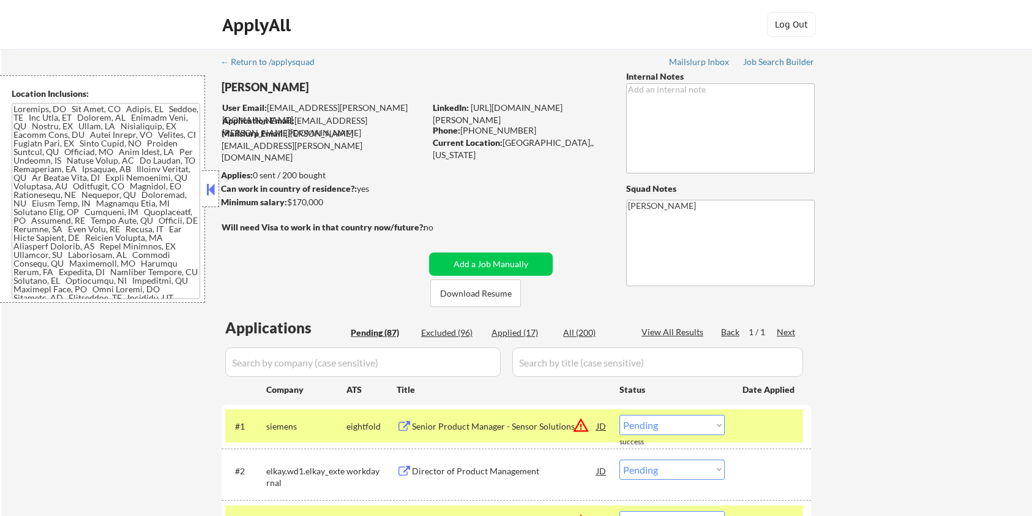
select select ""pending""
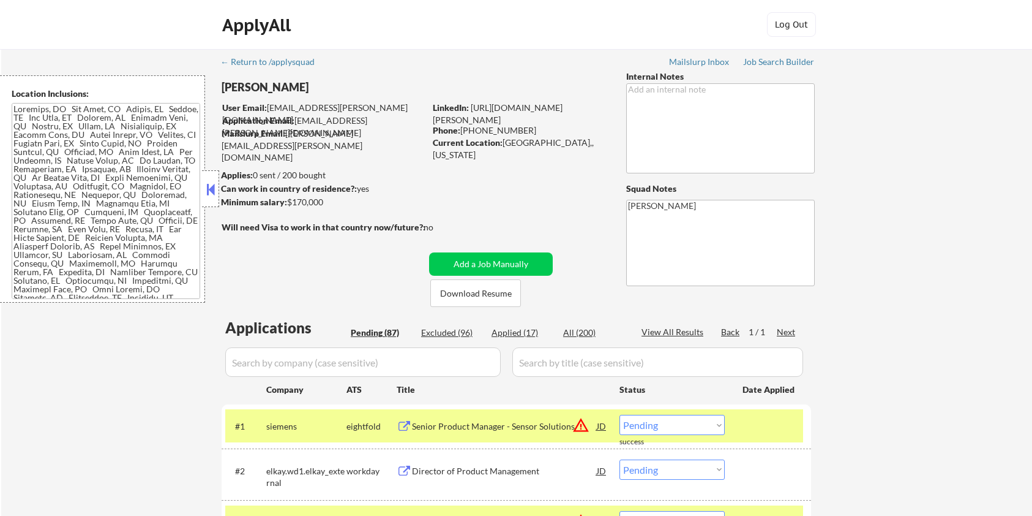
select select ""pending""
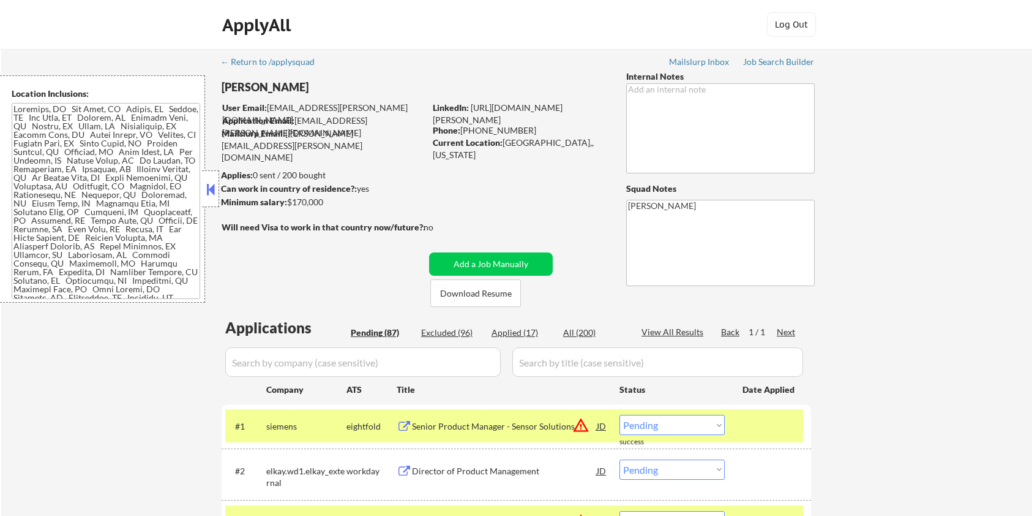
select select ""pending""
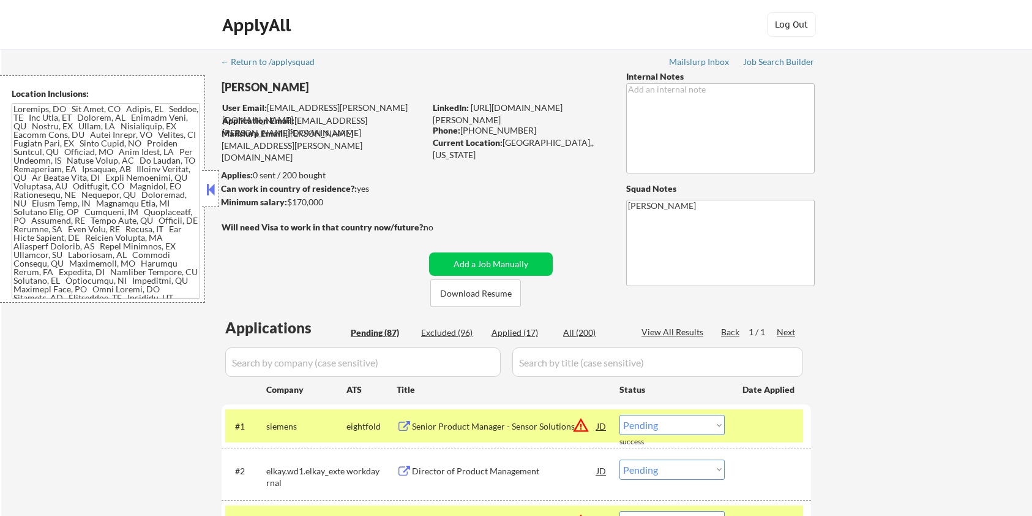
select select ""pending""
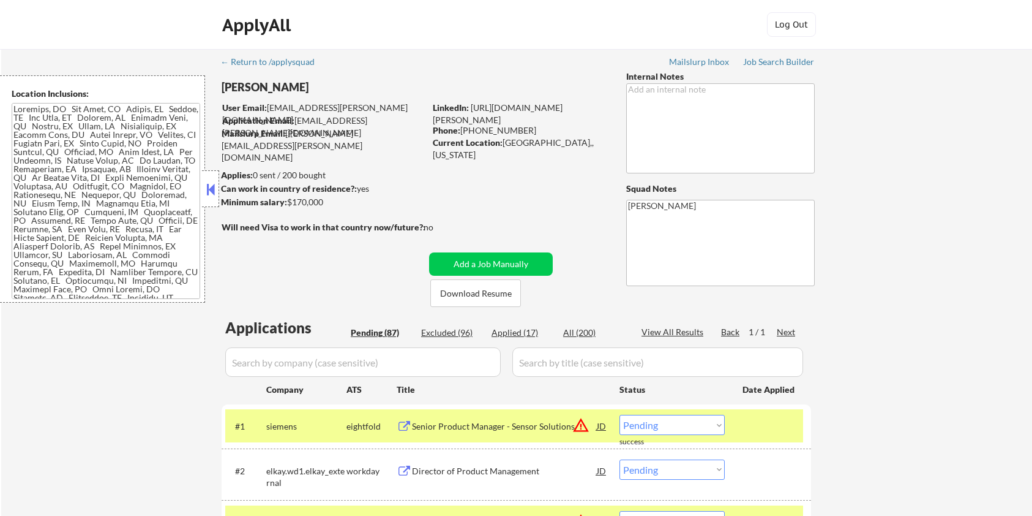
select select ""pending""
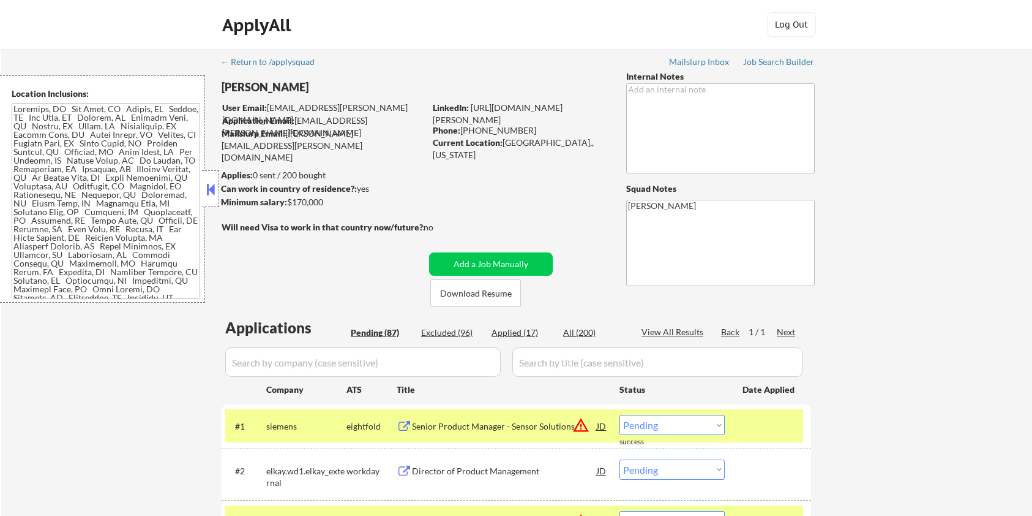
select select ""pending""
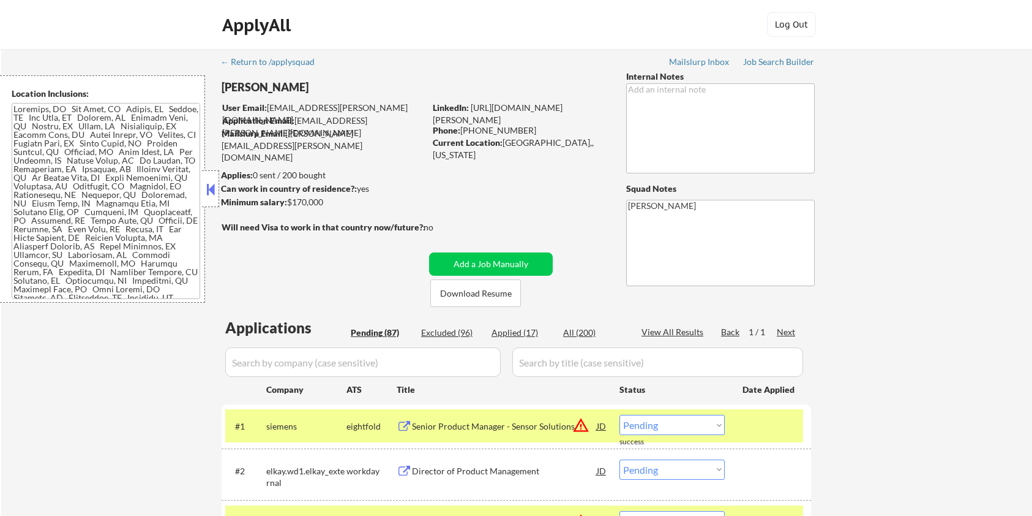
select select ""pending""
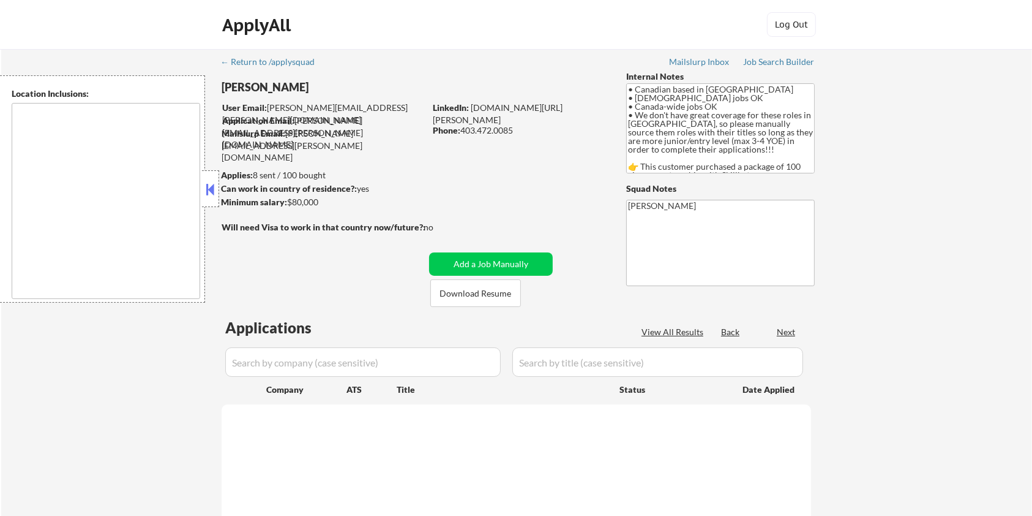
type textarea "country:CA"
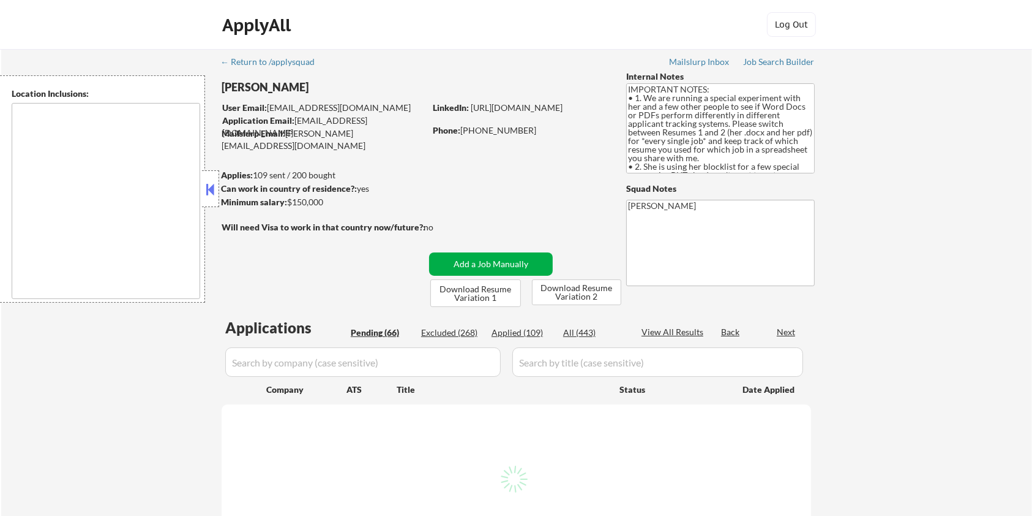
type textarea "Austin, TX West Lake Hills, TX Rollingwood, TX Sunset Valley, TX Lost Creek, TX…"
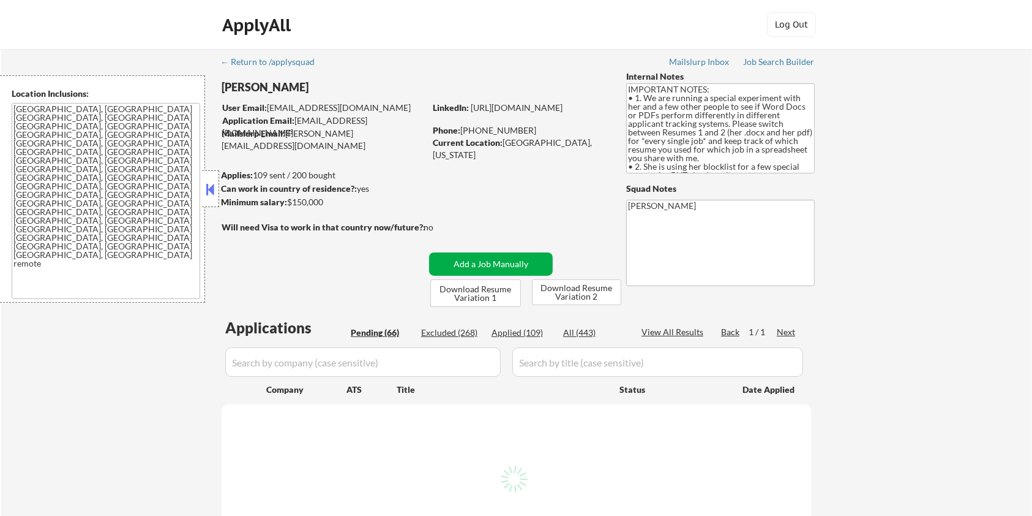
select select ""pending""
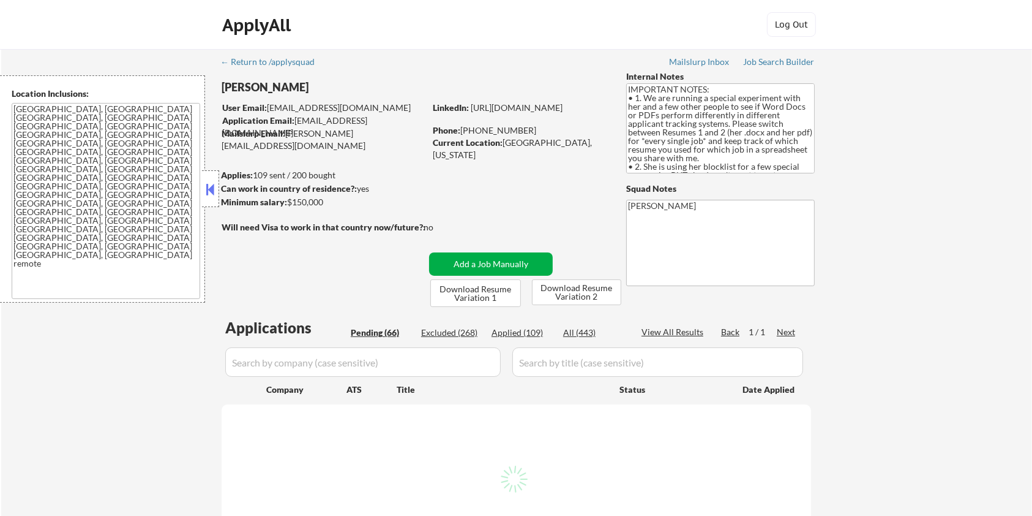
select select ""pending""
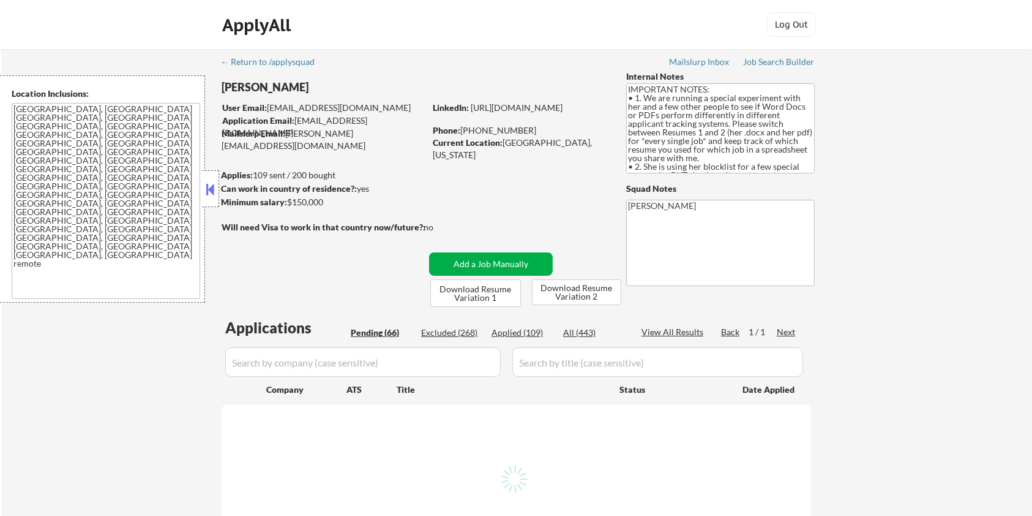
select select ""pending""
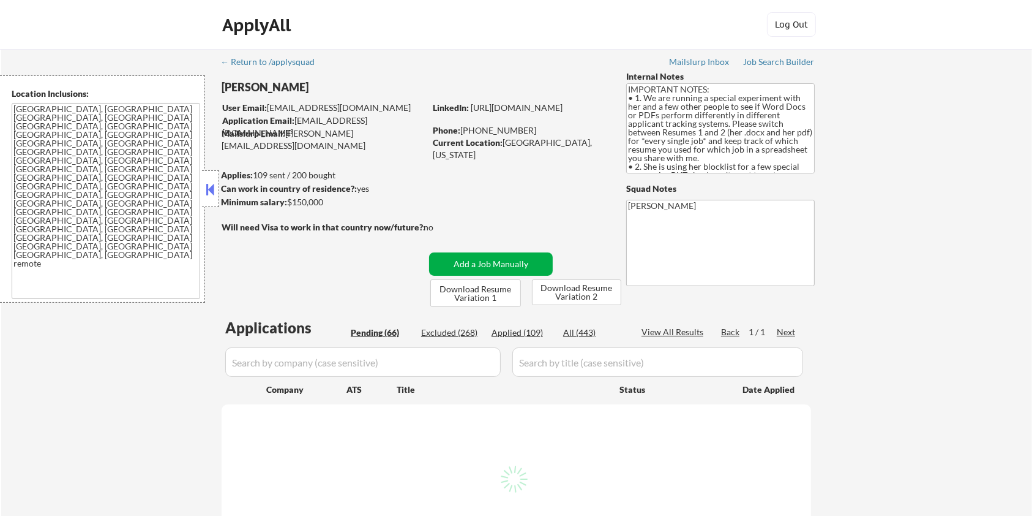
select select ""pending""
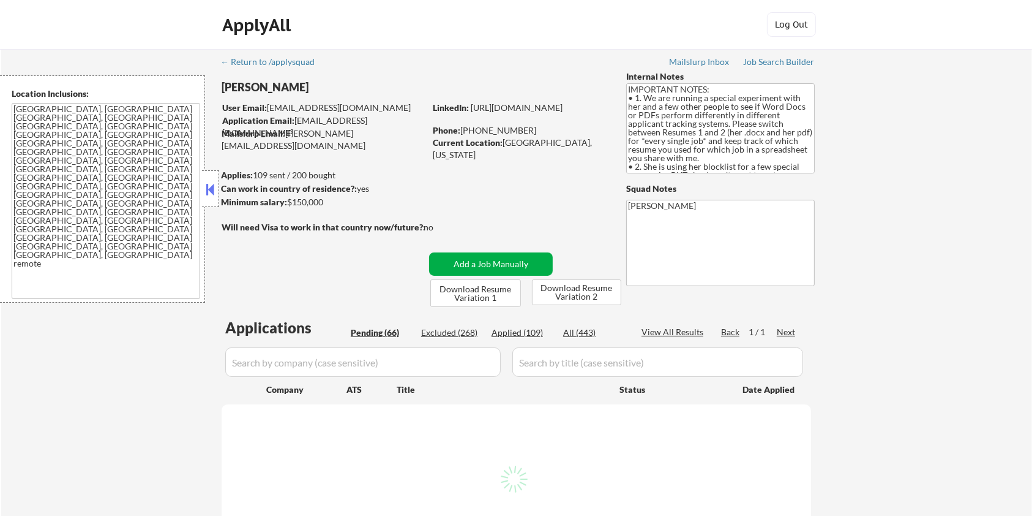
select select ""pending""
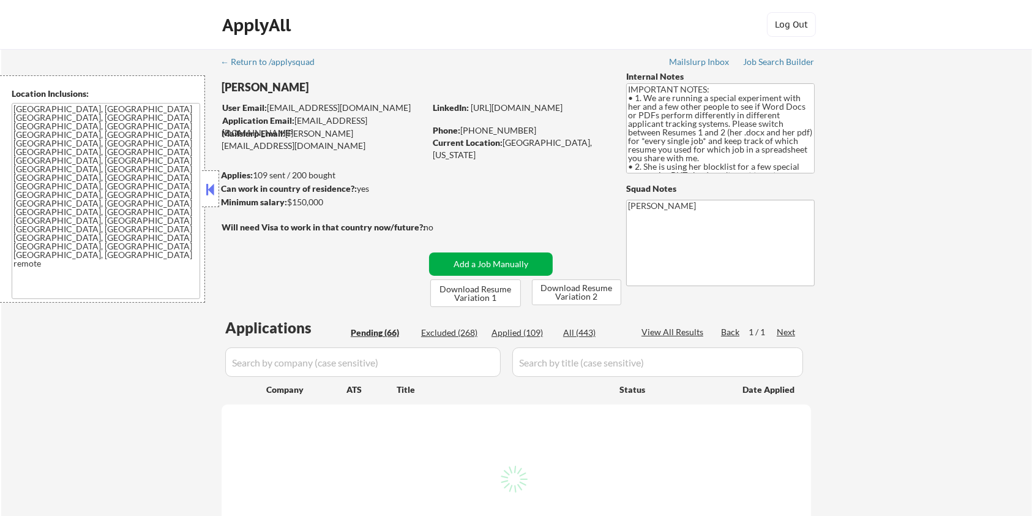
select select ""pending""
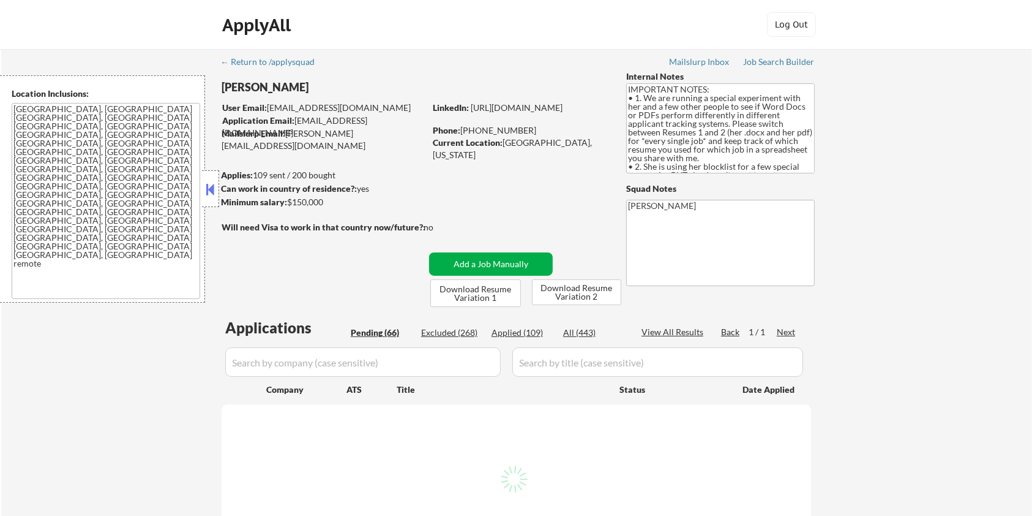
select select ""pending""
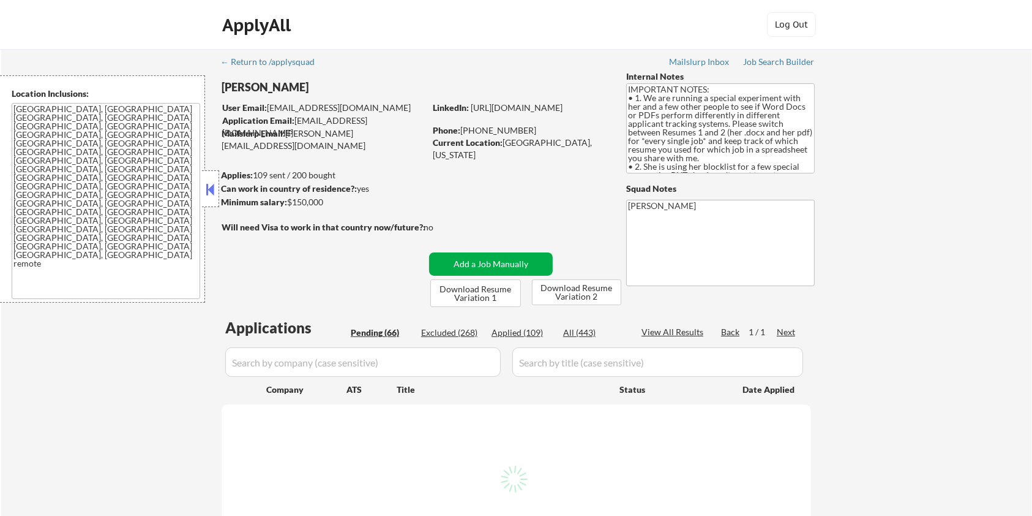
select select ""pending""
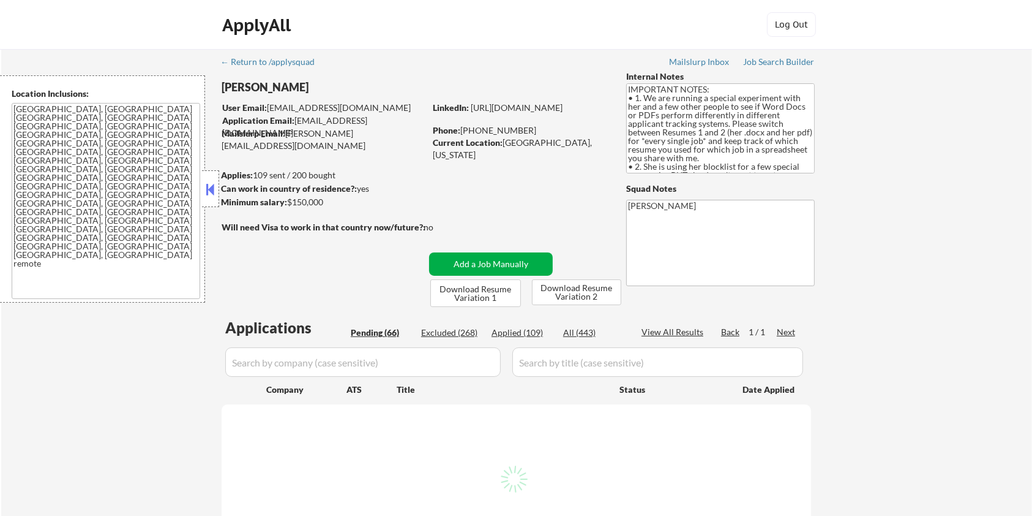
select select ""pending""
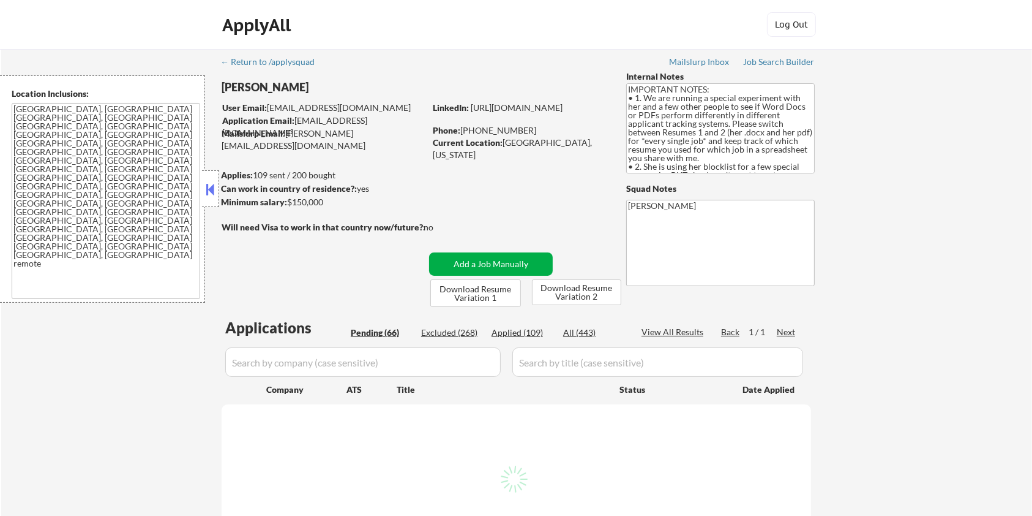
select select ""pending""
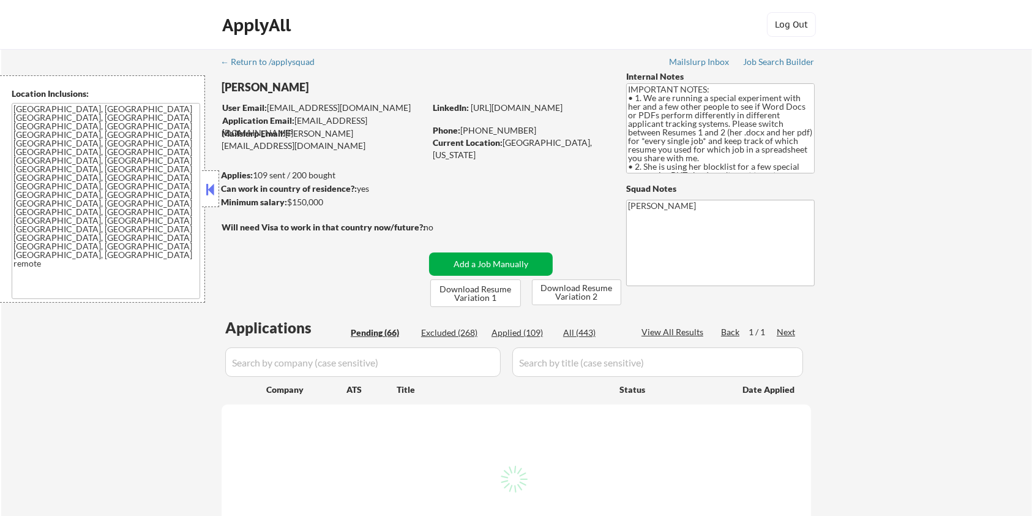
select select ""pending""
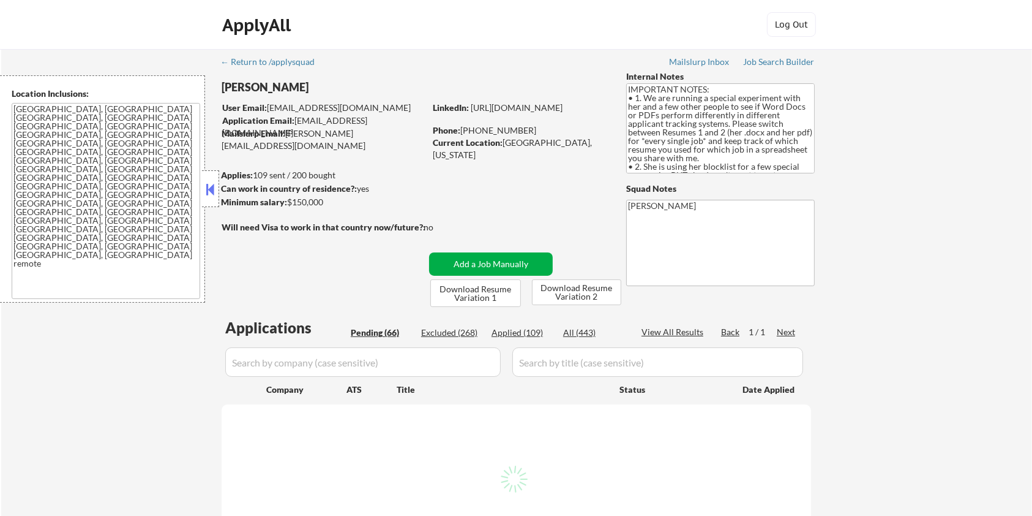
select select ""pending""
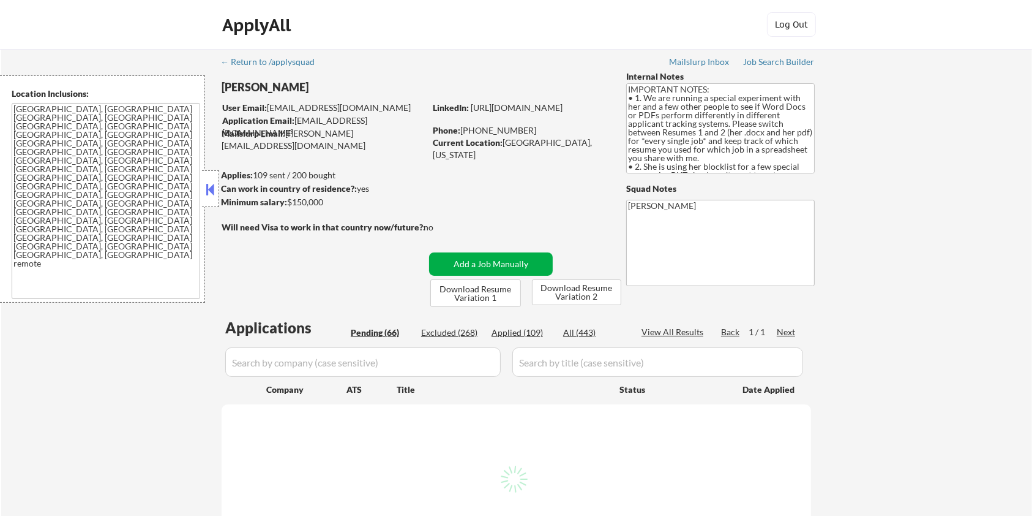
select select ""pending""
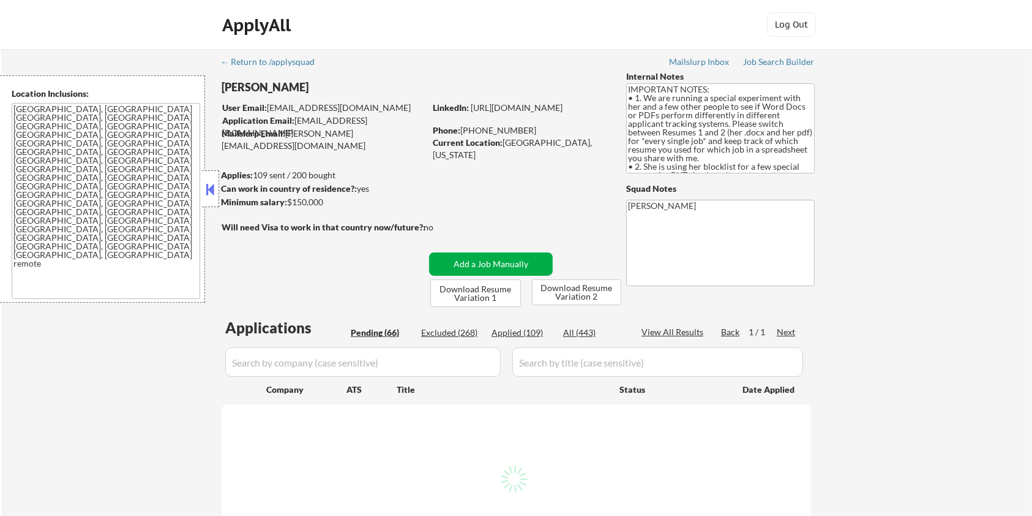
select select ""pending""
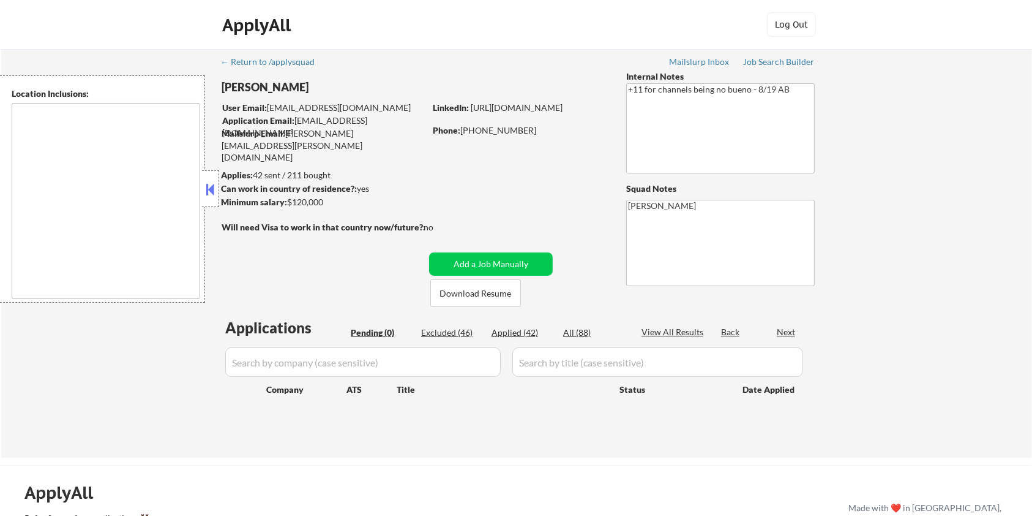
type textarea "remote"
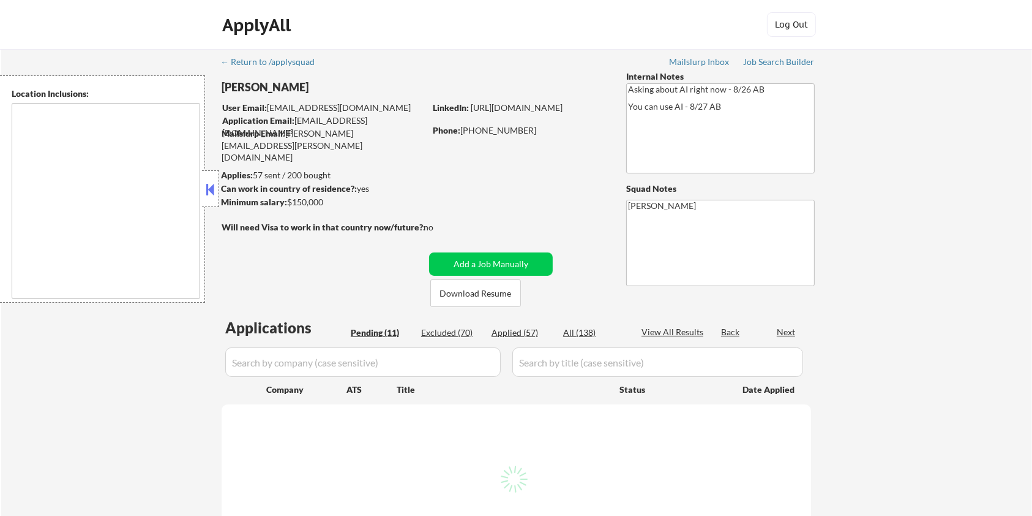
select select ""pending""
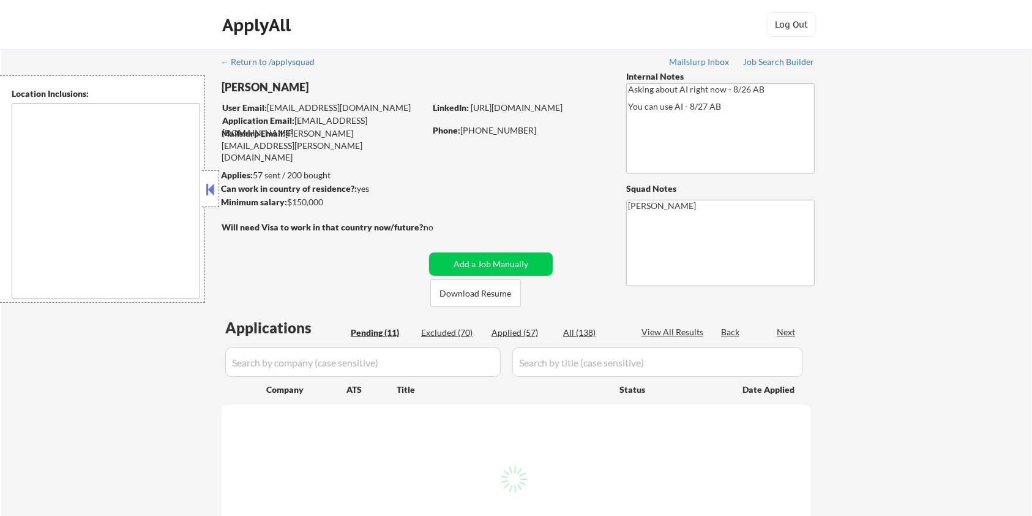
select select ""pending""
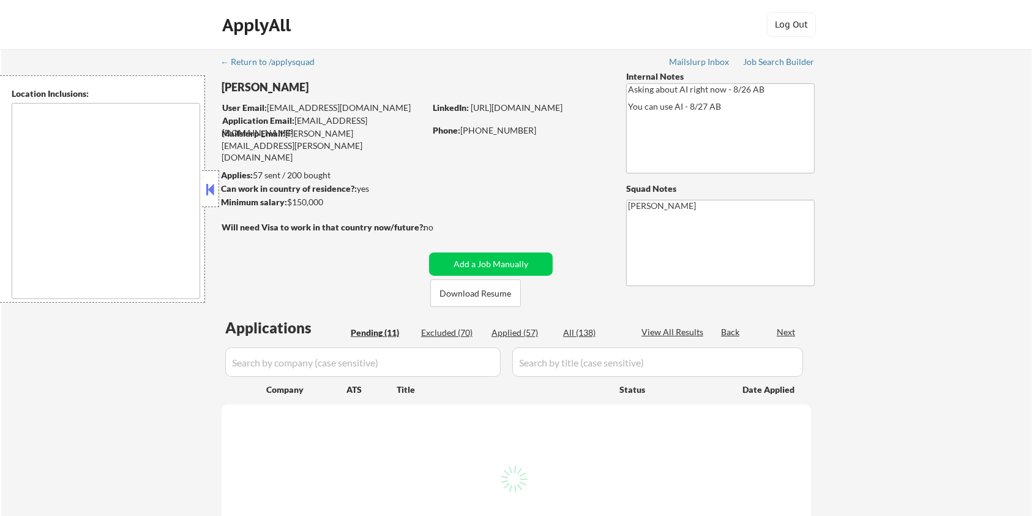
select select ""pending""
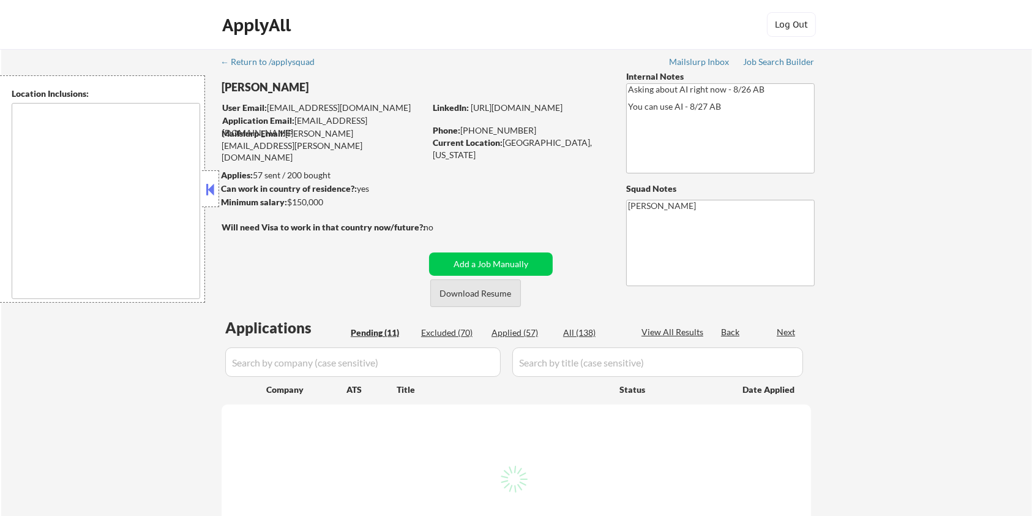
select select ""pending""
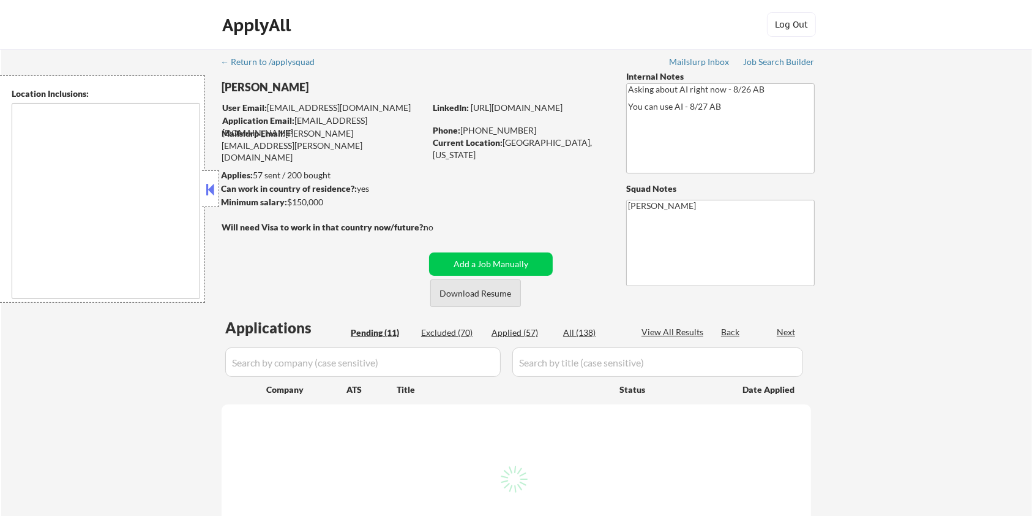
select select ""pending""
click at [490, 295] on button "Download Resume" at bounding box center [475, 293] width 91 height 28
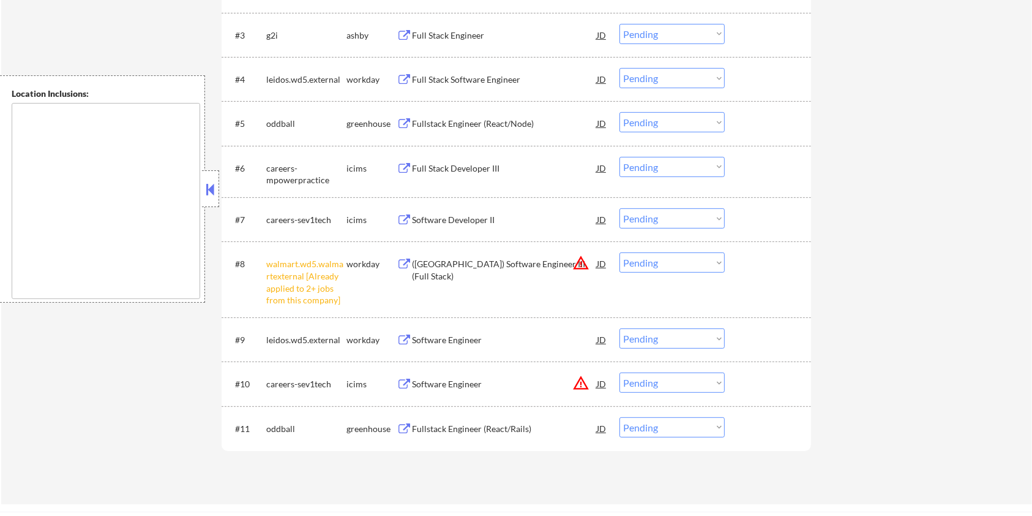
scroll to position [490, 0]
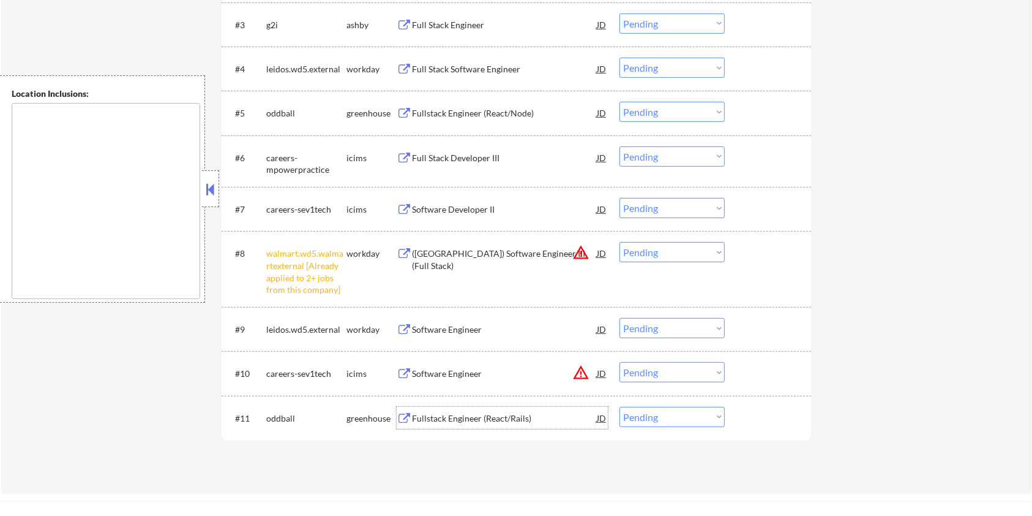
click at [452, 415] on div "Fullstack Engineer (React/Rails)" at bounding box center [504, 418] width 185 height 12
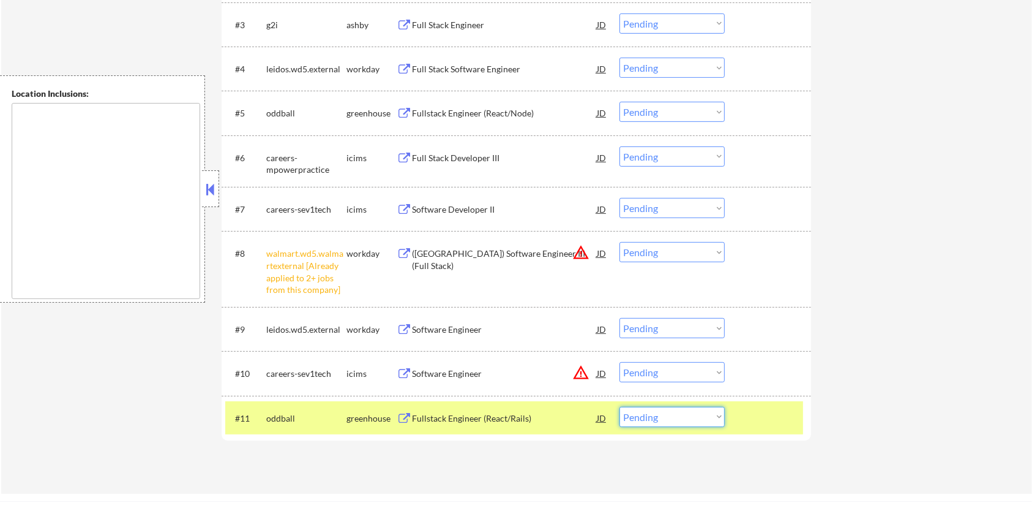
click at [660, 421] on select "Choose an option... Pending Applied Excluded (Questions) Excluded (Expired) Exc…" at bounding box center [672, 417] width 105 height 20
select select ""excluded__bad_match_""
click at [620, 407] on select "Choose an option... Pending Applied Excluded (Questions) Excluded (Expired) Exc…" at bounding box center [672, 417] width 105 height 20
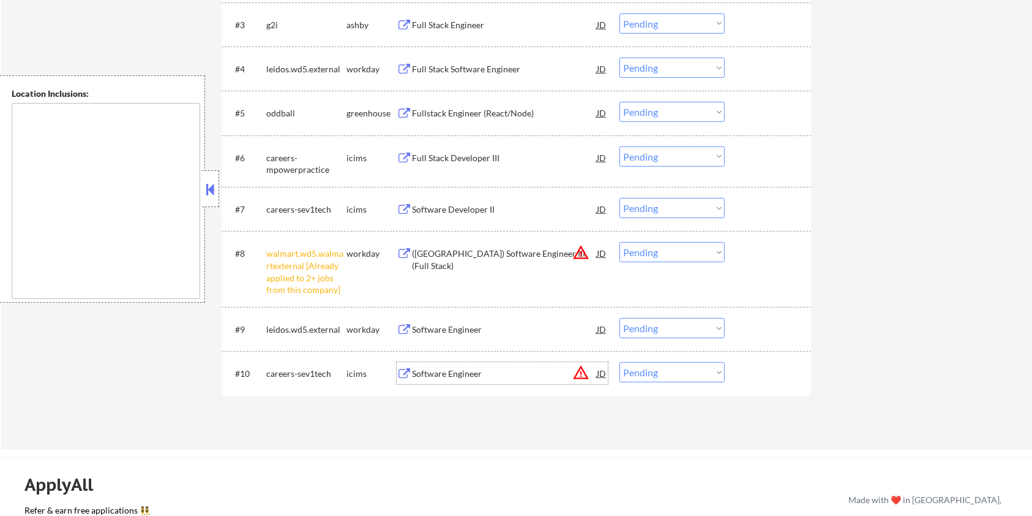
click at [462, 375] on div "Software Engineer" at bounding box center [504, 373] width 185 height 12
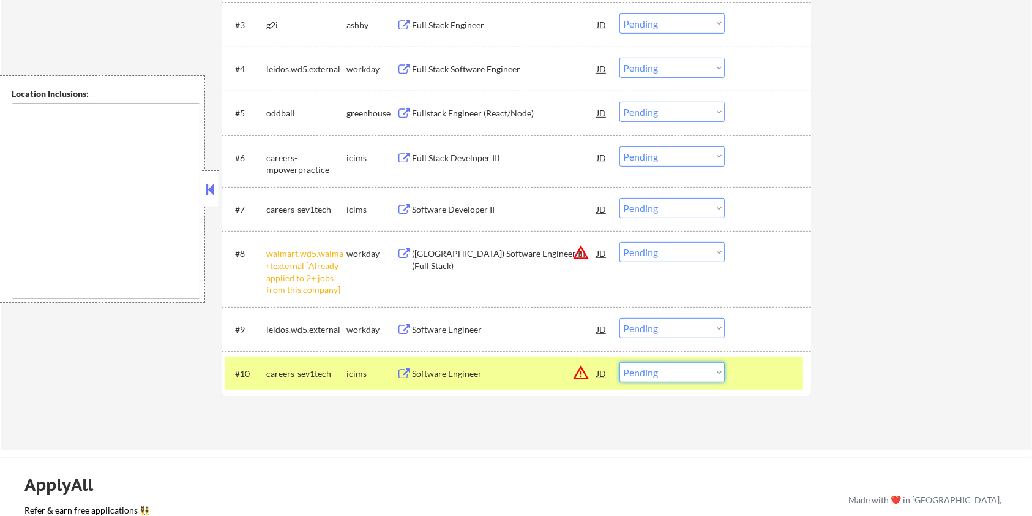
click at [675, 372] on select "Choose an option... Pending Applied Excluded (Questions) Excluded (Expired) Exc…" at bounding box center [672, 372] width 105 height 20
select select ""excluded__bad_match_""
click at [620, 362] on select "Choose an option... Pending Applied Excluded (Questions) Excluded (Expired) Exc…" at bounding box center [672, 372] width 105 height 20
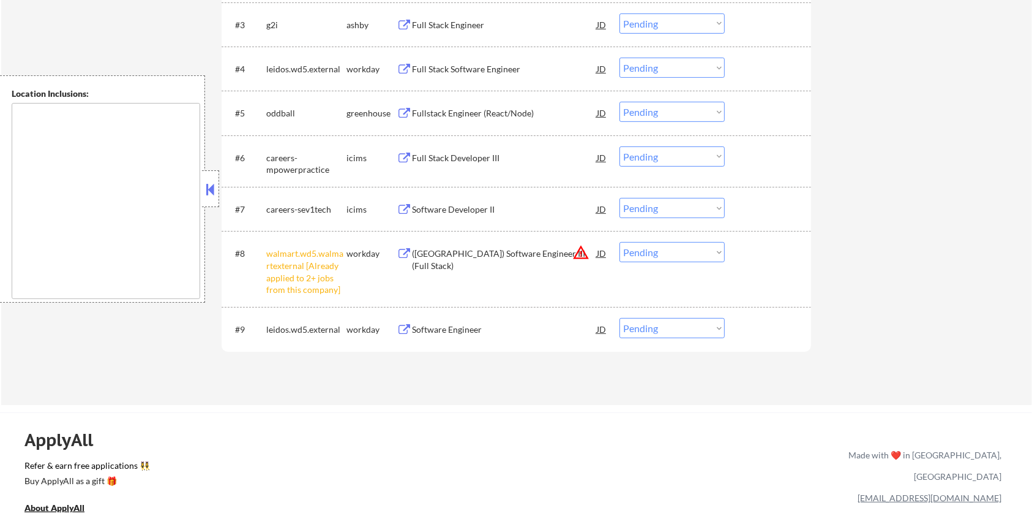
click at [448, 326] on div "Software Engineer" at bounding box center [504, 329] width 185 height 12
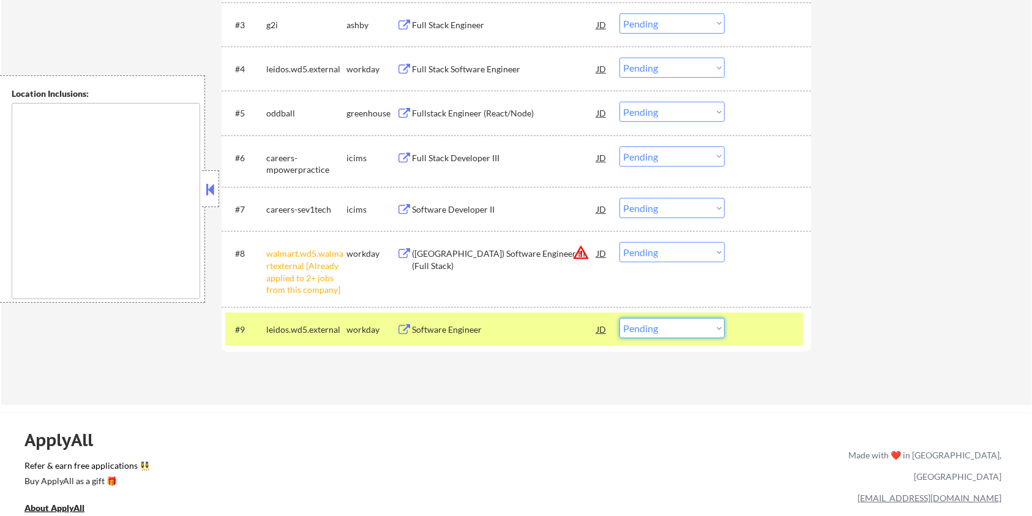
click at [667, 322] on select "Choose an option... Pending Applied Excluded (Questions) Excluded (Expired) Exc…" at bounding box center [672, 328] width 105 height 20
select select ""excluded__expired_""
click at [620, 318] on select "Choose an option... Pending Applied Excluded (Questions) Excluded (Expired) Exc…" at bounding box center [672, 328] width 105 height 20
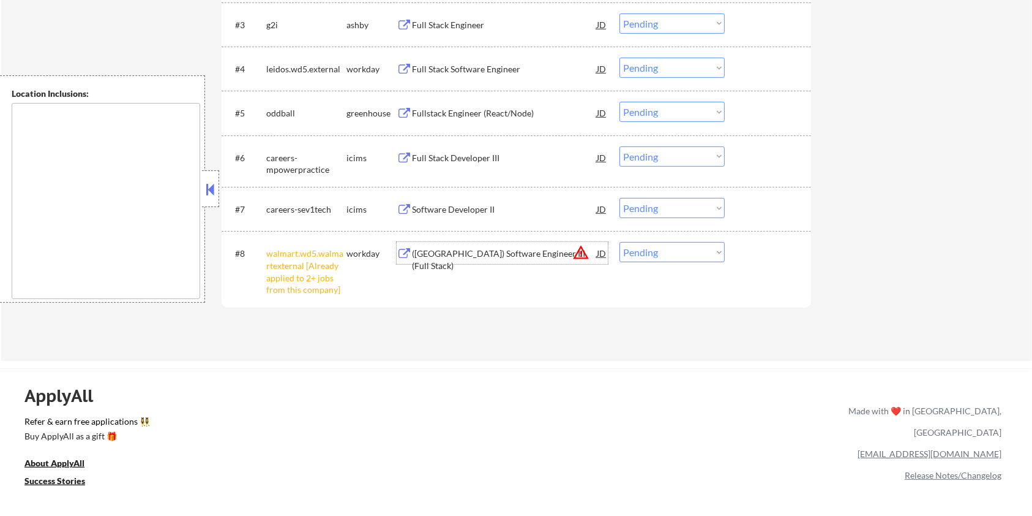
click at [437, 256] on div "([GEOGRAPHIC_DATA]) Software Engineer III (Full Stack)" at bounding box center [504, 259] width 185 height 24
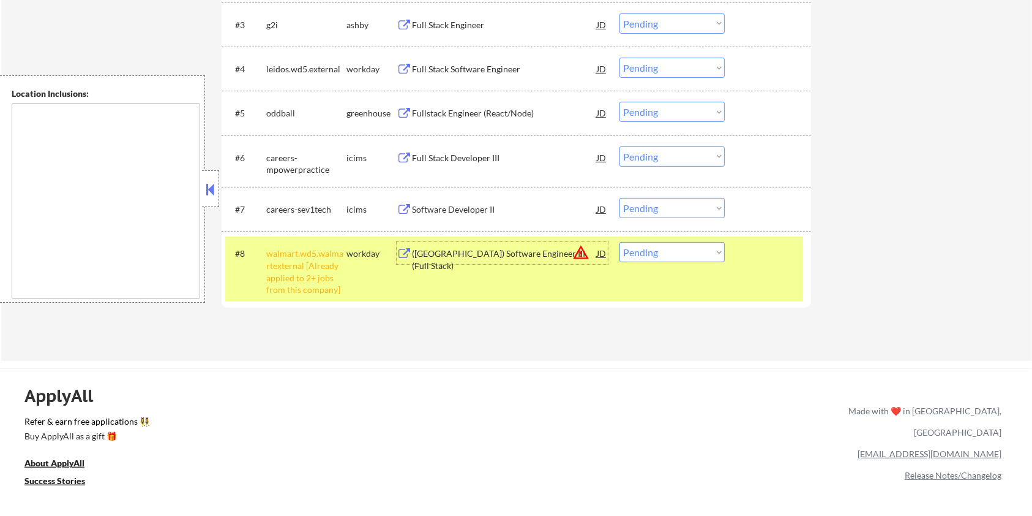
click at [663, 252] on select "Choose an option... Pending Applied Excluded (Questions) Excluded (Expired) Exc…" at bounding box center [672, 252] width 105 height 20
select select ""excluded__location_""
click at [620, 242] on select "Choose an option... Pending Applied Excluded (Questions) Excluded (Expired) Exc…" at bounding box center [672, 252] width 105 height 20
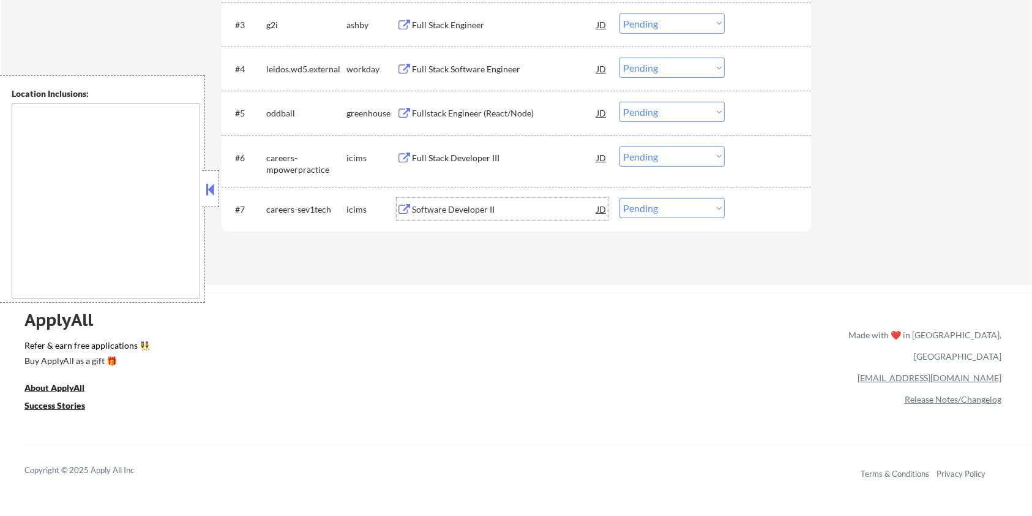
click at [453, 208] on div "Software Developer II" at bounding box center [504, 209] width 185 height 12
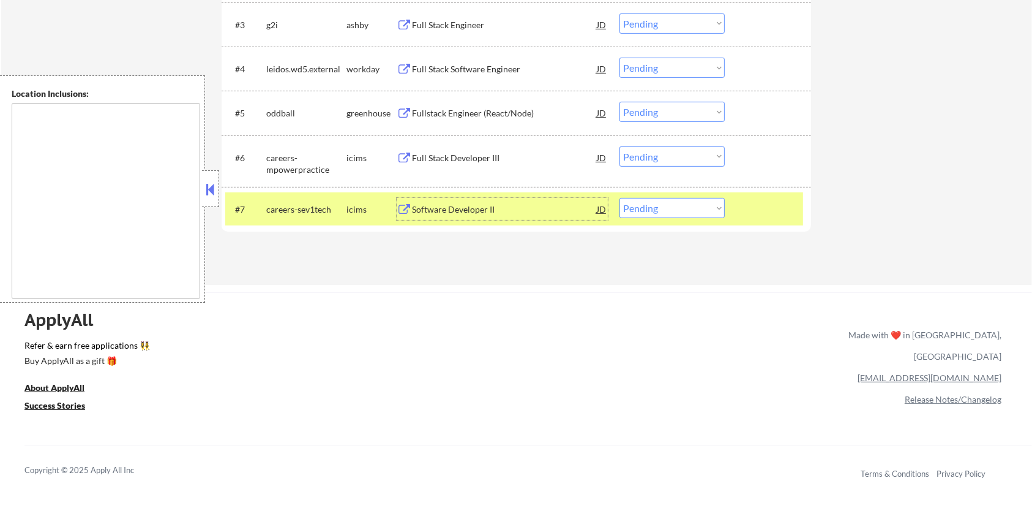
click at [671, 213] on select "Choose an option... Pending Applied Excluded (Questions) Excluded (Expired) Exc…" at bounding box center [672, 208] width 105 height 20
select select ""excluded__expired_""
click at [620, 198] on select "Choose an option... Pending Applied Excluded (Questions) Excluded (Expired) Exc…" at bounding box center [672, 208] width 105 height 20
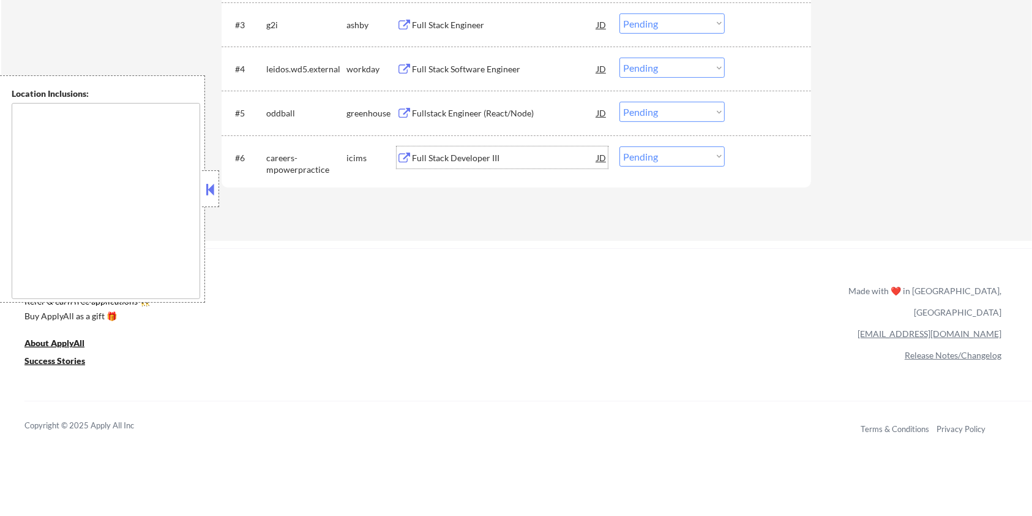
click at [487, 157] on div "Full Stack Developer III" at bounding box center [504, 158] width 185 height 12
